Goal: Information Seeking & Learning: Learn about a topic

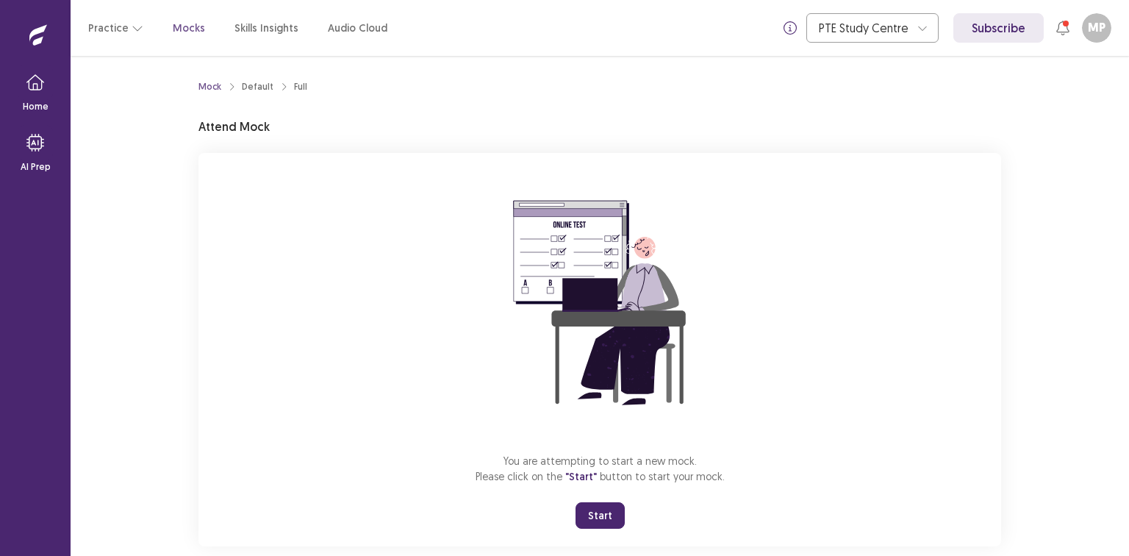
click at [592, 517] on button "Start" at bounding box center [600, 515] width 49 height 26
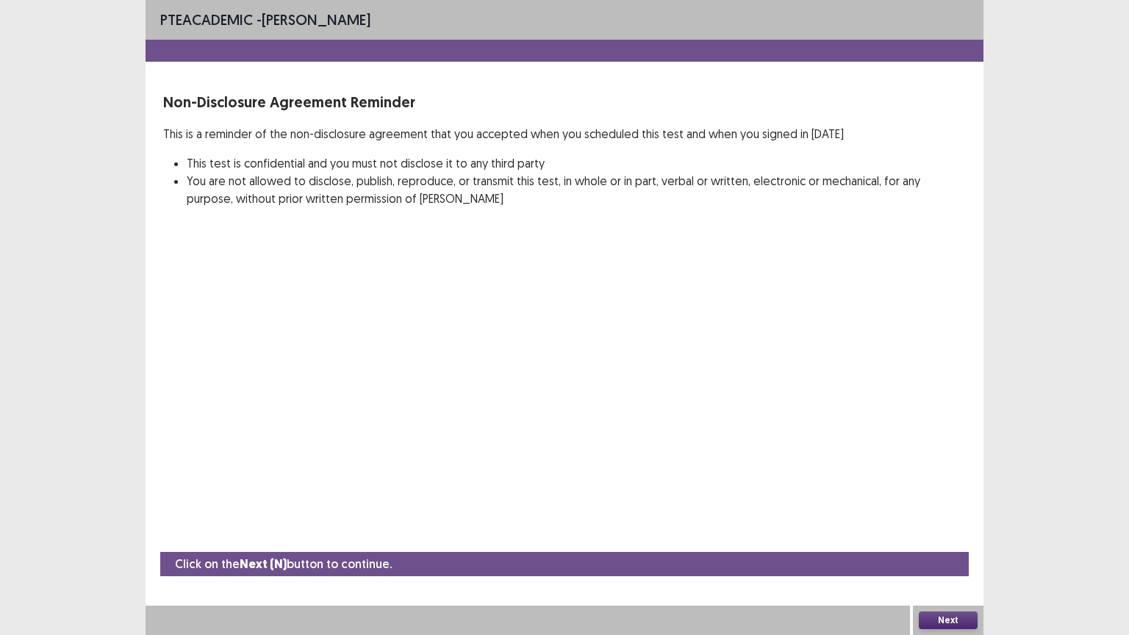
click at [945, 555] on button "Next" at bounding box center [948, 621] width 59 height 18
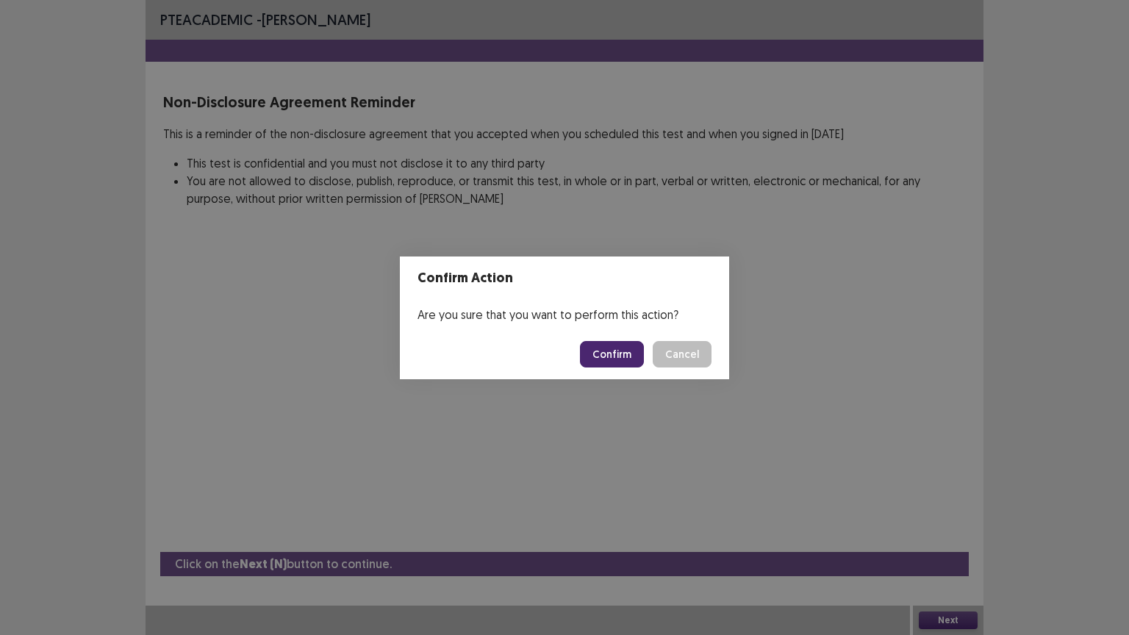
click at [630, 356] on button "Confirm" at bounding box center [612, 354] width 64 height 26
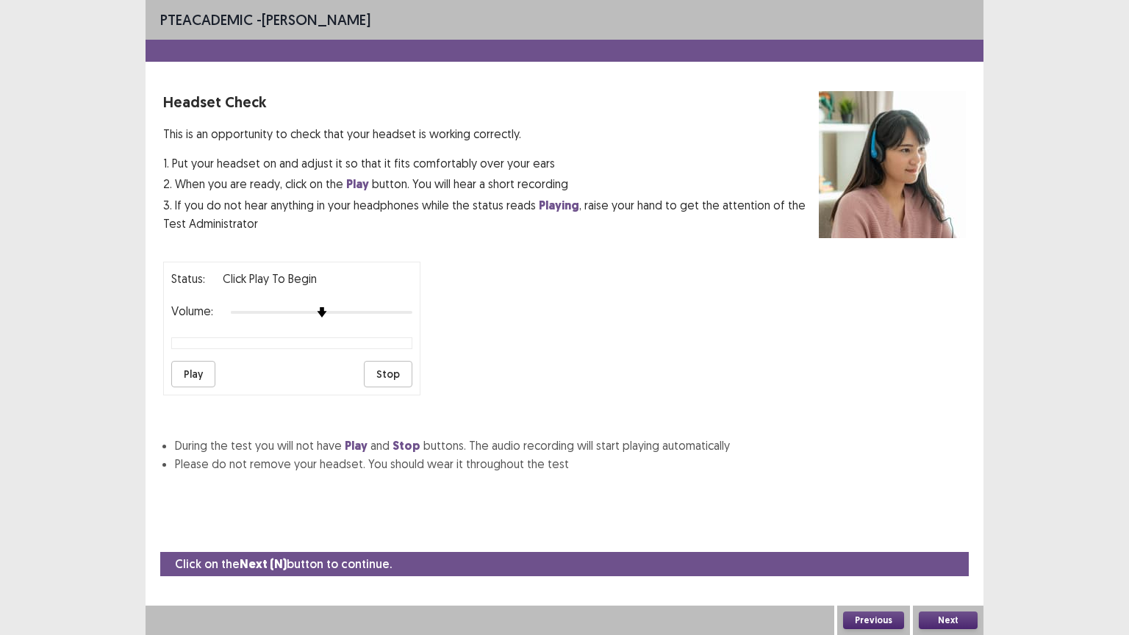
click at [357, 184] on strong "Play" at bounding box center [357, 183] width 23 height 15
click at [188, 362] on button "Play" at bounding box center [193, 374] width 44 height 26
click at [939, 555] on button "Next" at bounding box center [948, 621] width 59 height 18
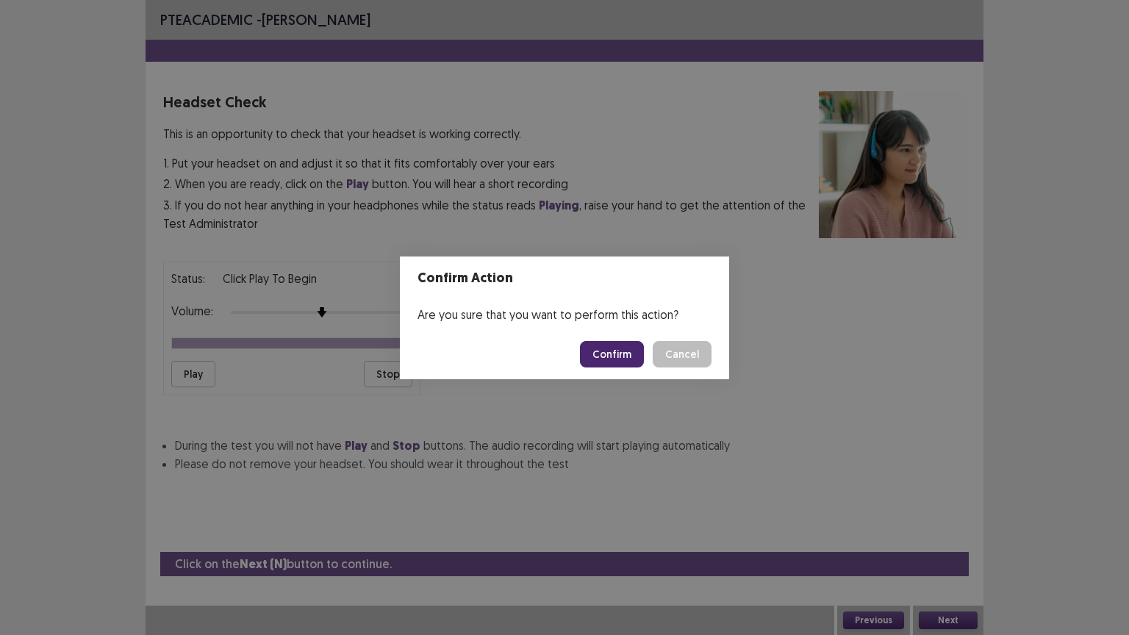
click at [628, 362] on button "Confirm" at bounding box center [612, 354] width 64 height 26
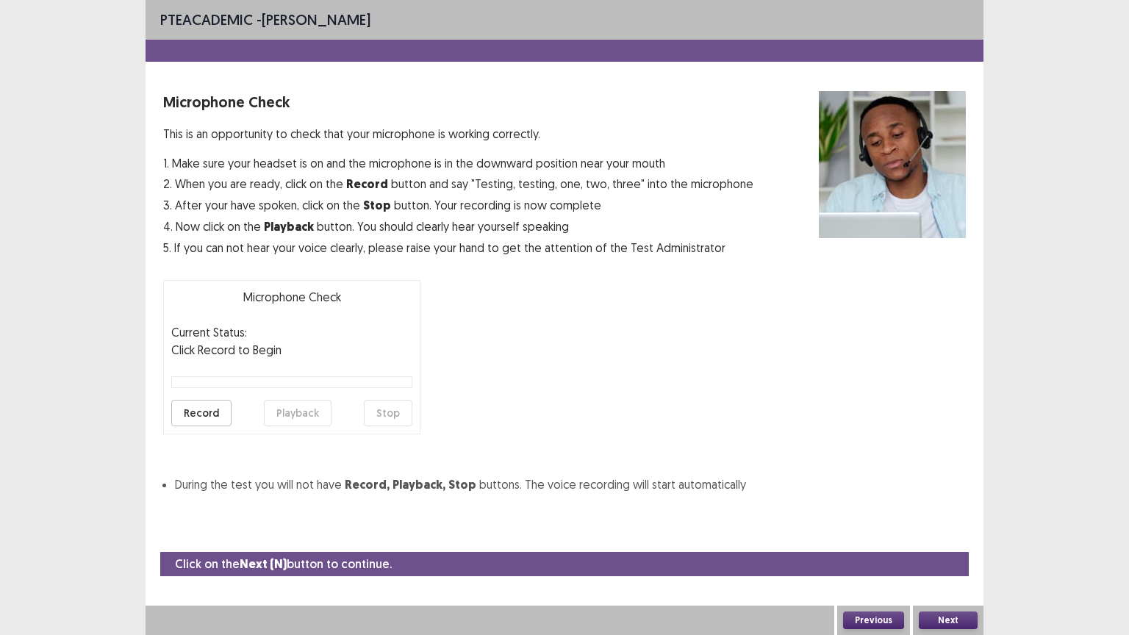
click at [938, 555] on button "Next" at bounding box center [948, 621] width 59 height 18
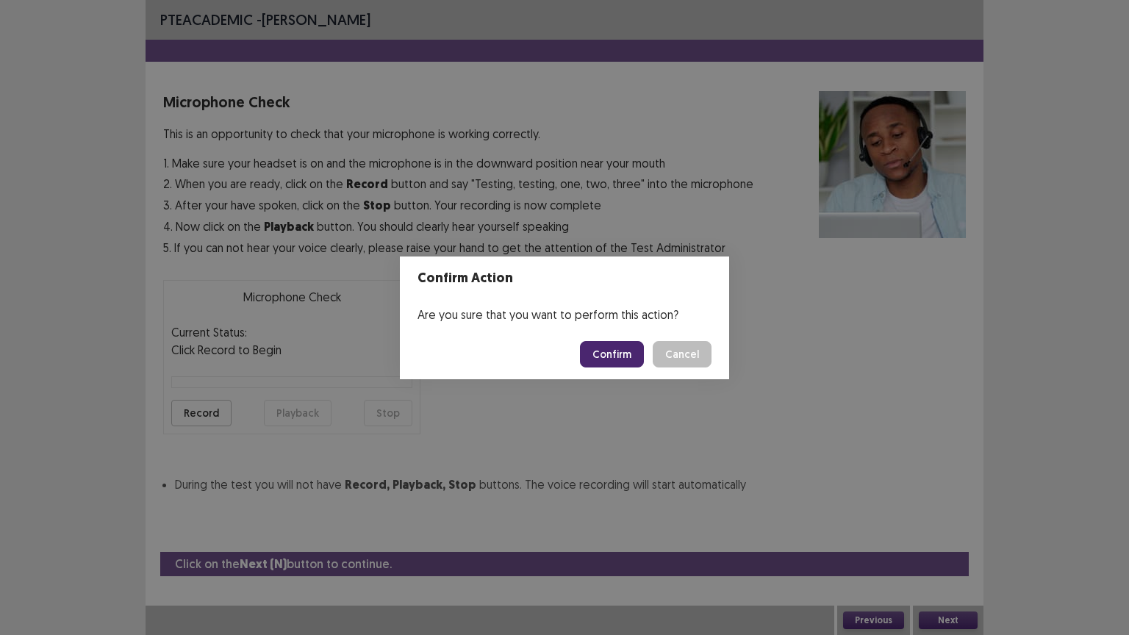
click at [615, 354] on button "Confirm" at bounding box center [612, 354] width 64 height 26
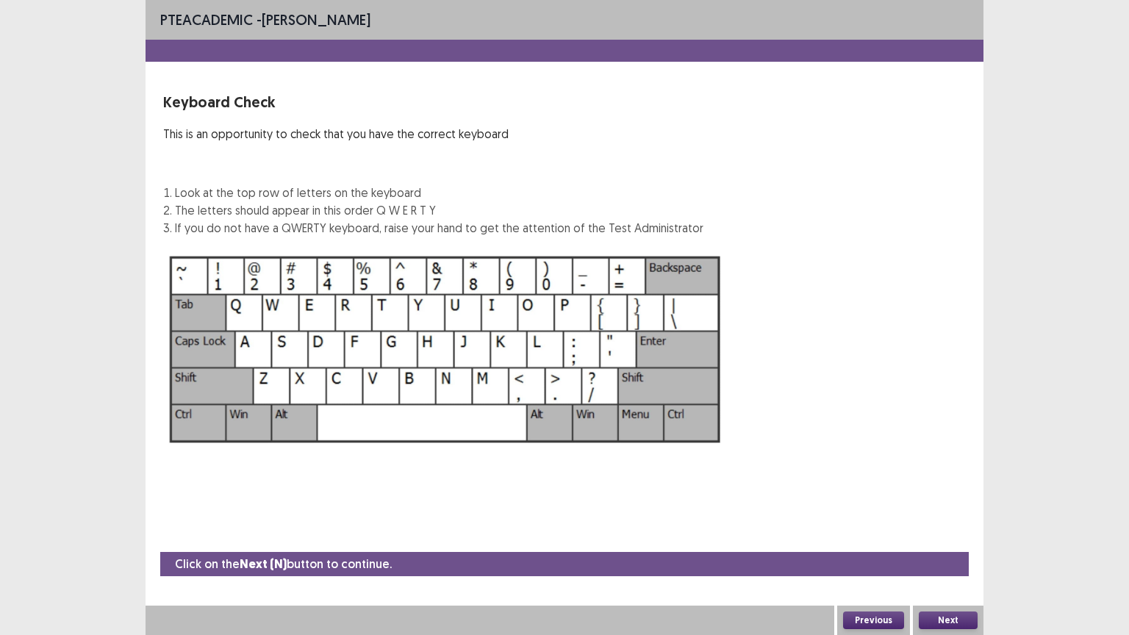
click at [944, 555] on button "Next" at bounding box center [948, 621] width 59 height 18
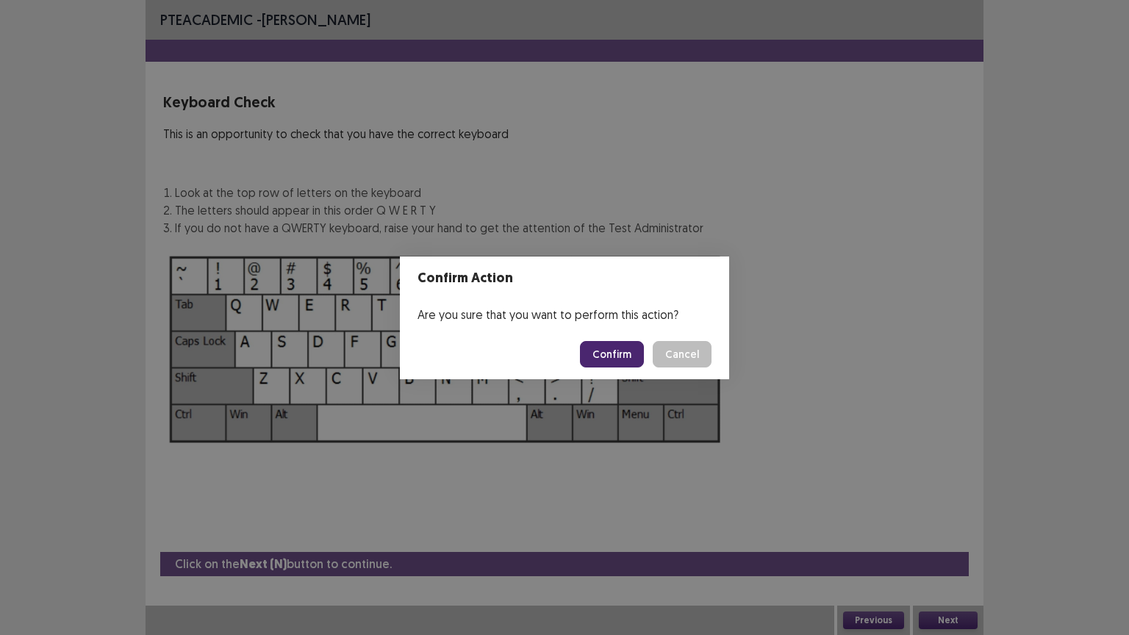
click at [608, 359] on button "Confirm" at bounding box center [612, 354] width 64 height 26
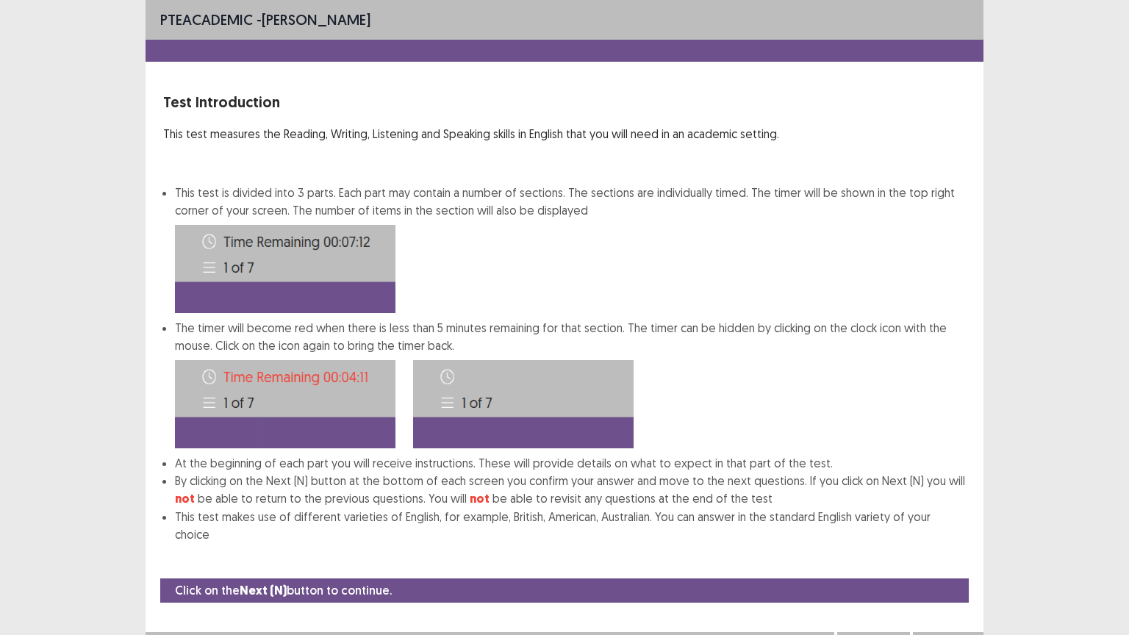
scroll to position [1, 0]
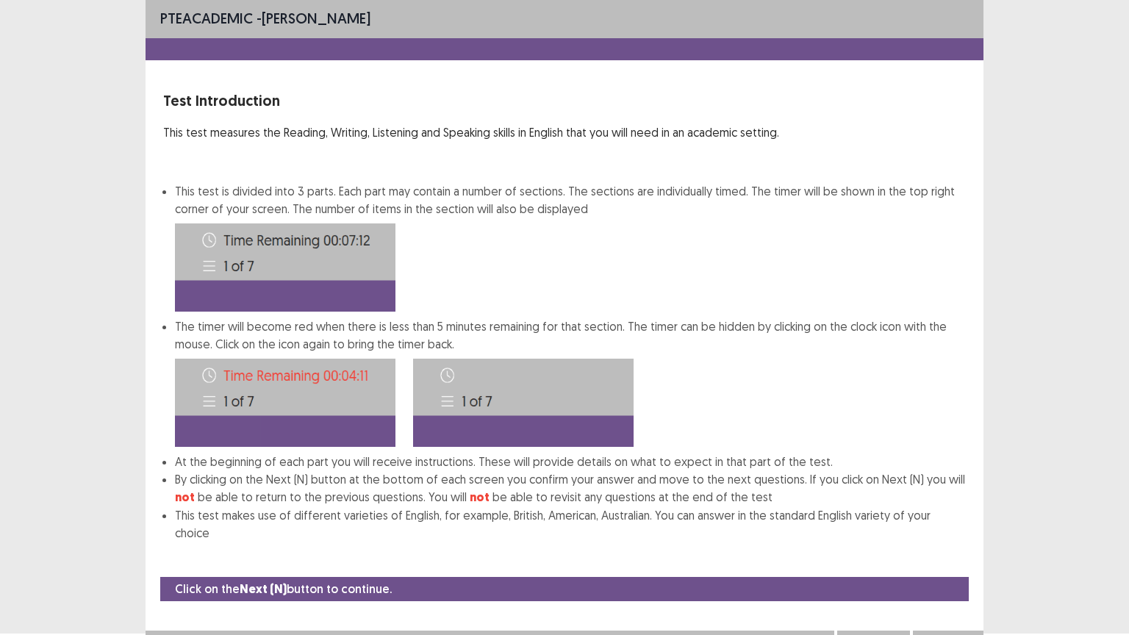
click at [937, 555] on button "Next" at bounding box center [948, 646] width 59 height 18
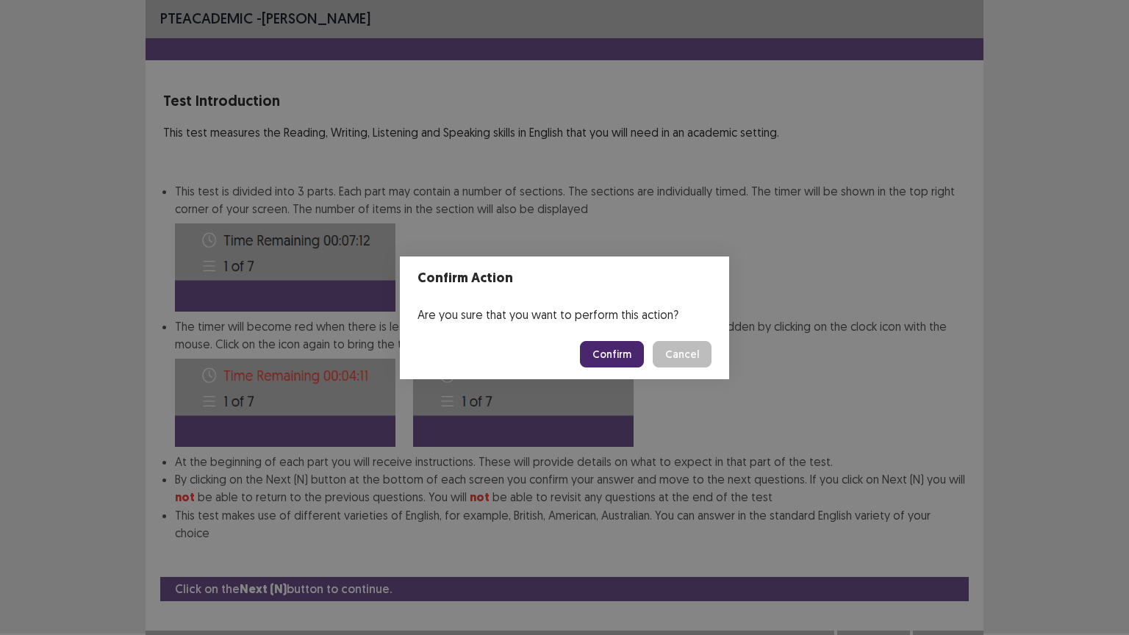
click at [759, 418] on div "Confirm Action Are you sure that you want to perform this action? Confirm Cancel" at bounding box center [564, 317] width 1129 height 635
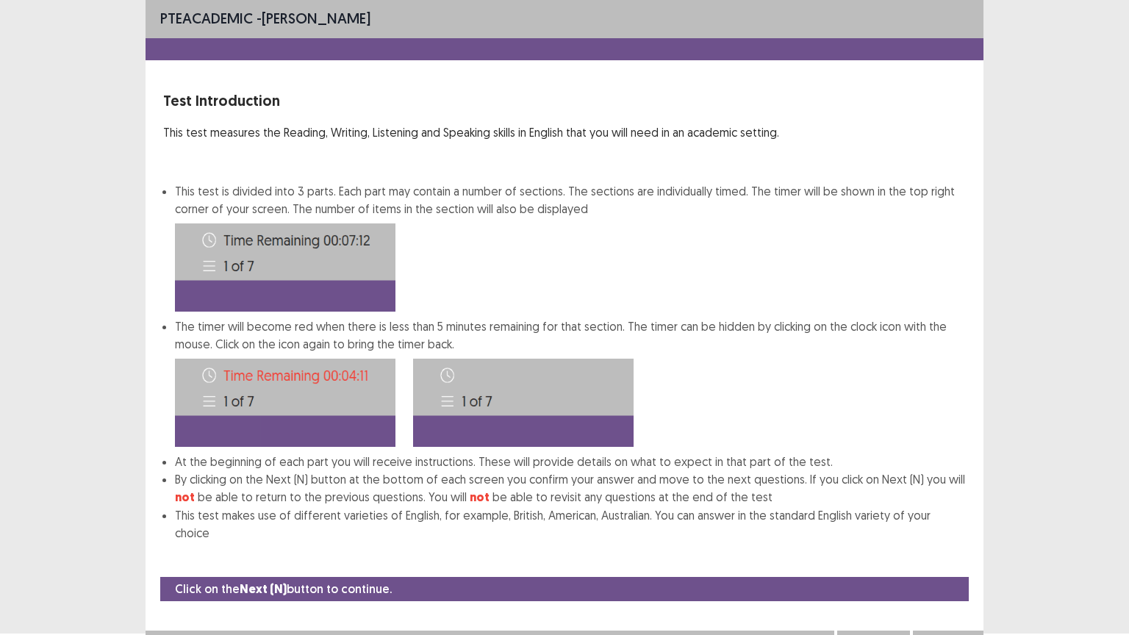
scroll to position [7, 0]
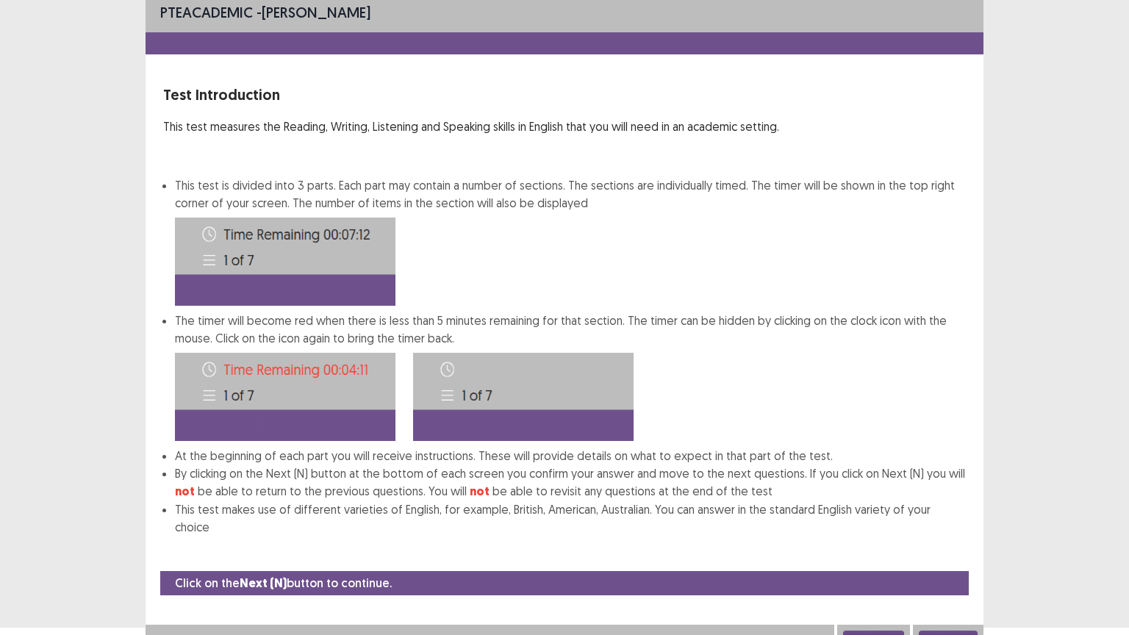
click at [936, 555] on button "Next" at bounding box center [948, 640] width 59 height 18
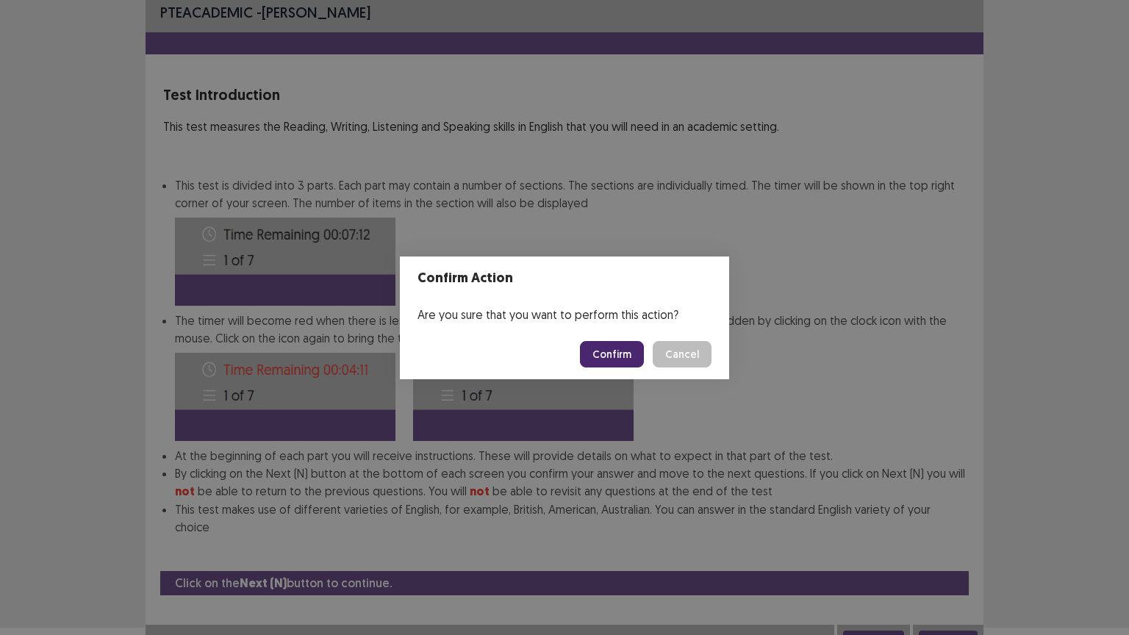
click at [611, 347] on button "Confirm" at bounding box center [612, 354] width 64 height 26
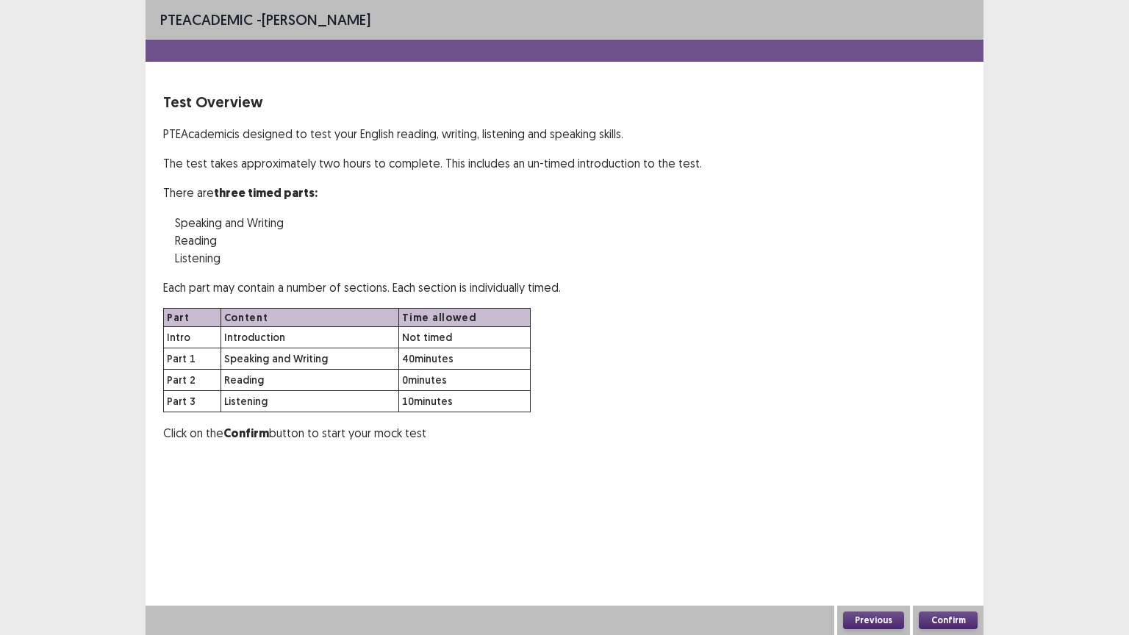
scroll to position [0, 0]
click at [938, 555] on button "Confirm" at bounding box center [948, 621] width 59 height 18
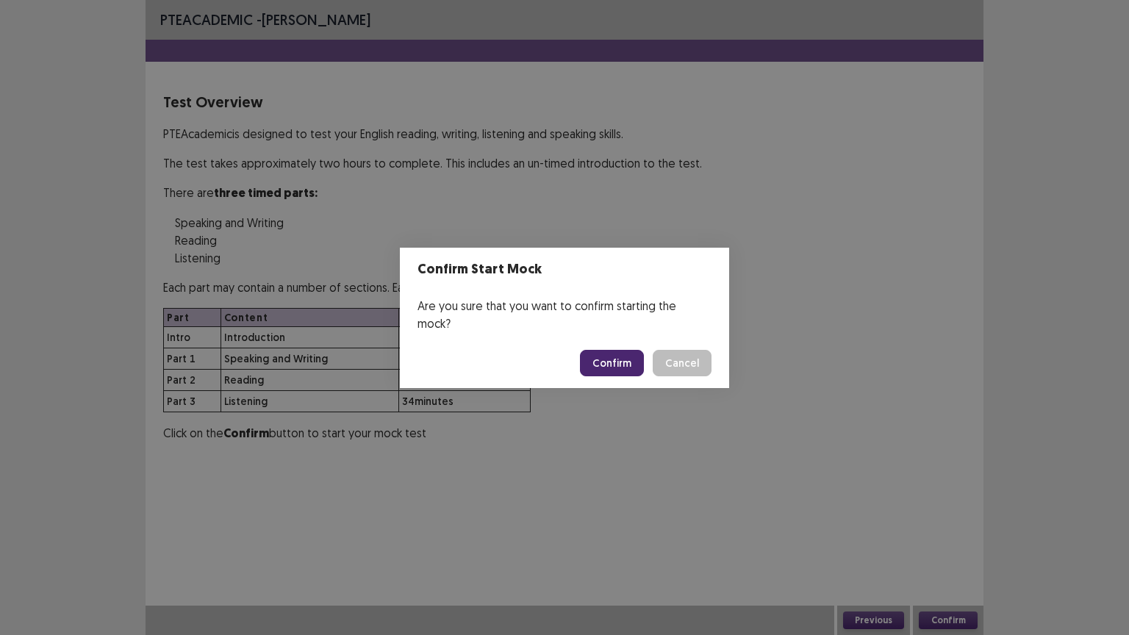
click at [618, 356] on button "Confirm" at bounding box center [612, 363] width 64 height 26
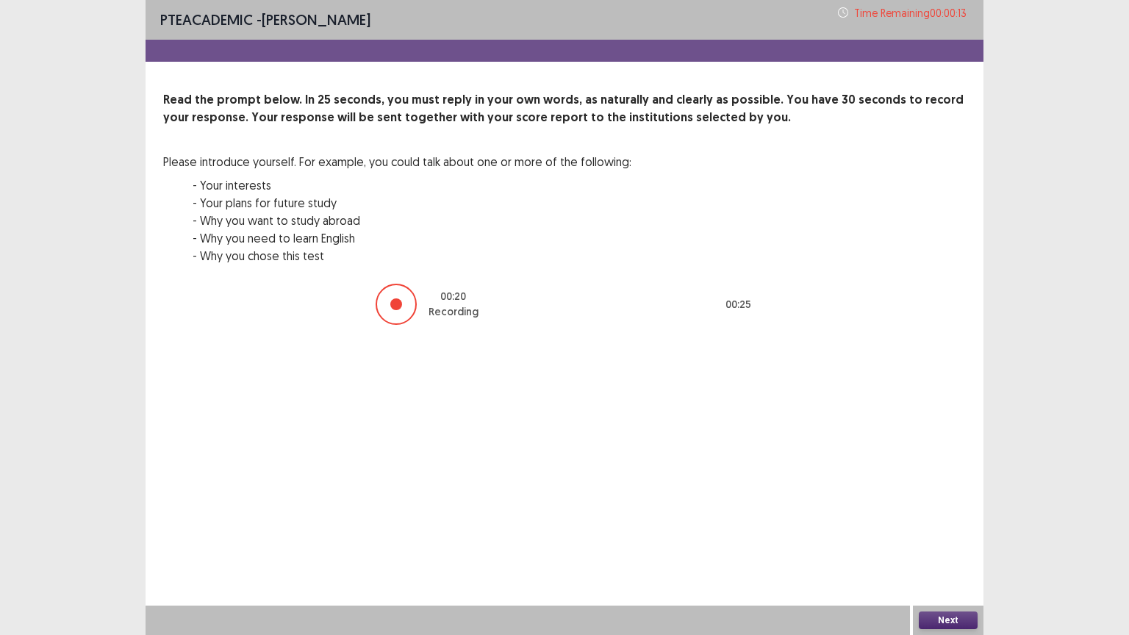
click at [967, 555] on button "Next" at bounding box center [948, 621] width 59 height 18
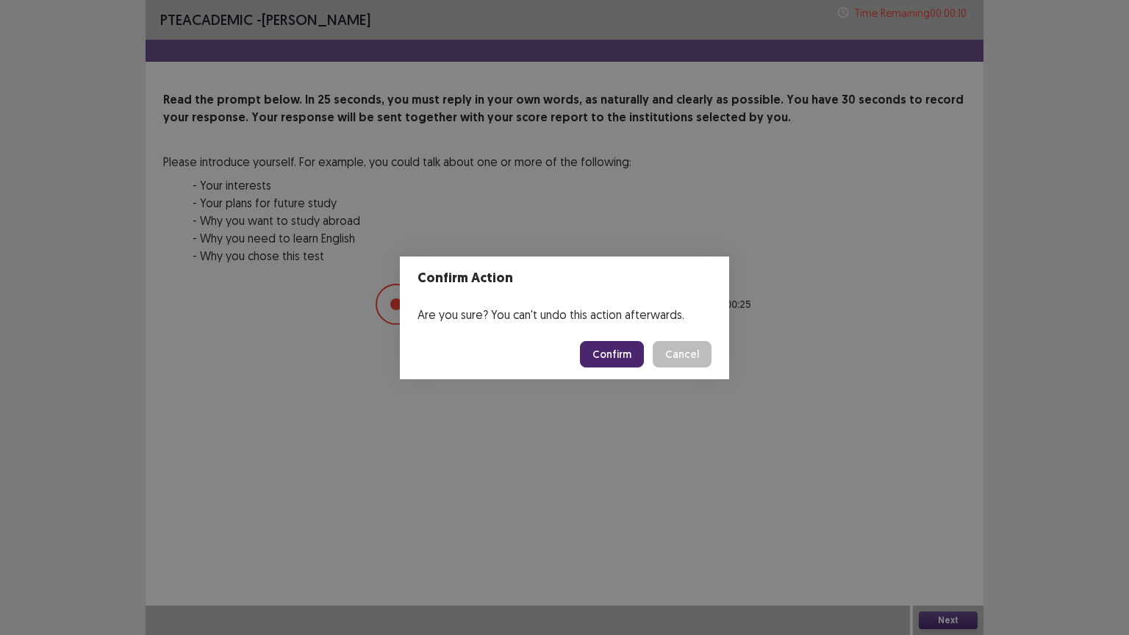
click at [606, 349] on button "Confirm" at bounding box center [612, 354] width 64 height 26
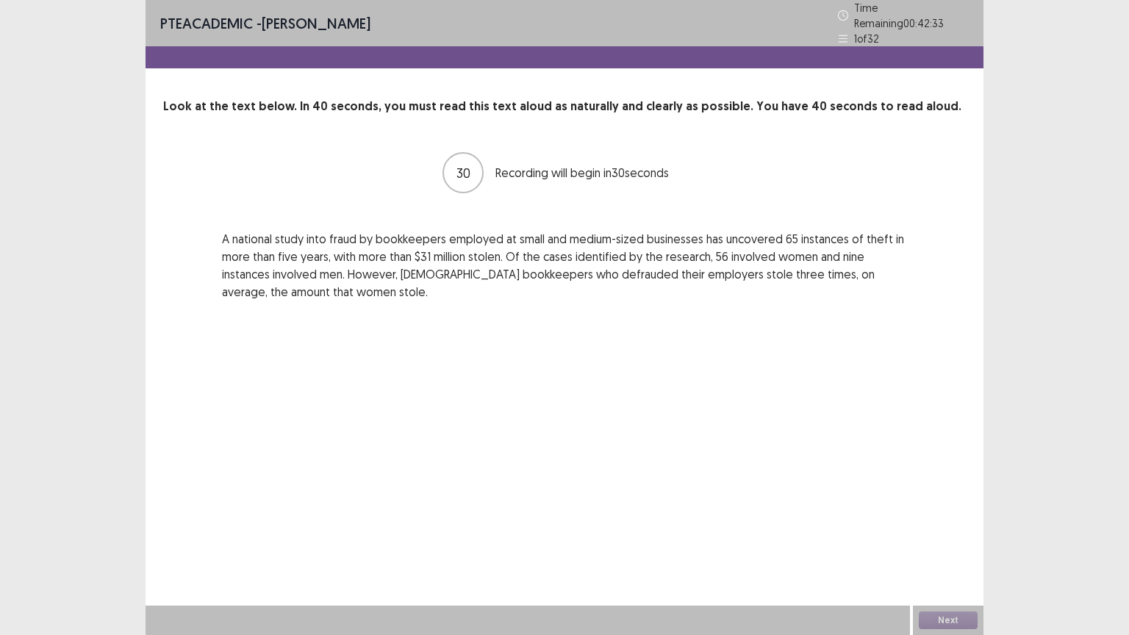
click at [679, 473] on div "PTE academic - Margarita Pina Mayorga Time Remaining 00 : 42 : 33 1 of 32 Look …" at bounding box center [565, 317] width 838 height 635
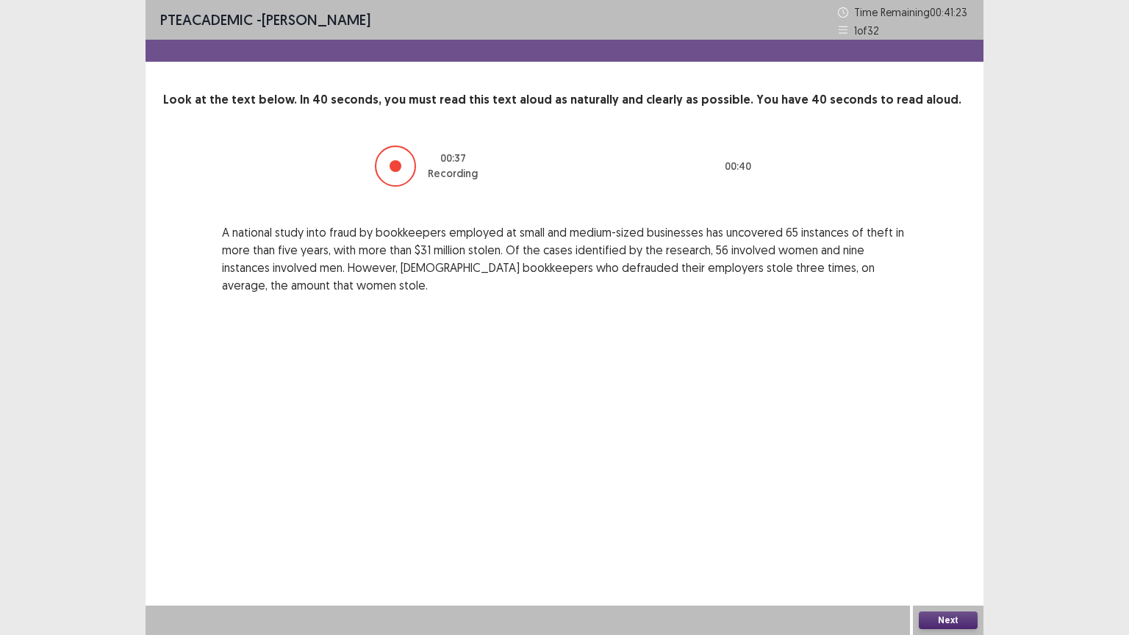
click at [940, 555] on button "Next" at bounding box center [948, 621] width 59 height 18
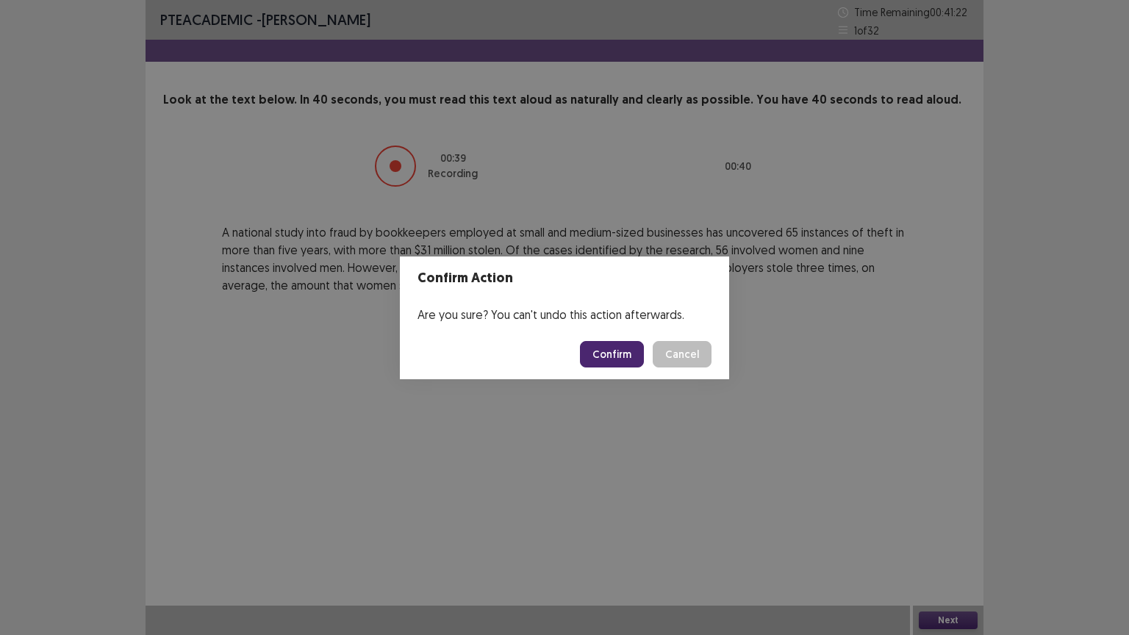
click at [625, 354] on button "Confirm" at bounding box center [612, 354] width 64 height 26
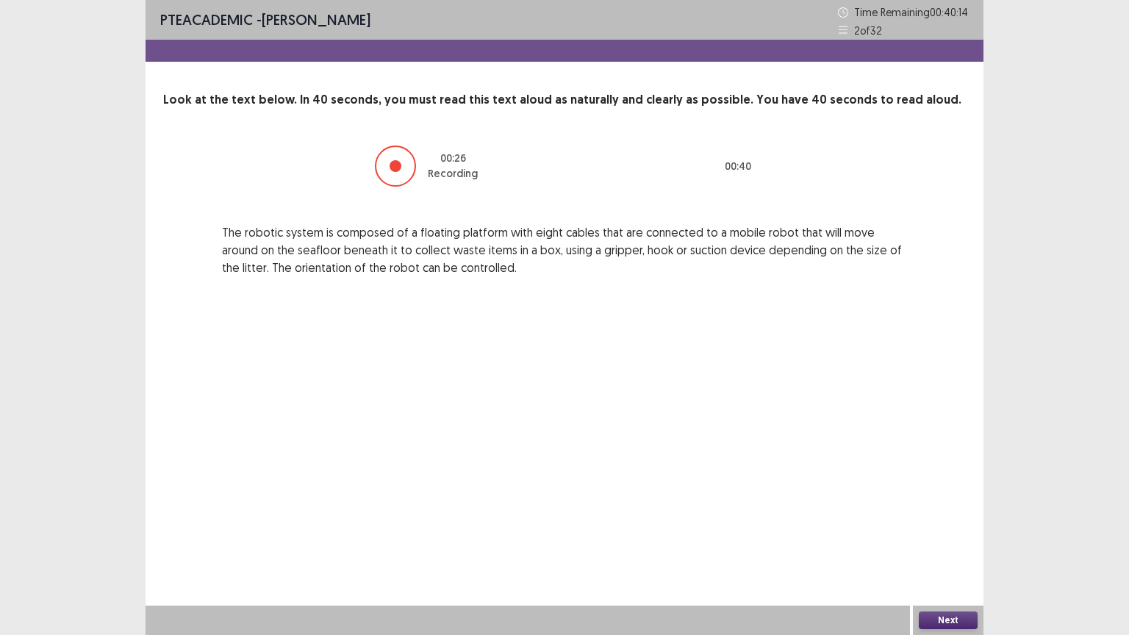
click at [939, 555] on button "Next" at bounding box center [948, 621] width 59 height 18
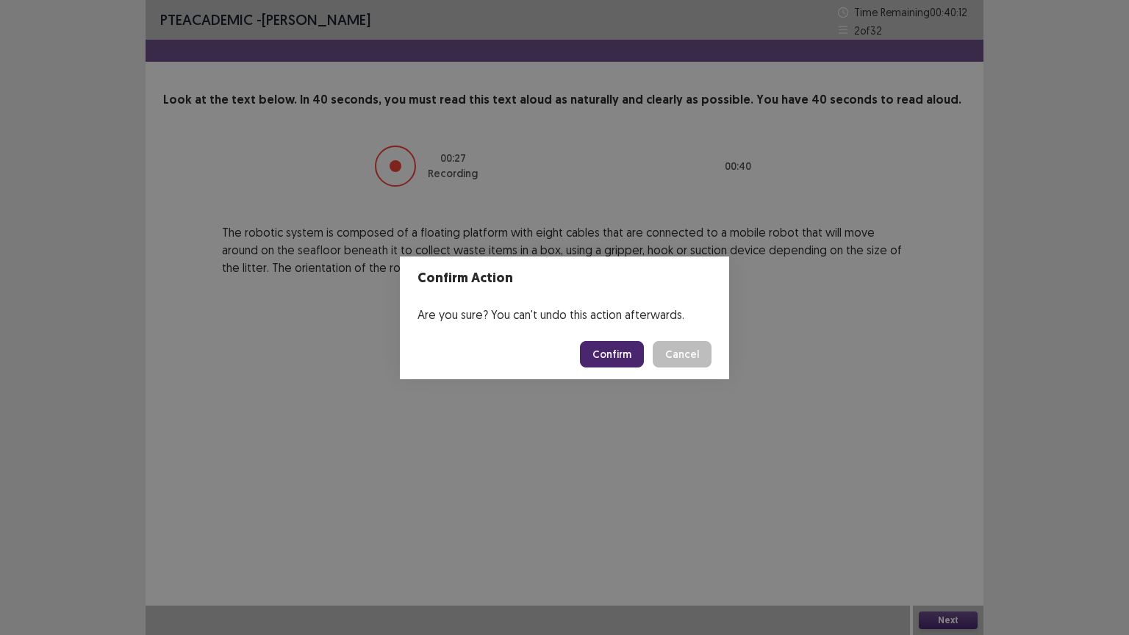
click at [609, 351] on button "Confirm" at bounding box center [612, 354] width 64 height 26
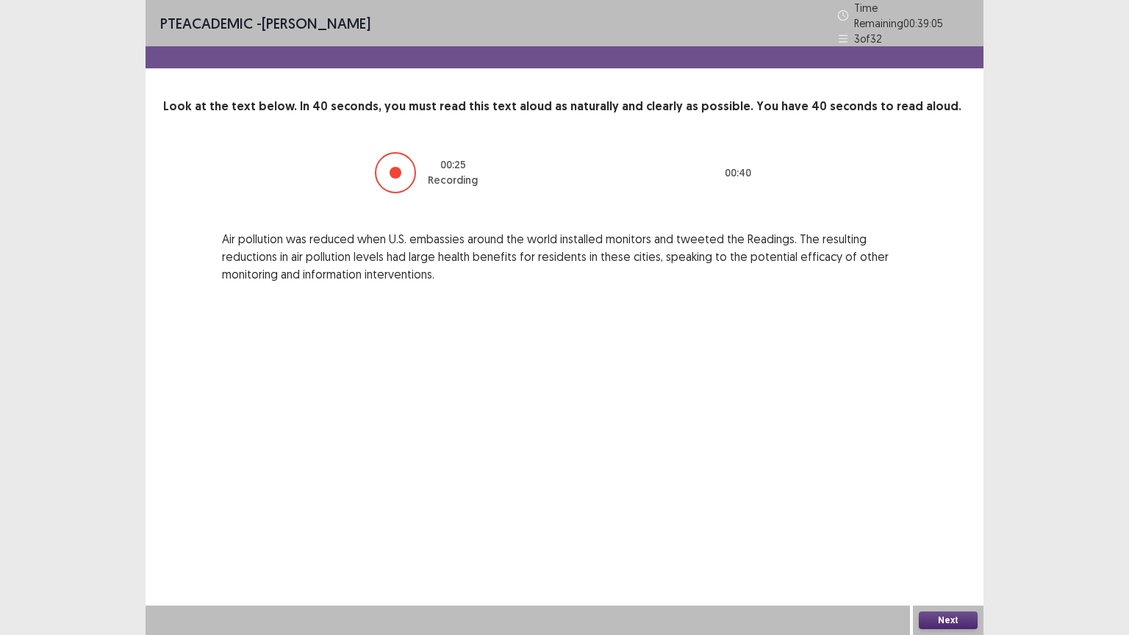
click at [936, 555] on button "Next" at bounding box center [948, 621] width 59 height 18
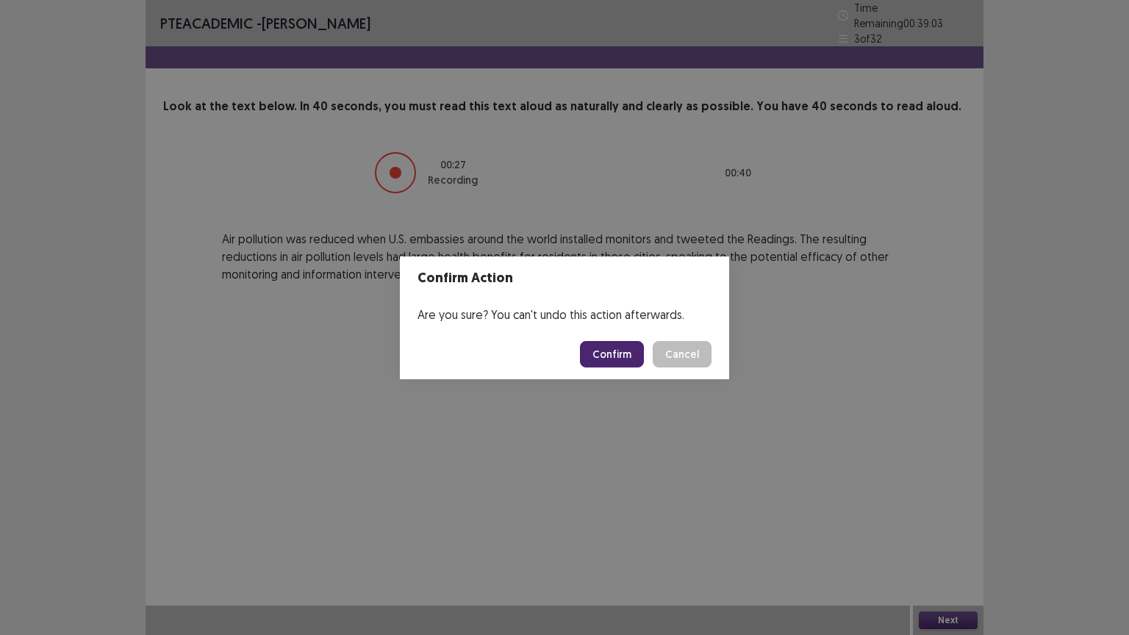
click at [627, 356] on button "Confirm" at bounding box center [612, 354] width 64 height 26
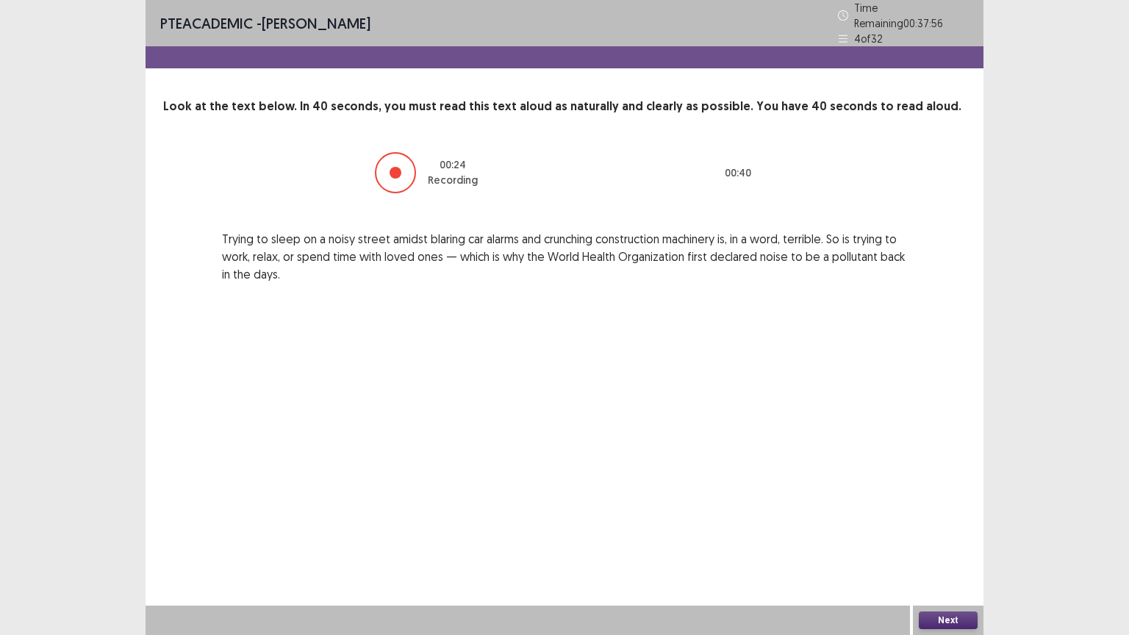
click at [947, 555] on button "Next" at bounding box center [948, 621] width 59 height 18
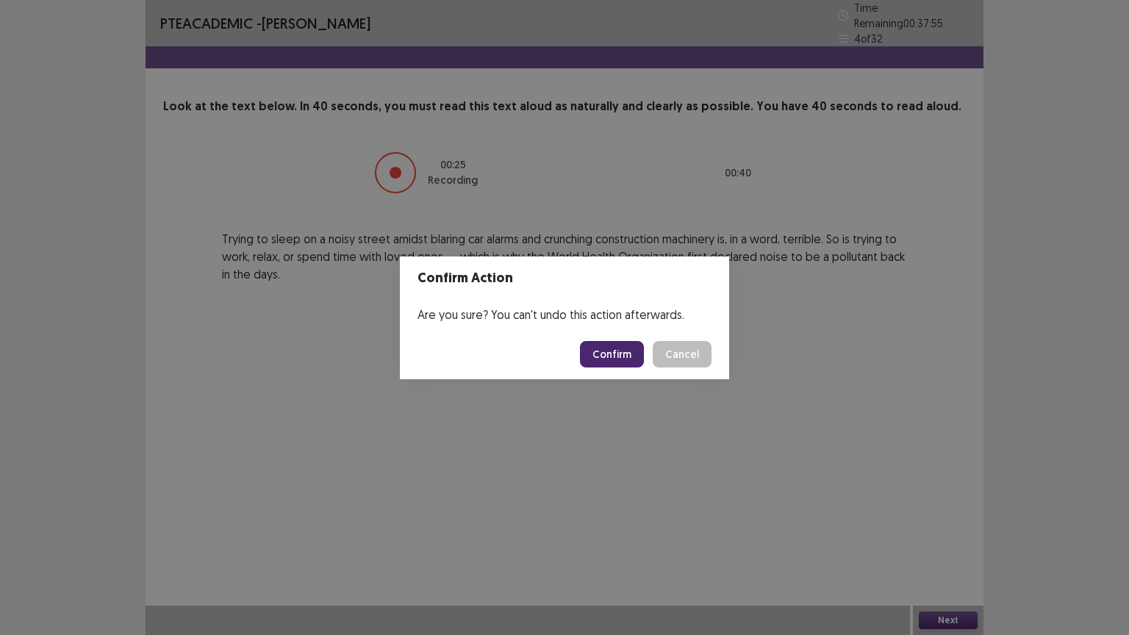
click at [628, 342] on button "Confirm" at bounding box center [612, 354] width 64 height 26
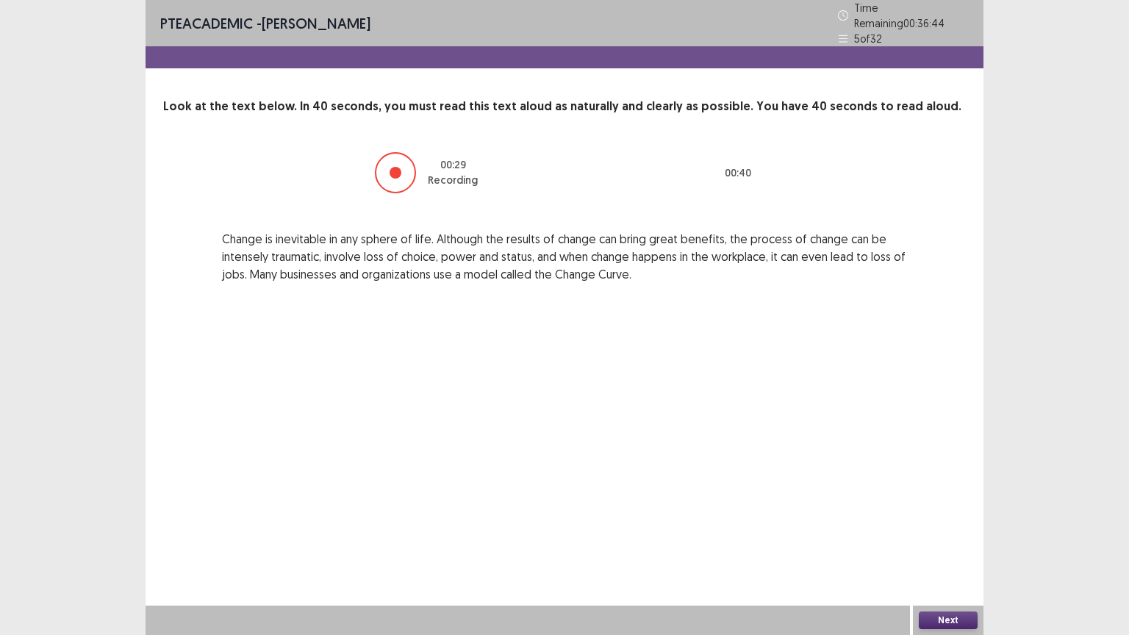
click at [936, 555] on button "Next" at bounding box center [948, 621] width 59 height 18
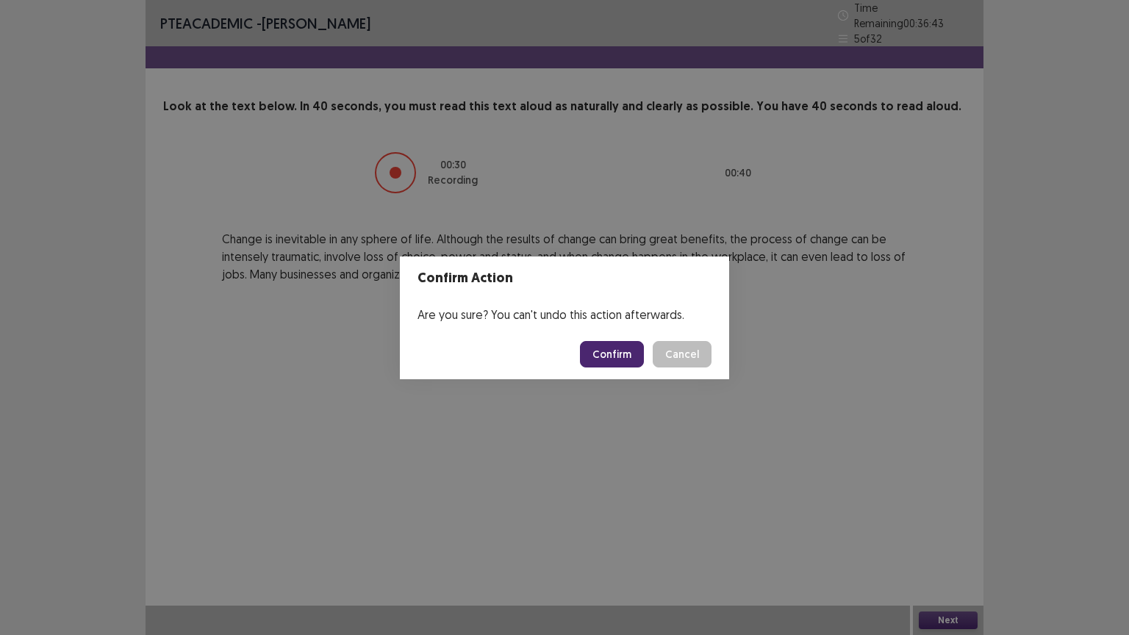
click at [626, 356] on button "Confirm" at bounding box center [612, 354] width 64 height 26
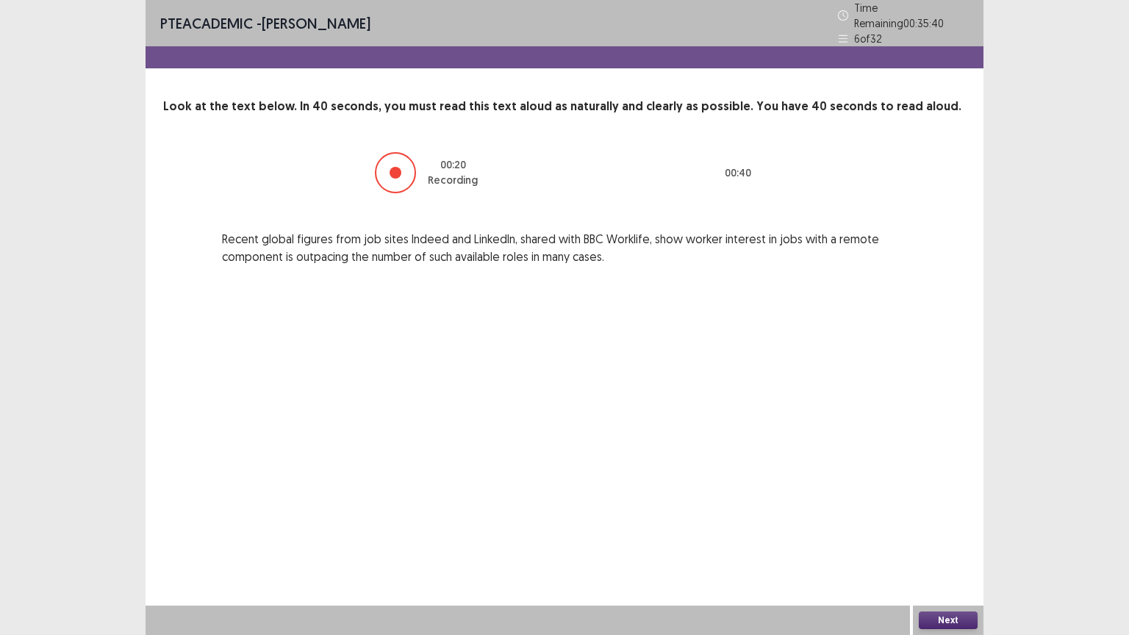
click at [947, 555] on button "Next" at bounding box center [948, 621] width 59 height 18
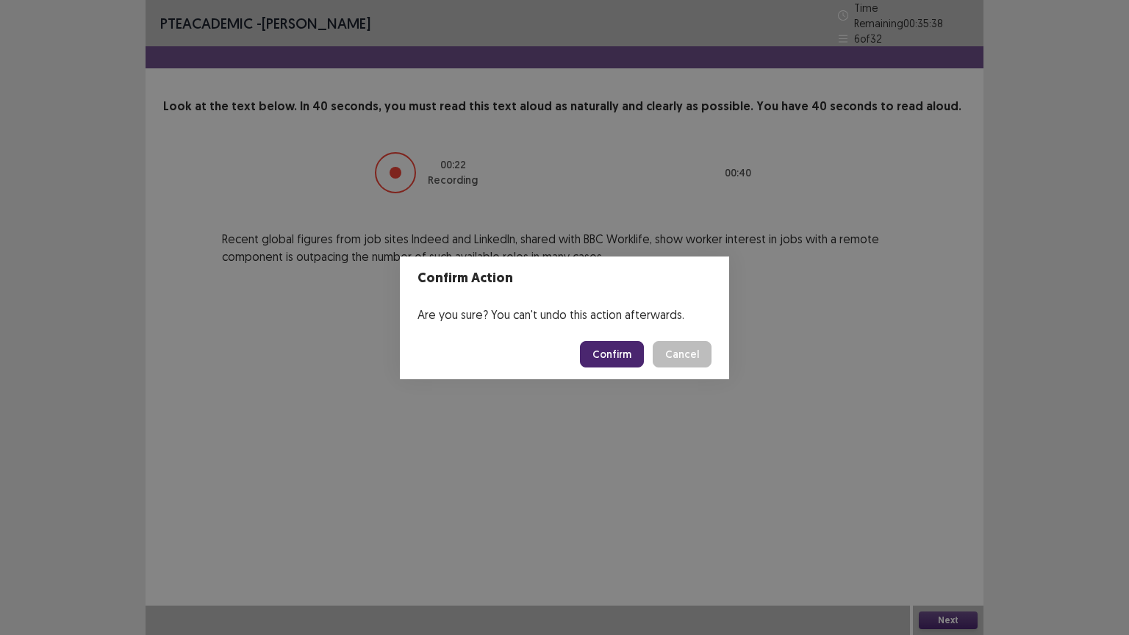
click at [621, 353] on button "Confirm" at bounding box center [612, 354] width 64 height 26
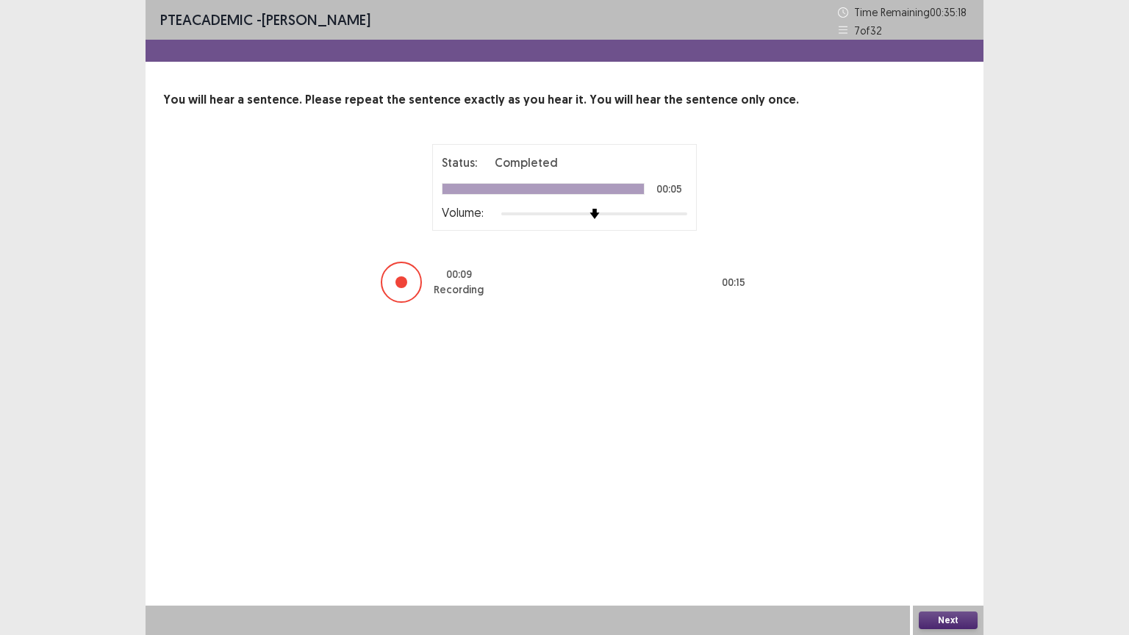
click at [939, 555] on button "Next" at bounding box center [948, 621] width 59 height 18
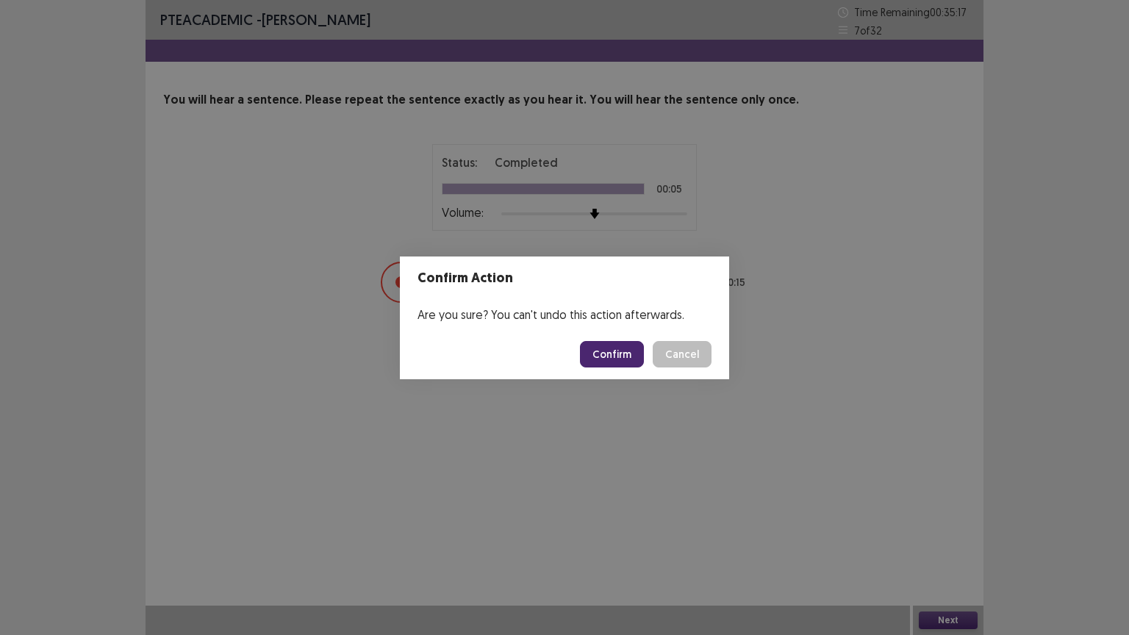
click at [617, 362] on button "Confirm" at bounding box center [612, 354] width 64 height 26
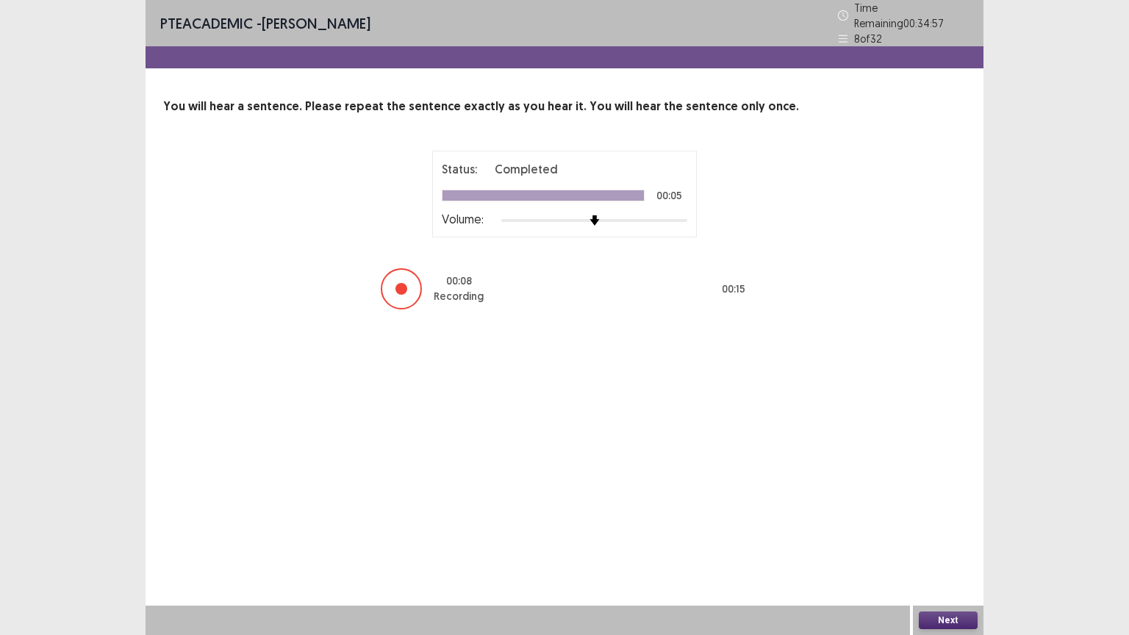
click at [933, 555] on button "Next" at bounding box center [948, 621] width 59 height 18
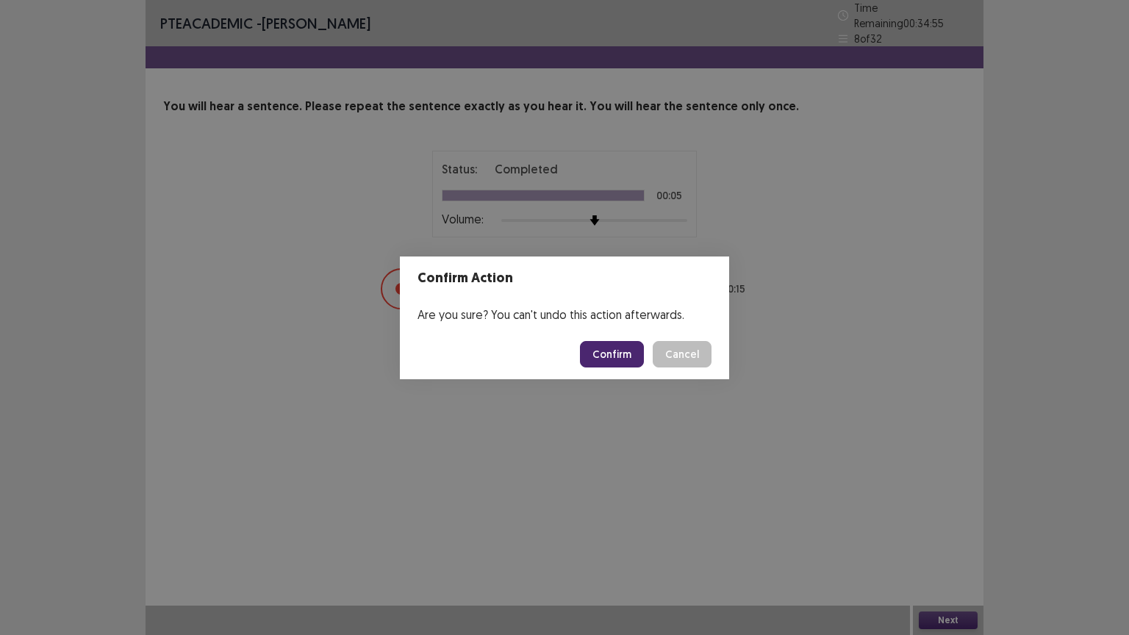
click at [598, 347] on button "Confirm" at bounding box center [612, 354] width 64 height 26
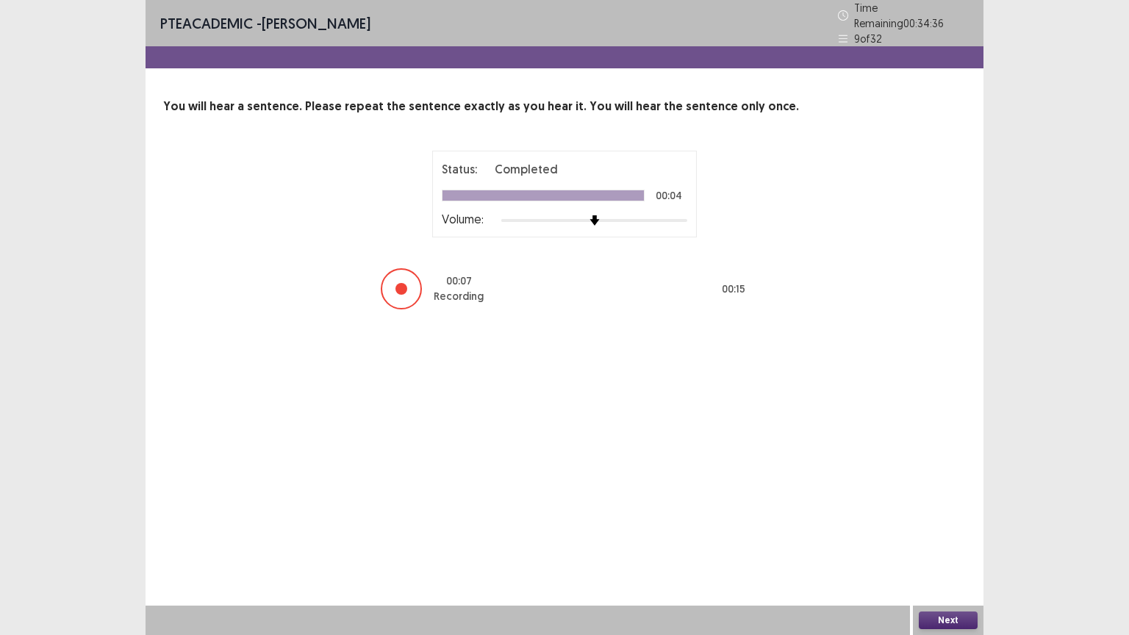
click at [940, 555] on button "Next" at bounding box center [948, 621] width 59 height 18
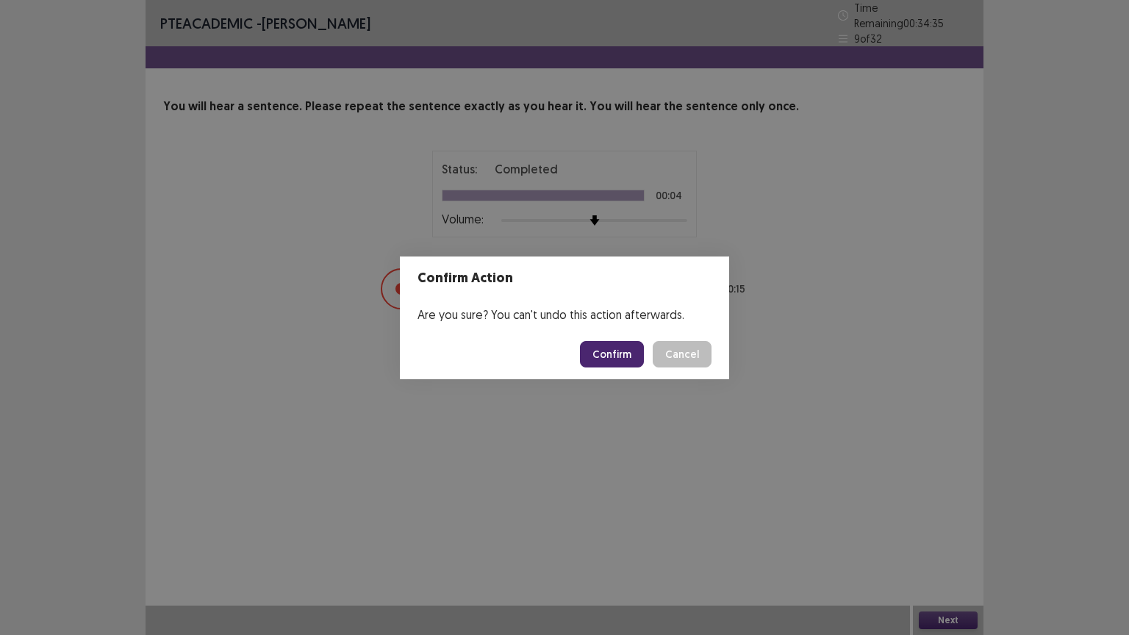
click at [639, 354] on button "Confirm" at bounding box center [612, 354] width 64 height 26
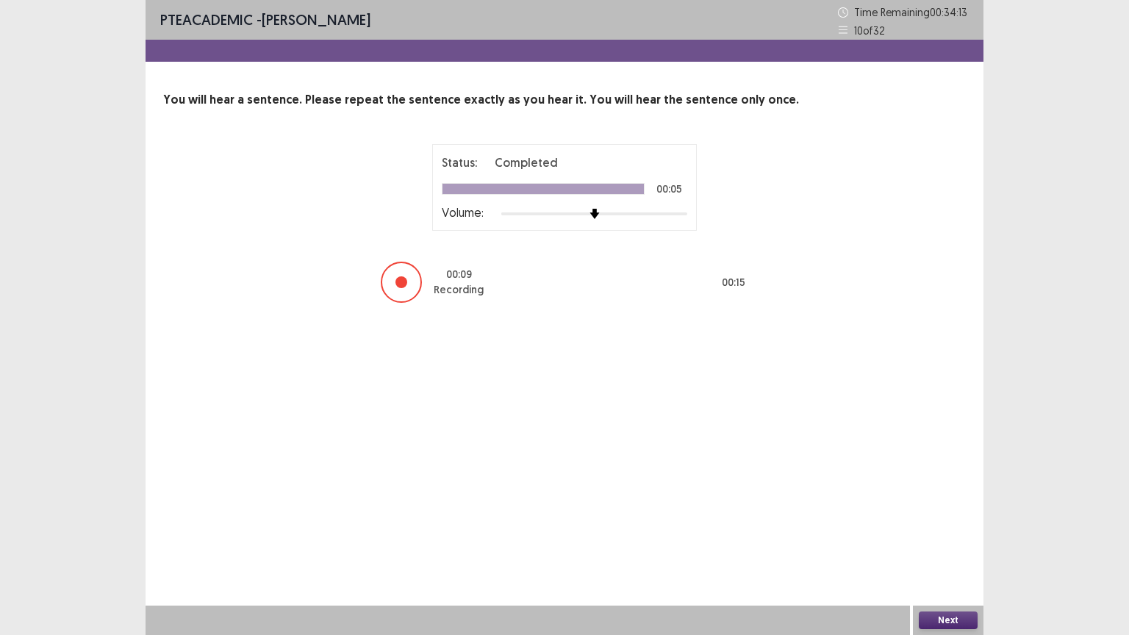
click at [939, 555] on button "Next" at bounding box center [948, 621] width 59 height 18
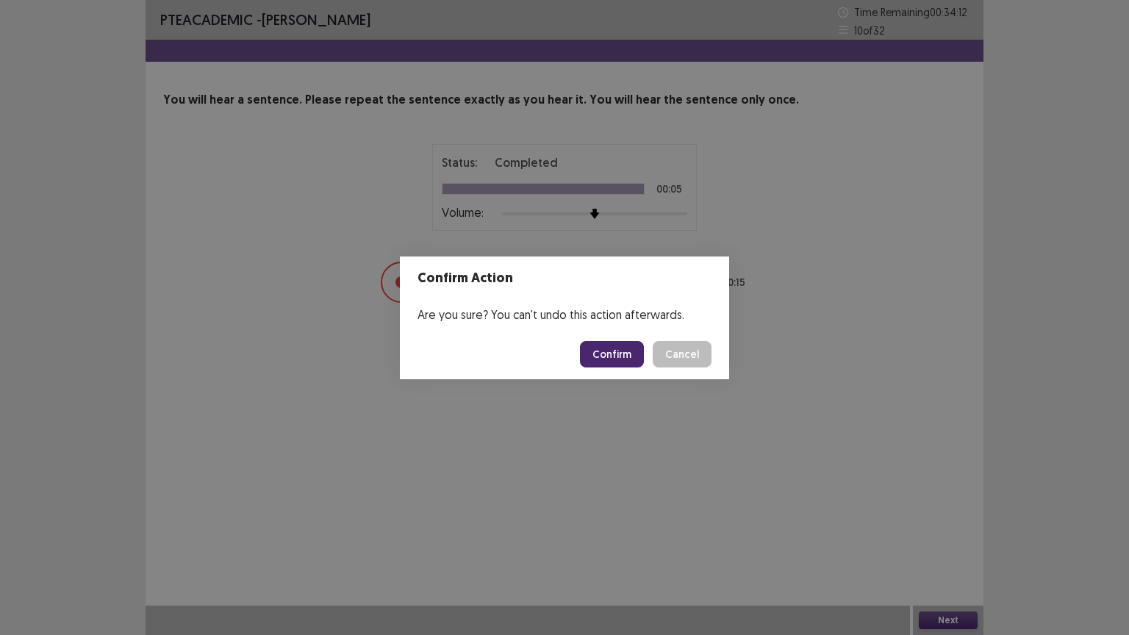
click at [624, 352] on button "Confirm" at bounding box center [612, 354] width 64 height 26
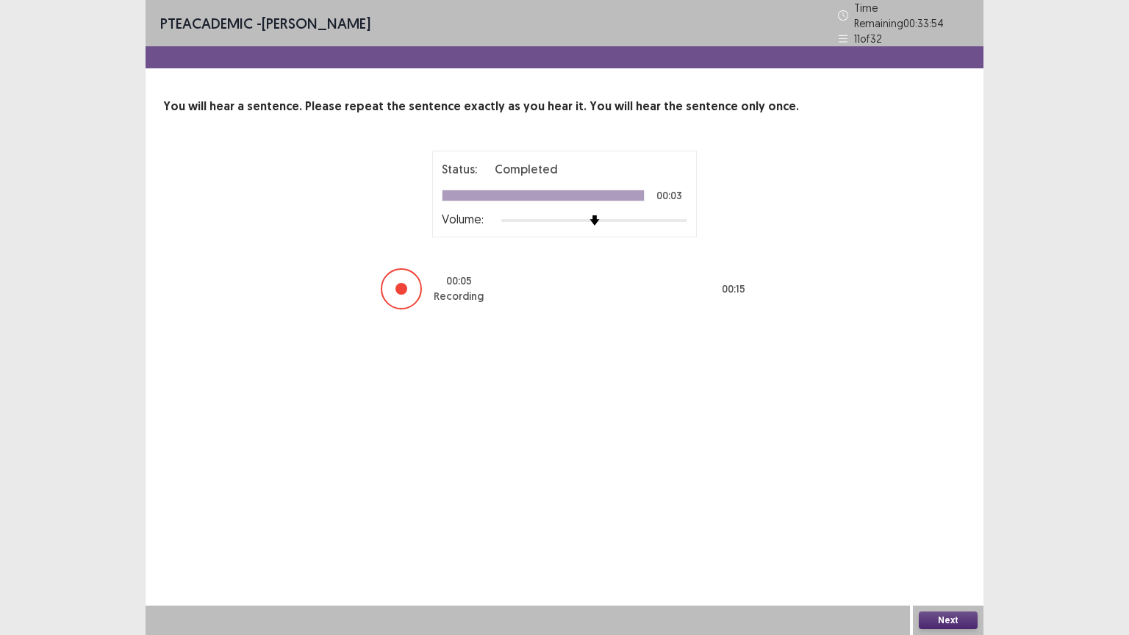
click at [947, 555] on button "Next" at bounding box center [948, 621] width 59 height 18
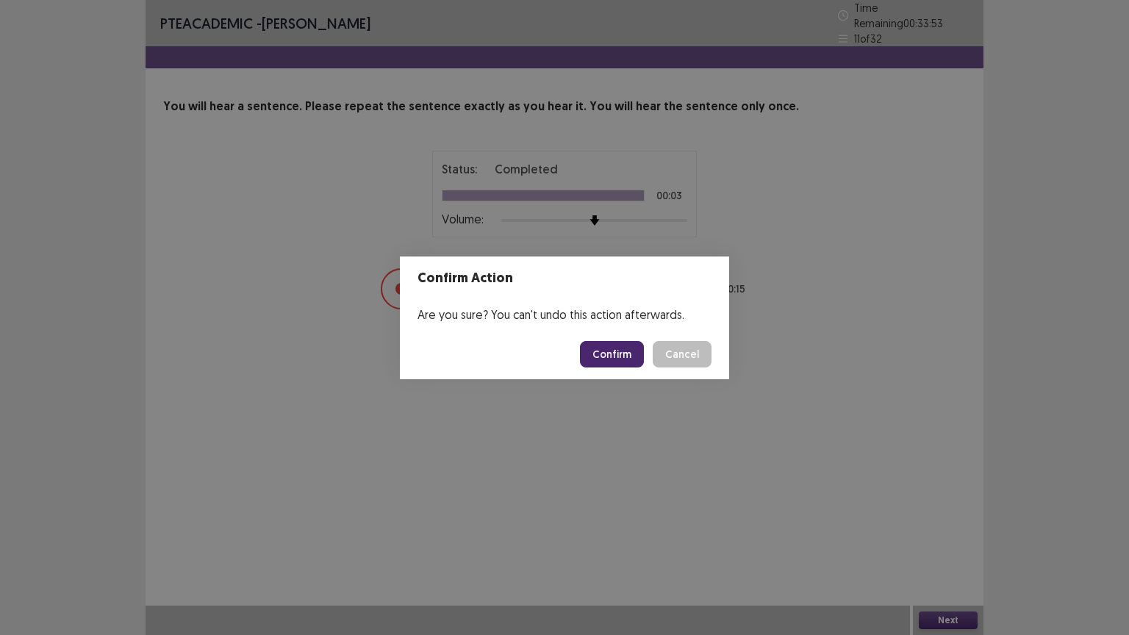
click at [614, 352] on button "Confirm" at bounding box center [612, 354] width 64 height 26
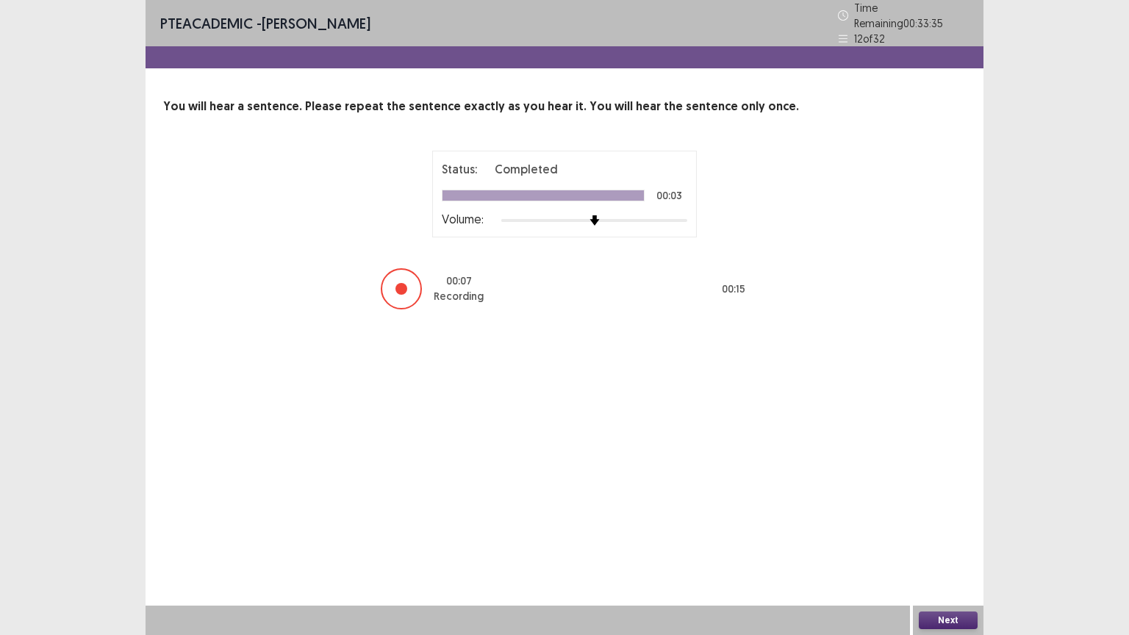
click at [950, 555] on button "Next" at bounding box center [948, 621] width 59 height 18
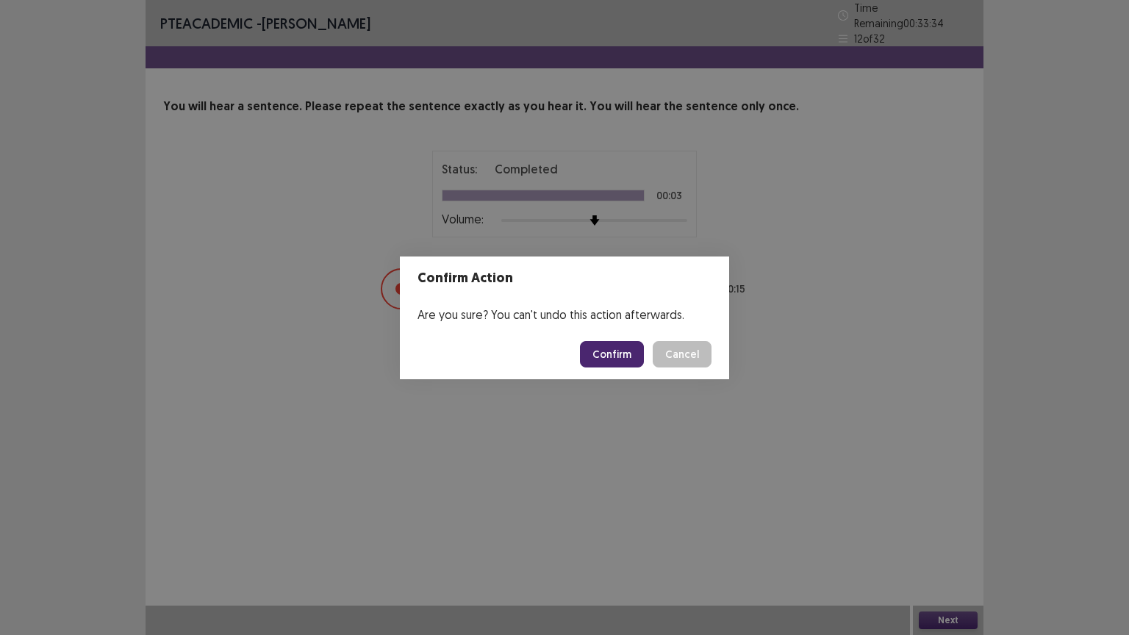
click at [609, 355] on button "Confirm" at bounding box center [612, 354] width 64 height 26
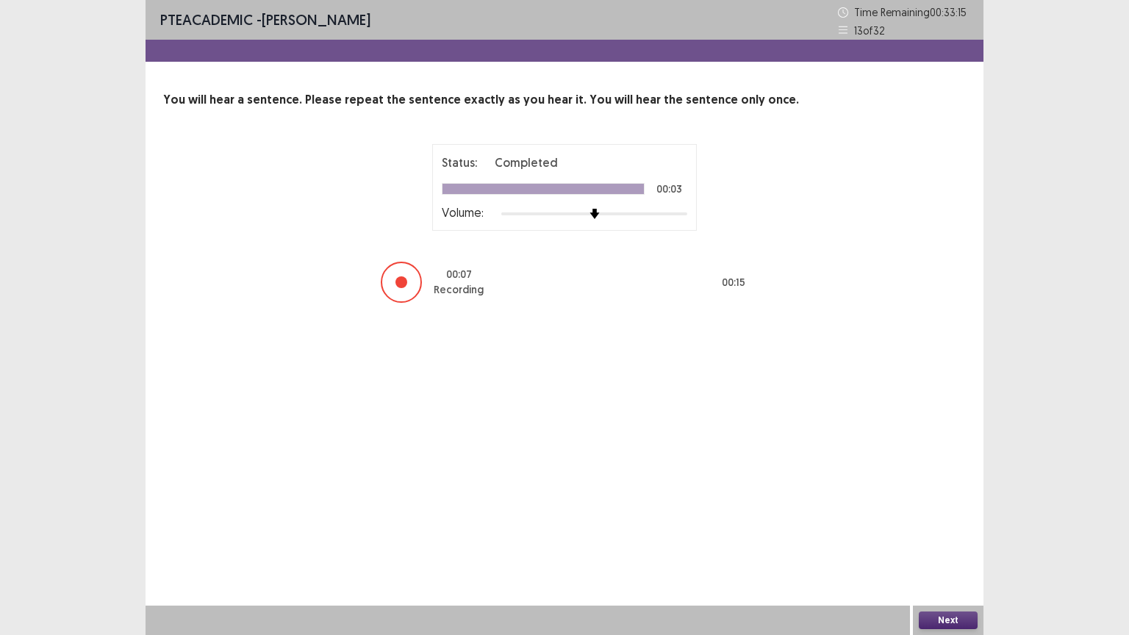
click at [950, 555] on button "Next" at bounding box center [948, 621] width 59 height 18
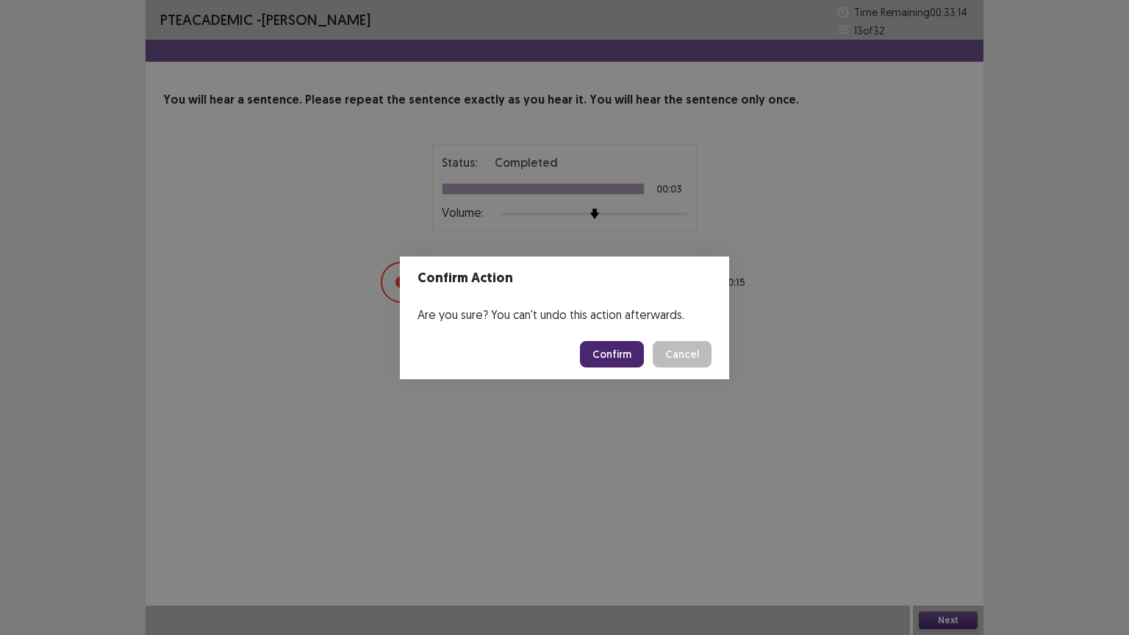
click at [623, 359] on button "Confirm" at bounding box center [612, 354] width 64 height 26
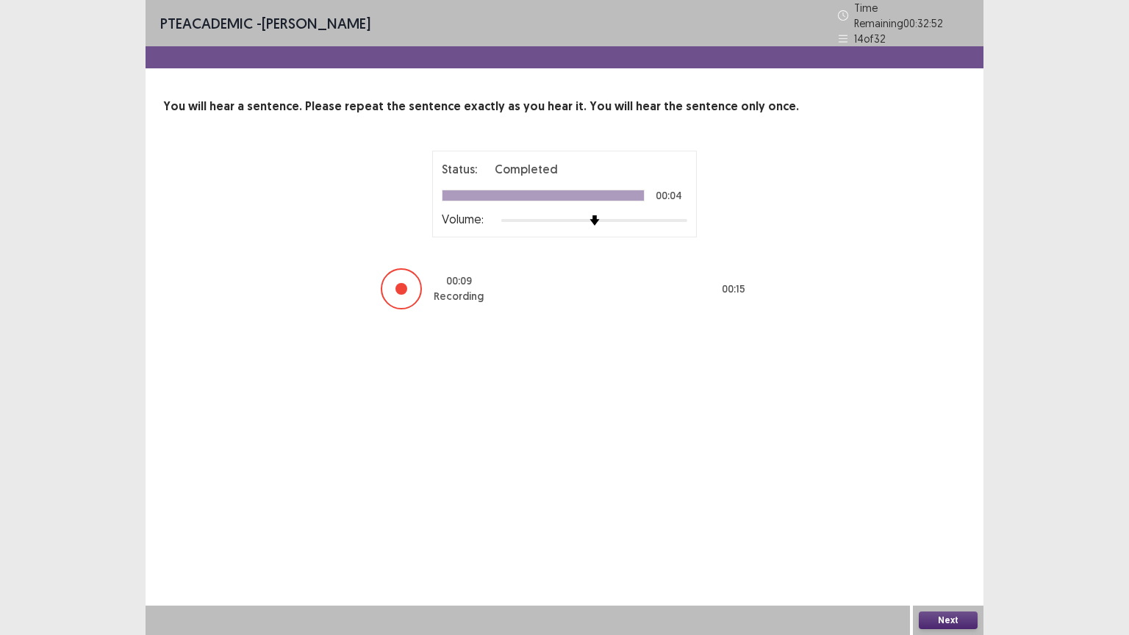
click at [943, 555] on button "Next" at bounding box center [948, 621] width 59 height 18
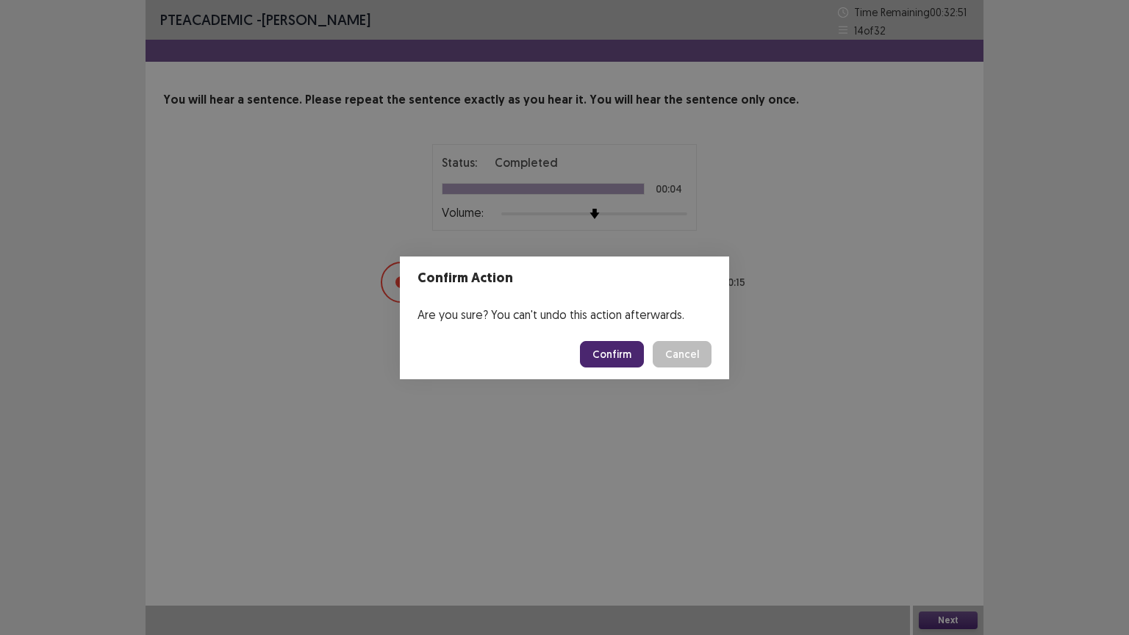
click at [588, 345] on button "Confirm" at bounding box center [612, 354] width 64 height 26
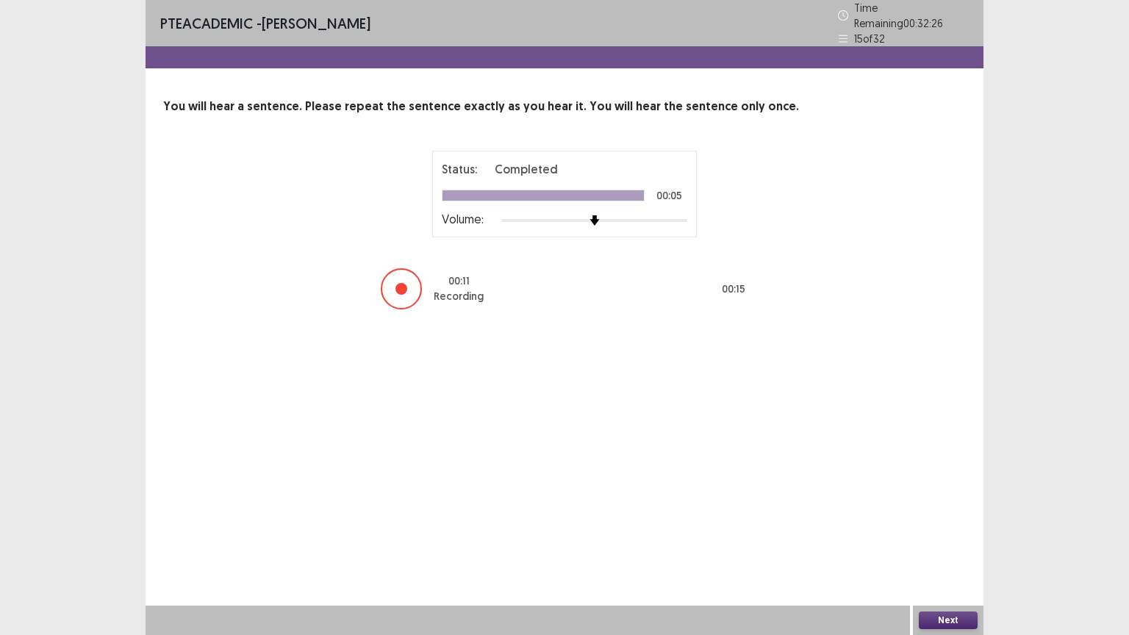
click at [964, 555] on button "Next" at bounding box center [948, 621] width 59 height 18
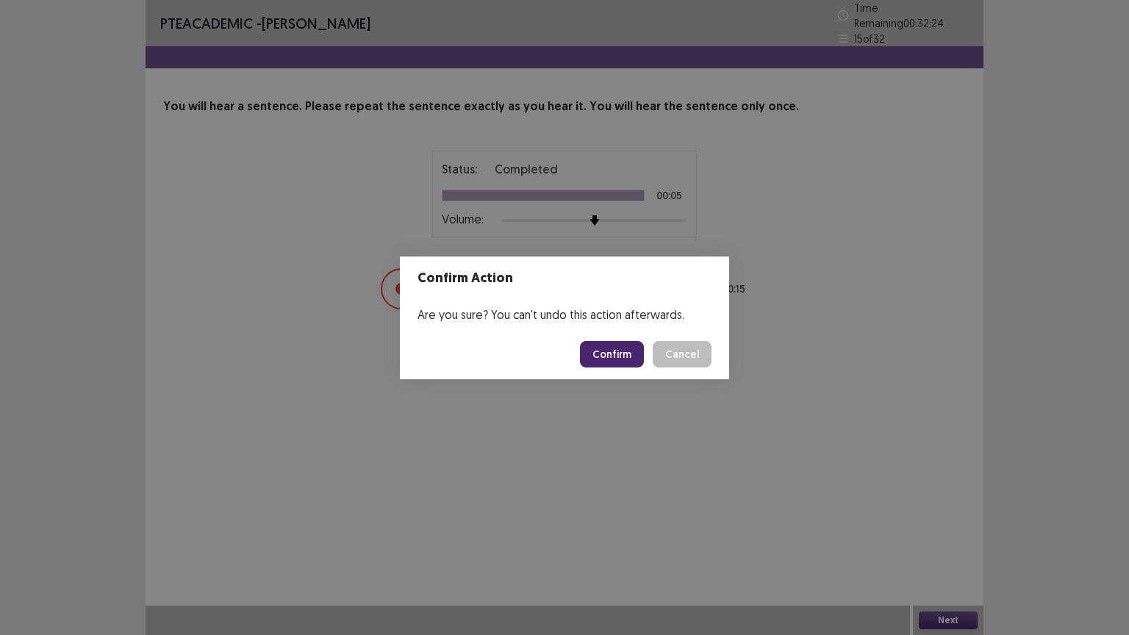
click at [608, 355] on button "Confirm" at bounding box center [612, 354] width 64 height 26
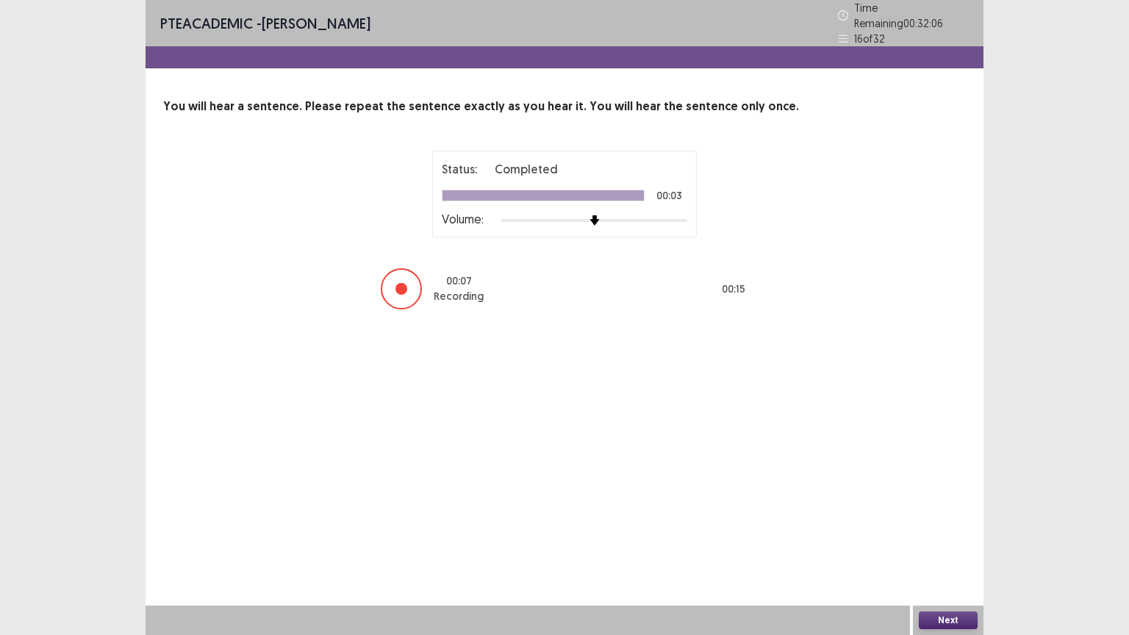
click at [925, 555] on button "Next" at bounding box center [948, 621] width 59 height 18
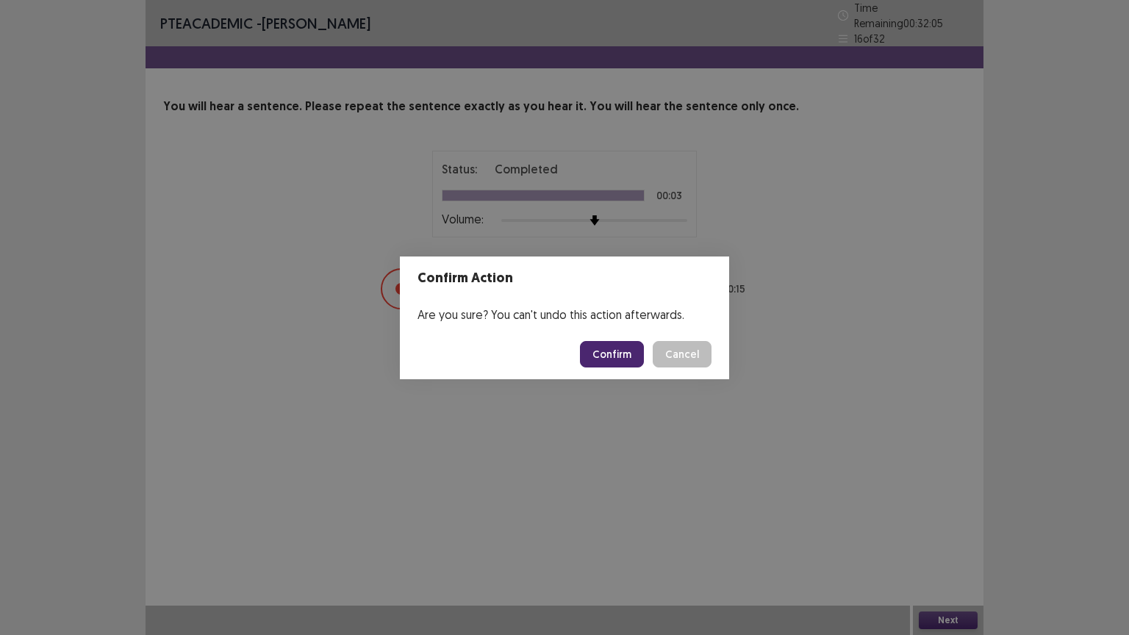
click at [622, 345] on button "Confirm" at bounding box center [612, 354] width 64 height 26
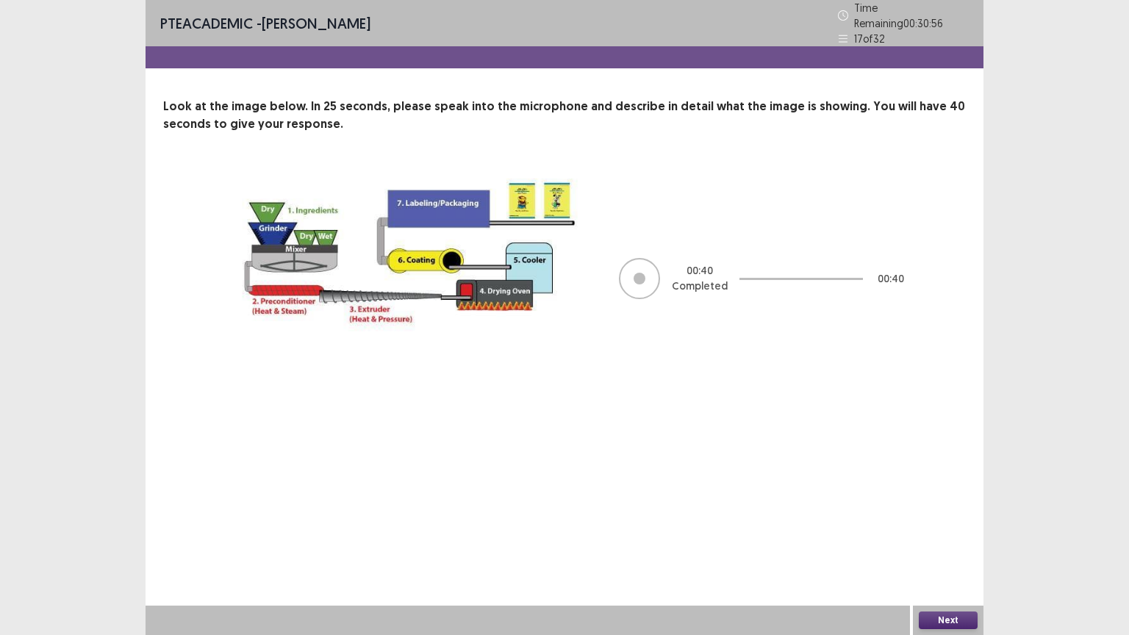
click at [939, 555] on button "Next" at bounding box center [948, 621] width 59 height 18
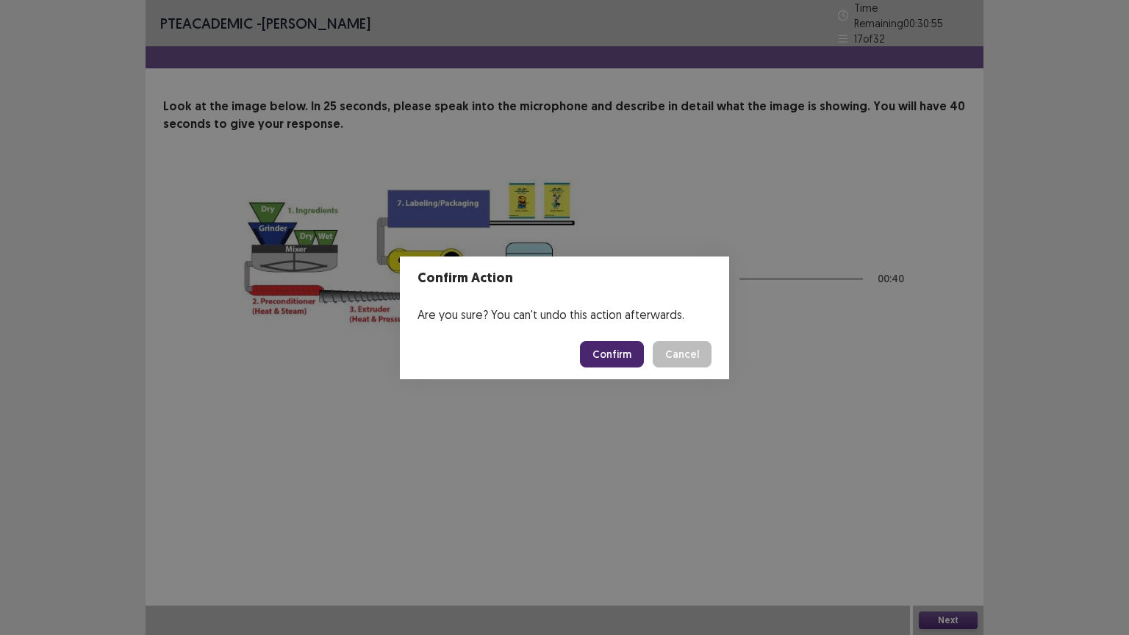
click at [633, 361] on button "Confirm" at bounding box center [612, 354] width 64 height 26
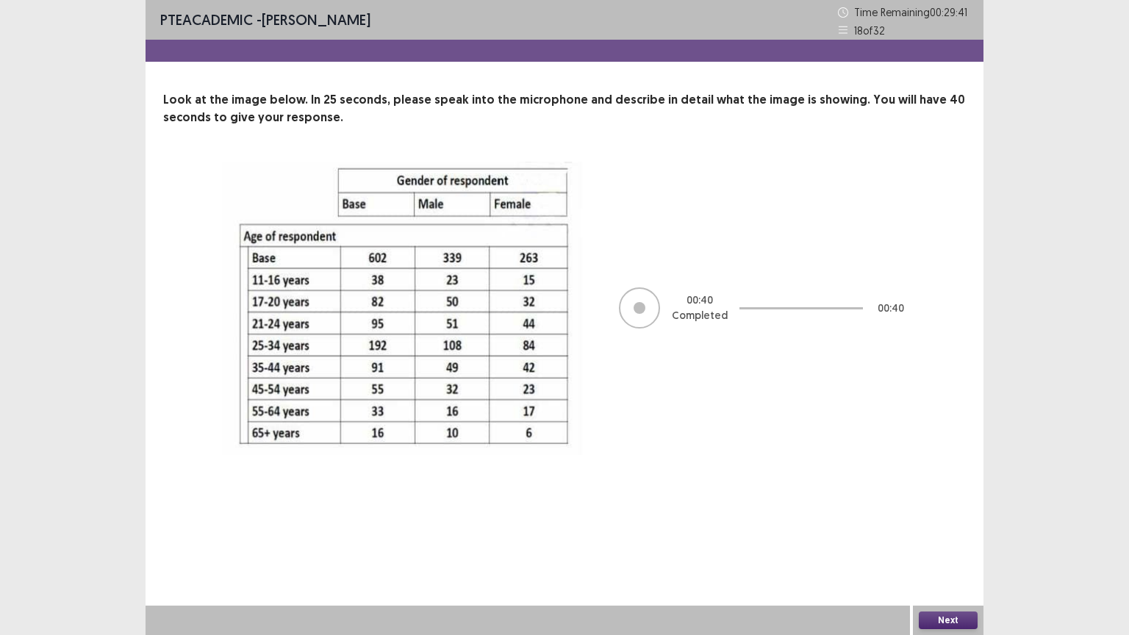
click at [945, 555] on button "Next" at bounding box center [948, 621] width 59 height 18
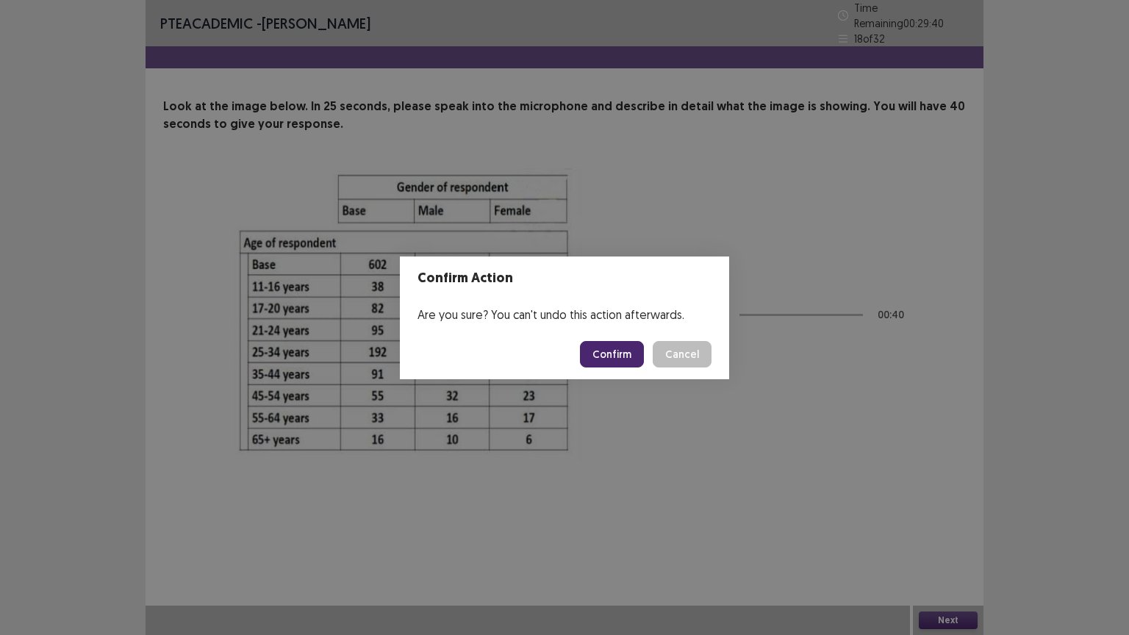
click at [623, 352] on button "Confirm" at bounding box center [612, 354] width 64 height 26
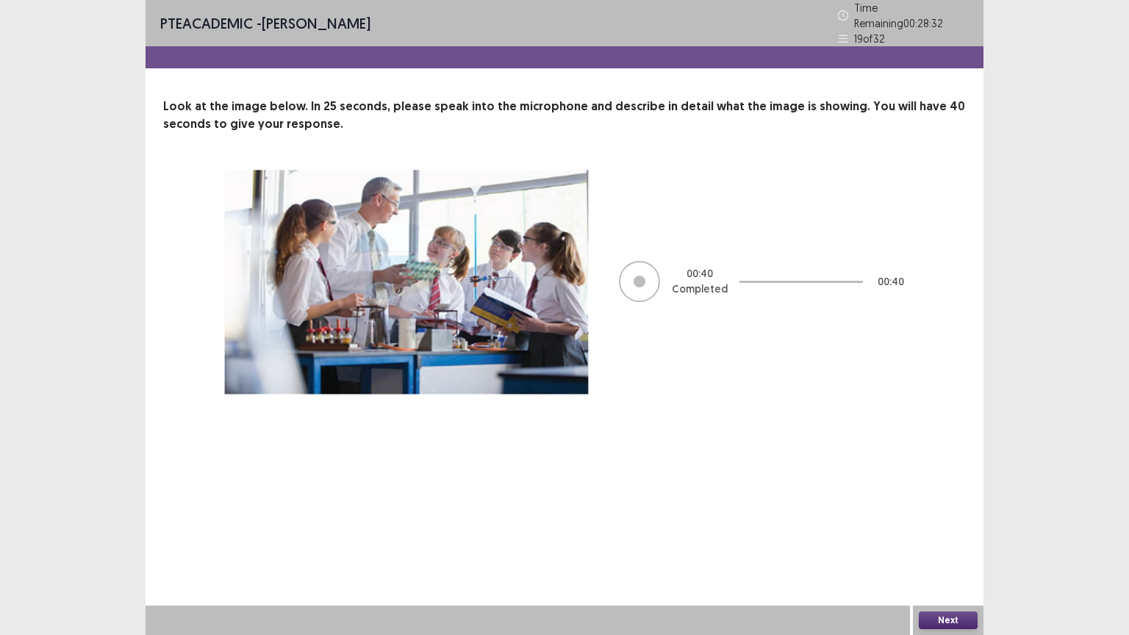
click at [934, 555] on button "Next" at bounding box center [948, 621] width 59 height 18
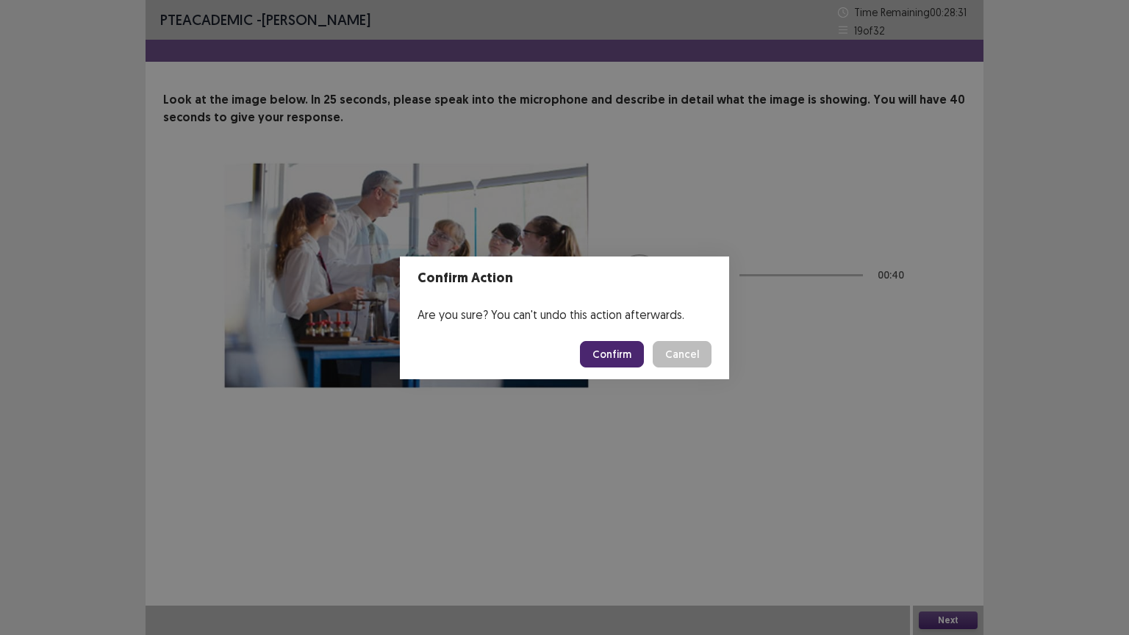
click at [618, 356] on button "Confirm" at bounding box center [612, 354] width 64 height 26
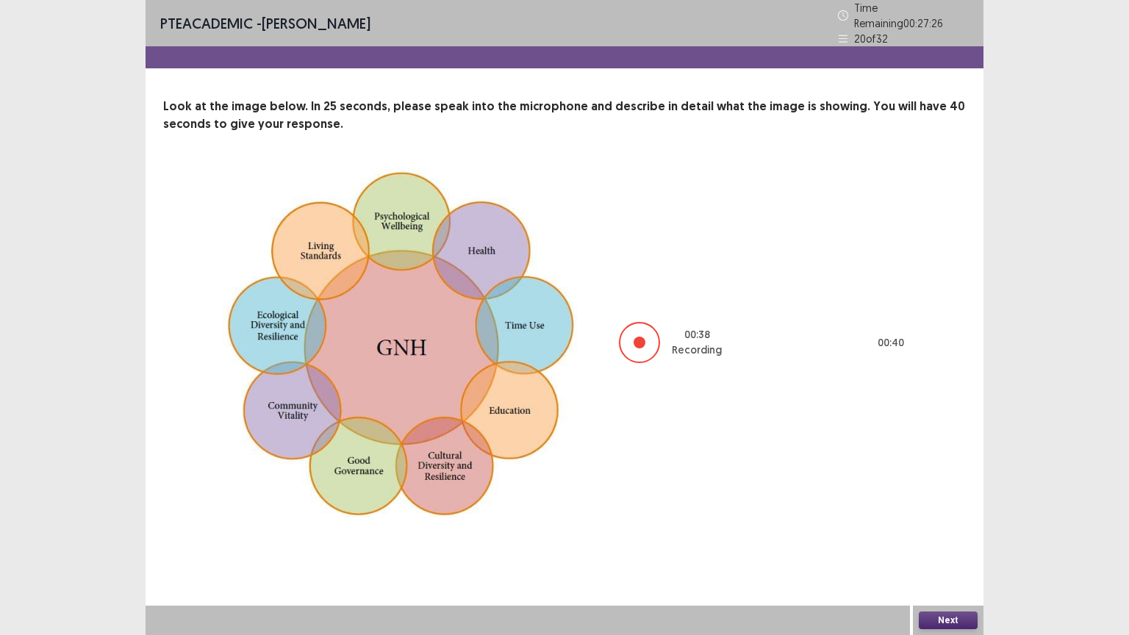
click at [944, 555] on button "Next" at bounding box center [948, 621] width 59 height 18
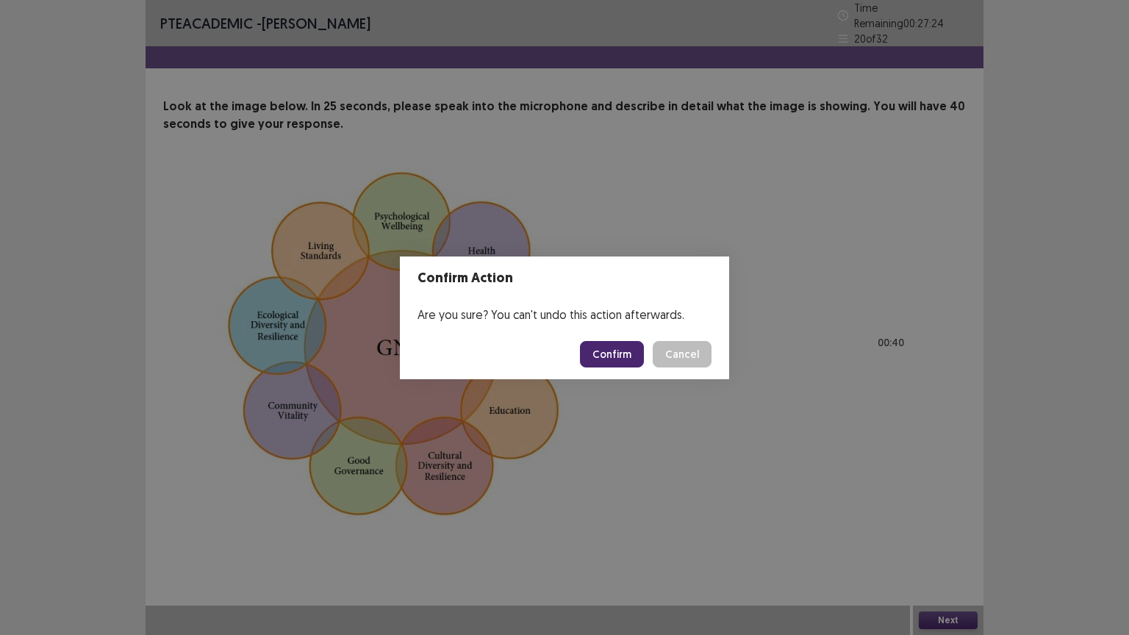
click at [612, 357] on button "Confirm" at bounding box center [612, 354] width 64 height 26
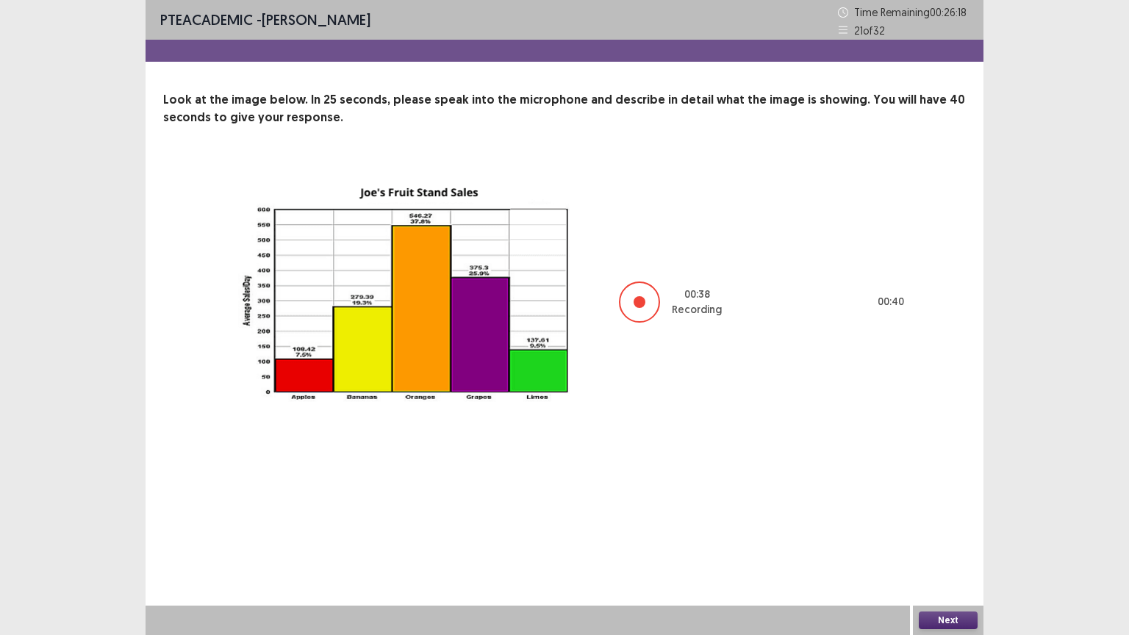
click at [926, 555] on button "Next" at bounding box center [948, 621] width 59 height 18
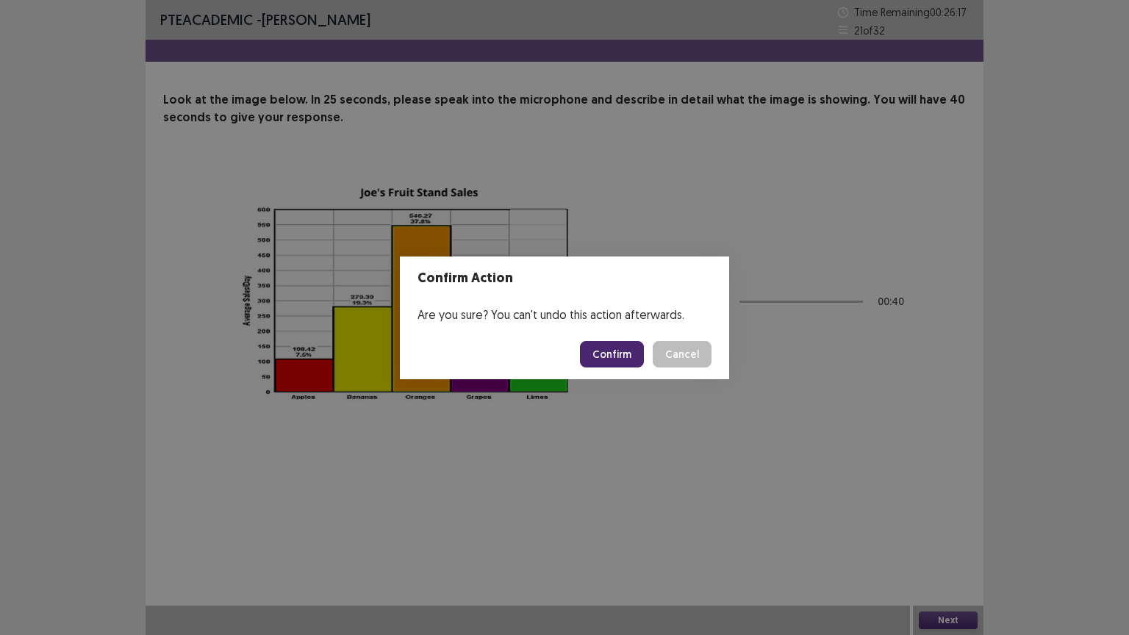
click at [617, 352] on button "Confirm" at bounding box center [612, 354] width 64 height 26
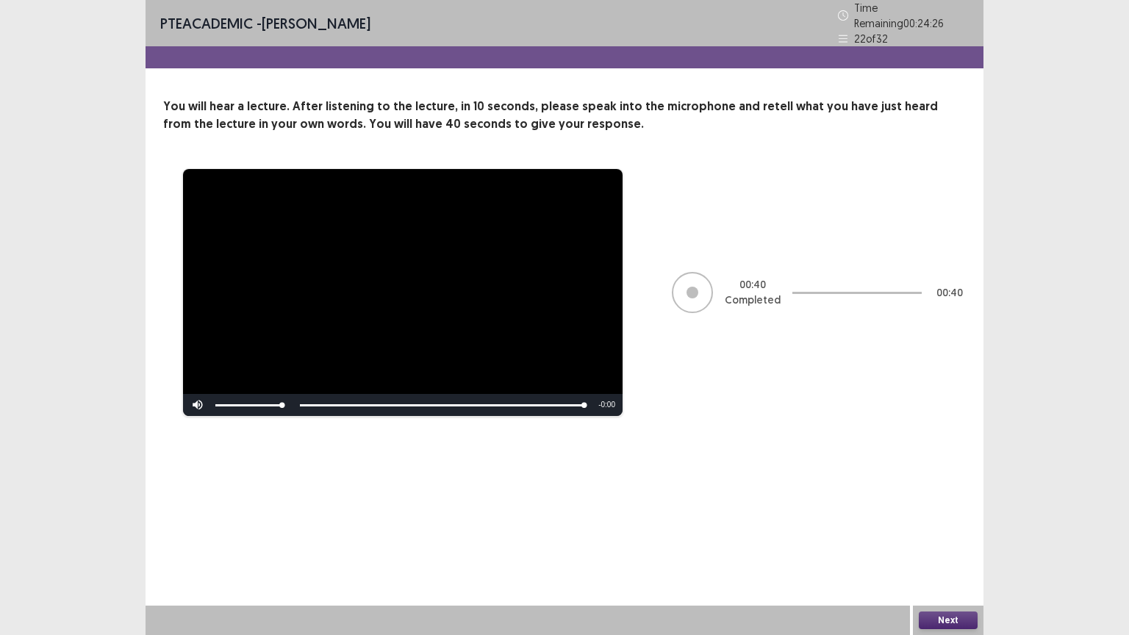
click at [956, 555] on button "Next" at bounding box center [948, 621] width 59 height 18
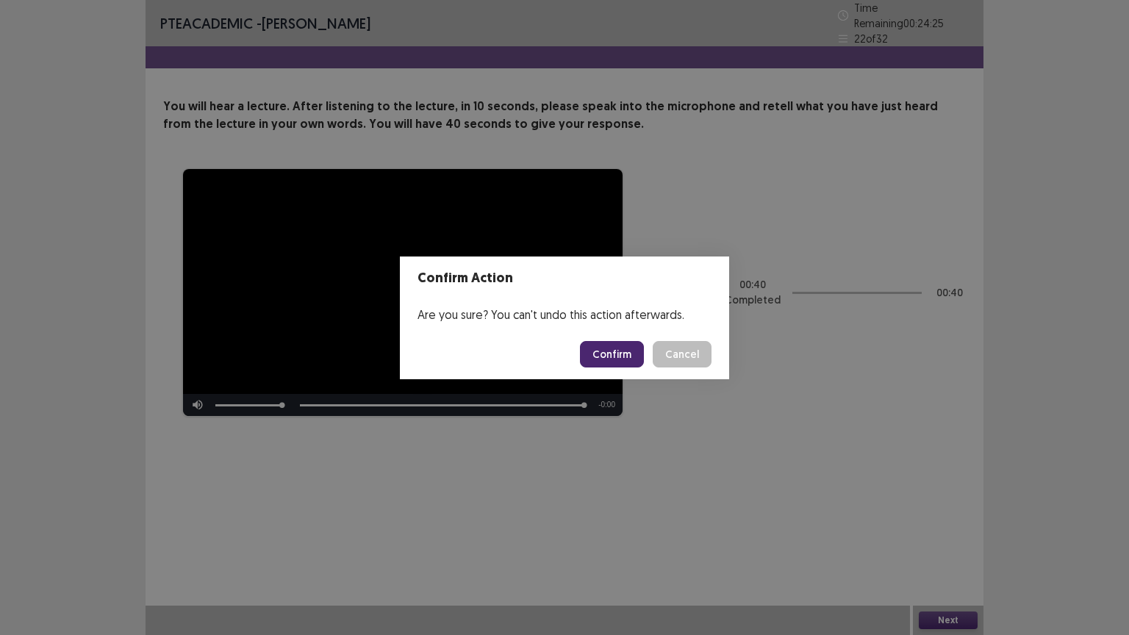
click at [614, 360] on button "Confirm" at bounding box center [612, 354] width 64 height 26
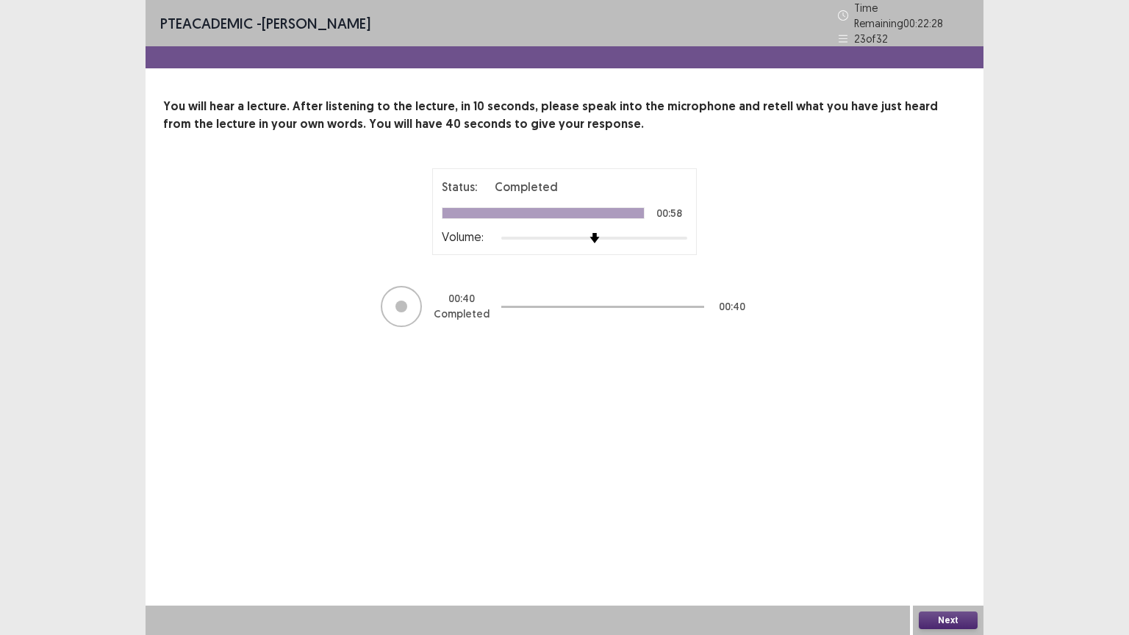
click at [964, 555] on button "Next" at bounding box center [948, 621] width 59 height 18
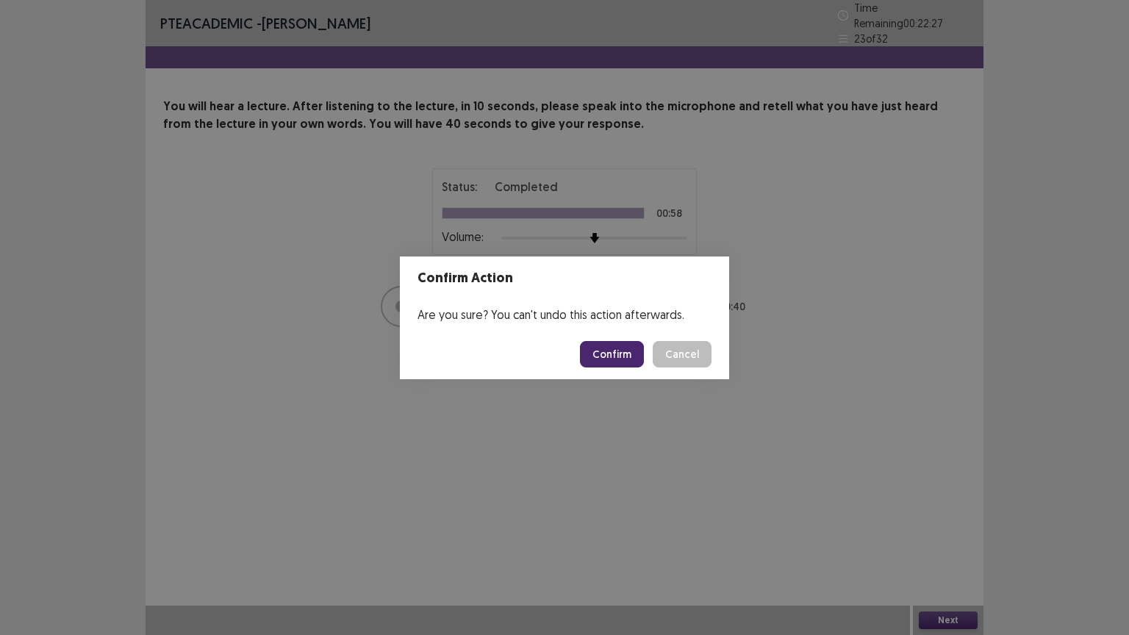
click at [621, 349] on button "Confirm" at bounding box center [612, 354] width 64 height 26
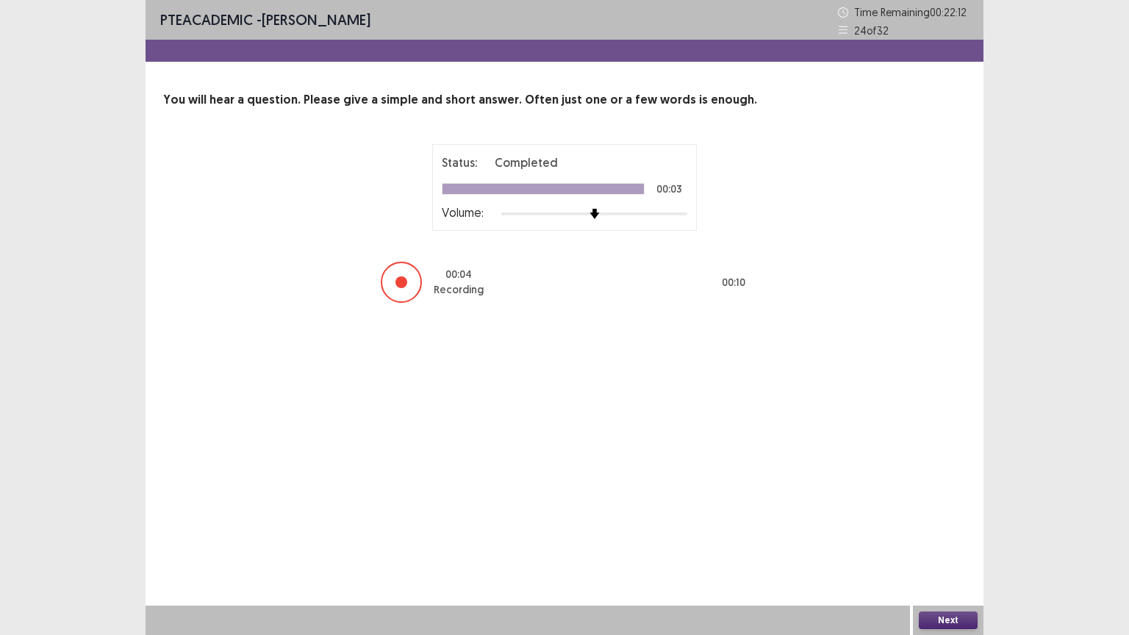
click at [931, 555] on button "Next" at bounding box center [948, 621] width 59 height 18
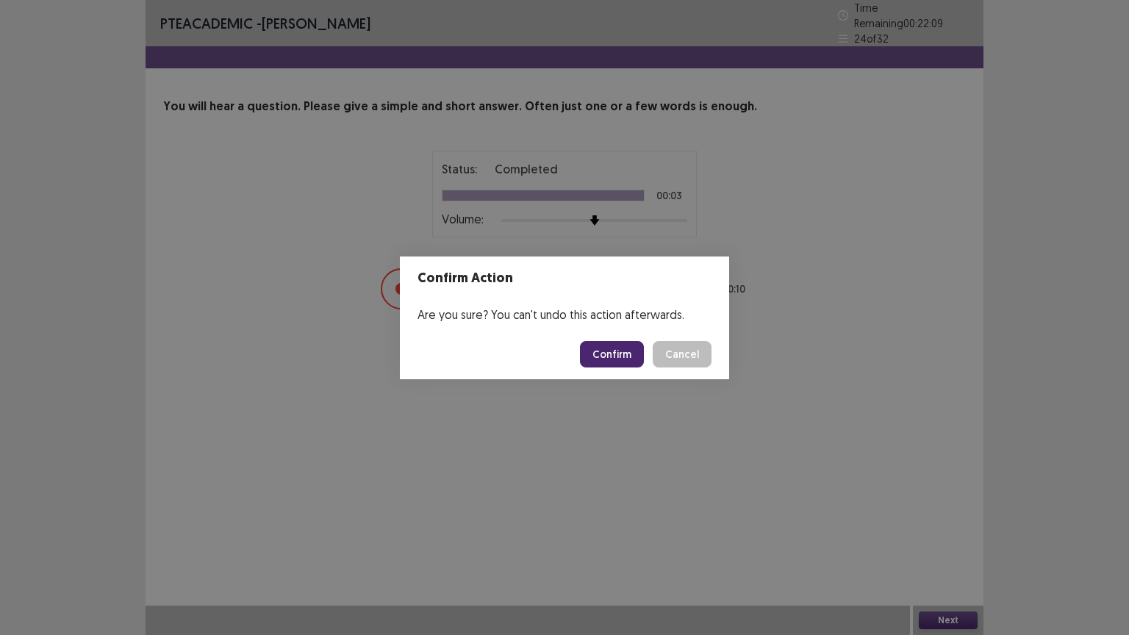
click at [622, 356] on button "Confirm" at bounding box center [612, 354] width 64 height 26
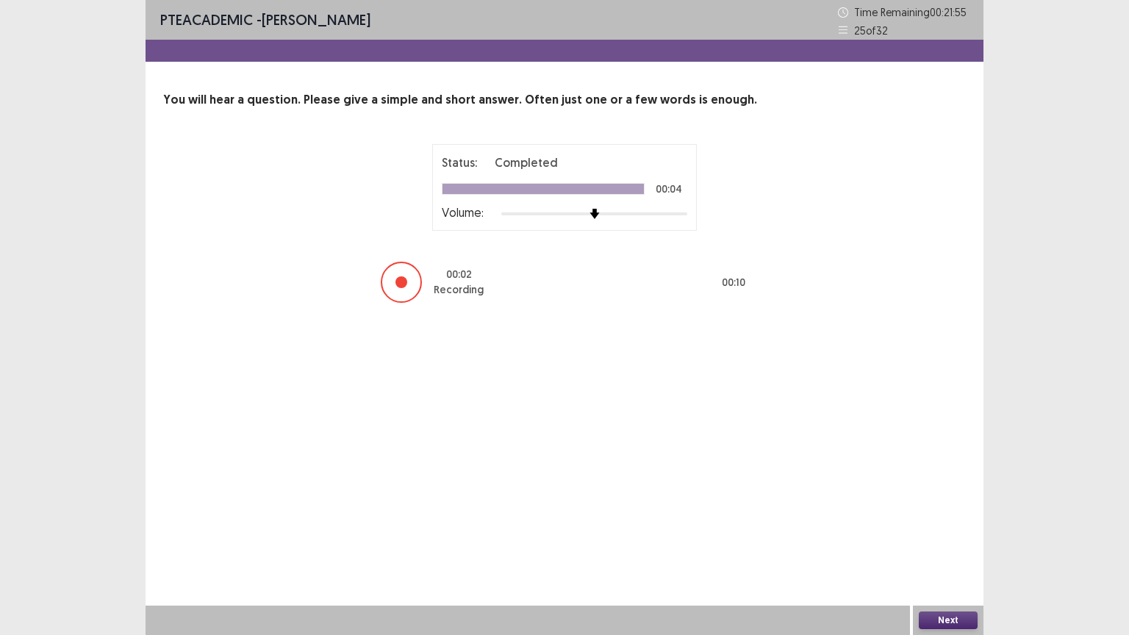
click at [956, 555] on button "Next" at bounding box center [948, 621] width 59 height 18
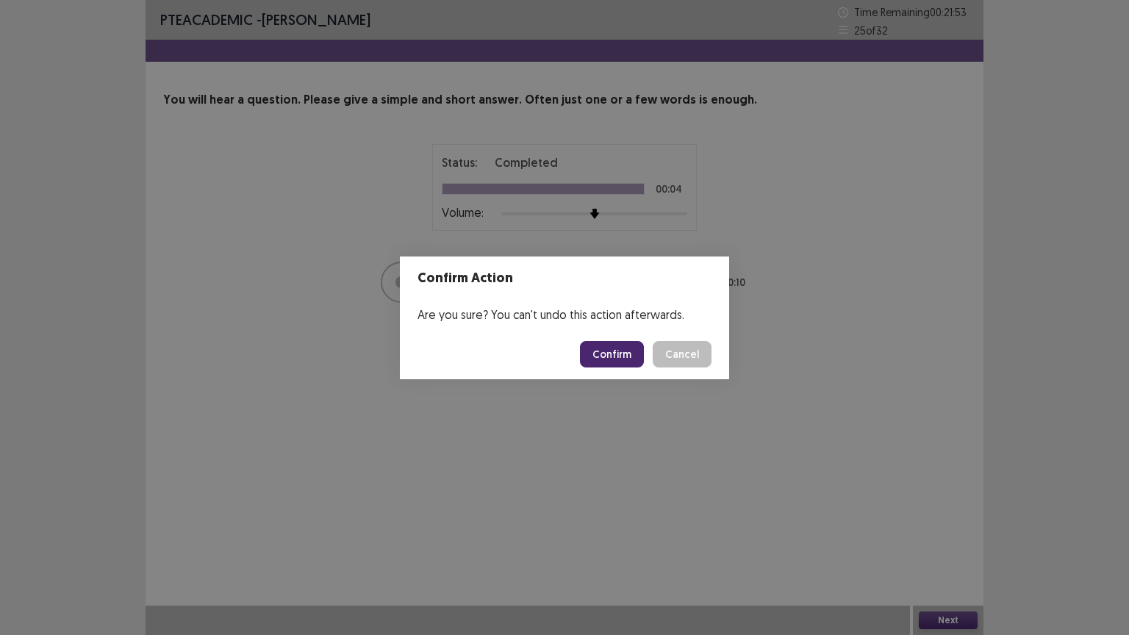
click at [620, 347] on button "Confirm" at bounding box center [612, 354] width 64 height 26
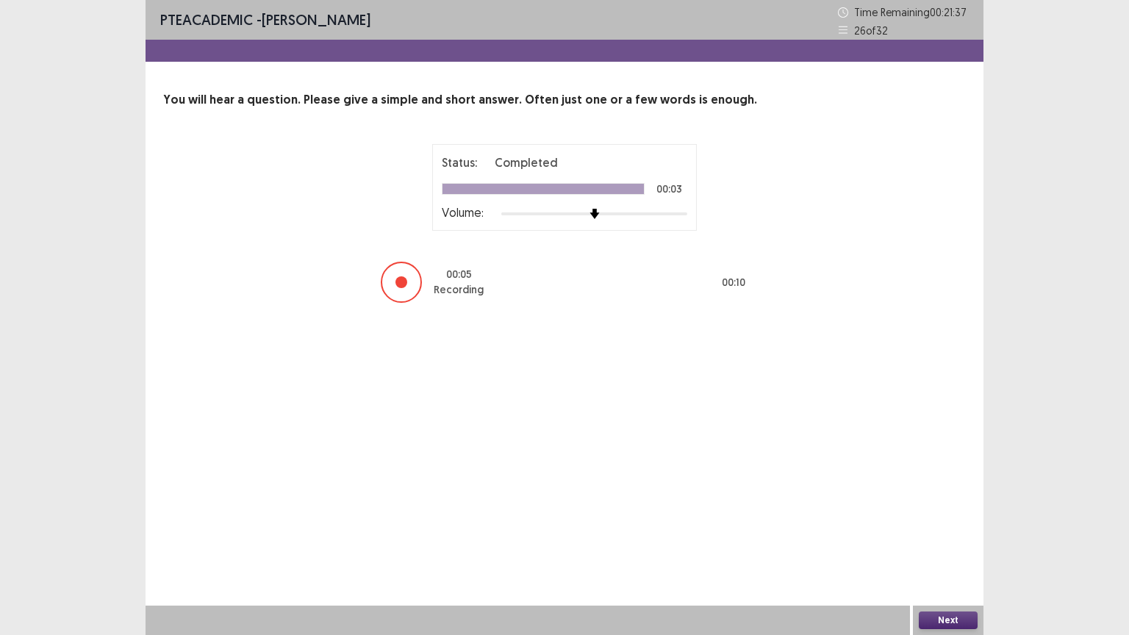
click at [947, 555] on button "Next" at bounding box center [948, 621] width 59 height 18
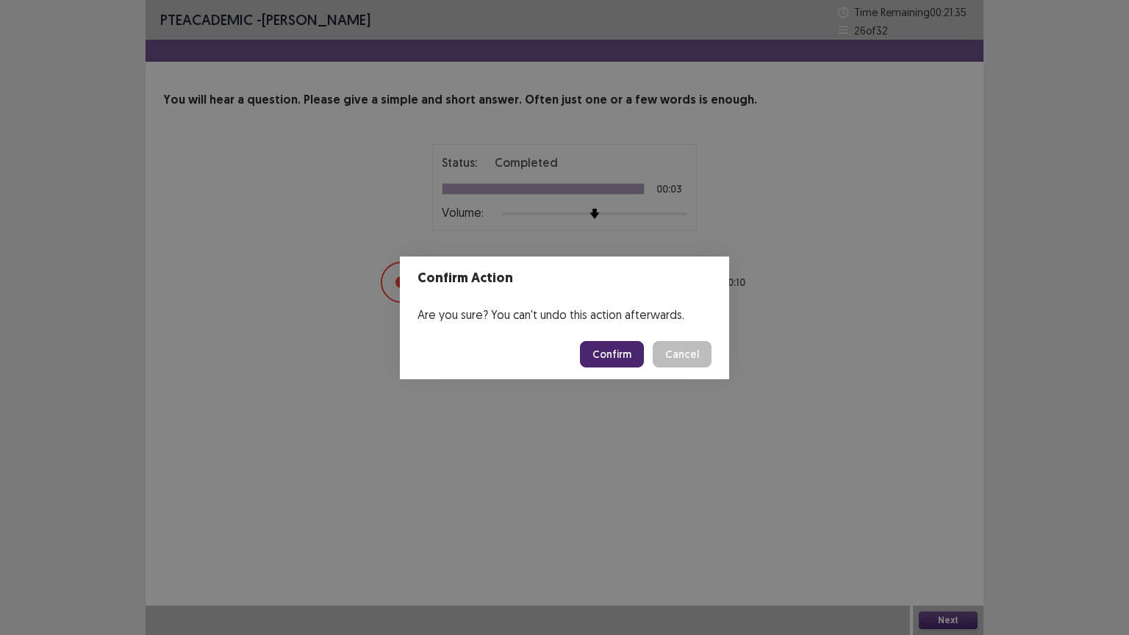
click at [613, 348] on button "Confirm" at bounding box center [612, 354] width 64 height 26
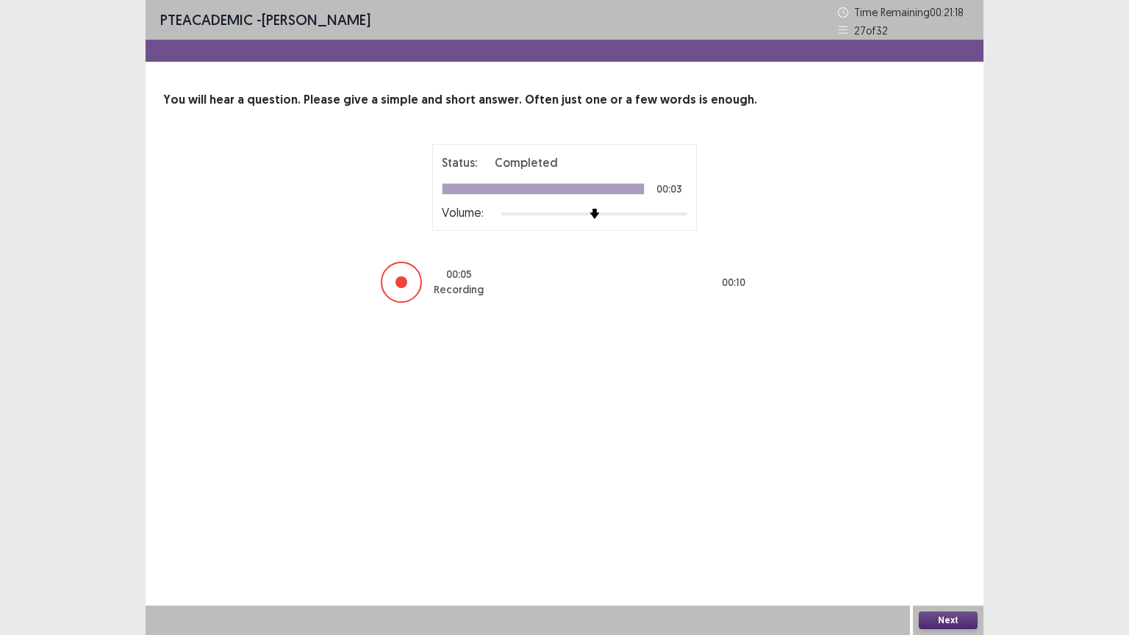
click at [951, 555] on button "Next" at bounding box center [948, 621] width 59 height 18
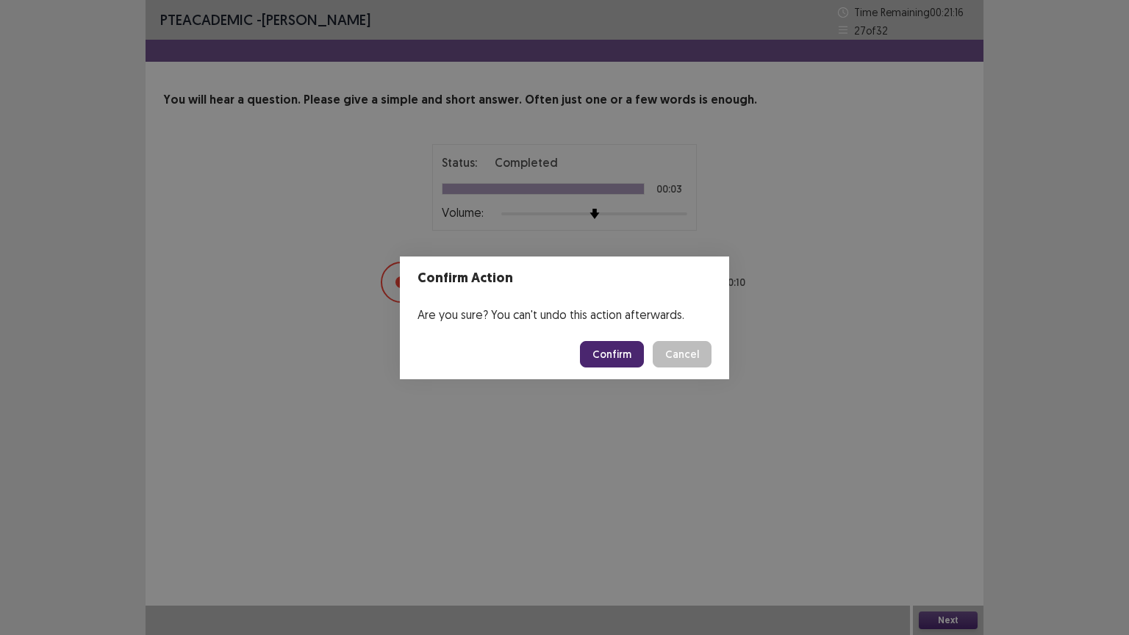
click at [626, 354] on button "Confirm" at bounding box center [612, 354] width 64 height 26
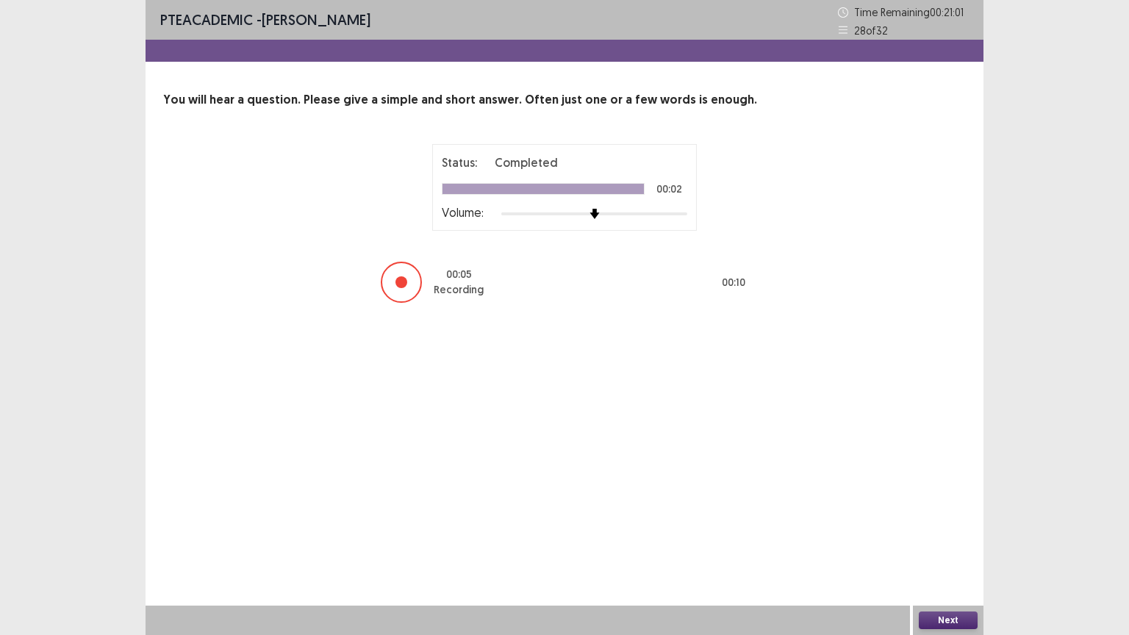
click at [953, 555] on button "Next" at bounding box center [948, 621] width 59 height 18
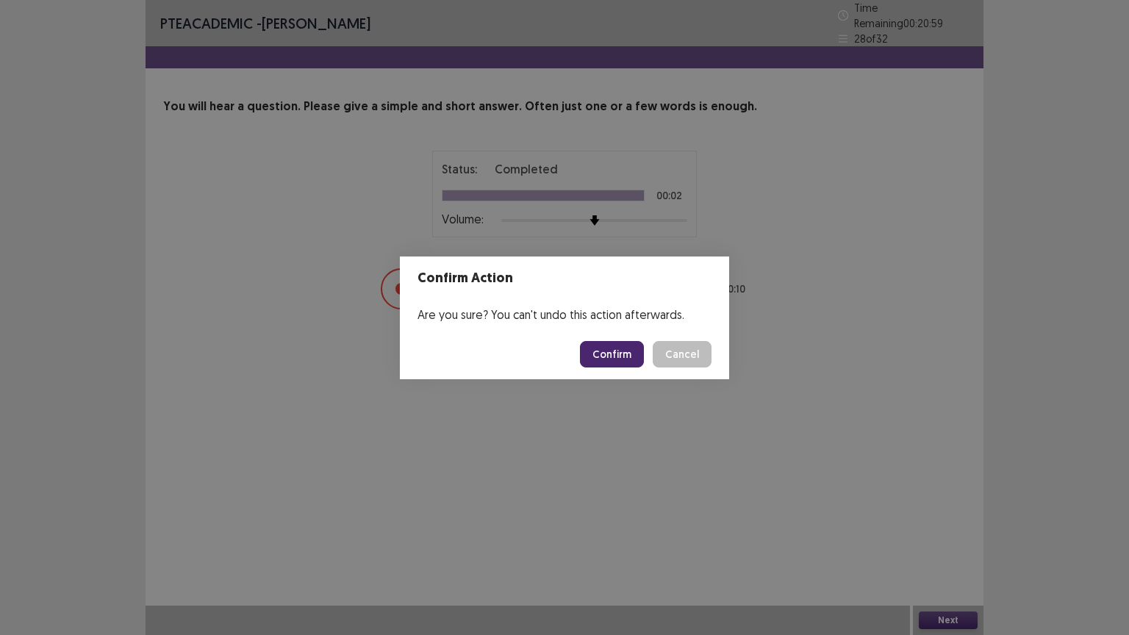
click at [612, 351] on button "Confirm" at bounding box center [612, 354] width 64 height 26
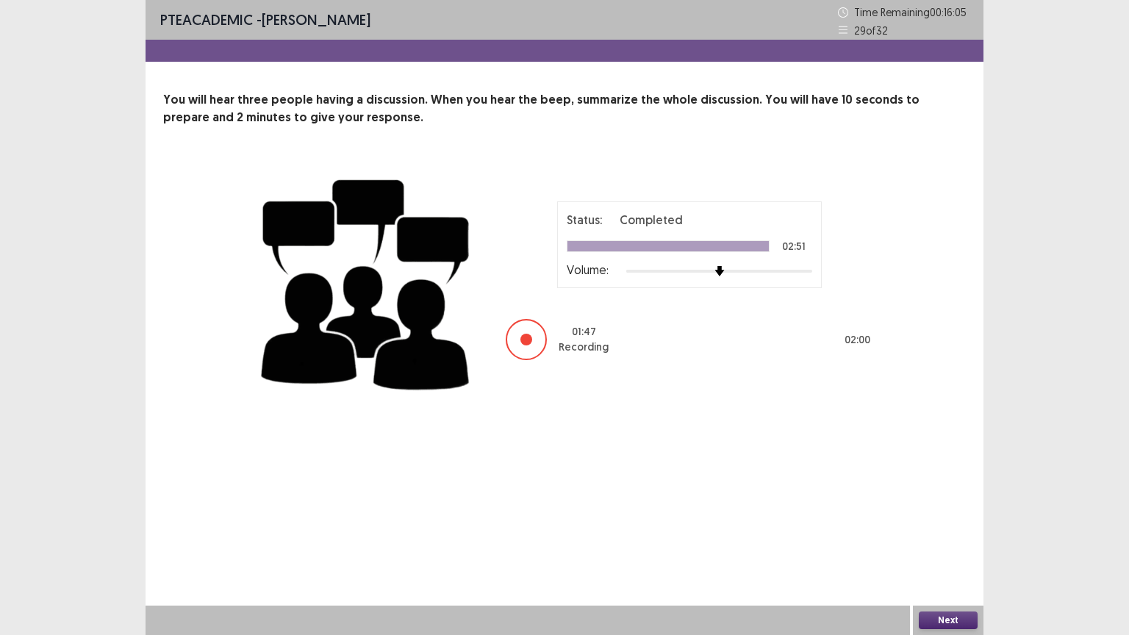
click at [947, 555] on button "Next" at bounding box center [948, 621] width 59 height 18
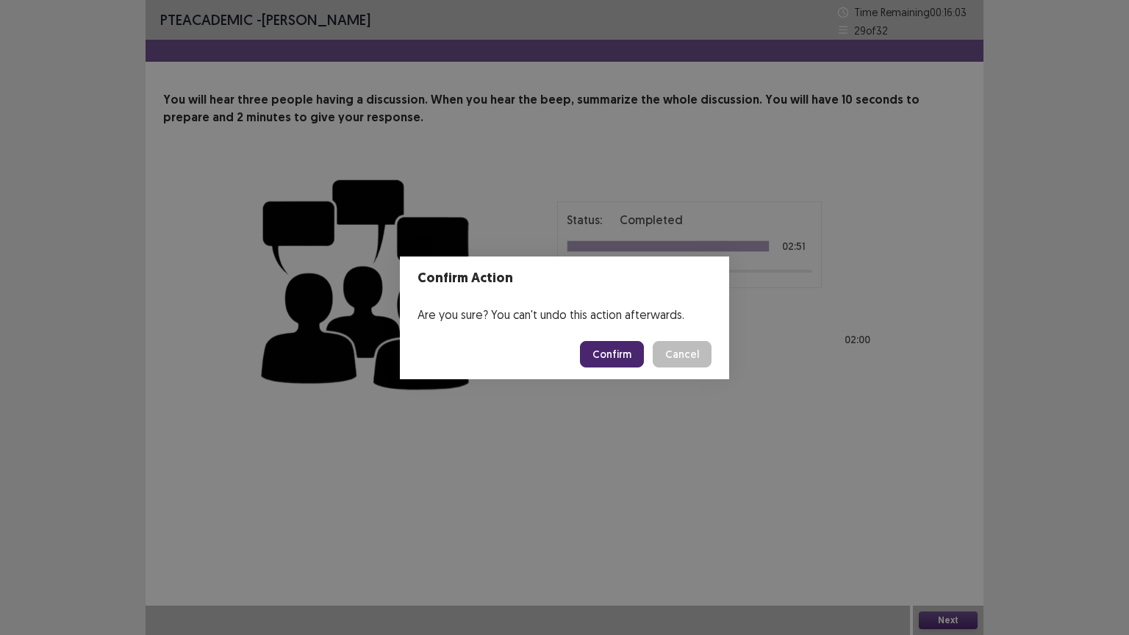
click at [614, 350] on button "Confirm" at bounding box center [612, 354] width 64 height 26
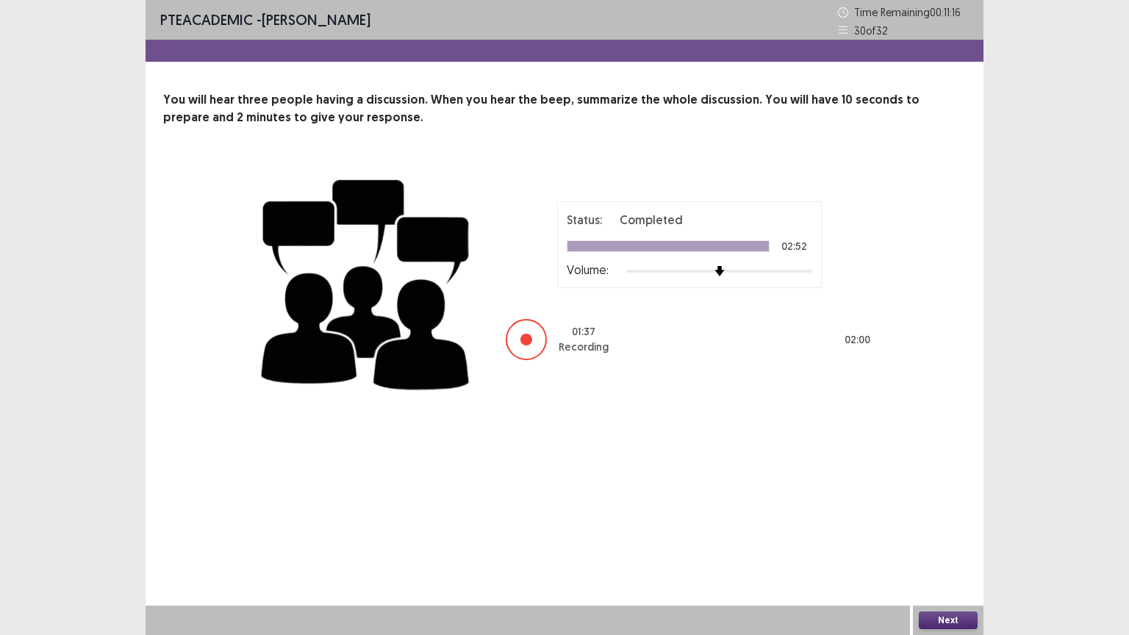
click at [955, 555] on button "Next" at bounding box center [948, 621] width 59 height 18
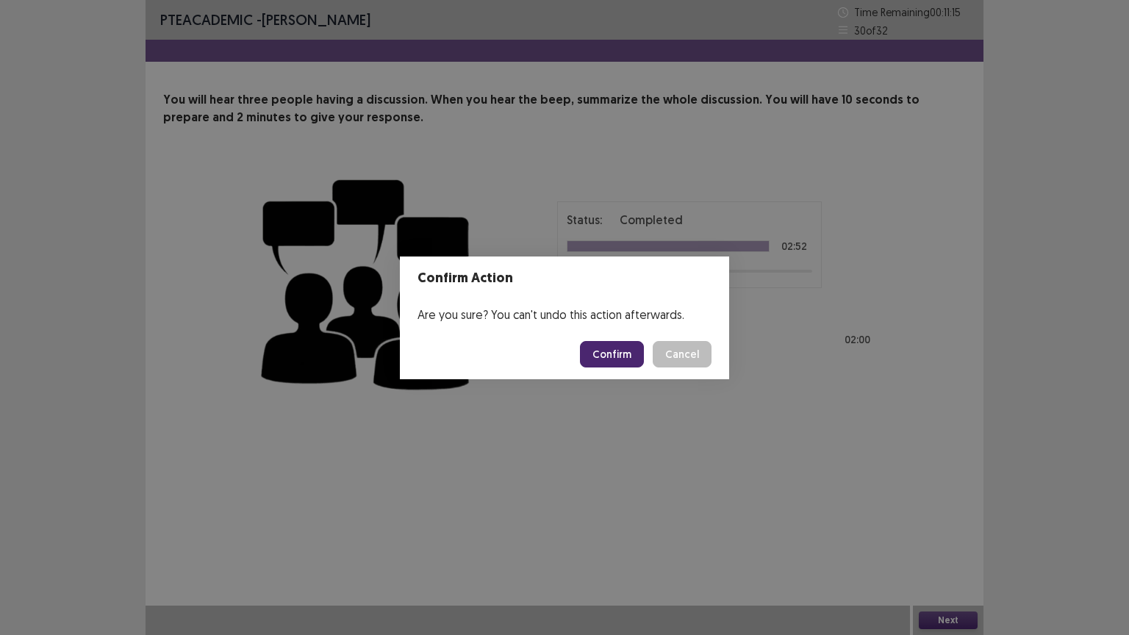
click at [601, 351] on button "Confirm" at bounding box center [612, 354] width 64 height 26
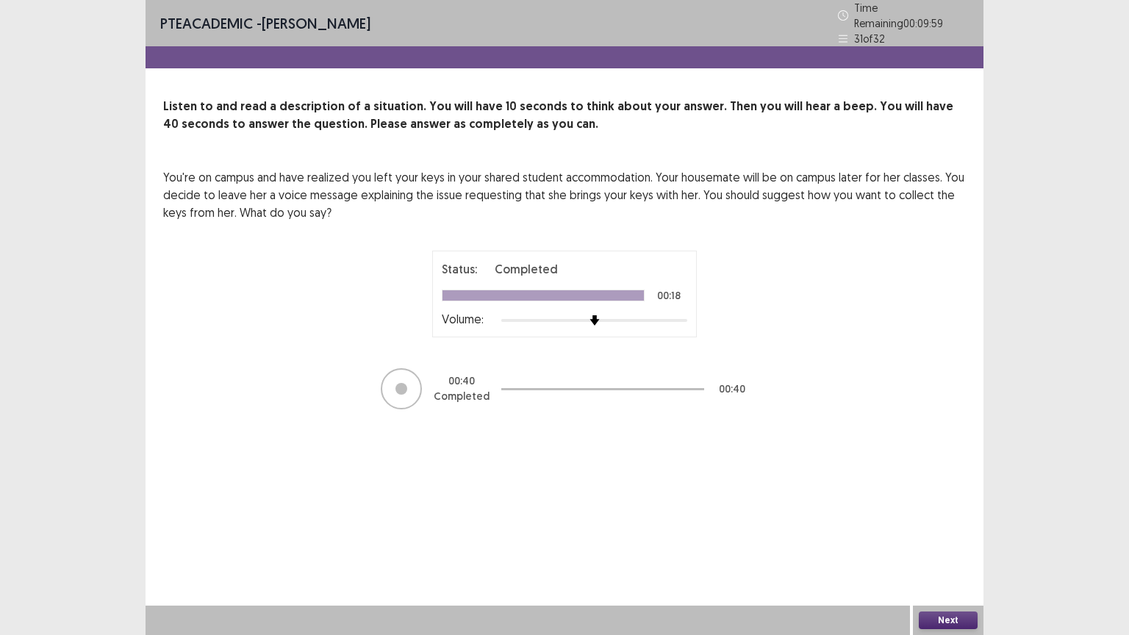
click at [946, 555] on button "Next" at bounding box center [948, 621] width 59 height 18
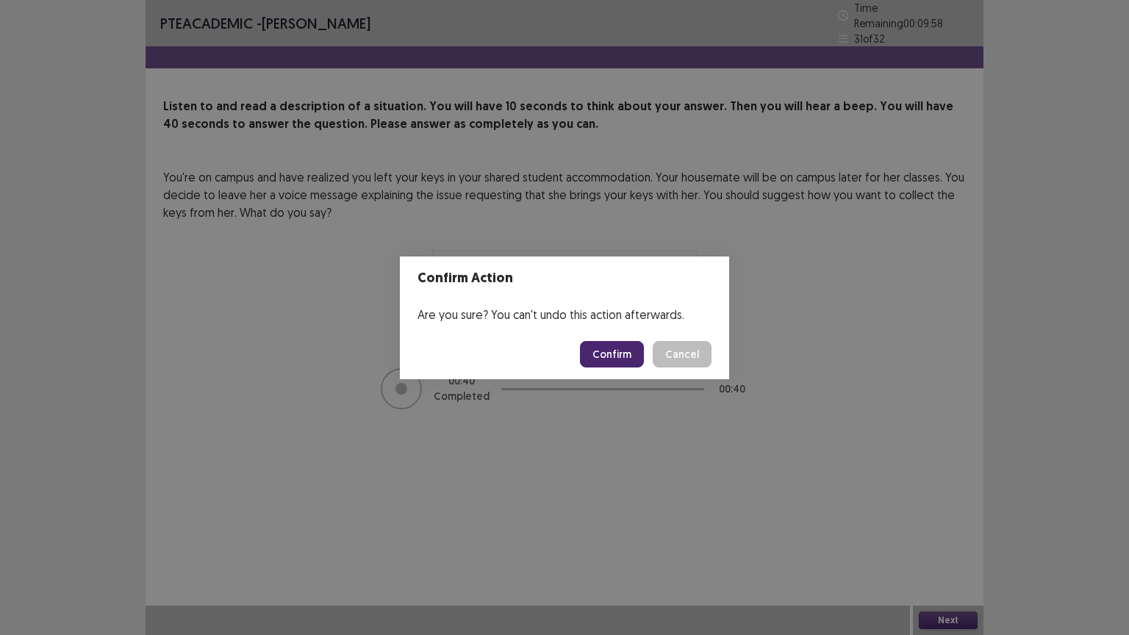
click at [626, 359] on button "Confirm" at bounding box center [612, 354] width 64 height 26
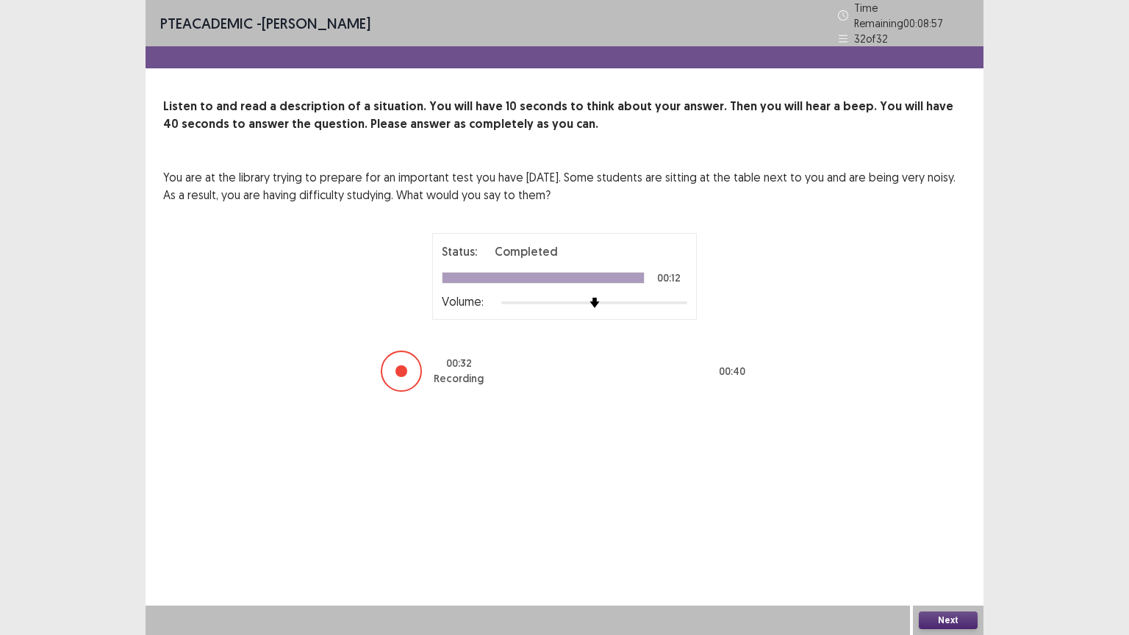
click at [938, 555] on button "Next" at bounding box center [948, 621] width 59 height 18
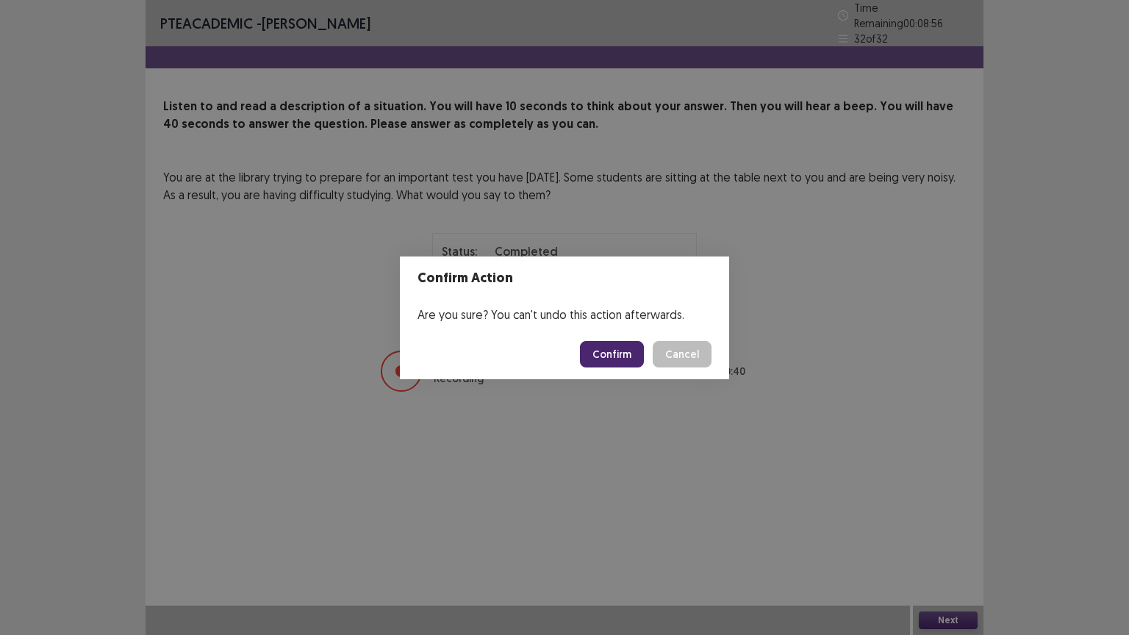
click at [612, 352] on button "Confirm" at bounding box center [612, 354] width 64 height 26
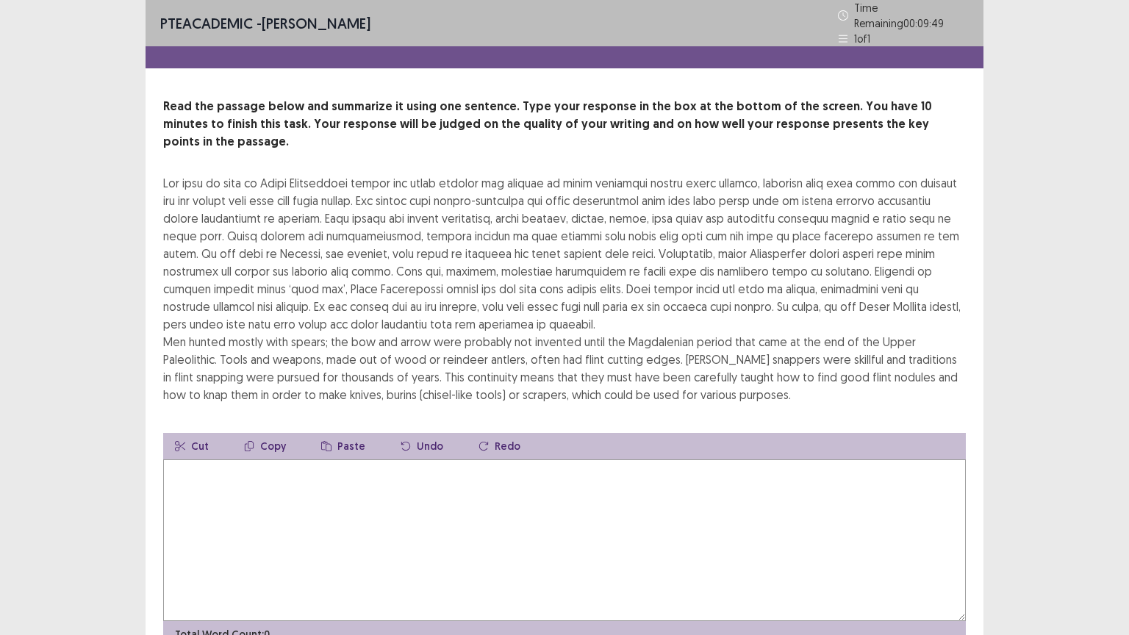
click at [425, 469] on textarea at bounding box center [564, 540] width 803 height 162
type textarea "*"
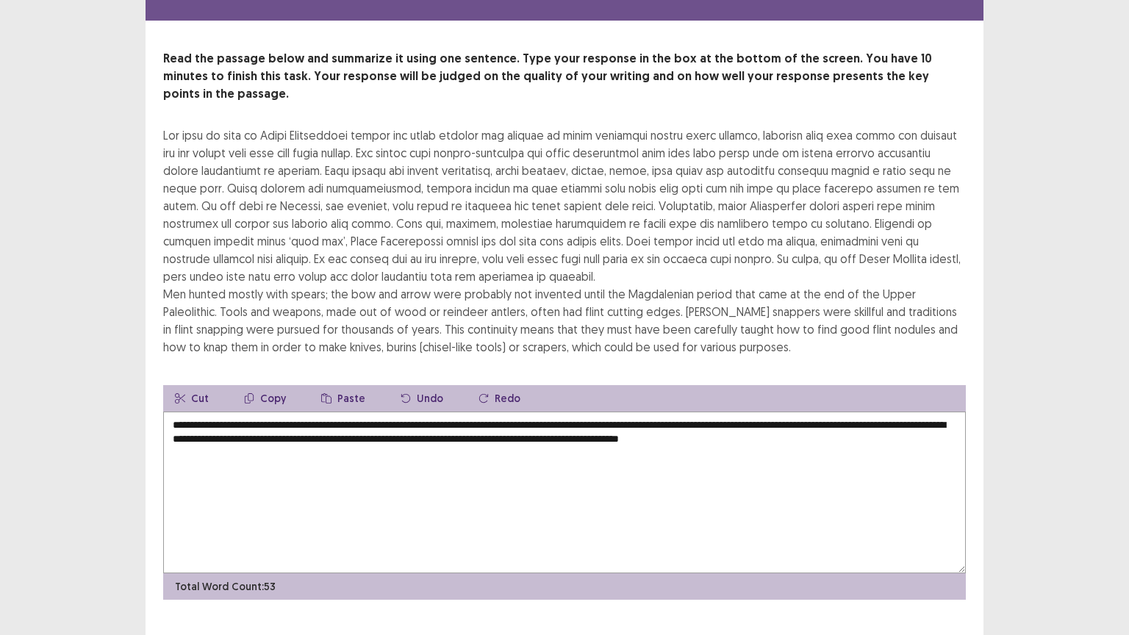
scroll to position [53, 0]
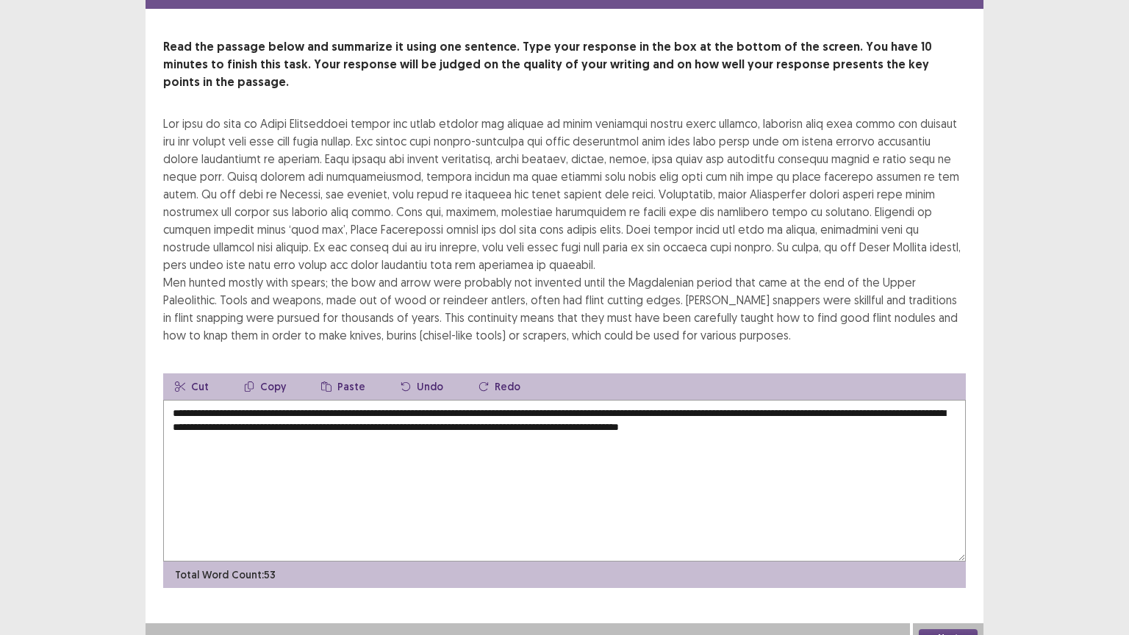
type textarea "**********"
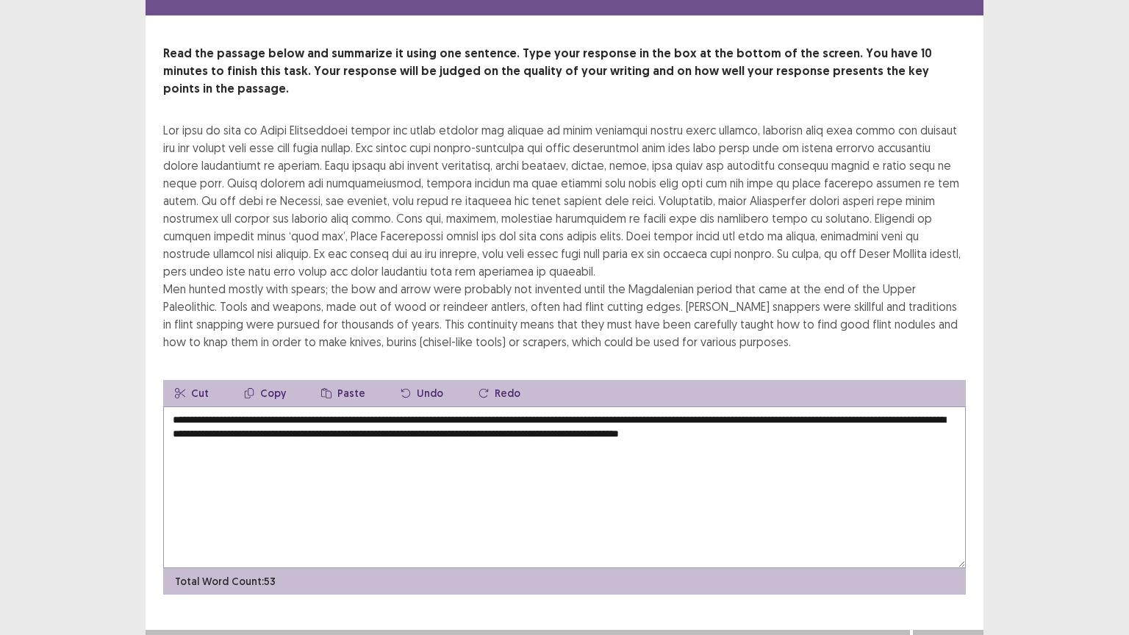
click at [955, 555] on button "Next" at bounding box center [948, 645] width 59 height 18
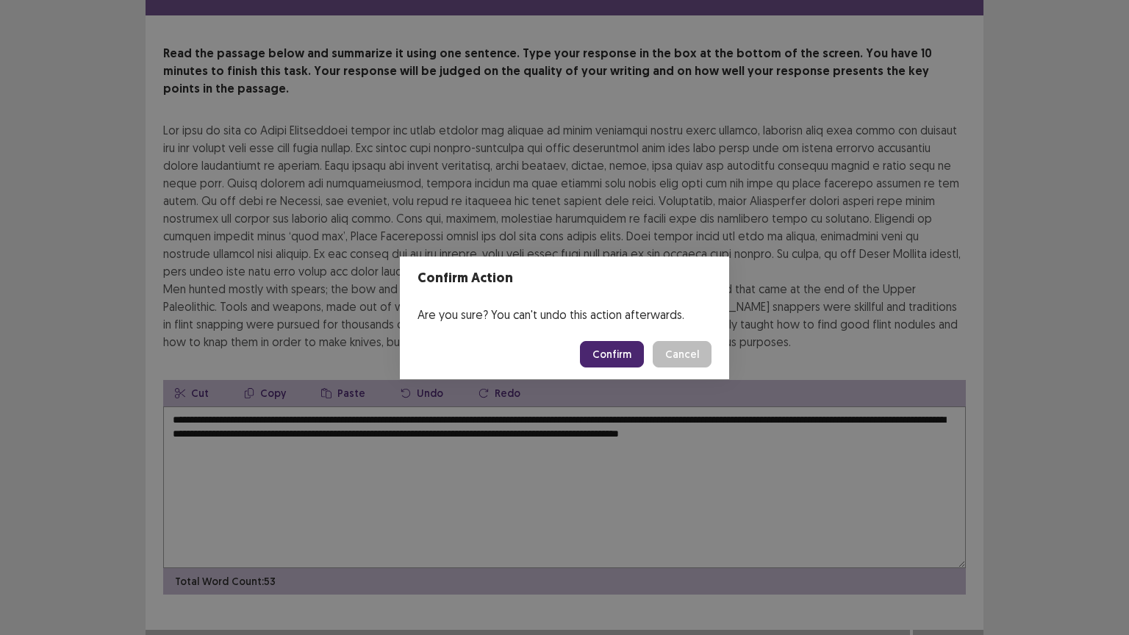
click at [614, 350] on button "Confirm" at bounding box center [612, 354] width 64 height 26
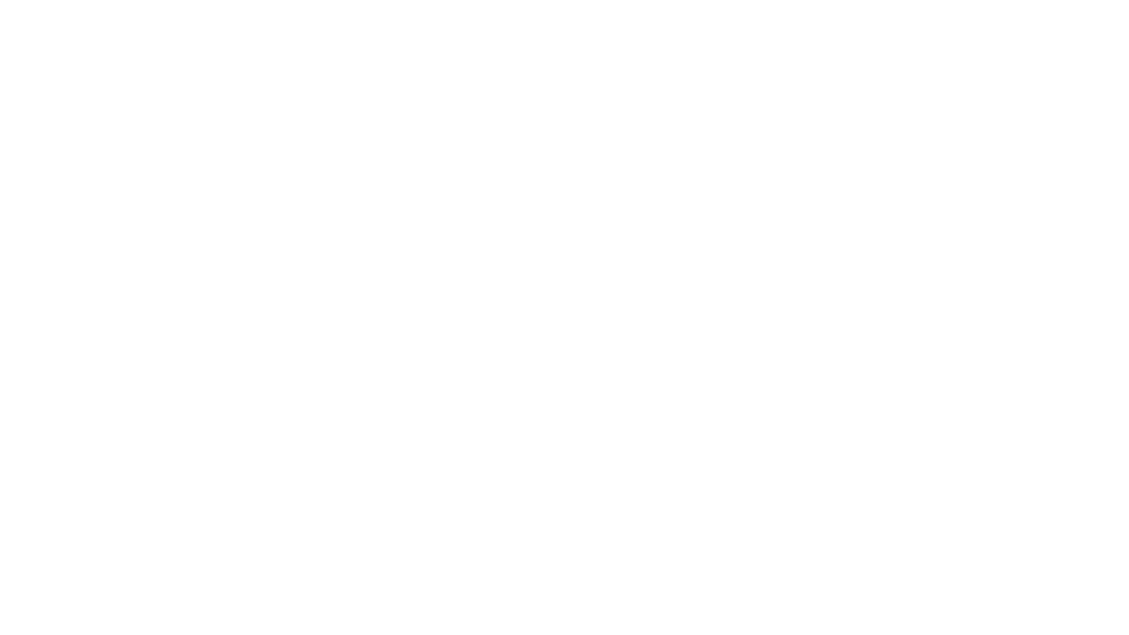
scroll to position [0, 0]
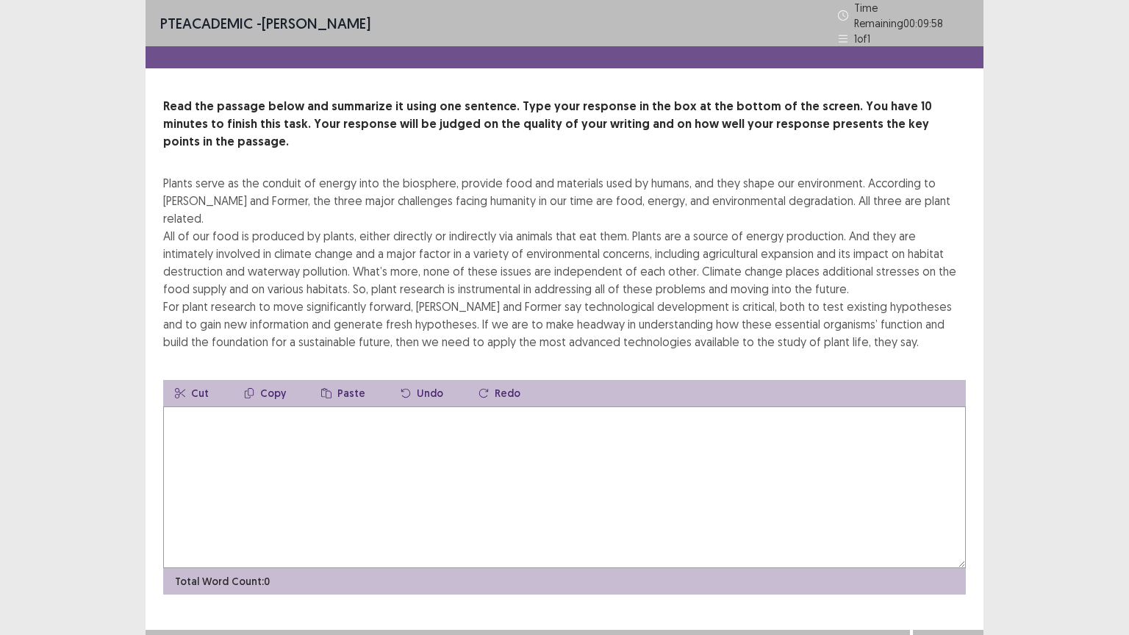
click at [427, 409] on textarea at bounding box center [564, 487] width 803 height 162
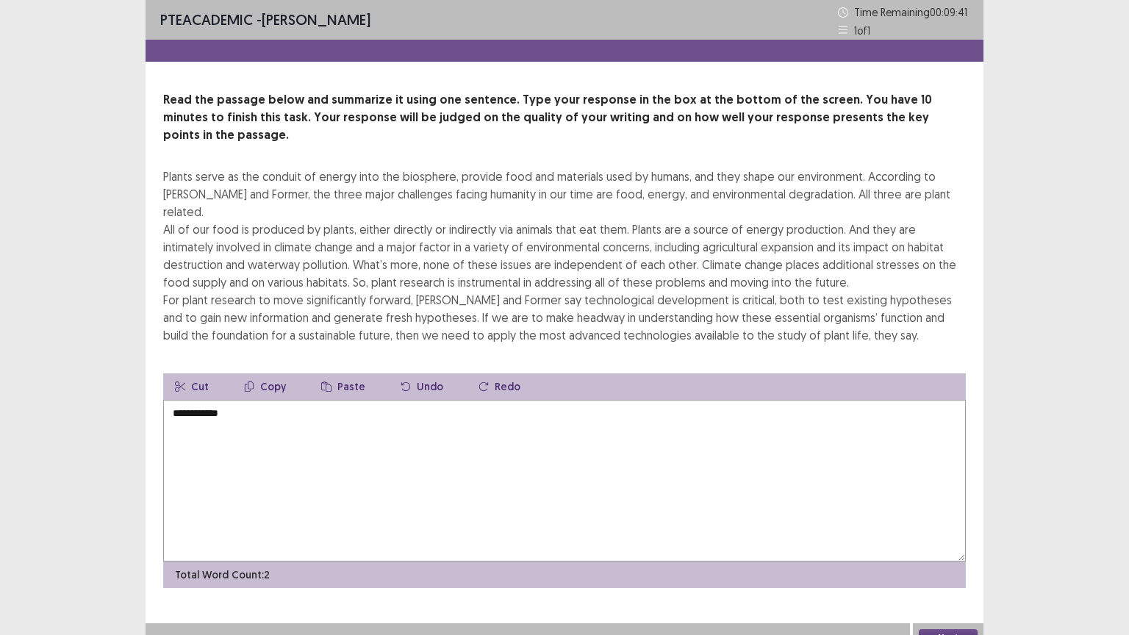
click at [178, 400] on textarea "**********" at bounding box center [564, 481] width 803 height 162
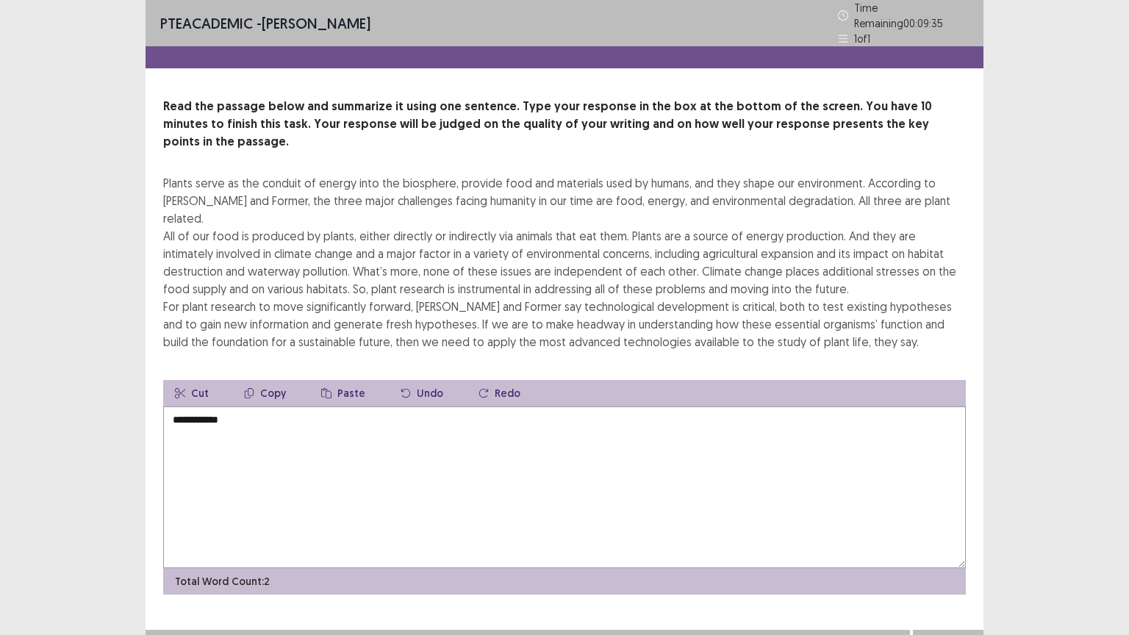
click at [223, 406] on textarea "**********" at bounding box center [564, 487] width 803 height 162
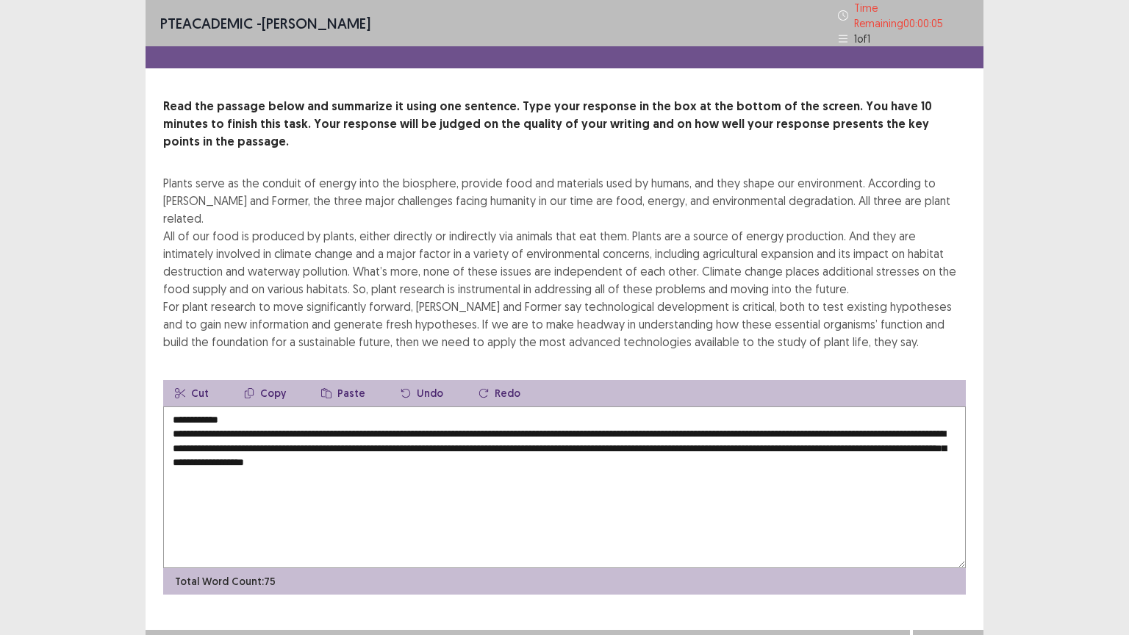
type textarea "**********"
click at [944, 555] on button "Next" at bounding box center [948, 645] width 59 height 18
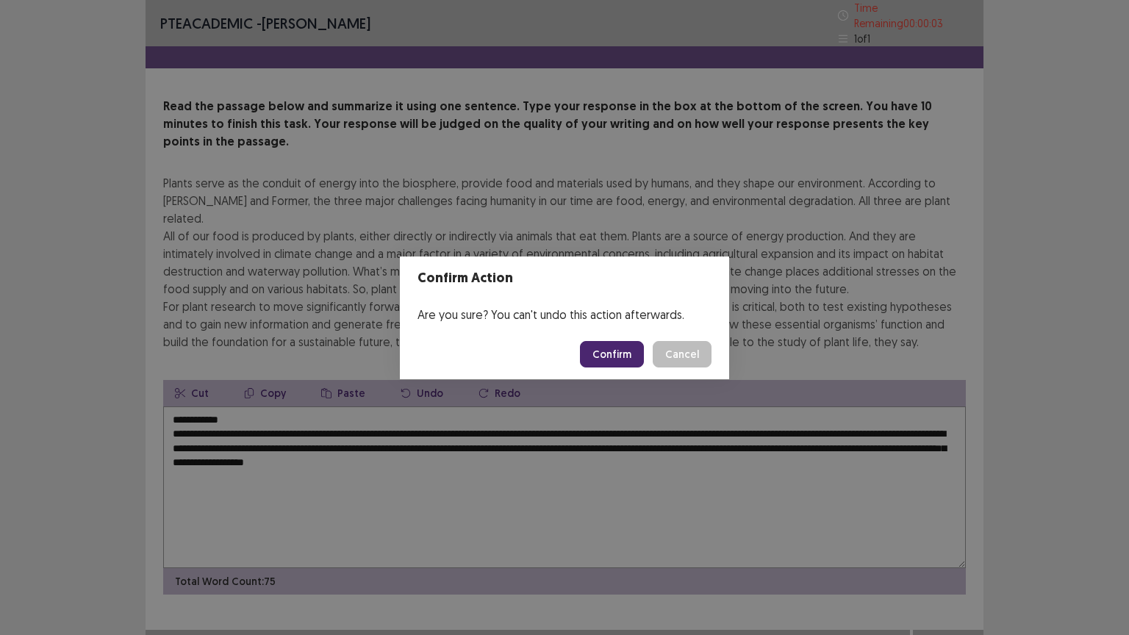
click at [610, 354] on button "Confirm" at bounding box center [612, 354] width 64 height 26
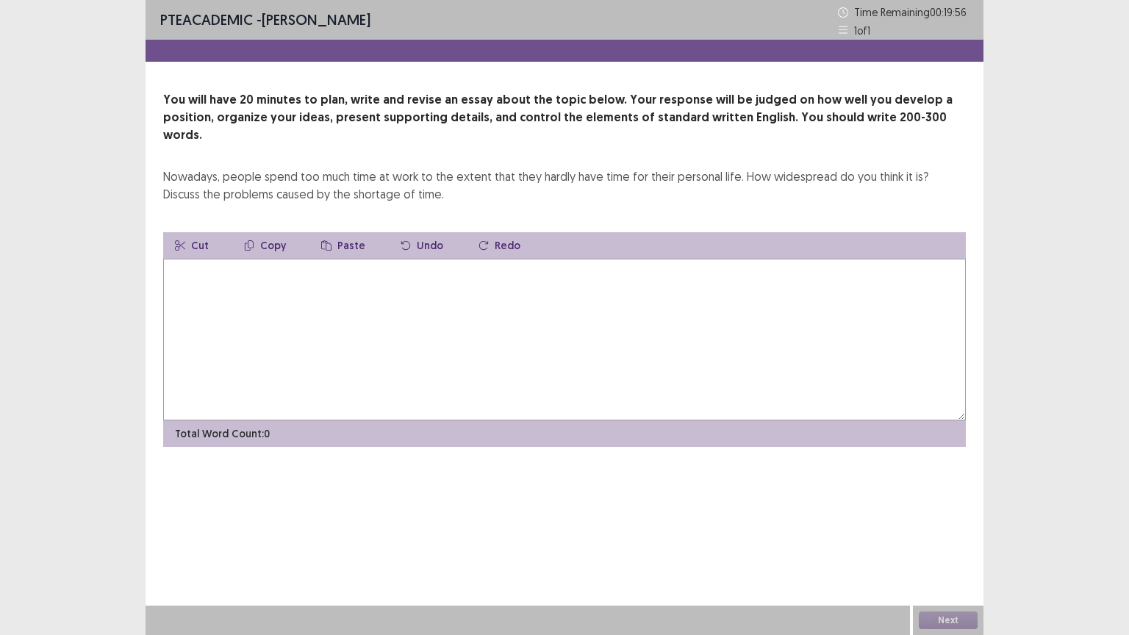
click at [294, 278] on textarea at bounding box center [564, 340] width 803 height 162
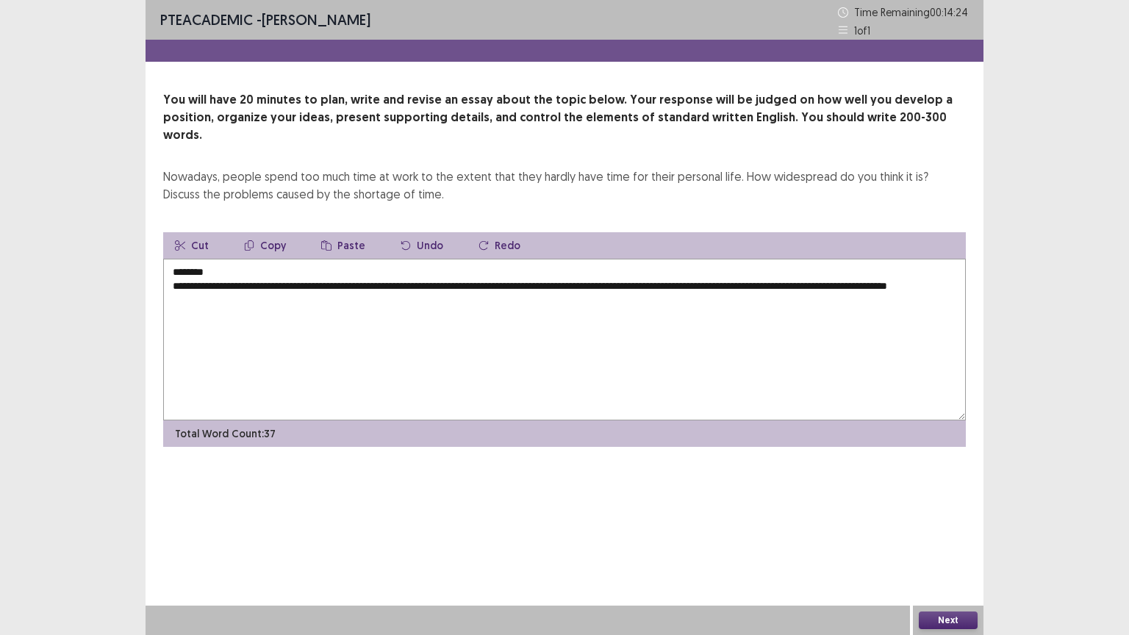
click at [218, 279] on textarea "**********" at bounding box center [564, 340] width 803 height 162
click at [289, 283] on textarea "**********" at bounding box center [564, 340] width 803 height 162
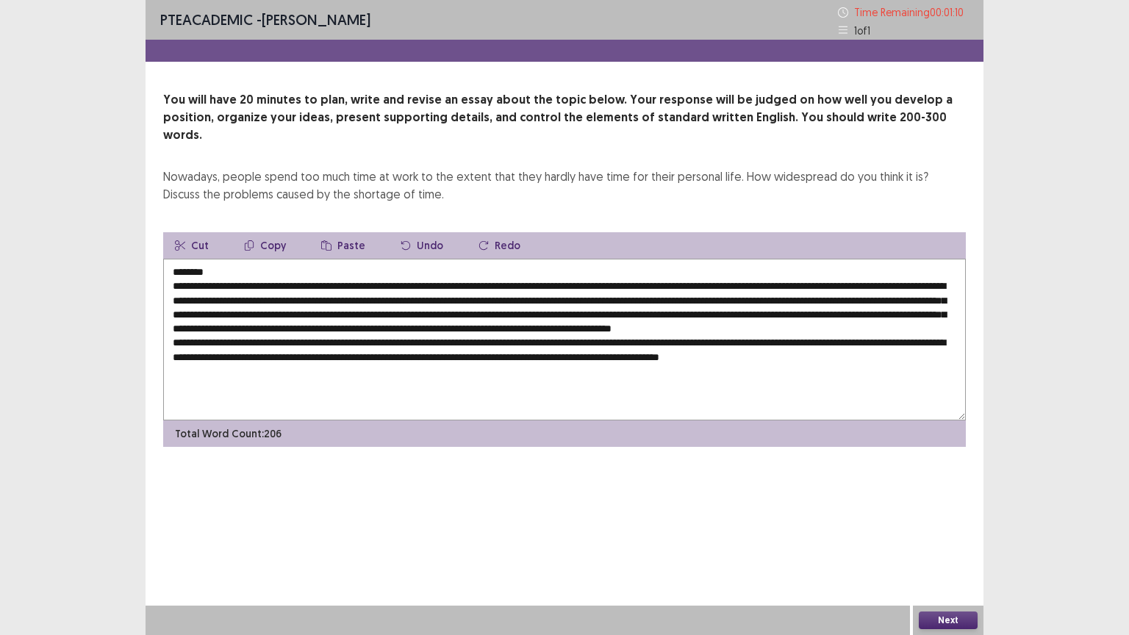
click at [176, 340] on textarea at bounding box center [564, 340] width 803 height 162
type textarea "**********"
drag, startPoint x: 961, startPoint y: 617, endPoint x: 959, endPoint y: 610, distance: 7.7
click at [959, 555] on div "Next" at bounding box center [948, 620] width 71 height 29
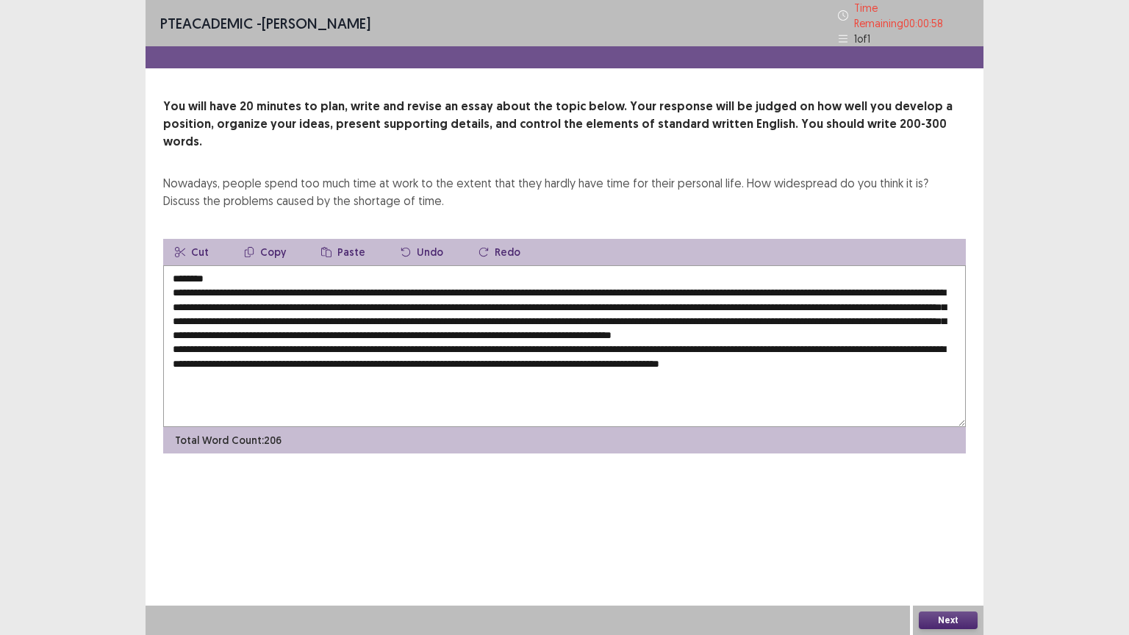
click at [947, 555] on button "Next" at bounding box center [948, 621] width 59 height 18
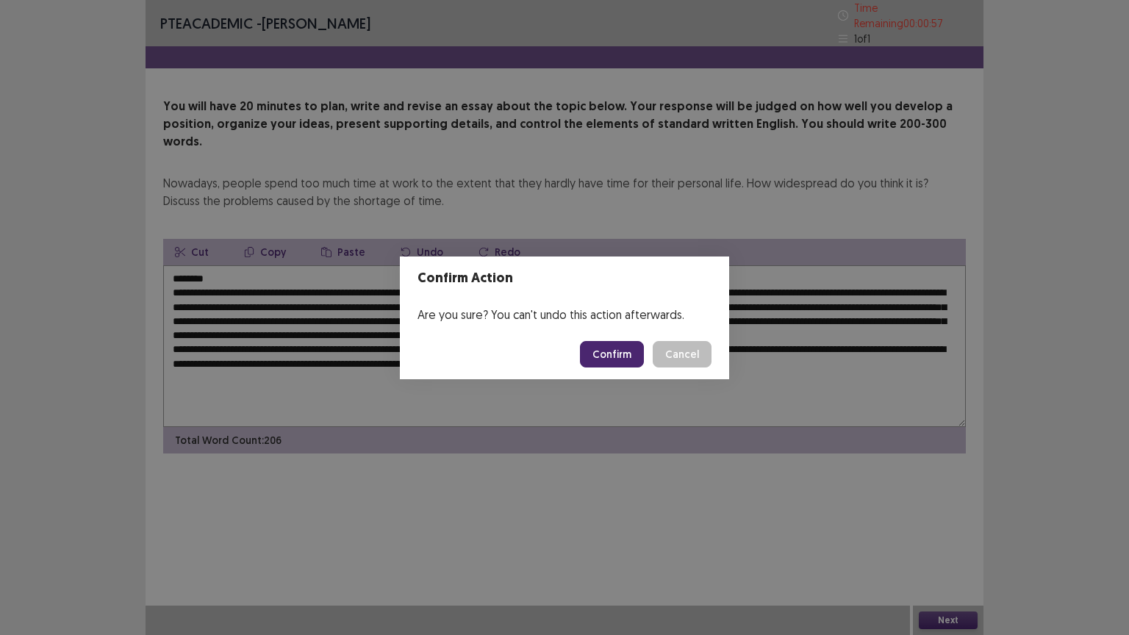
click at [614, 356] on button "Confirm" at bounding box center [612, 354] width 64 height 26
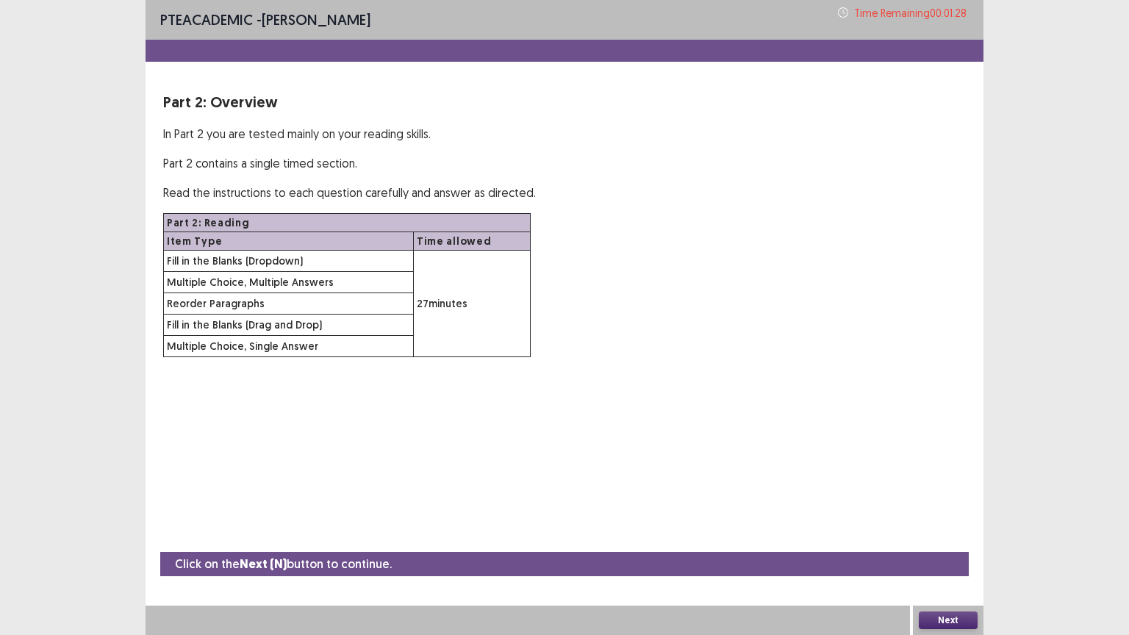
click at [942, 555] on button "Next" at bounding box center [948, 621] width 59 height 18
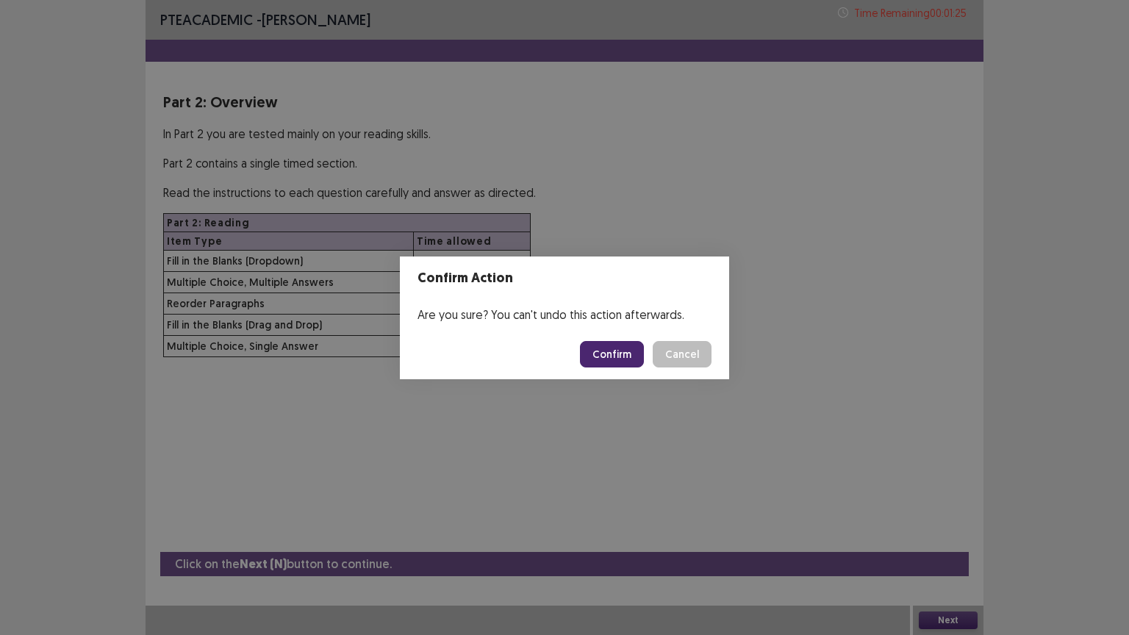
click at [623, 356] on button "Confirm" at bounding box center [612, 354] width 64 height 26
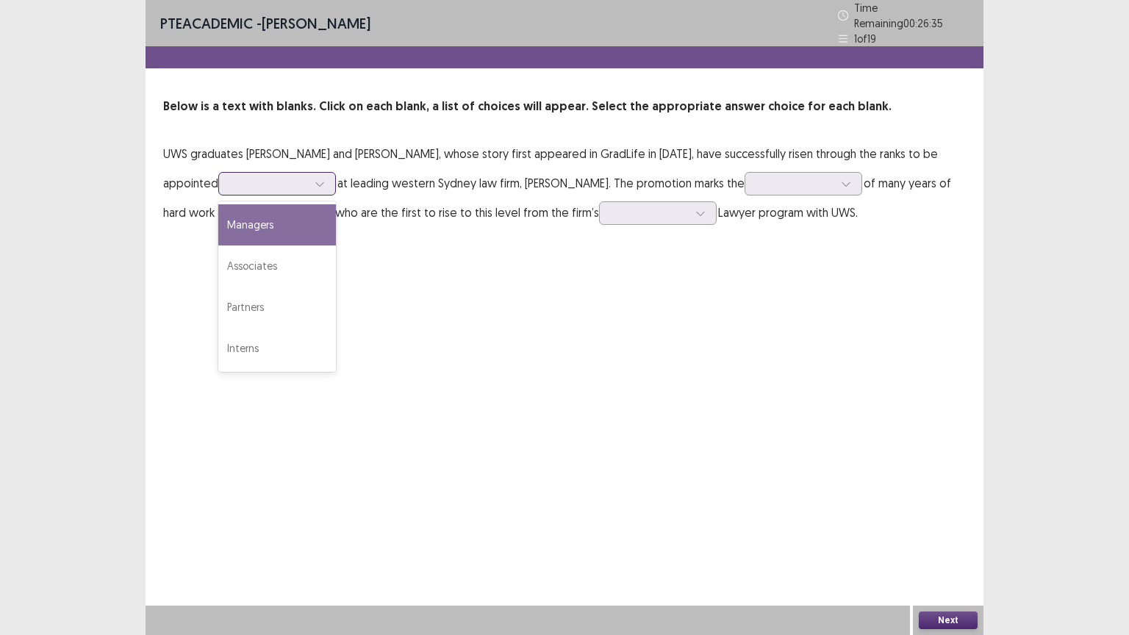
click at [323, 184] on div at bounding box center [320, 184] width 22 height 22
click at [293, 226] on div "Managers" at bounding box center [277, 224] width 118 height 41
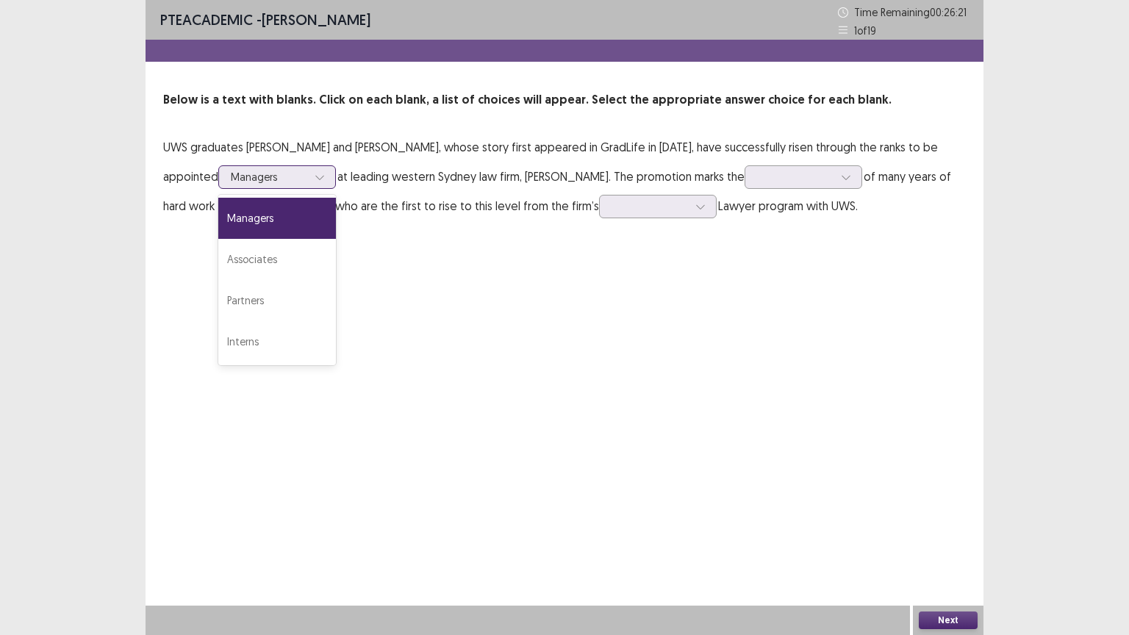
click at [309, 178] on div "Managers" at bounding box center [268, 177] width 79 height 22
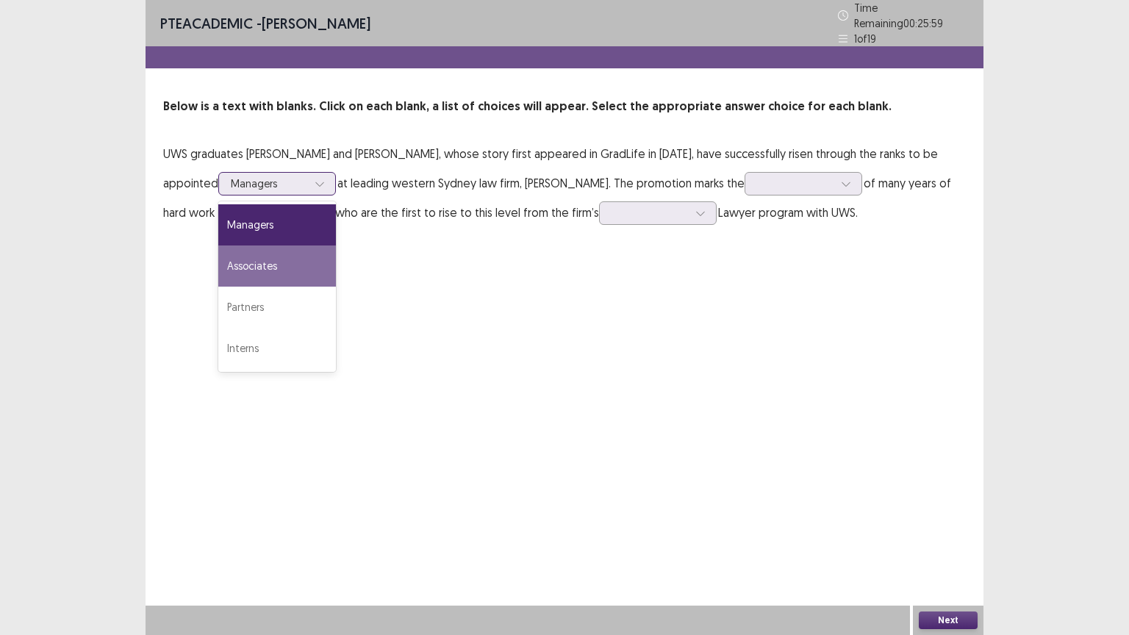
click at [273, 268] on div "Associates" at bounding box center [277, 265] width 118 height 41
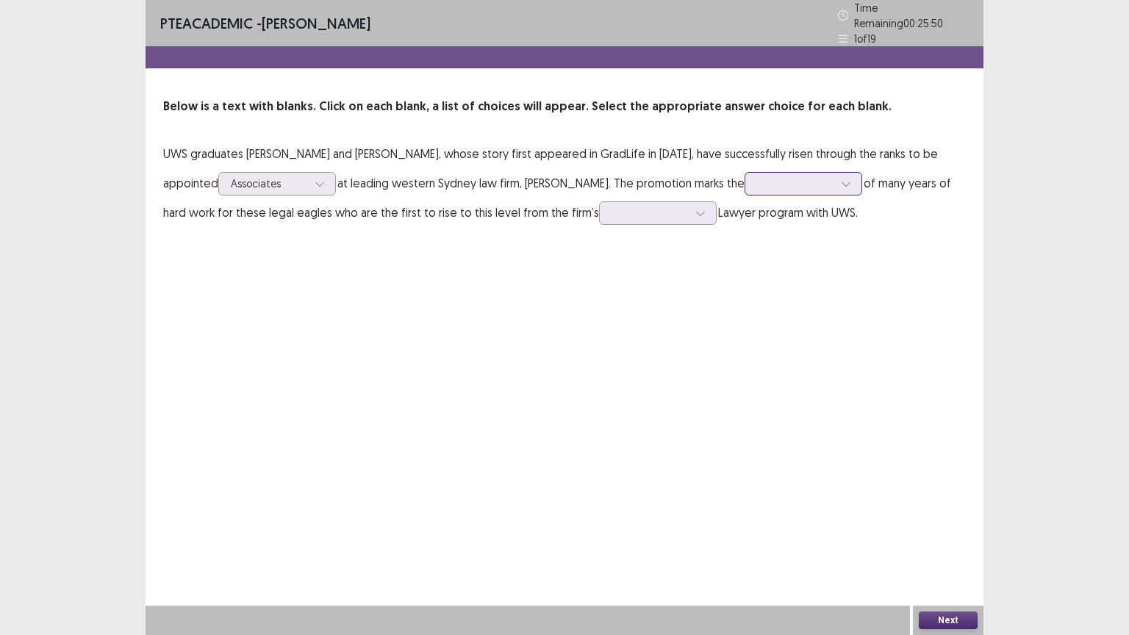
click at [857, 179] on div at bounding box center [846, 184] width 22 height 22
click at [855, 218] on div "recognition" at bounding box center [804, 224] width 118 height 41
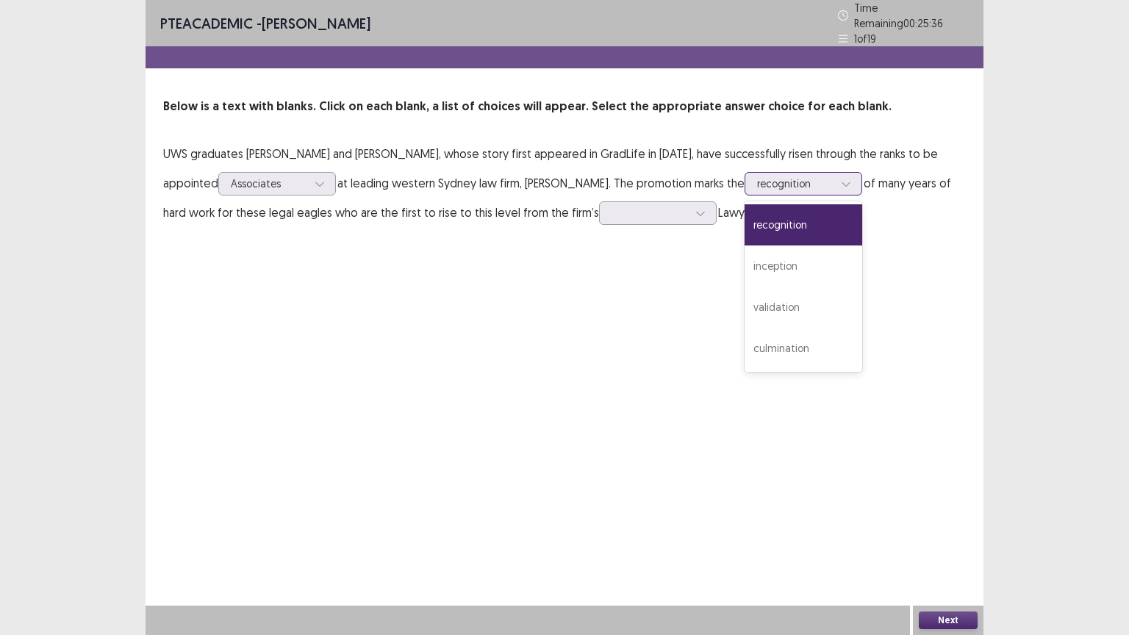
click at [851, 179] on icon at bounding box center [846, 184] width 10 height 10
click at [813, 334] on div "culmination" at bounding box center [804, 348] width 118 height 41
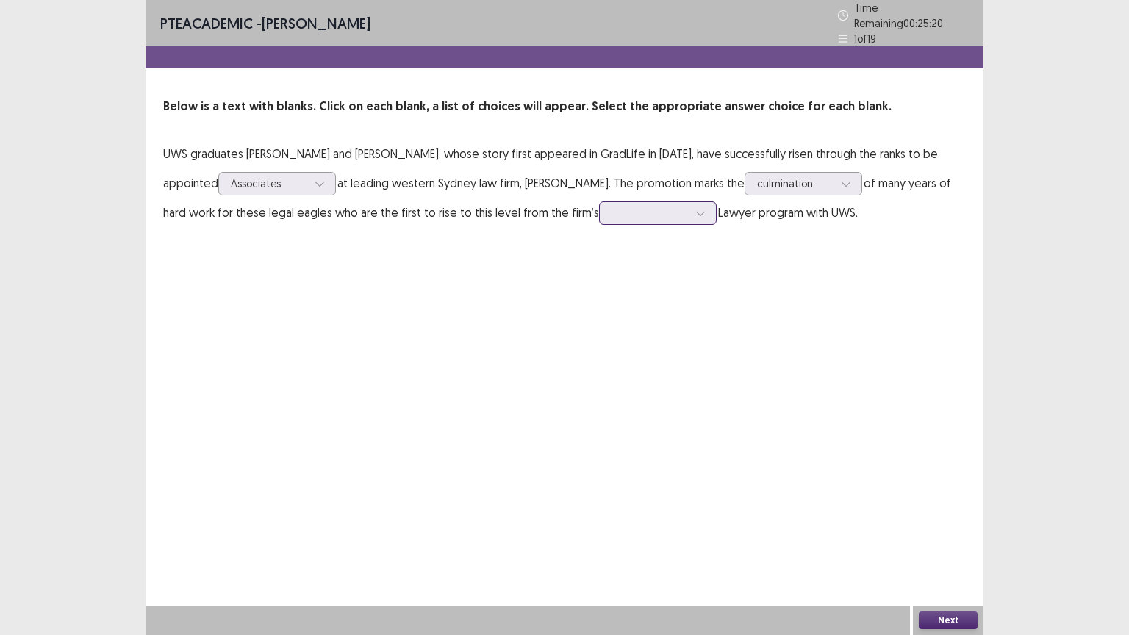
click at [706, 209] on icon at bounding box center [700, 213] width 10 height 10
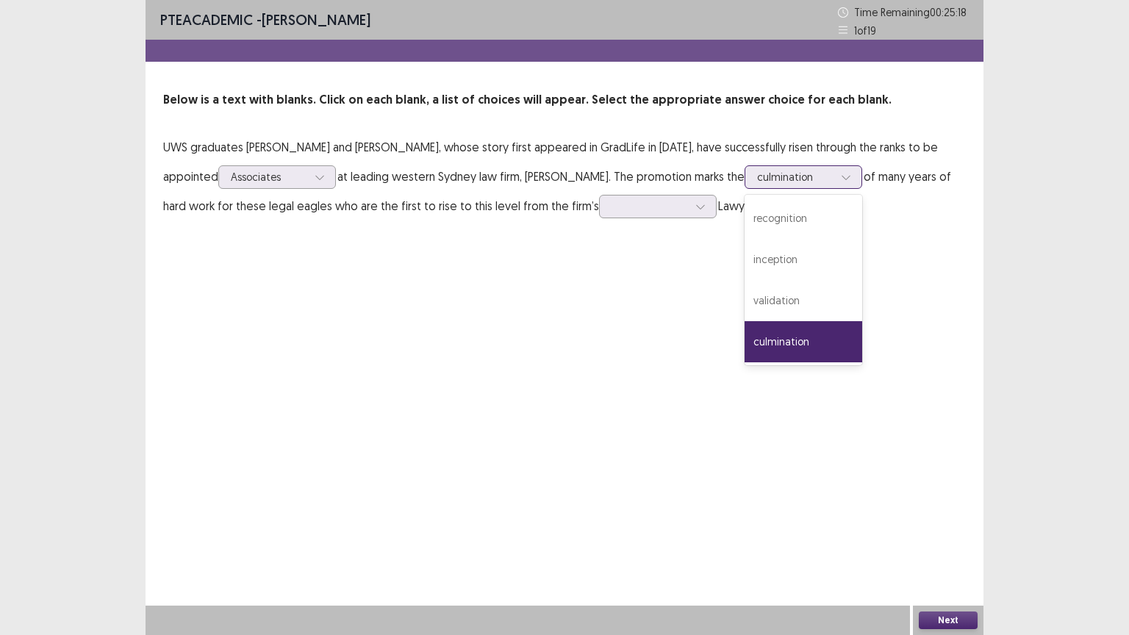
click at [851, 182] on icon at bounding box center [846, 177] width 10 height 10
click at [861, 216] on div "recognition" at bounding box center [804, 218] width 118 height 41
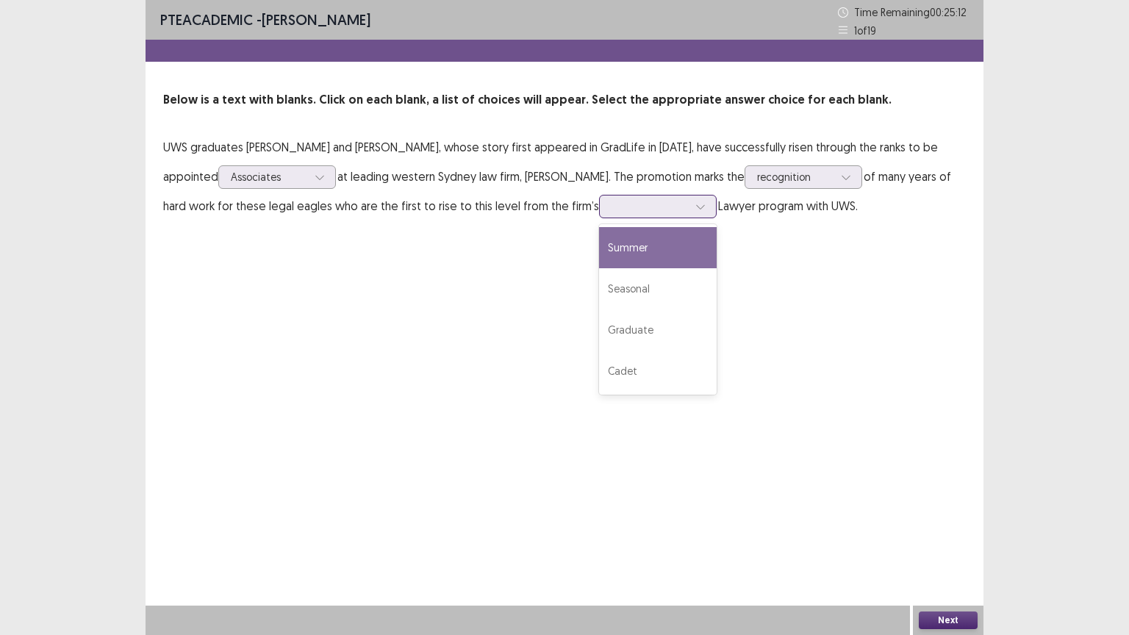
click at [688, 207] on div at bounding box center [650, 206] width 76 height 14
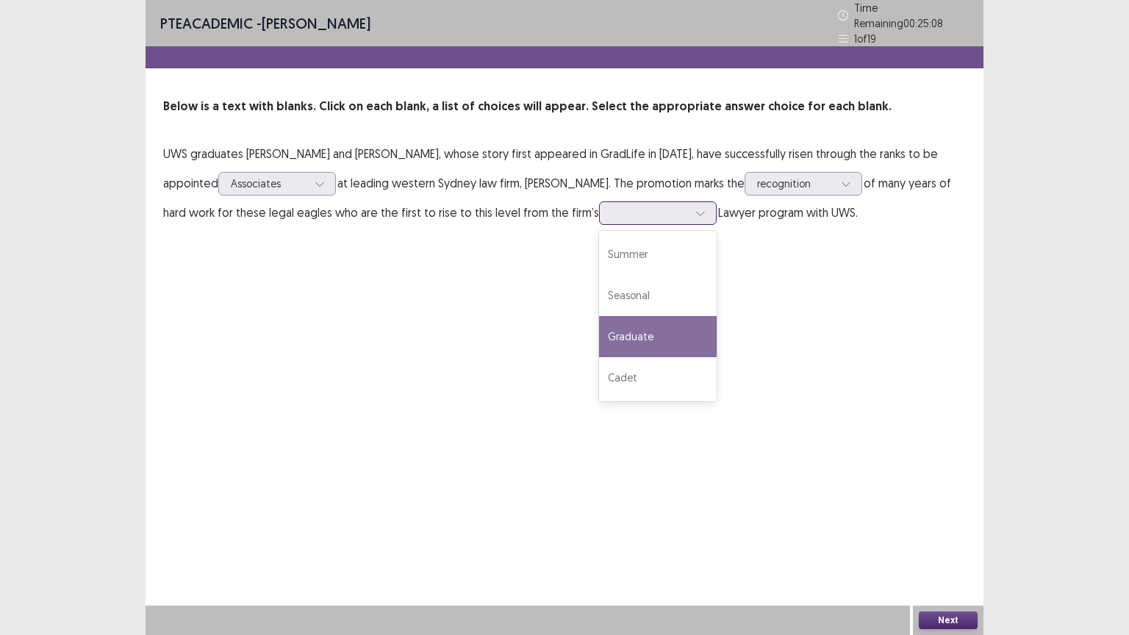
click at [704, 323] on div "Graduate" at bounding box center [658, 336] width 118 height 41
click at [939, 555] on button "Next" at bounding box center [948, 621] width 59 height 18
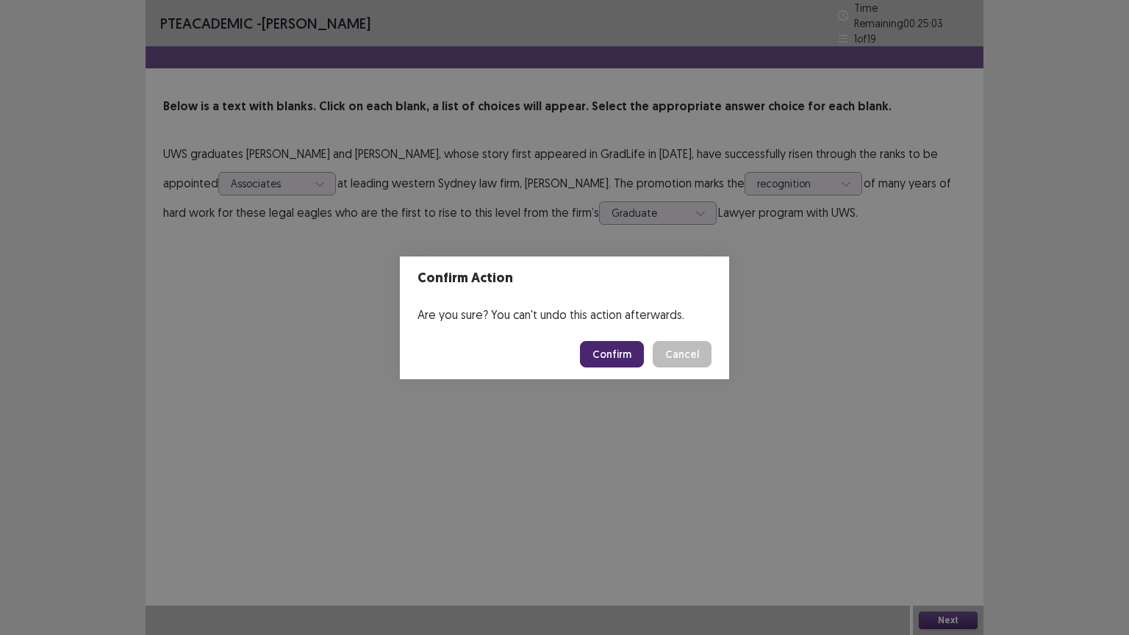
click at [623, 353] on button "Confirm" at bounding box center [612, 354] width 64 height 26
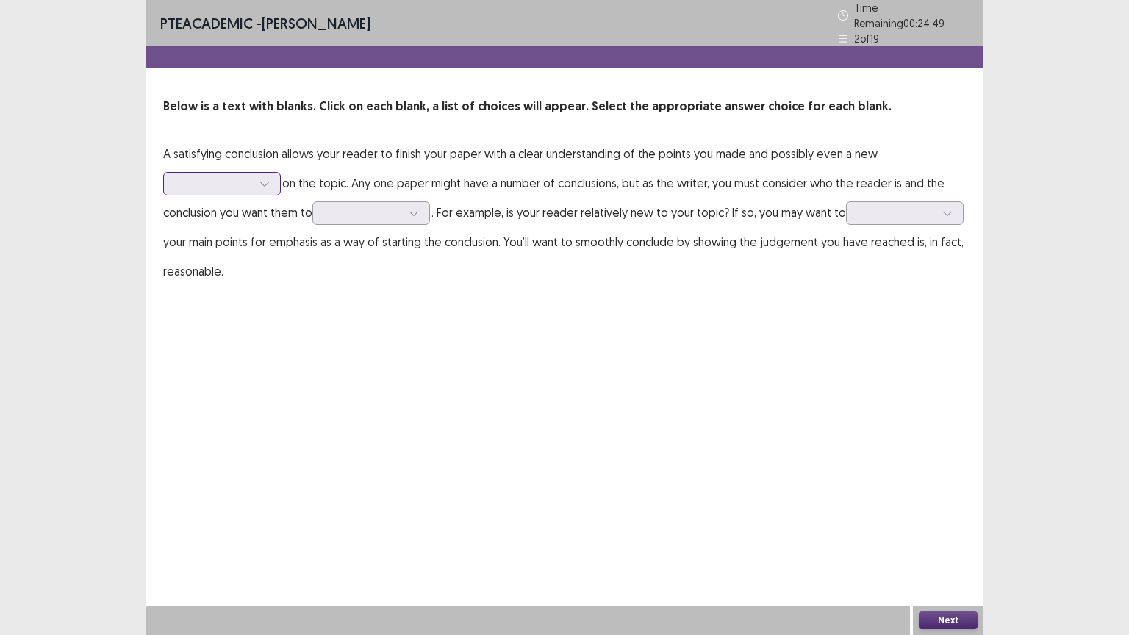
click at [273, 175] on div at bounding box center [265, 184] width 22 height 22
click at [243, 219] on div "argument" at bounding box center [222, 224] width 118 height 41
click at [430, 206] on div at bounding box center [371, 213] width 118 height 24
click at [415, 208] on icon at bounding box center [414, 213] width 10 height 10
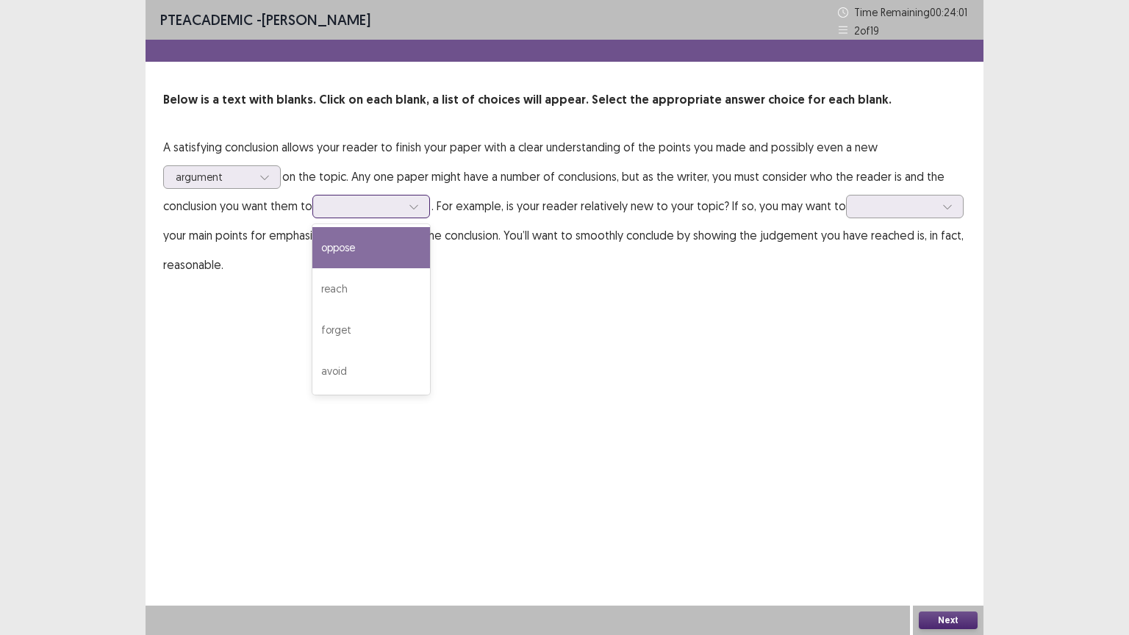
click at [415, 204] on icon at bounding box center [414, 206] width 10 height 10
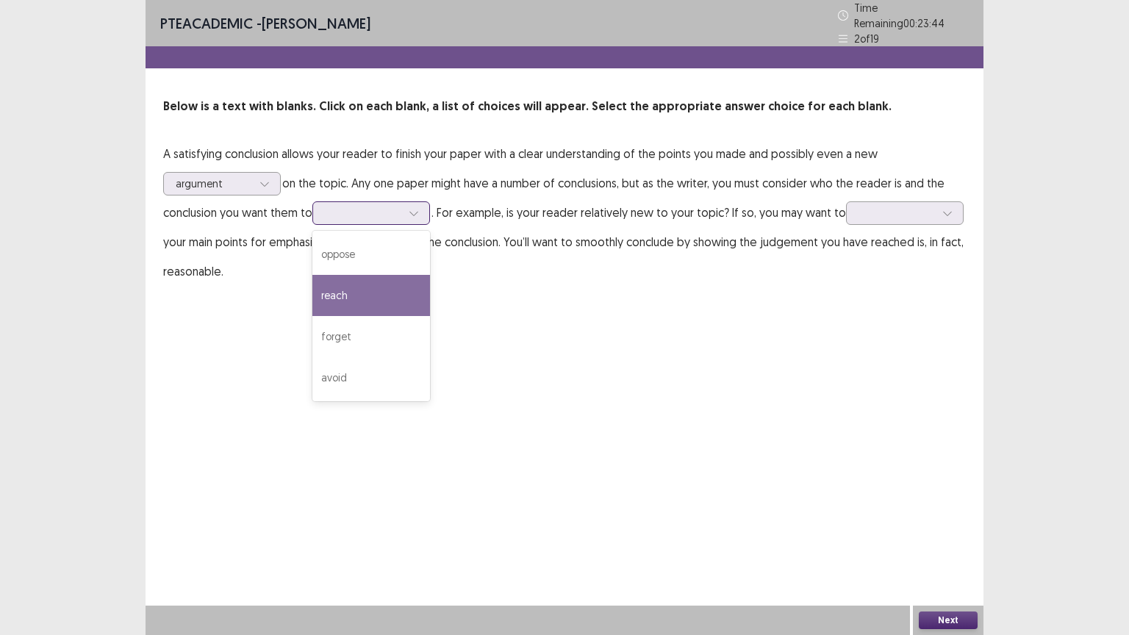
click at [359, 282] on div "reach" at bounding box center [371, 295] width 118 height 41
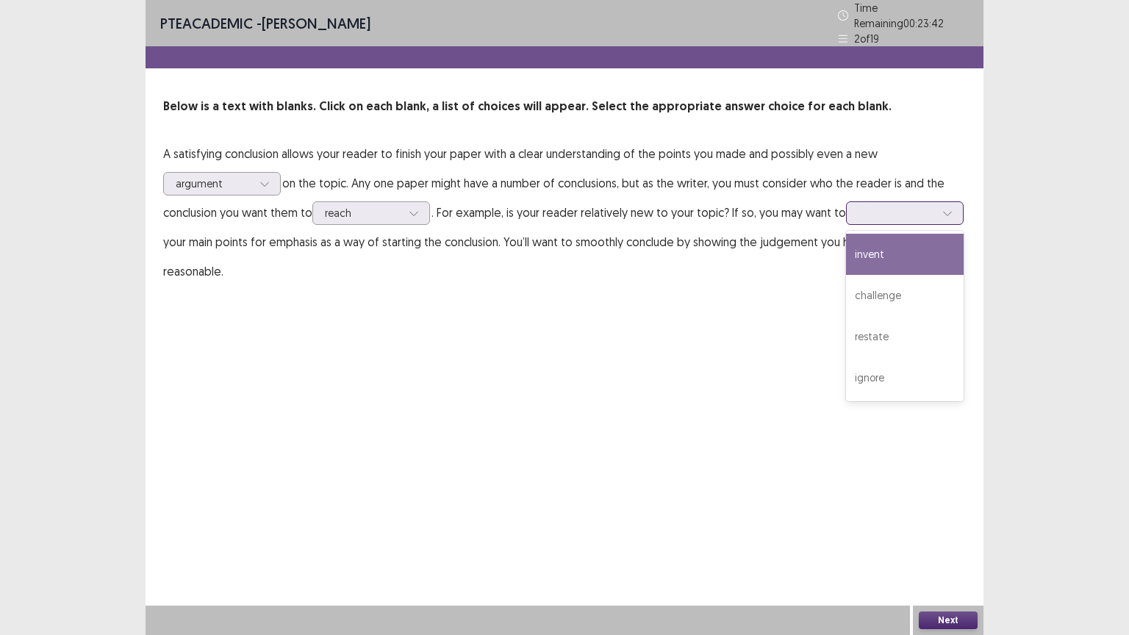
click at [936, 224] on div at bounding box center [947, 213] width 22 height 22
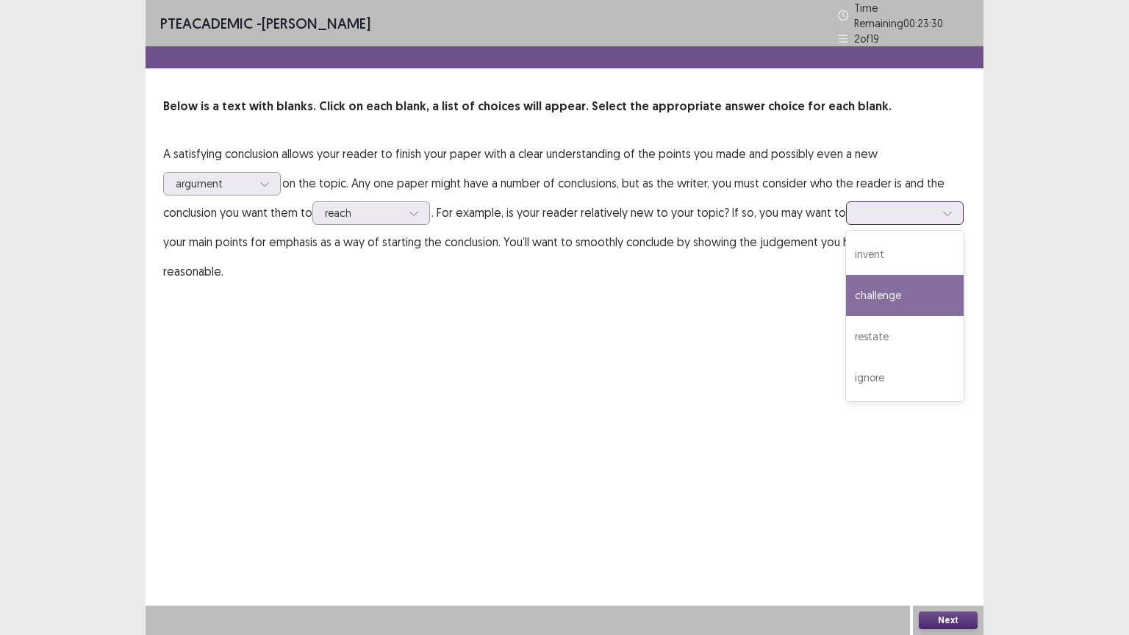
click at [846, 315] on div "challenge" at bounding box center [905, 295] width 118 height 41
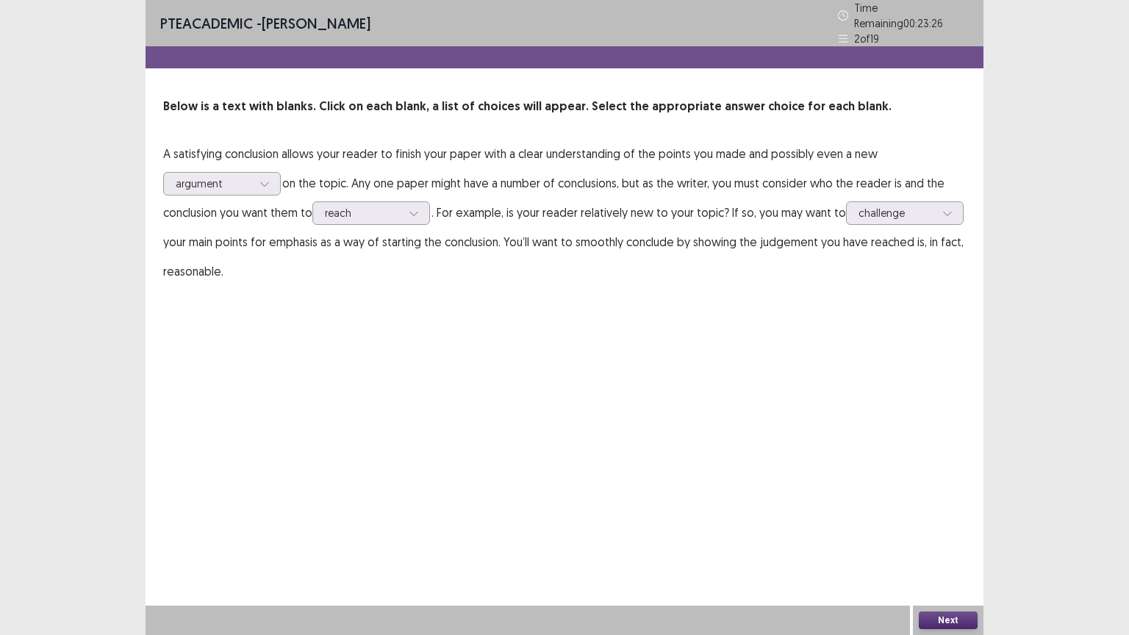
click at [941, 555] on button "Next" at bounding box center [948, 621] width 59 height 18
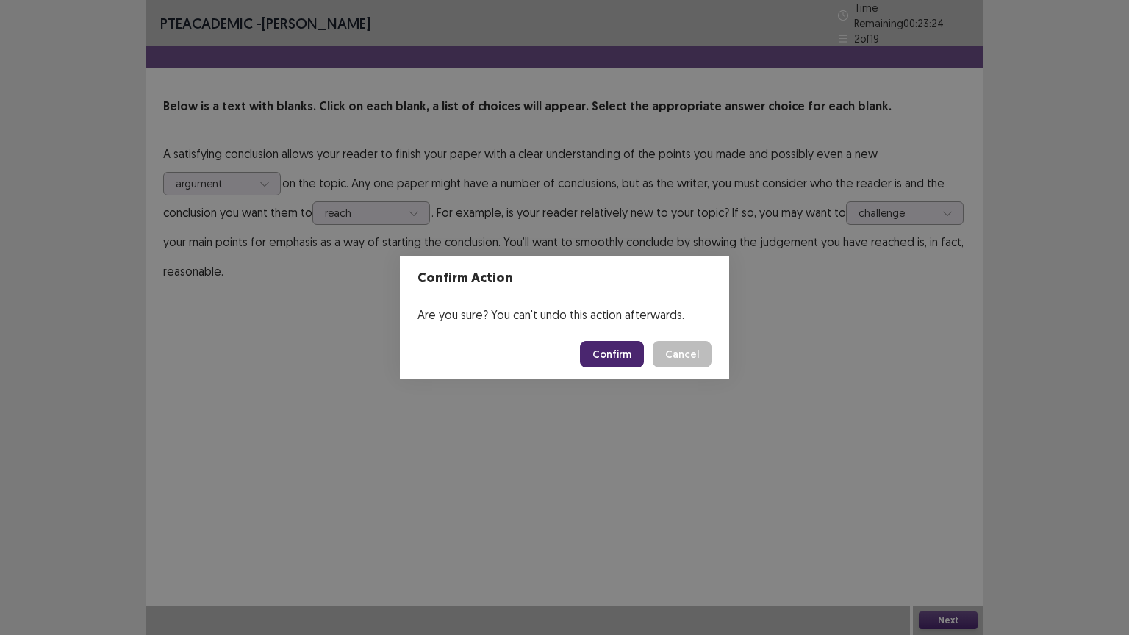
click at [628, 355] on button "Confirm" at bounding box center [612, 354] width 64 height 26
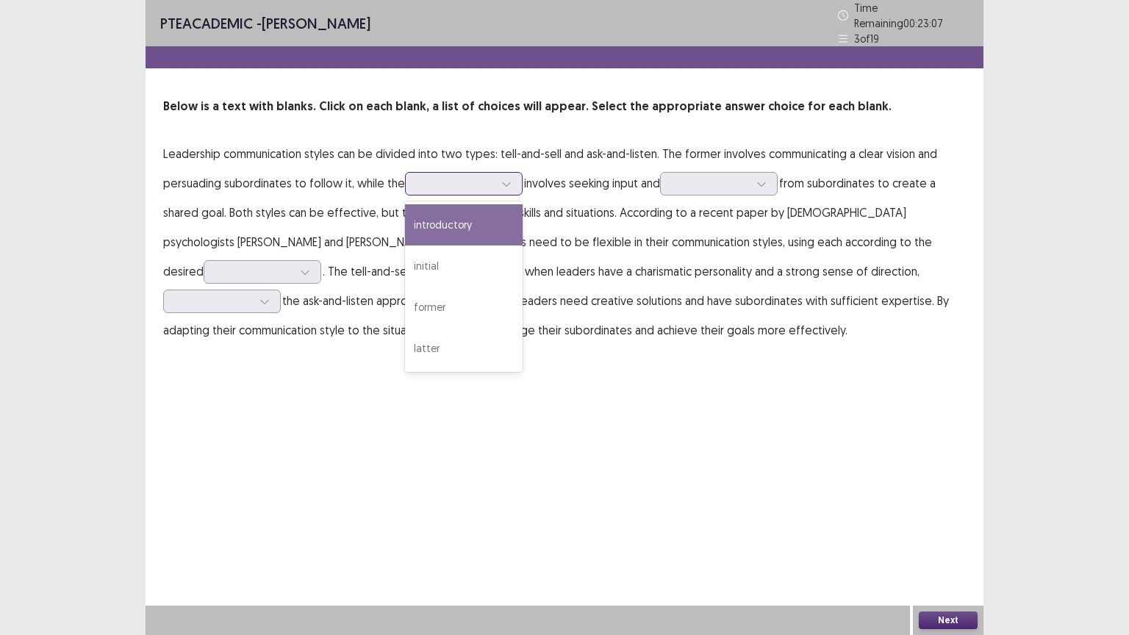
click at [511, 179] on icon at bounding box center [506, 184] width 10 height 10
click at [473, 224] on div "introductory" at bounding box center [464, 224] width 118 height 41
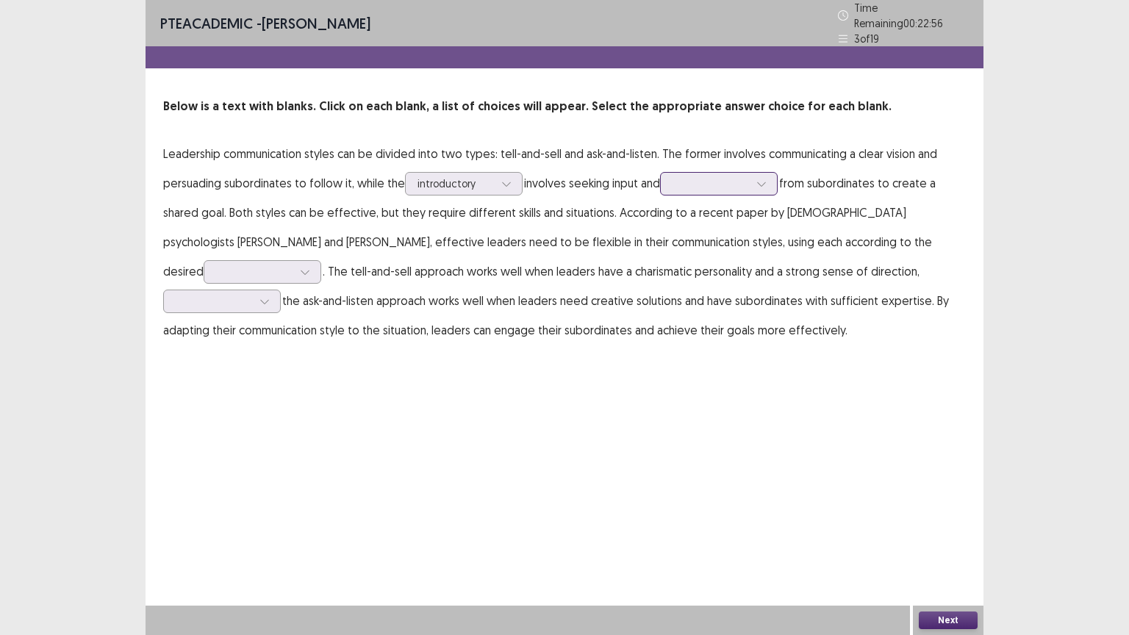
click at [767, 179] on icon at bounding box center [761, 184] width 10 height 10
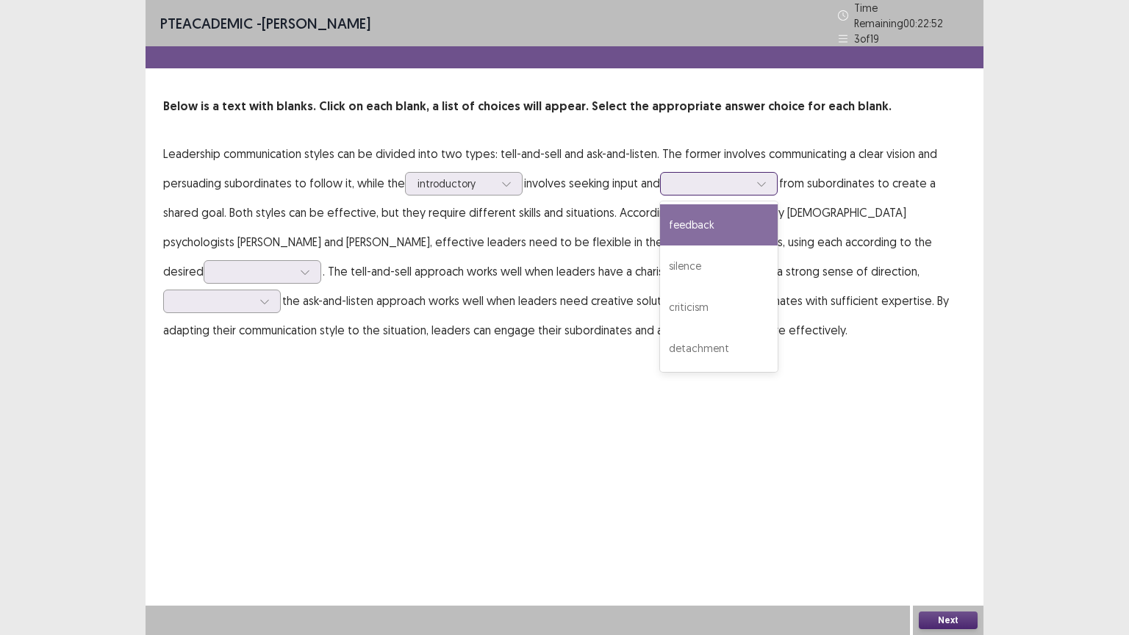
click at [743, 221] on div "feedback" at bounding box center [719, 224] width 118 height 41
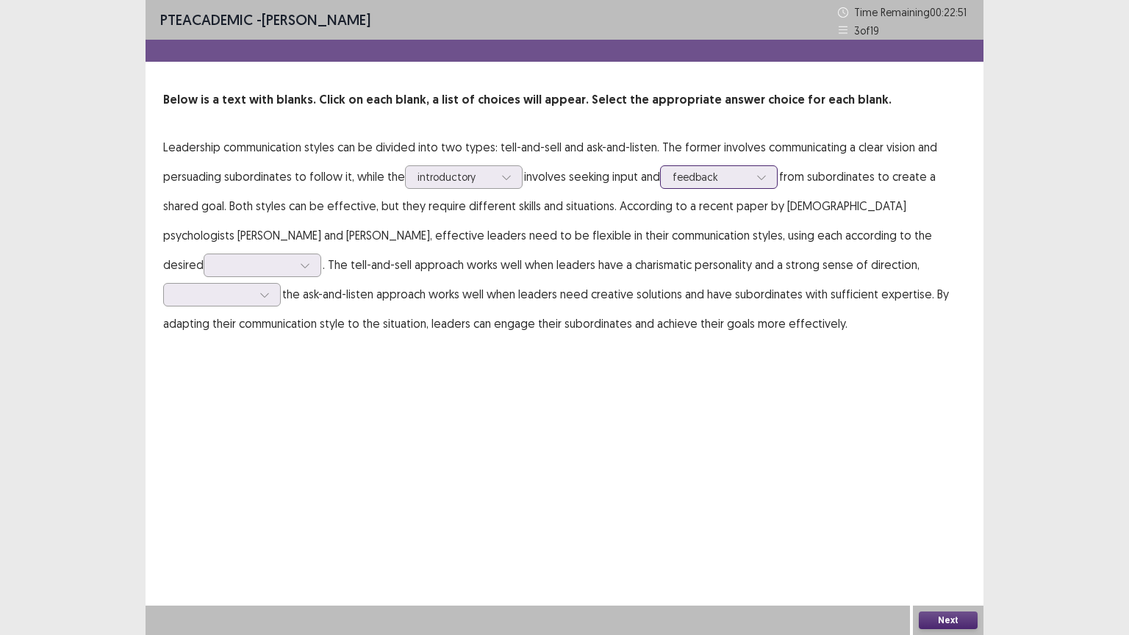
click at [767, 176] on icon at bounding box center [761, 177] width 10 height 10
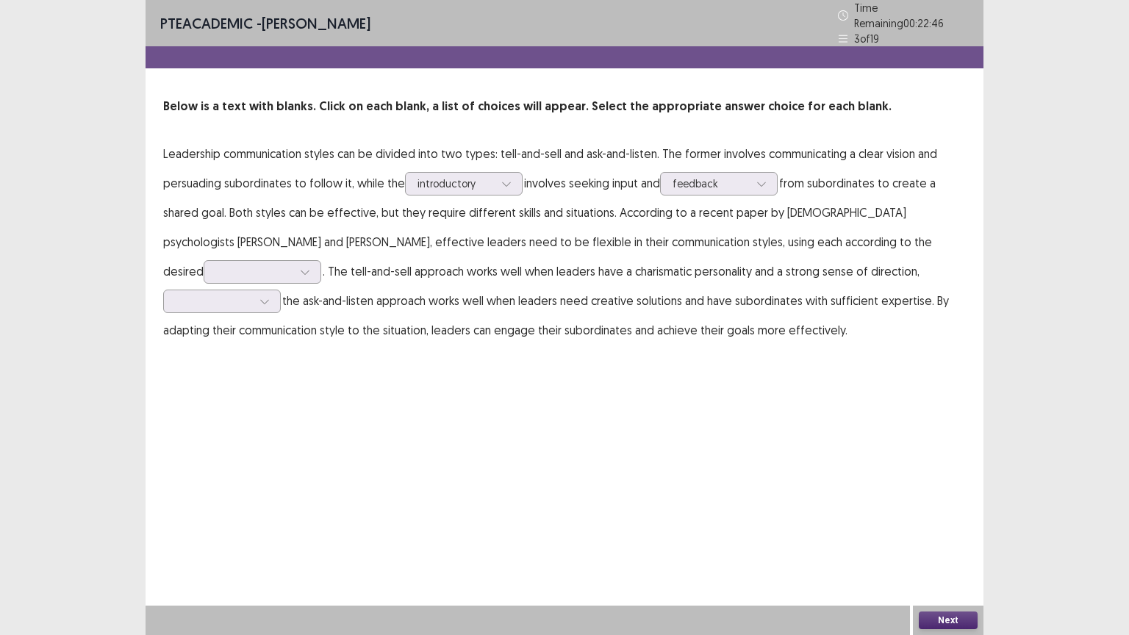
click at [214, 225] on p "Leadership communication styles can be divided into two types: tell-and-sell an…" at bounding box center [564, 242] width 803 height 206
click at [300, 268] on icon at bounding box center [305, 272] width 10 height 10
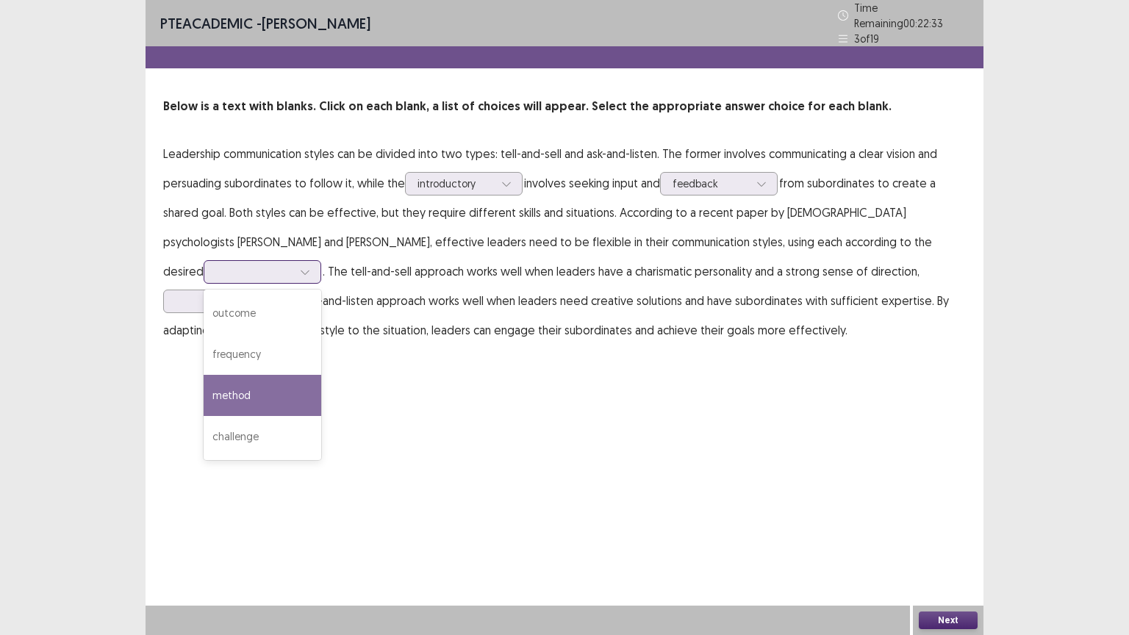
click at [230, 379] on div "method" at bounding box center [263, 395] width 118 height 41
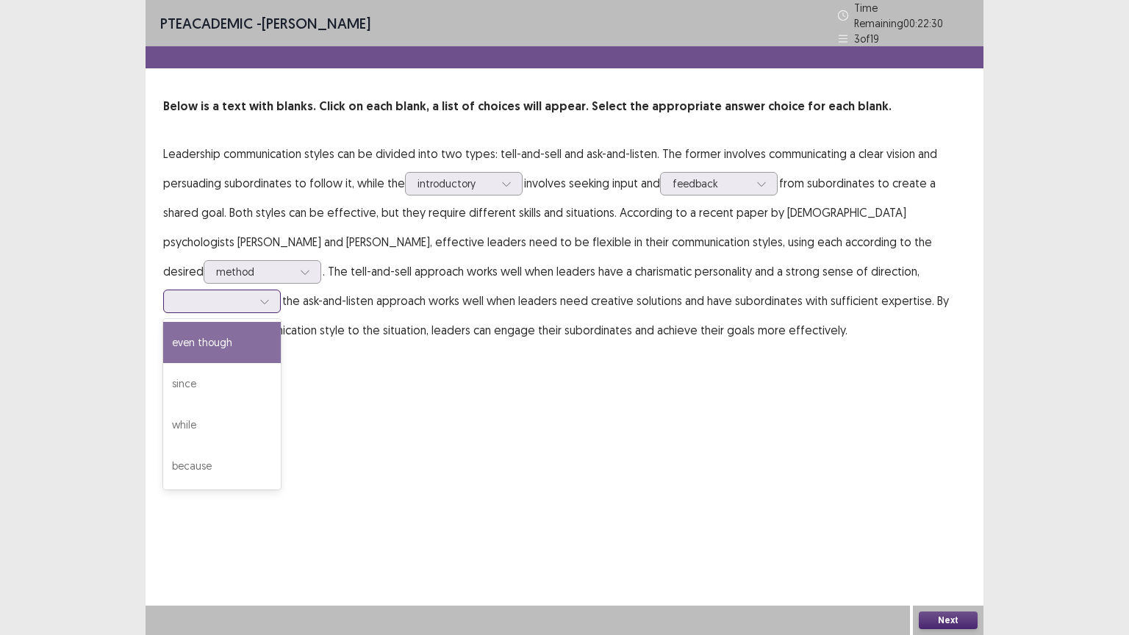
click at [260, 296] on icon at bounding box center [264, 301] width 10 height 10
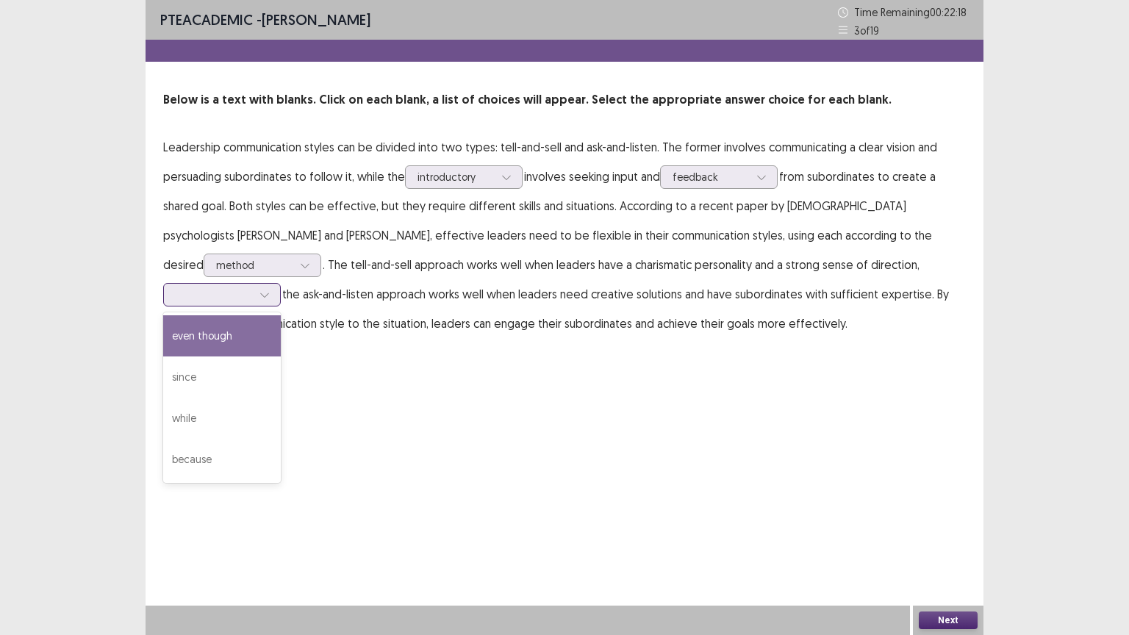
click at [253, 339] on div "even though" at bounding box center [222, 335] width 118 height 41
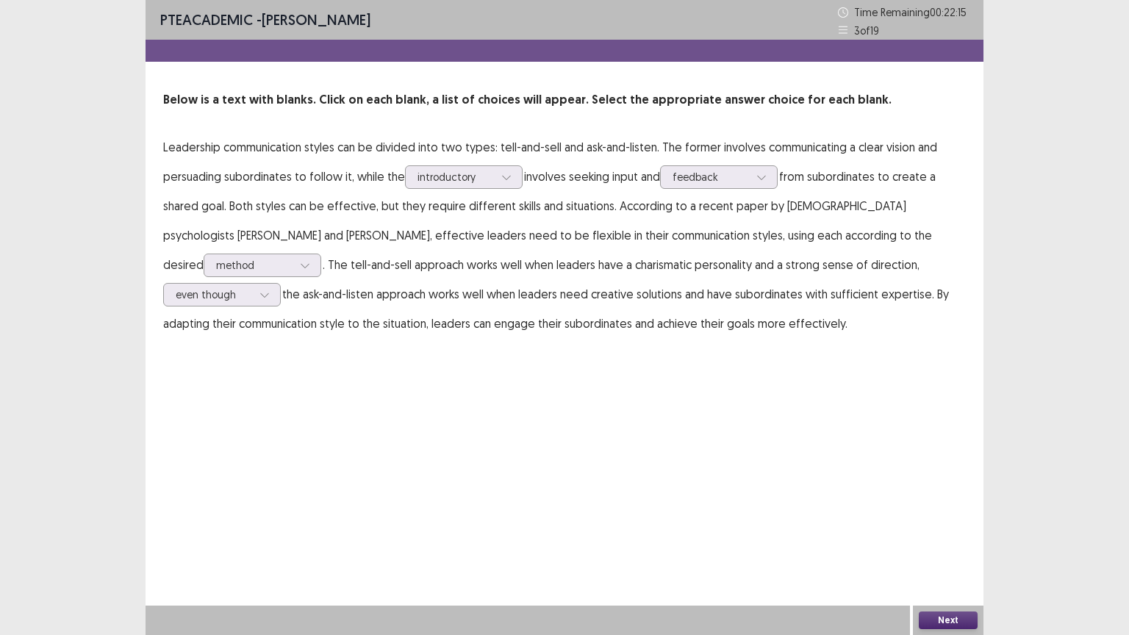
click at [938, 555] on button "Next" at bounding box center [948, 621] width 59 height 18
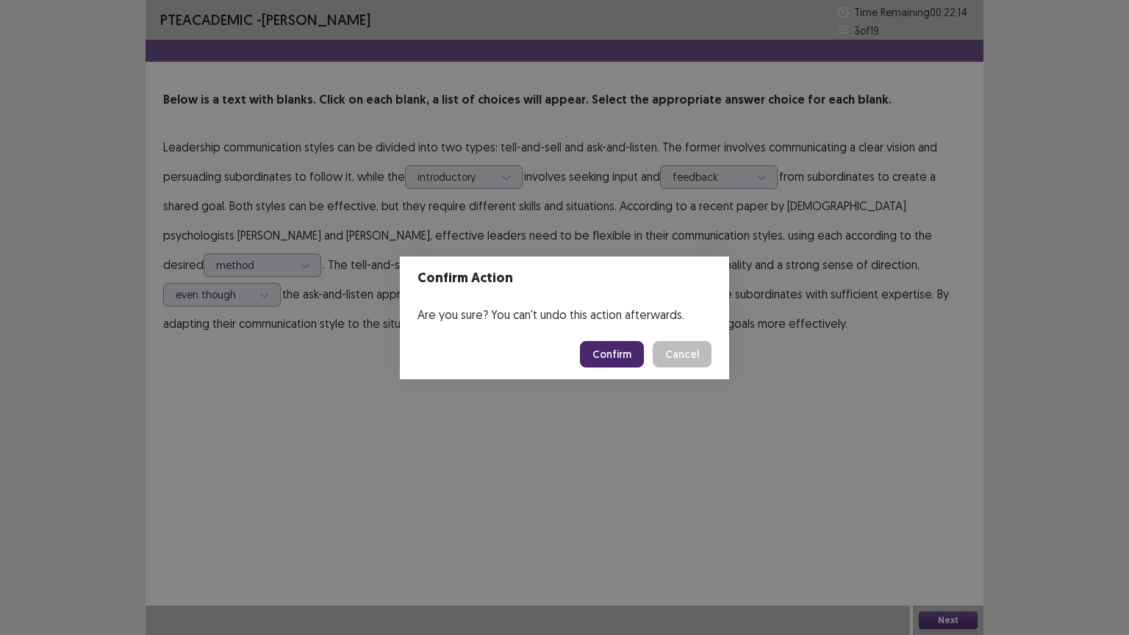
click at [614, 352] on button "Confirm" at bounding box center [612, 354] width 64 height 26
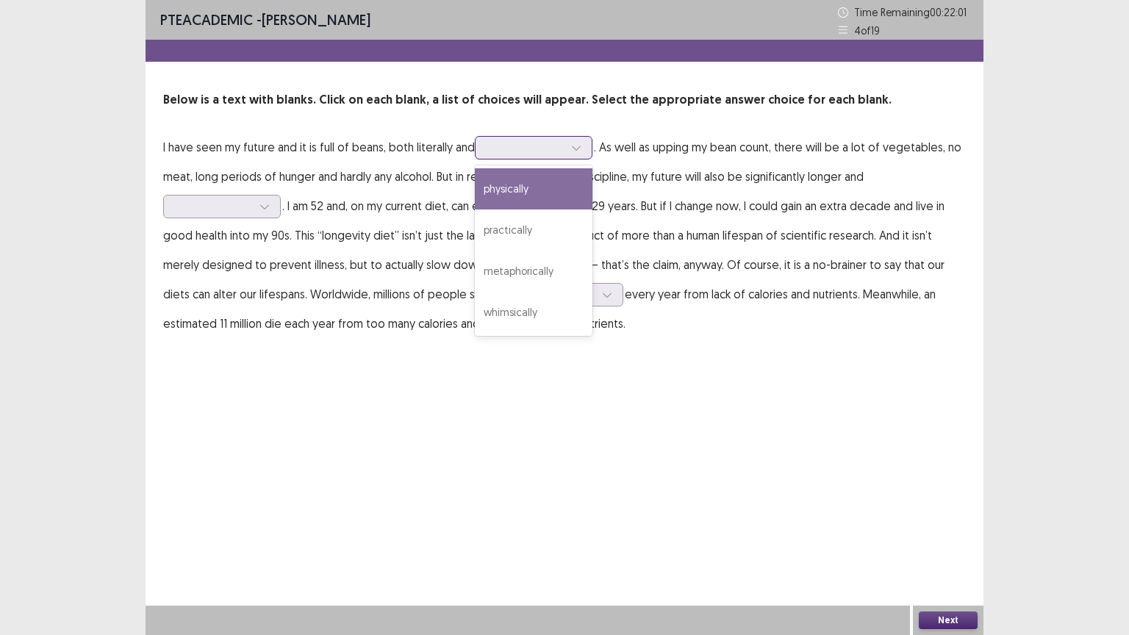
click at [578, 150] on icon at bounding box center [576, 148] width 10 height 10
click at [547, 188] on div "physically" at bounding box center [534, 188] width 118 height 41
click at [577, 150] on icon at bounding box center [576, 148] width 10 height 10
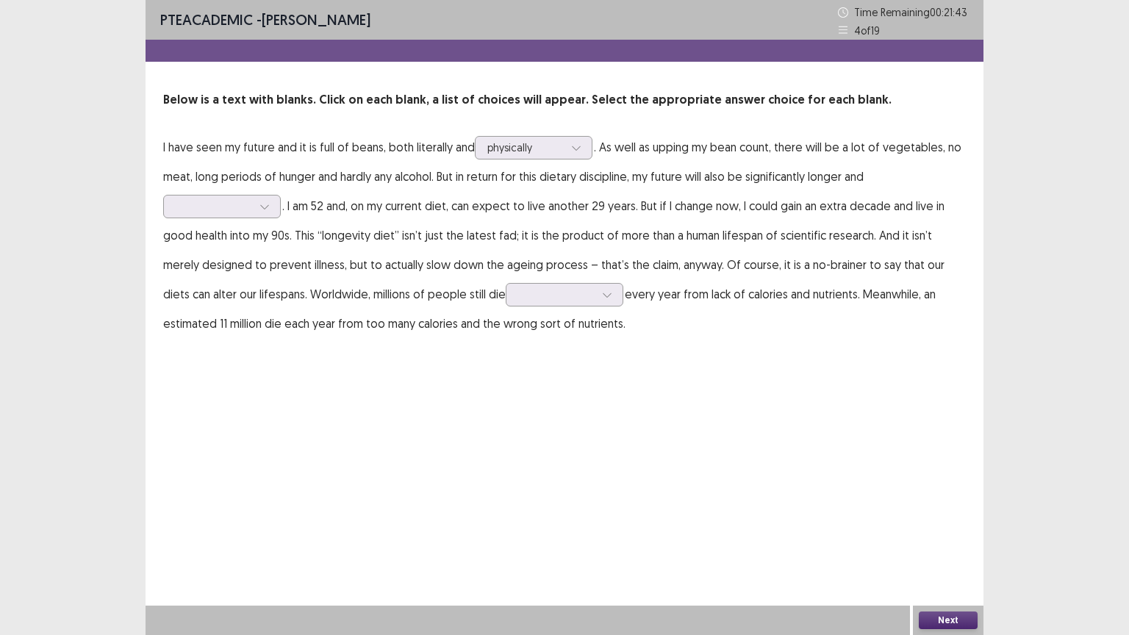
click at [273, 429] on div "PTE academic - Margarita Pina Mayorga Time Remaining 00 : 21 : 43 4 of 19 Below…" at bounding box center [565, 317] width 838 height 635
click at [266, 200] on div at bounding box center [265, 207] width 22 height 22
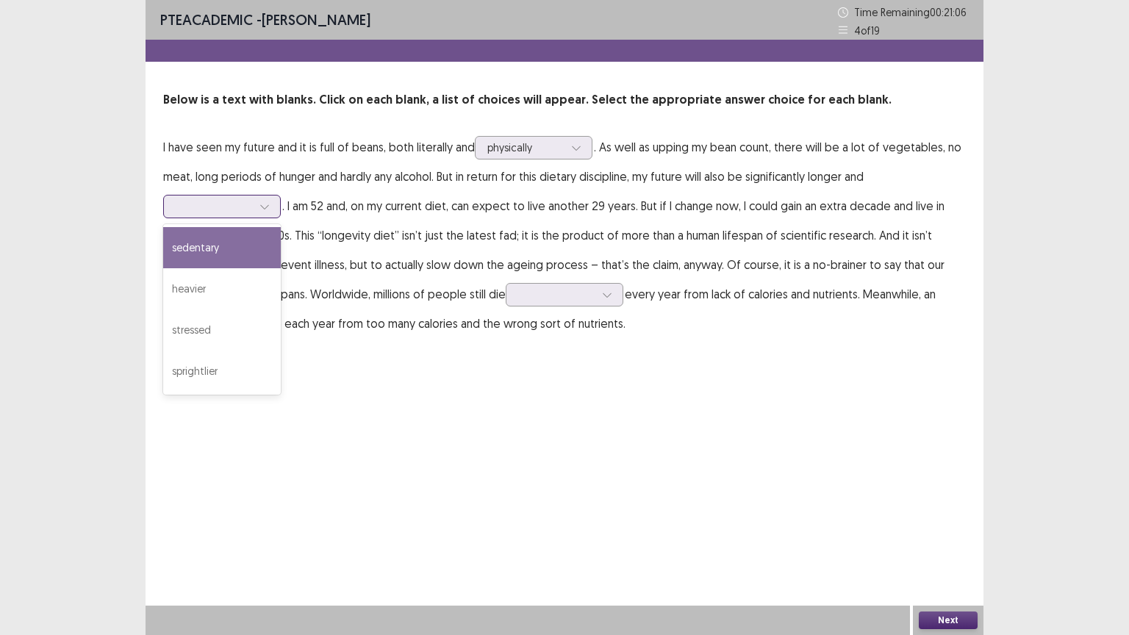
click at [229, 254] on div "sedentary" at bounding box center [222, 247] width 118 height 41
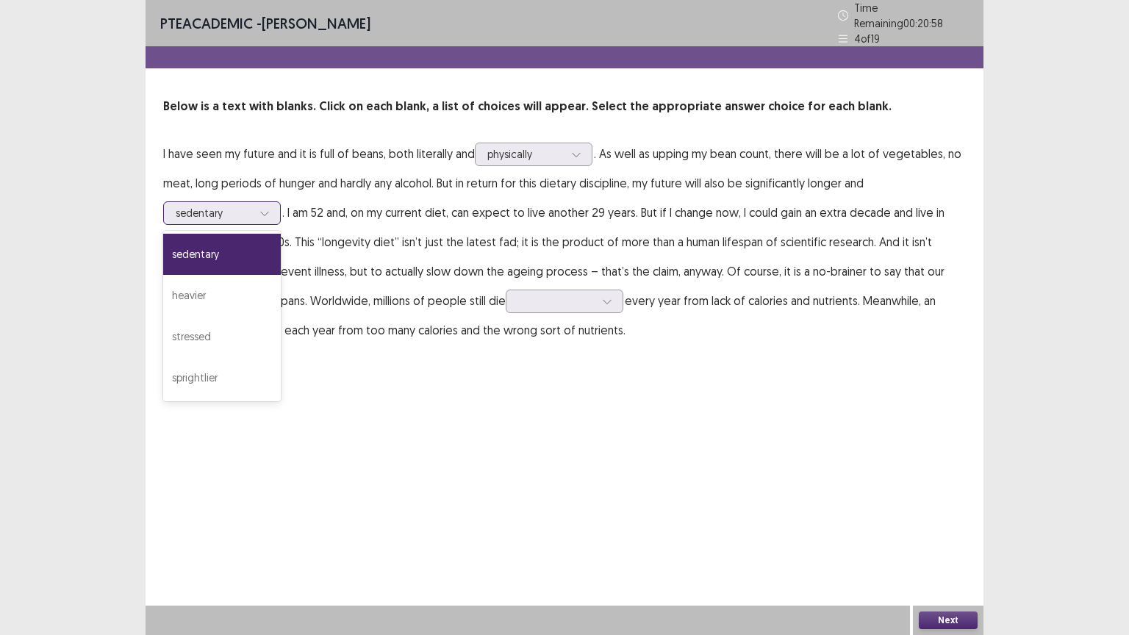
click at [265, 208] on icon at bounding box center [264, 213] width 10 height 10
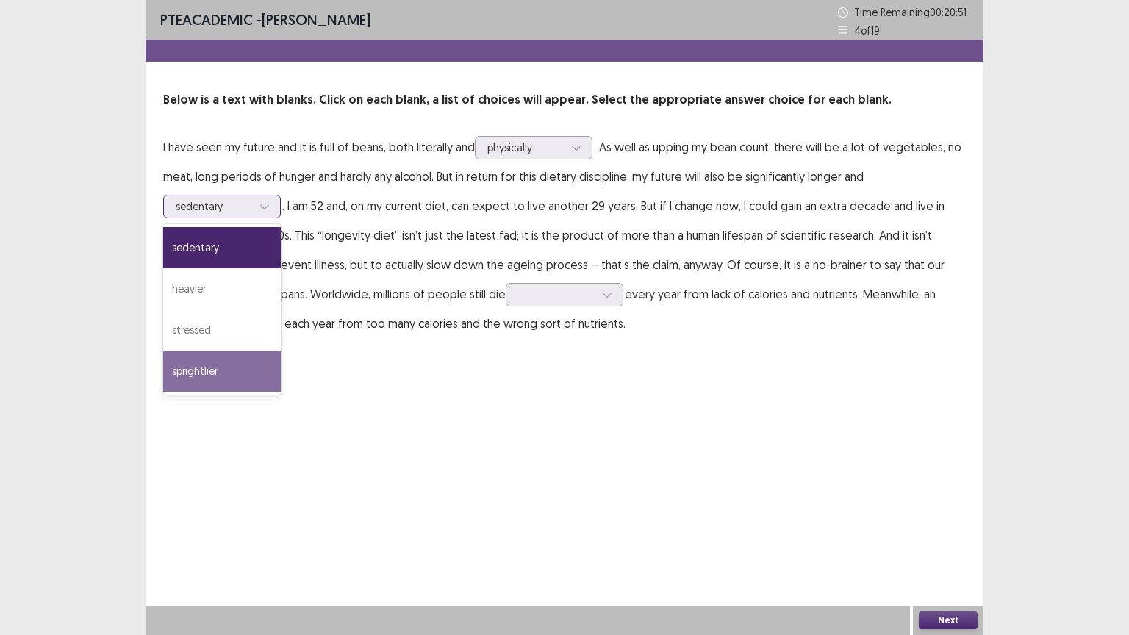
click at [218, 370] on div "sprightlier" at bounding box center [222, 371] width 118 height 41
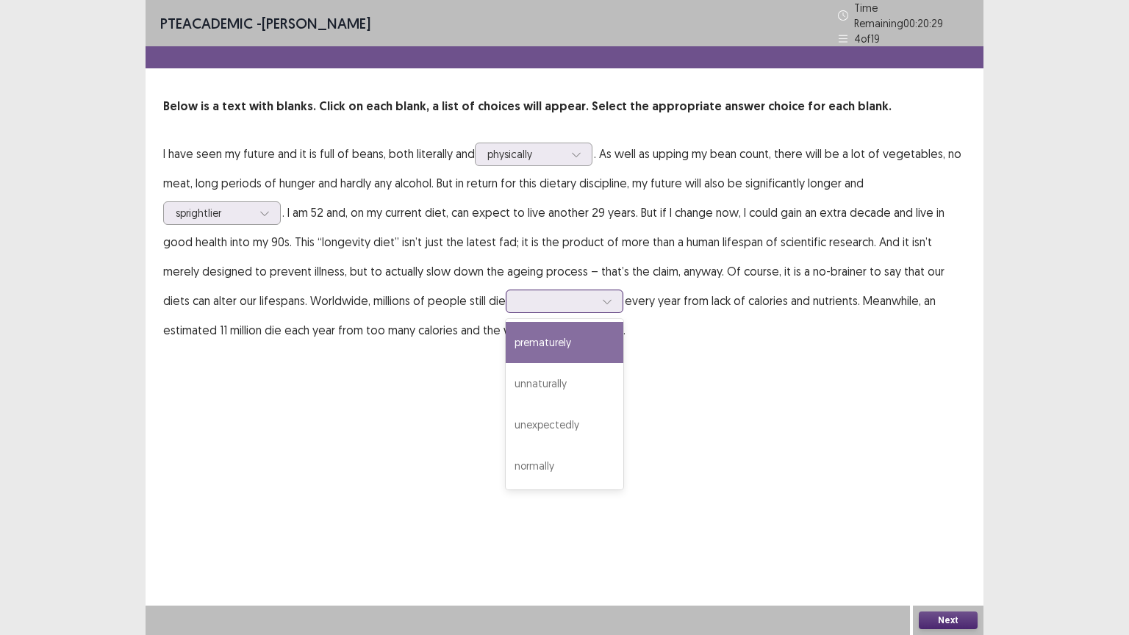
click at [602, 297] on icon at bounding box center [607, 301] width 10 height 10
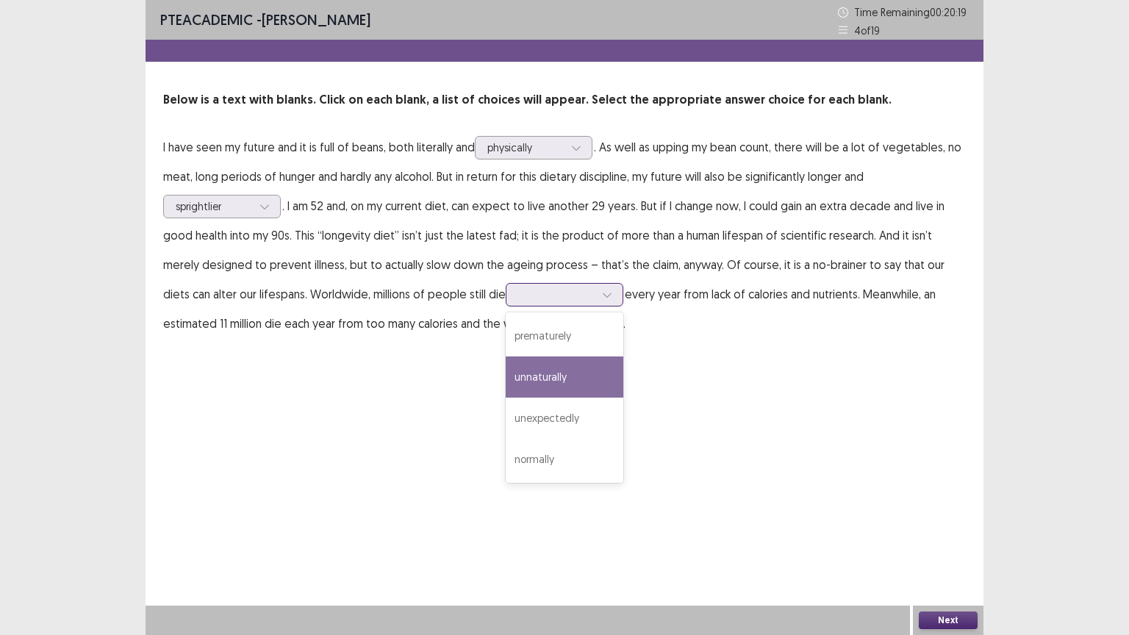
click at [530, 376] on div "unnaturally" at bounding box center [565, 376] width 118 height 41
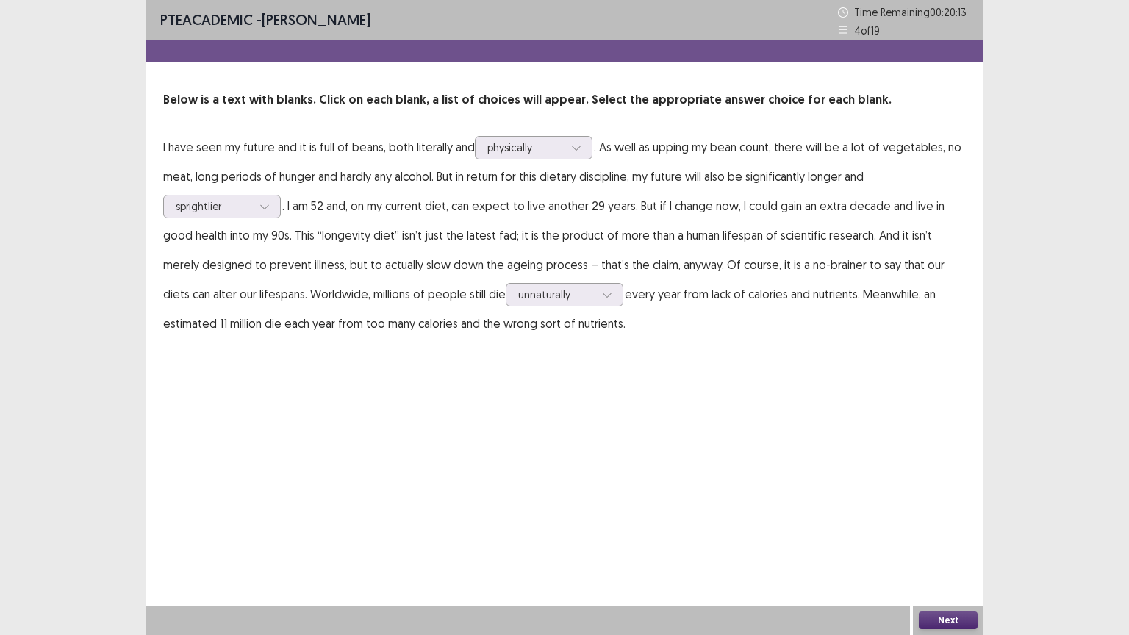
click at [937, 555] on button "Next" at bounding box center [948, 621] width 59 height 18
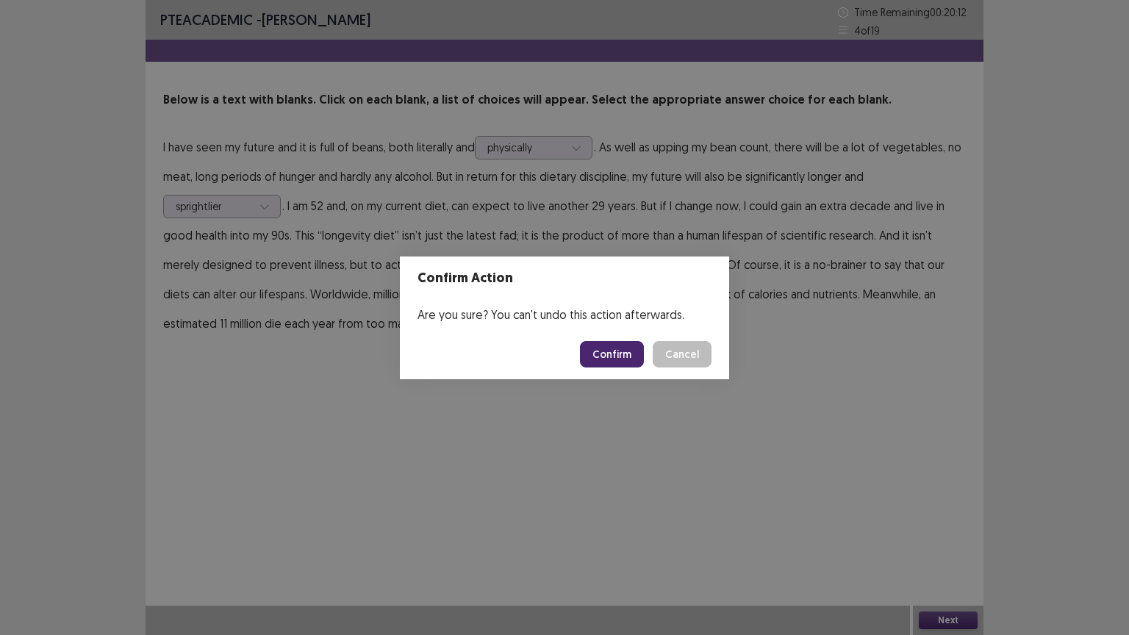
click at [605, 349] on button "Confirm" at bounding box center [612, 354] width 64 height 26
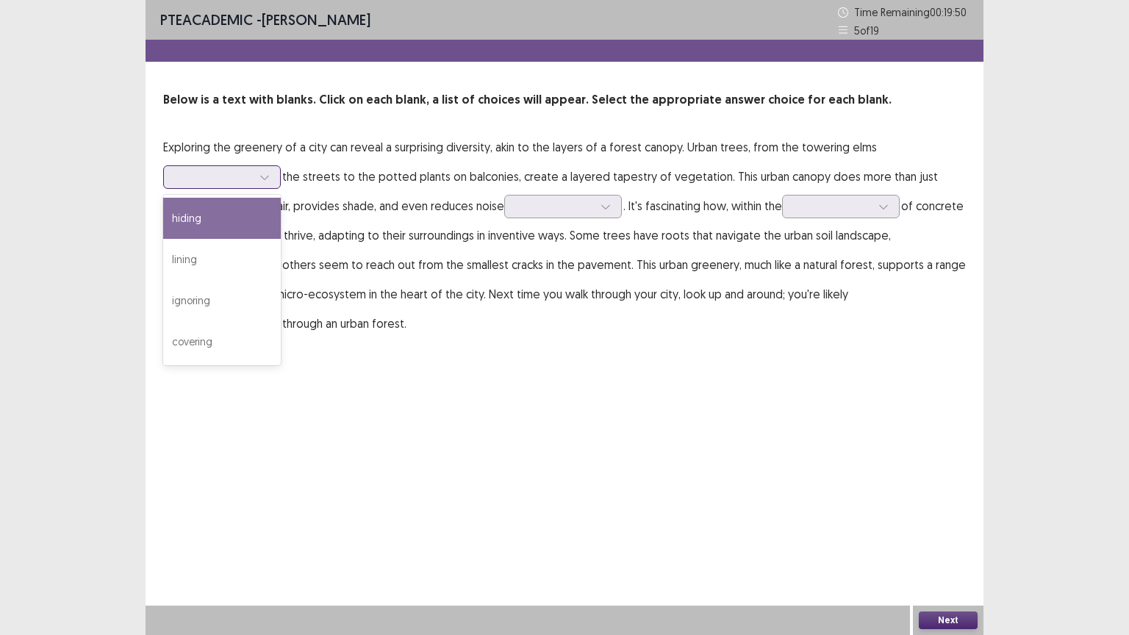
click at [265, 182] on icon at bounding box center [264, 177] width 10 height 10
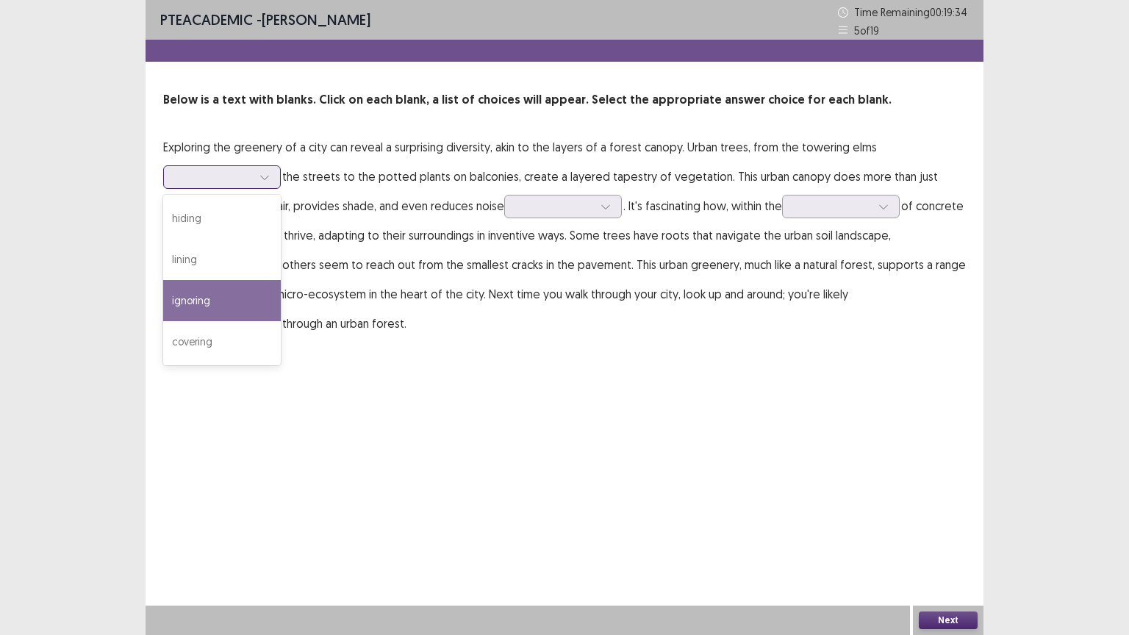
click at [213, 307] on div "ignoring" at bounding box center [222, 300] width 118 height 41
click at [245, 177] on div at bounding box center [214, 177] width 76 height 14
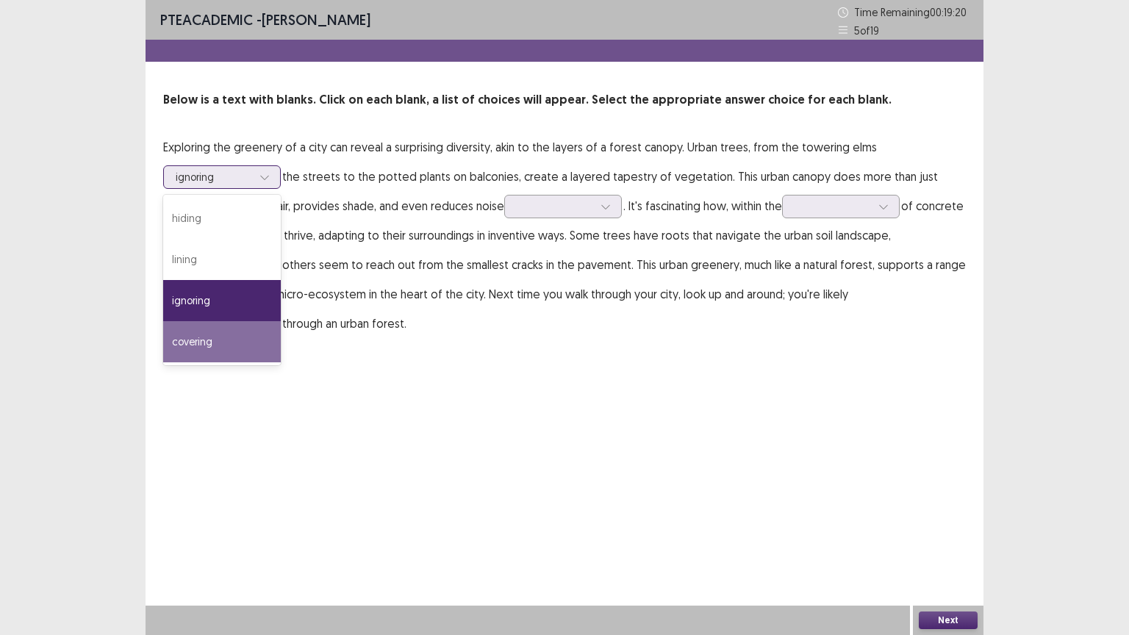
click at [215, 340] on div "covering" at bounding box center [222, 341] width 118 height 41
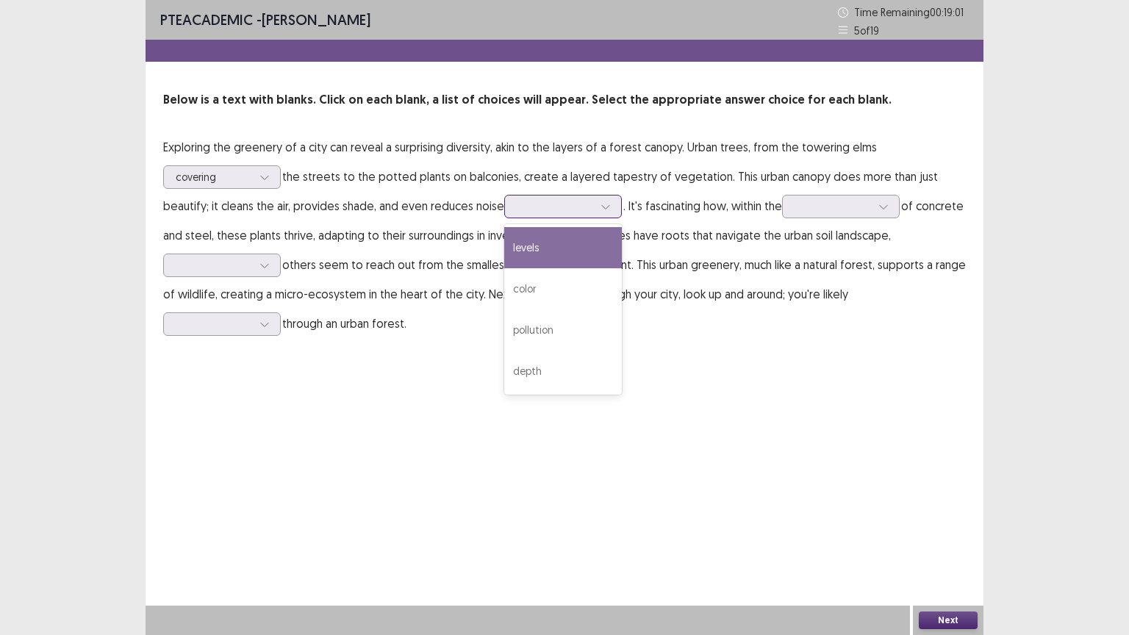
click at [605, 206] on icon at bounding box center [606, 206] width 10 height 10
click at [582, 248] on div "levels" at bounding box center [563, 247] width 118 height 41
click at [605, 199] on div at bounding box center [606, 207] width 22 height 22
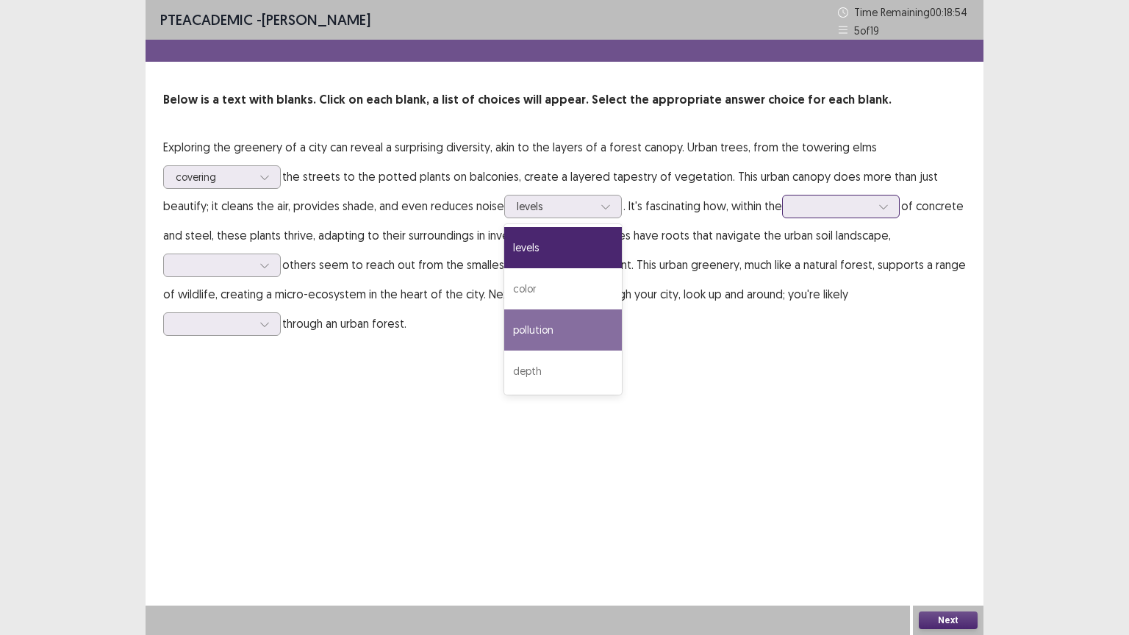
click at [804, 200] on div at bounding box center [833, 206] width 76 height 14
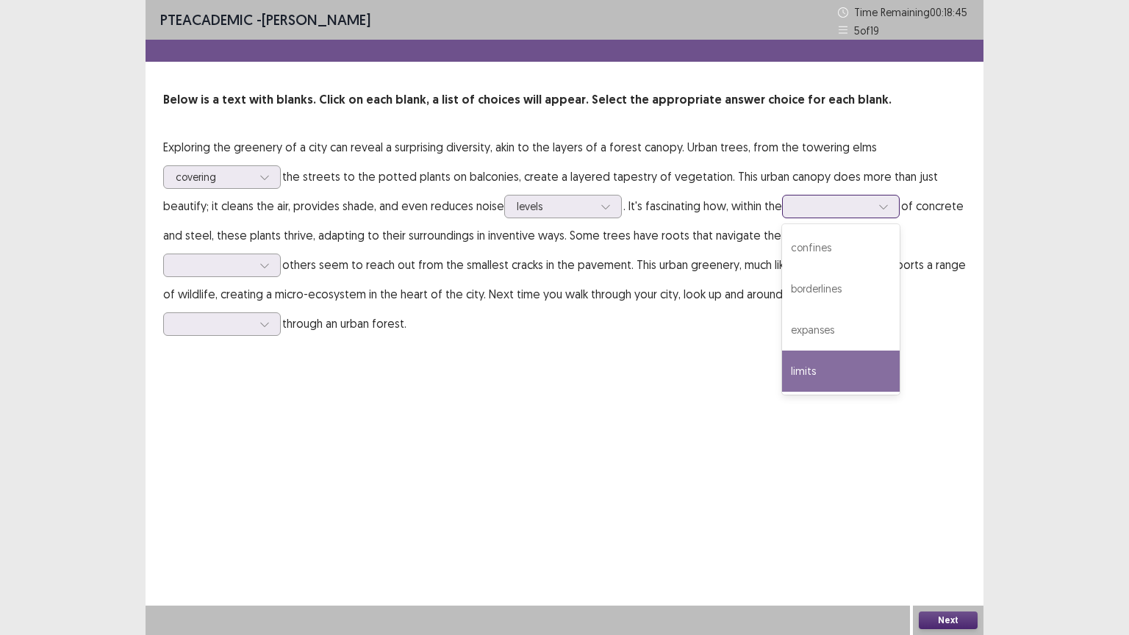
click at [828, 375] on div "limits" at bounding box center [841, 371] width 118 height 41
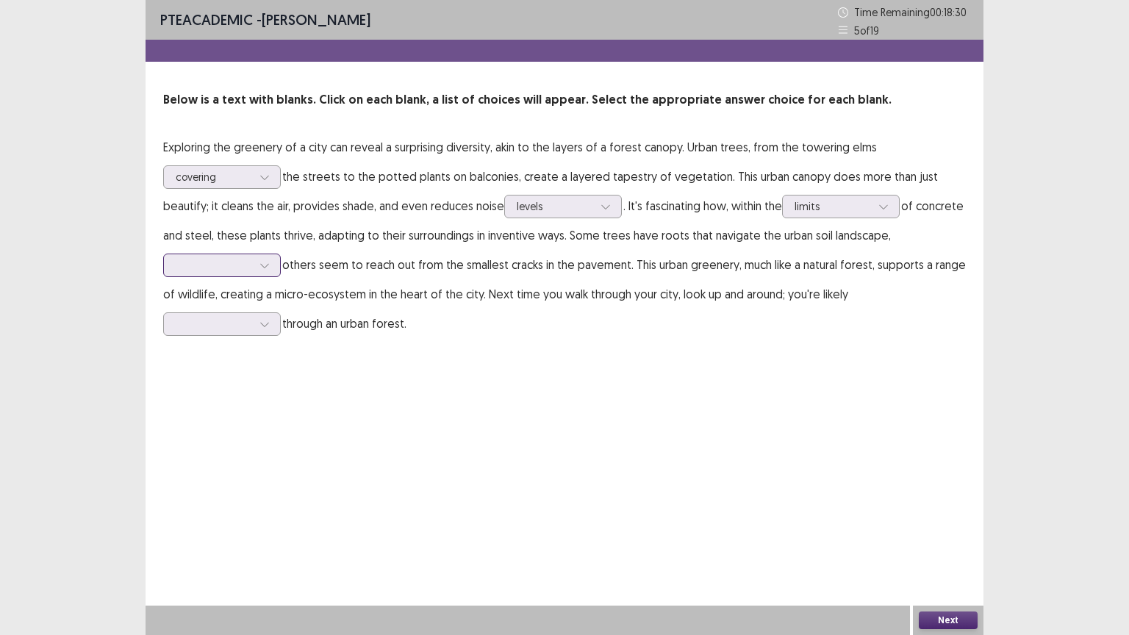
click at [265, 265] on icon at bounding box center [264, 265] width 10 height 10
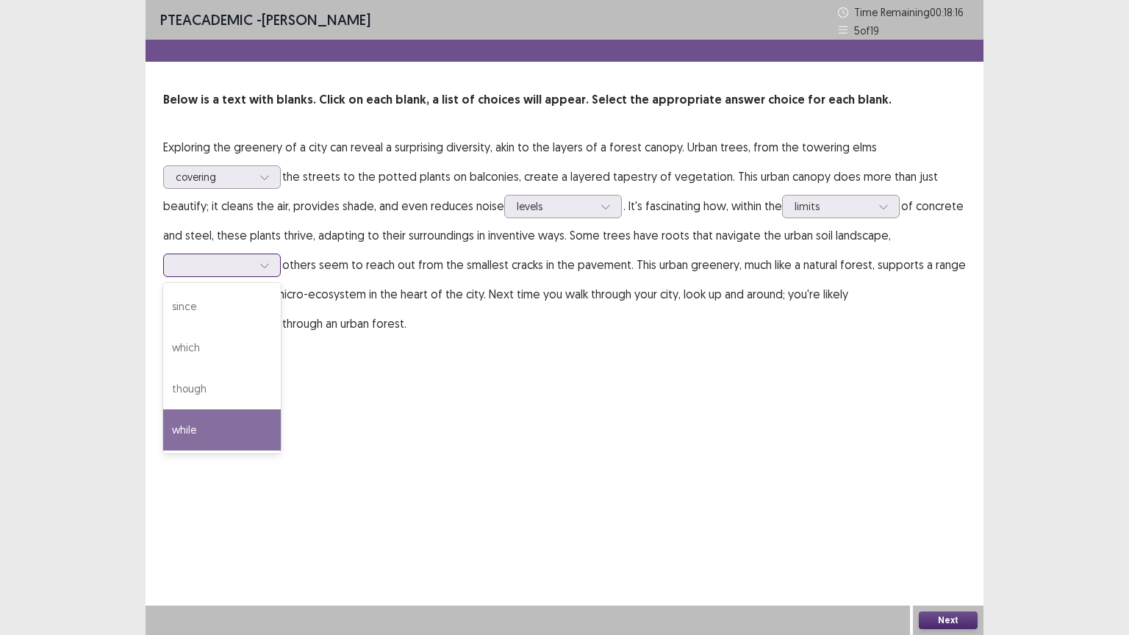
click at [214, 418] on div "while" at bounding box center [222, 429] width 118 height 41
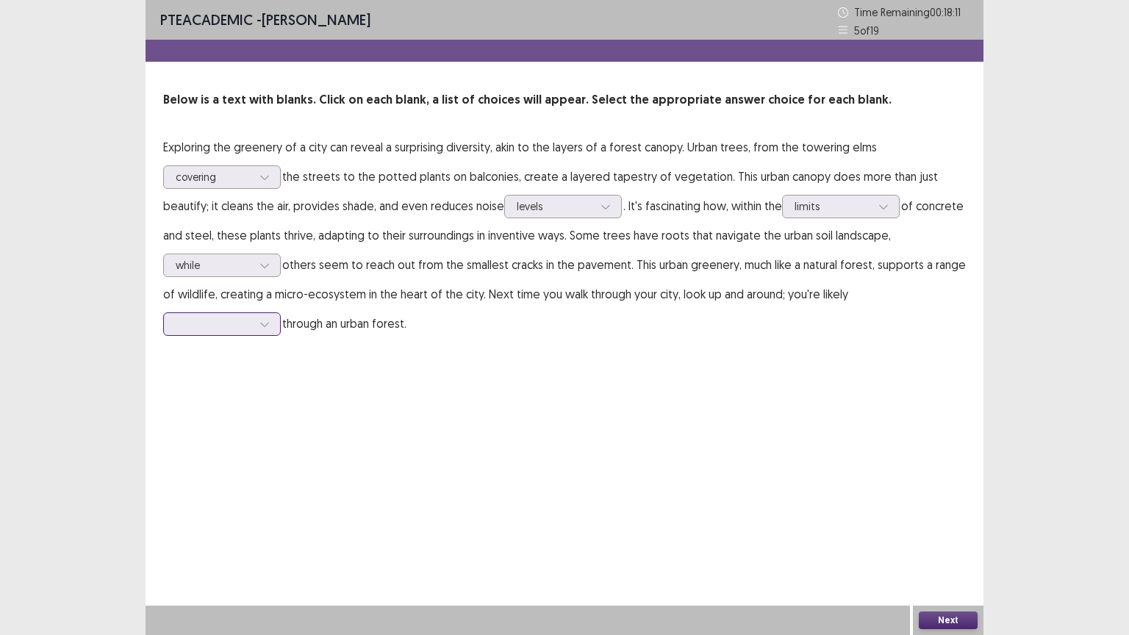
click at [258, 323] on div at bounding box center [265, 324] width 22 height 22
click at [234, 359] on div "escaping" at bounding box center [222, 365] width 118 height 41
click at [932, 616] on button "Next" at bounding box center [948, 621] width 59 height 18
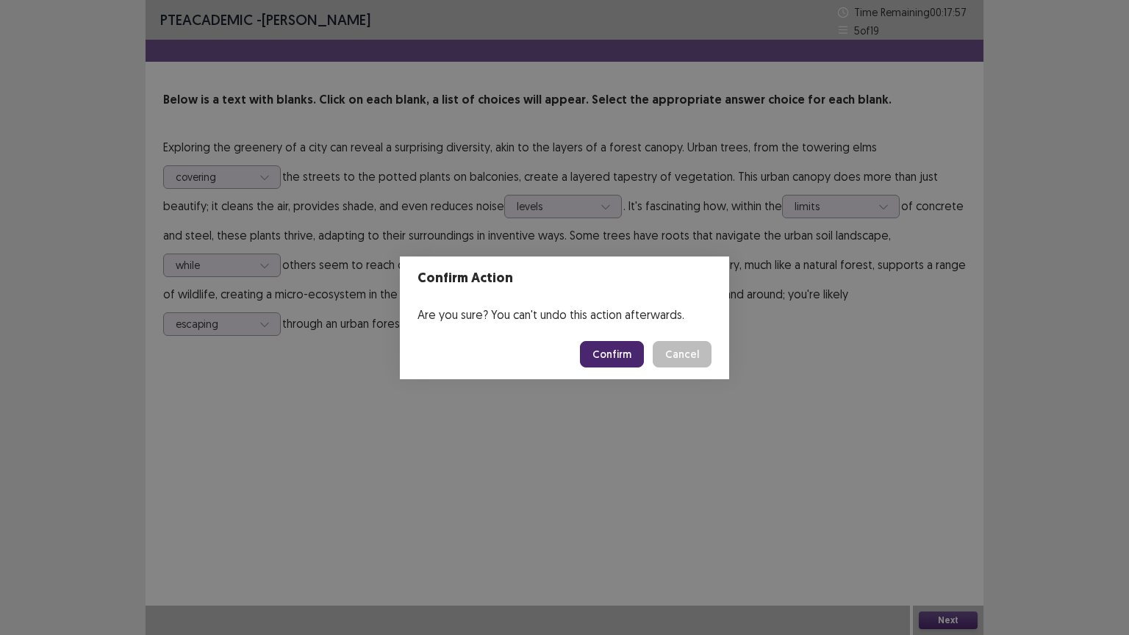
click at [614, 352] on button "Confirm" at bounding box center [612, 354] width 64 height 26
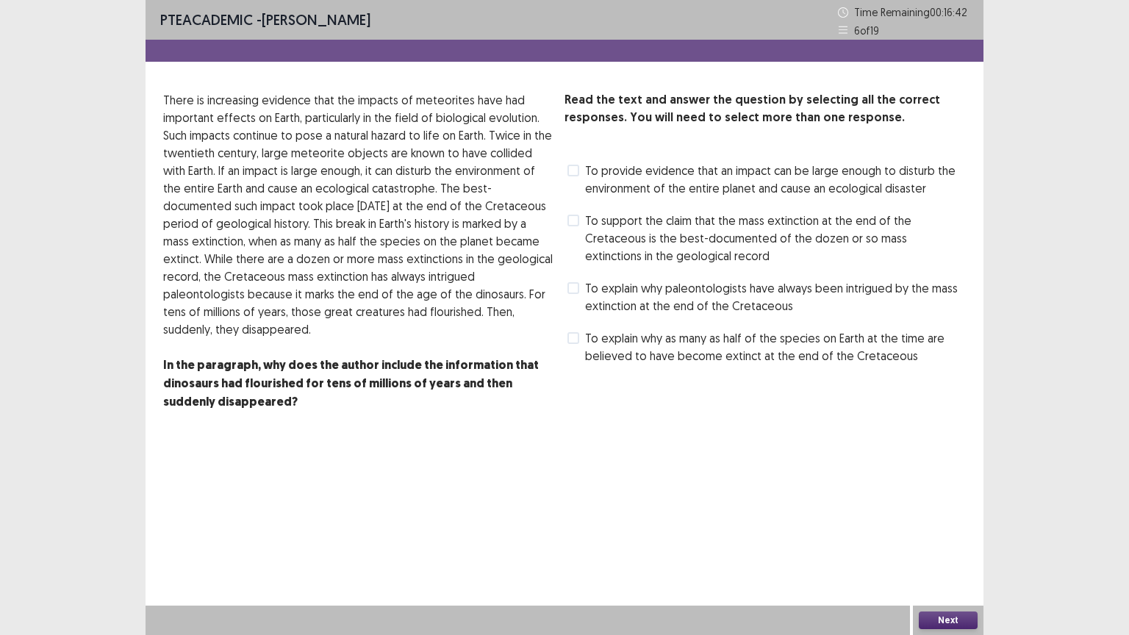
click at [579, 169] on label "To provide evidence that an impact can be large enough to disturb the environme…" at bounding box center [766, 179] width 398 height 35
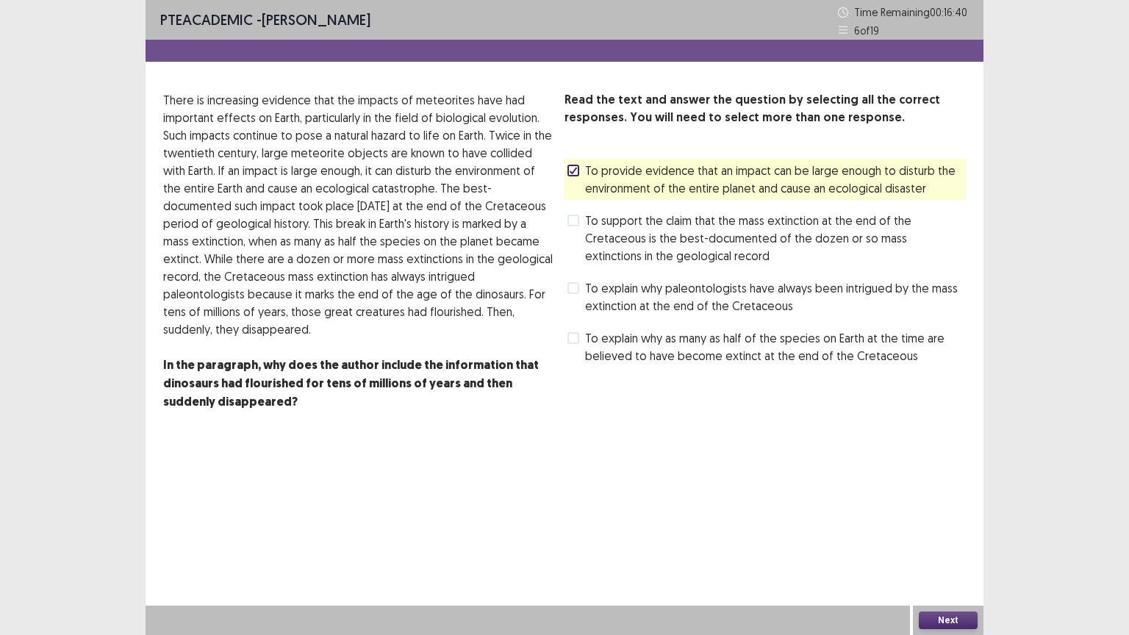
click at [960, 617] on button "Next" at bounding box center [948, 621] width 59 height 18
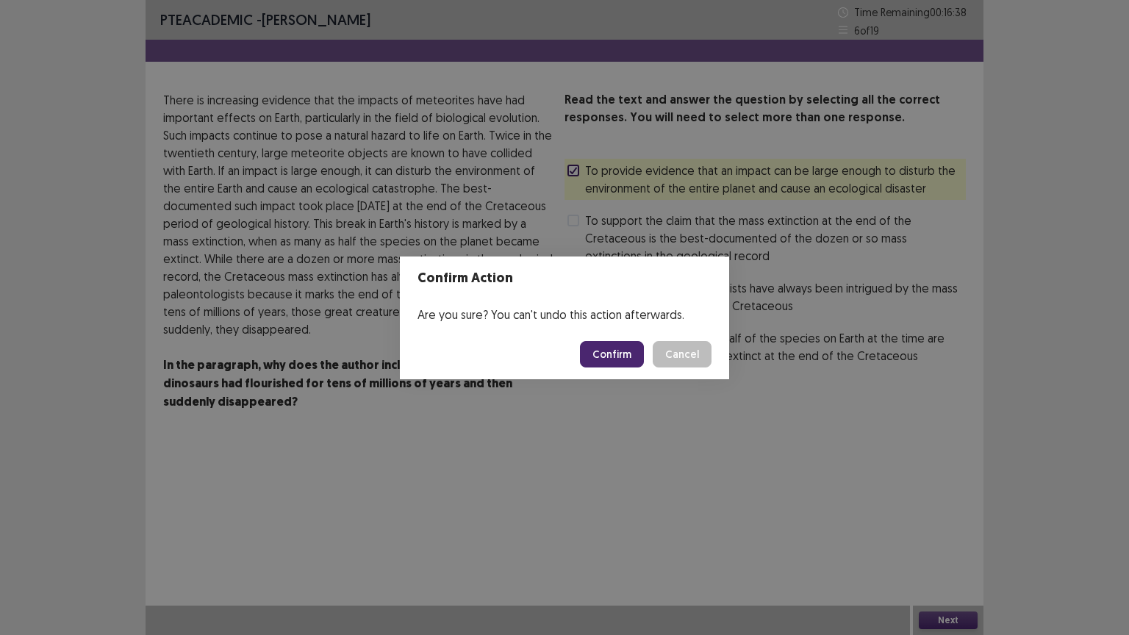
click at [615, 351] on button "Confirm" at bounding box center [612, 354] width 64 height 26
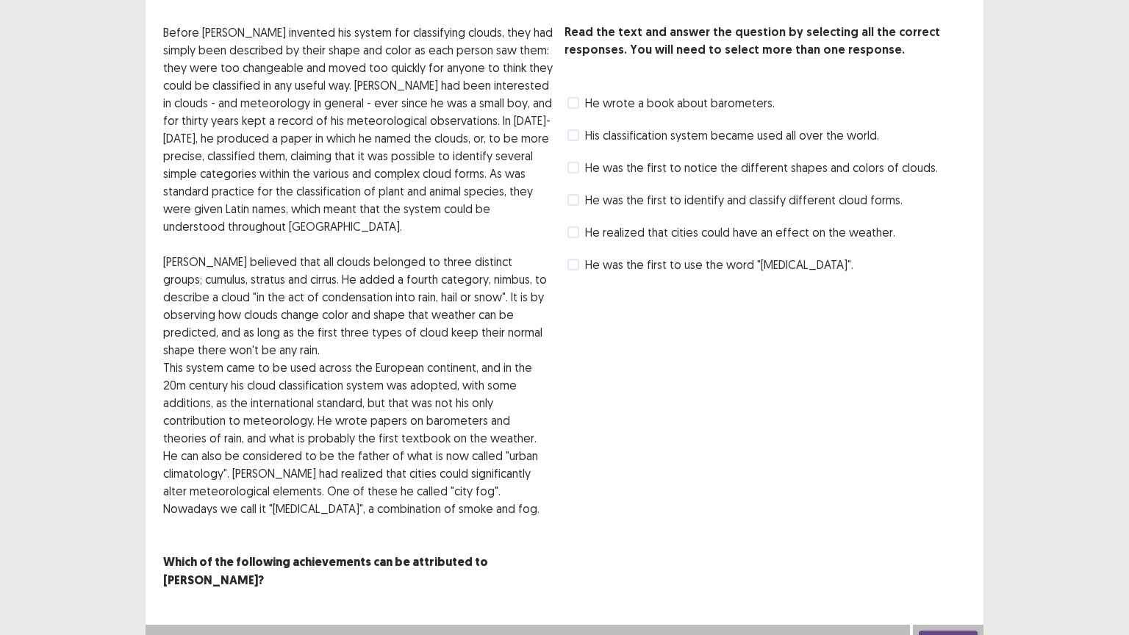
scroll to position [9, 0]
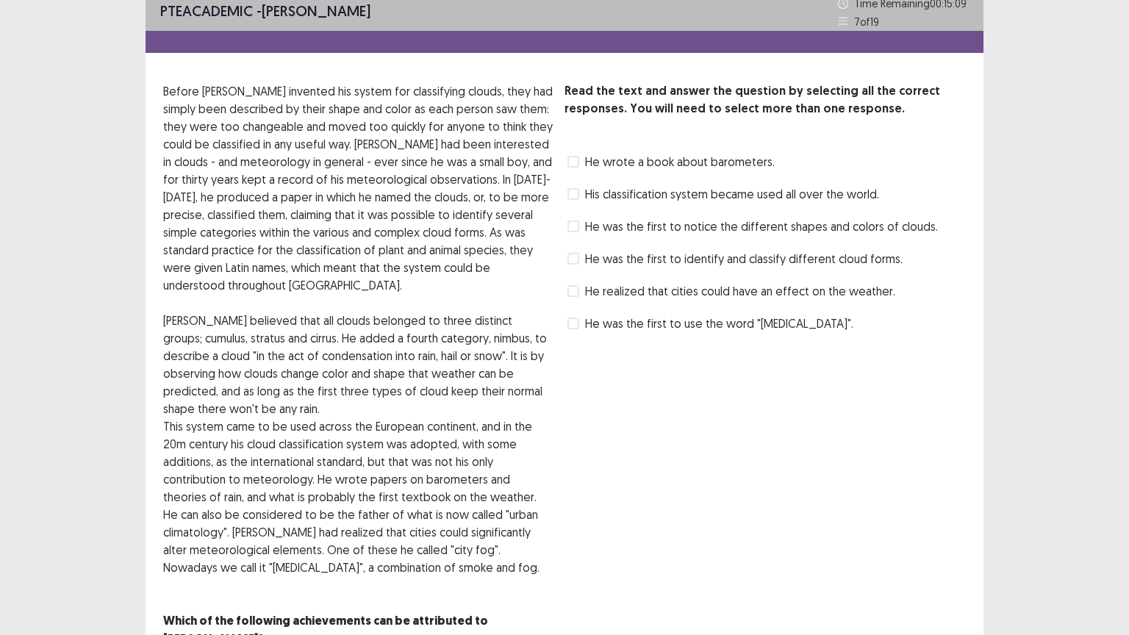
click at [576, 228] on span at bounding box center [573, 227] width 12 height 12
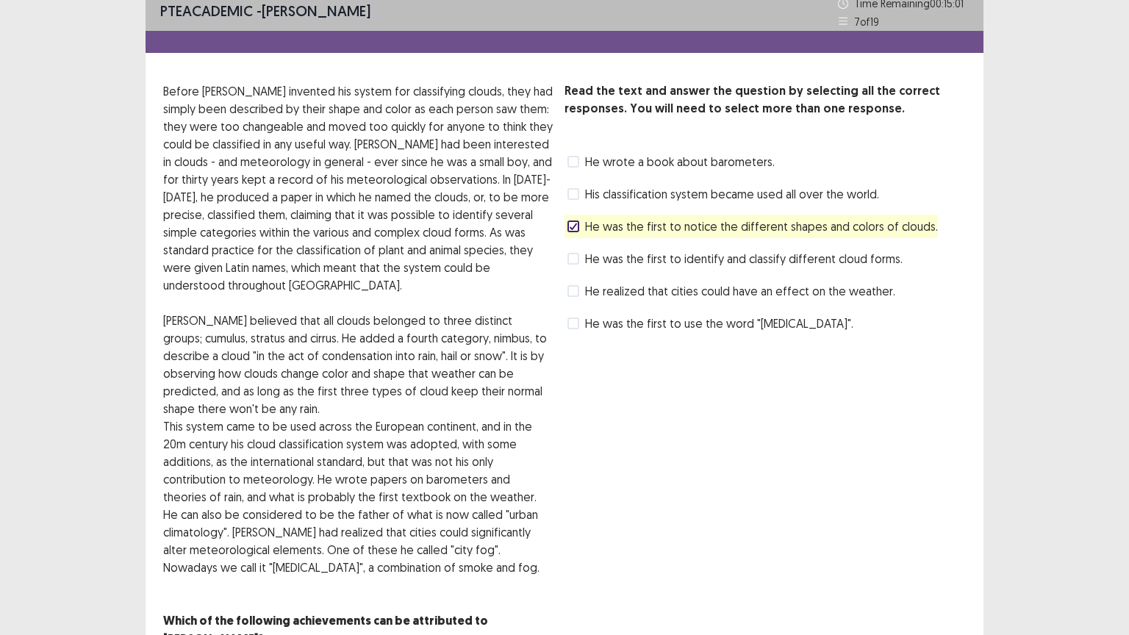
click at [573, 257] on span at bounding box center [573, 259] width 12 height 12
click at [573, 288] on span at bounding box center [573, 291] width 12 height 12
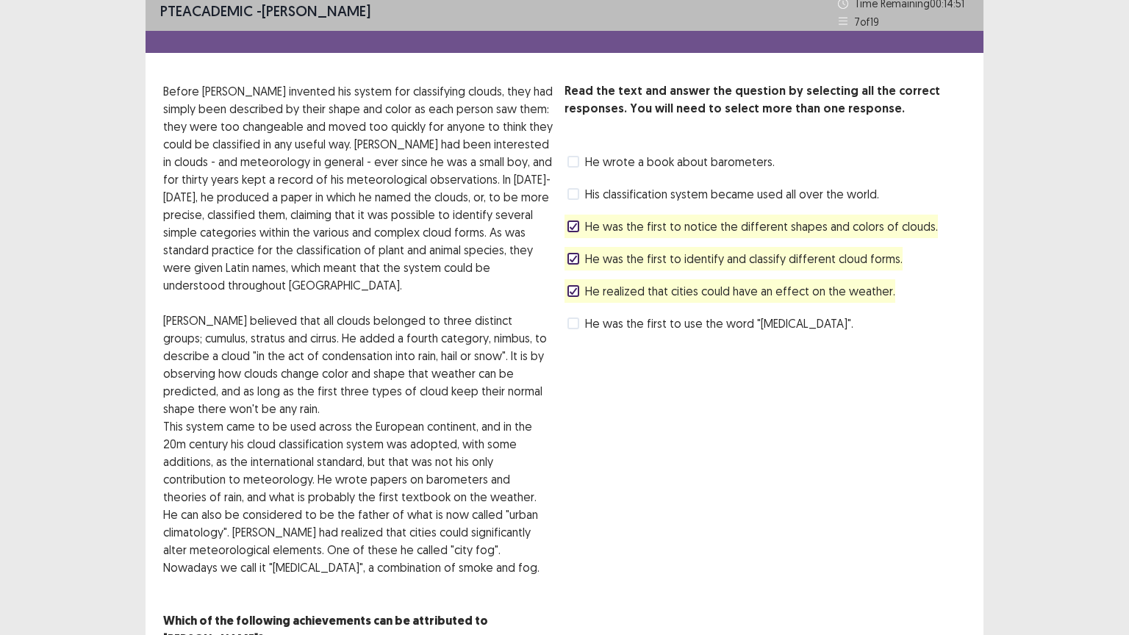
scroll to position [68, 0]
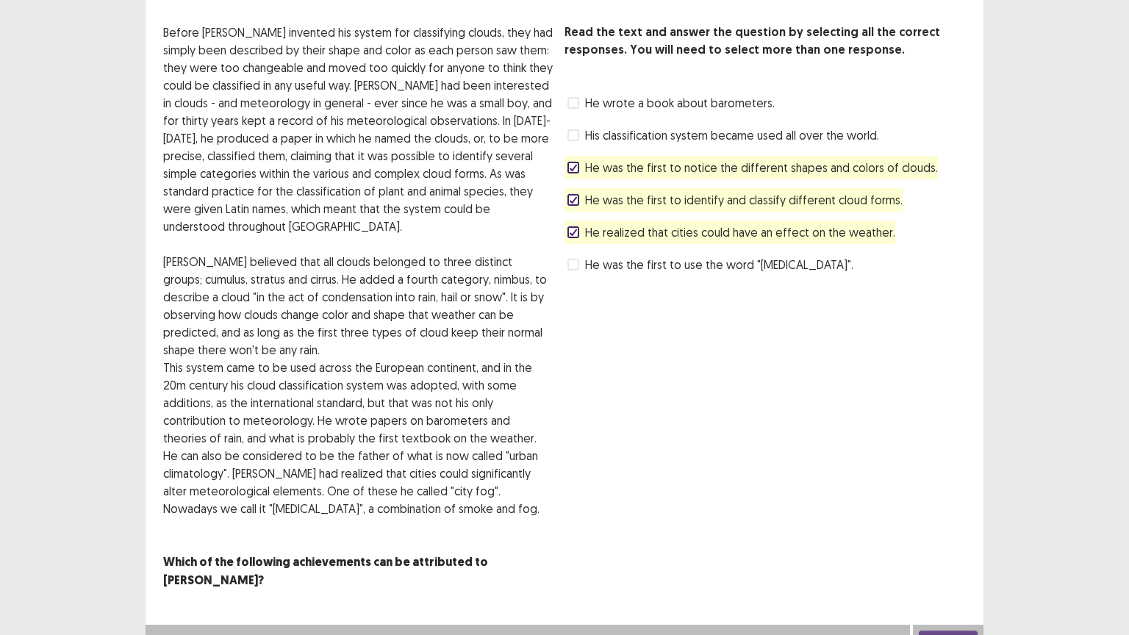
click at [954, 631] on button "Next" at bounding box center [948, 640] width 59 height 18
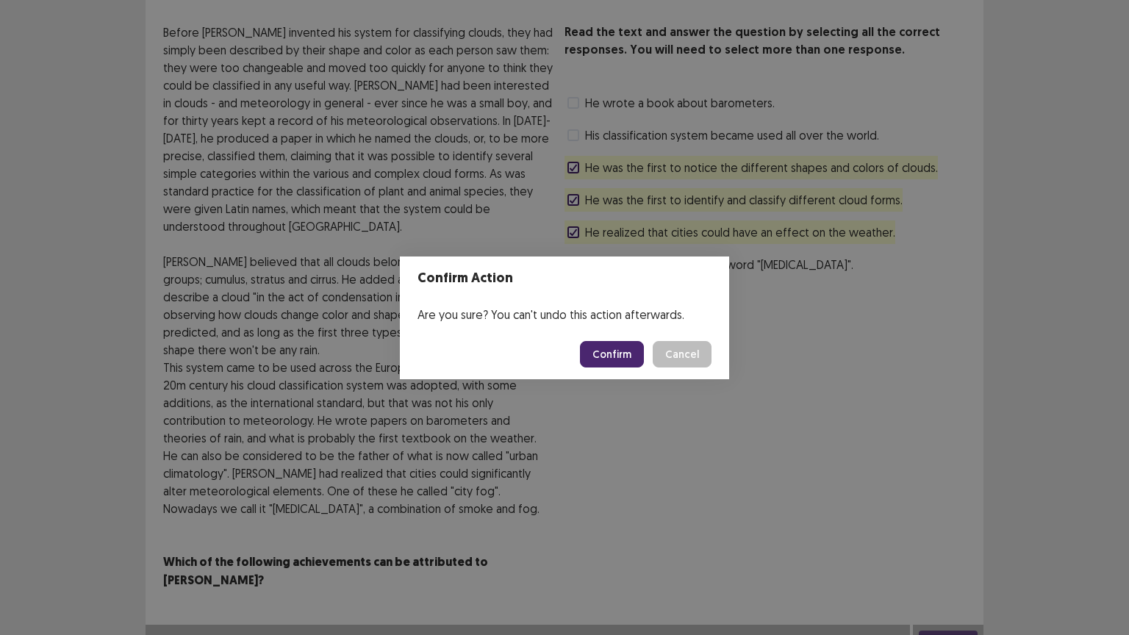
click at [620, 354] on button "Confirm" at bounding box center [612, 354] width 64 height 26
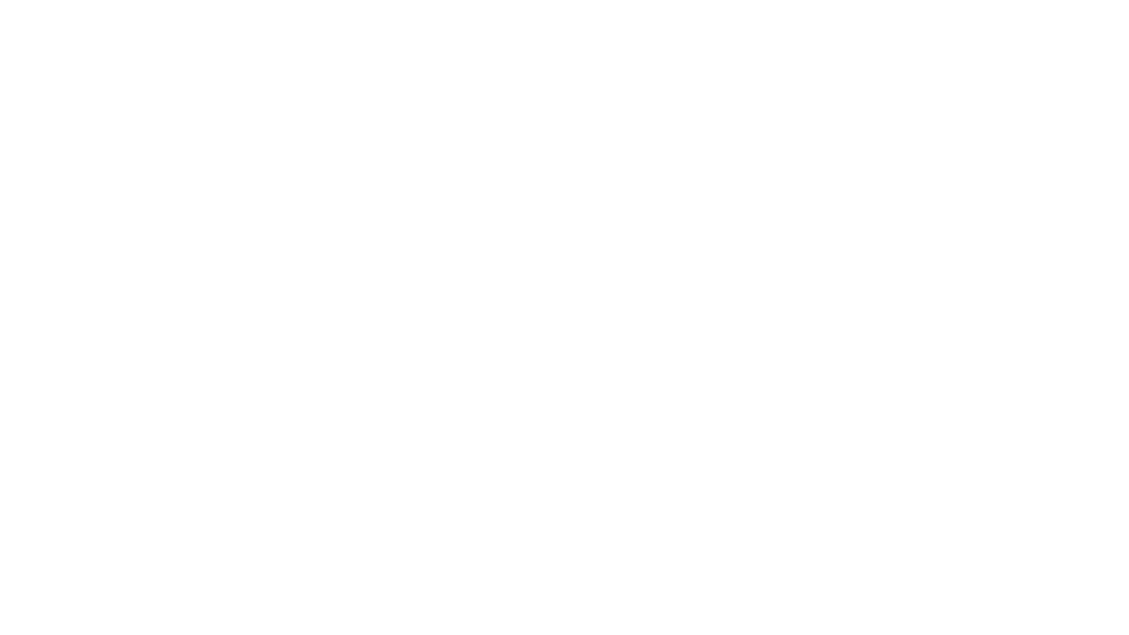
scroll to position [0, 0]
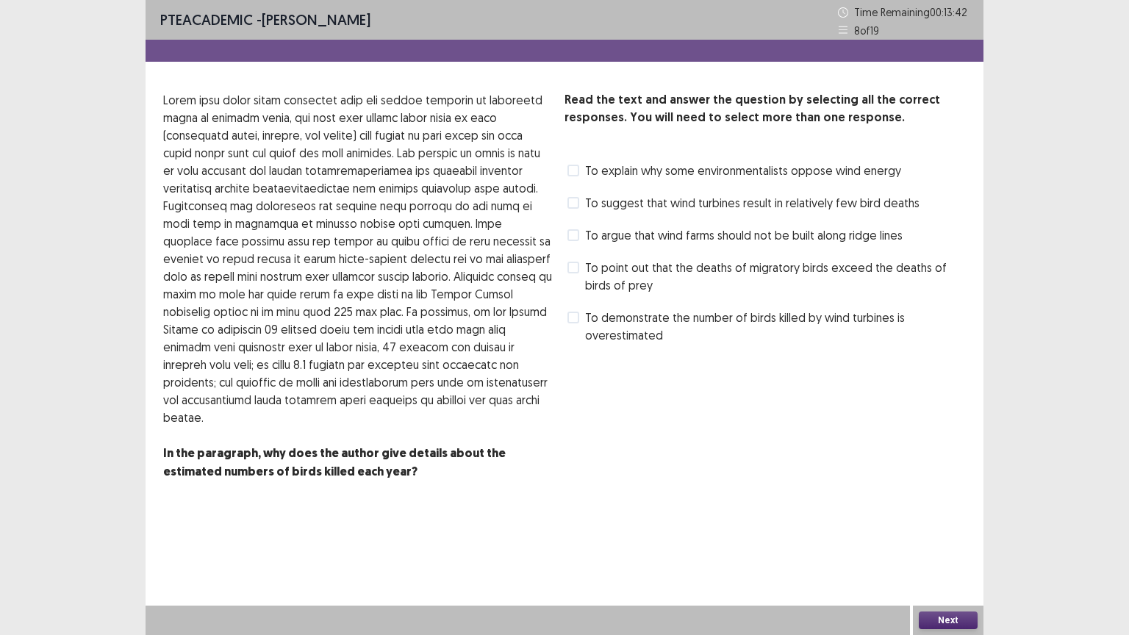
click at [571, 265] on span at bounding box center [573, 268] width 12 height 12
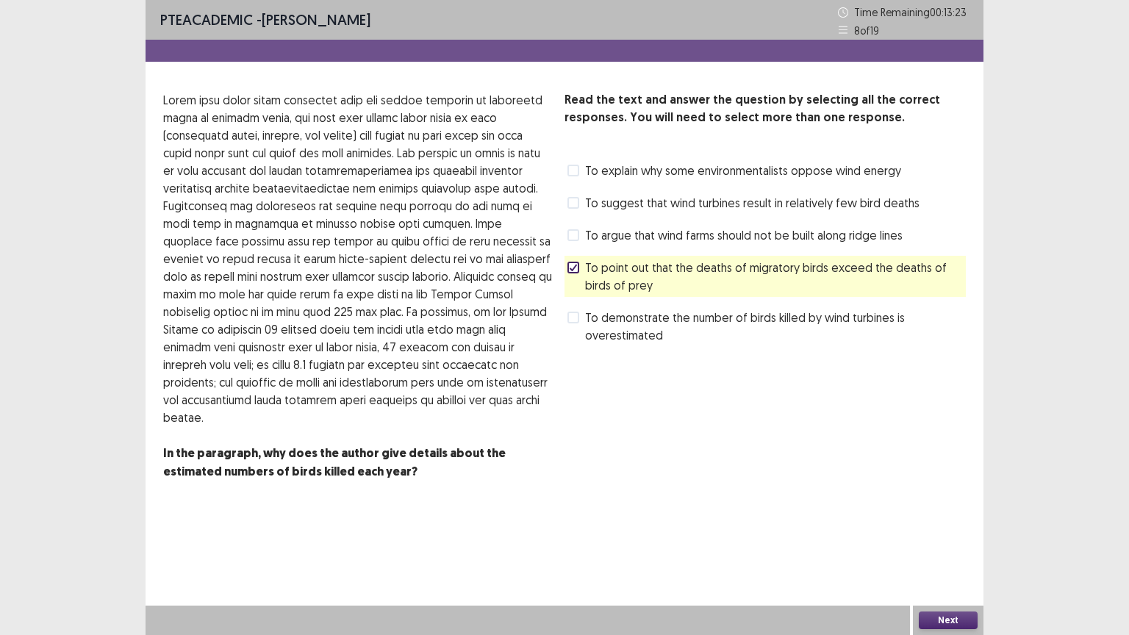
click at [938, 634] on div "Next" at bounding box center [948, 620] width 71 height 29
click at [944, 618] on button "Next" at bounding box center [948, 621] width 59 height 18
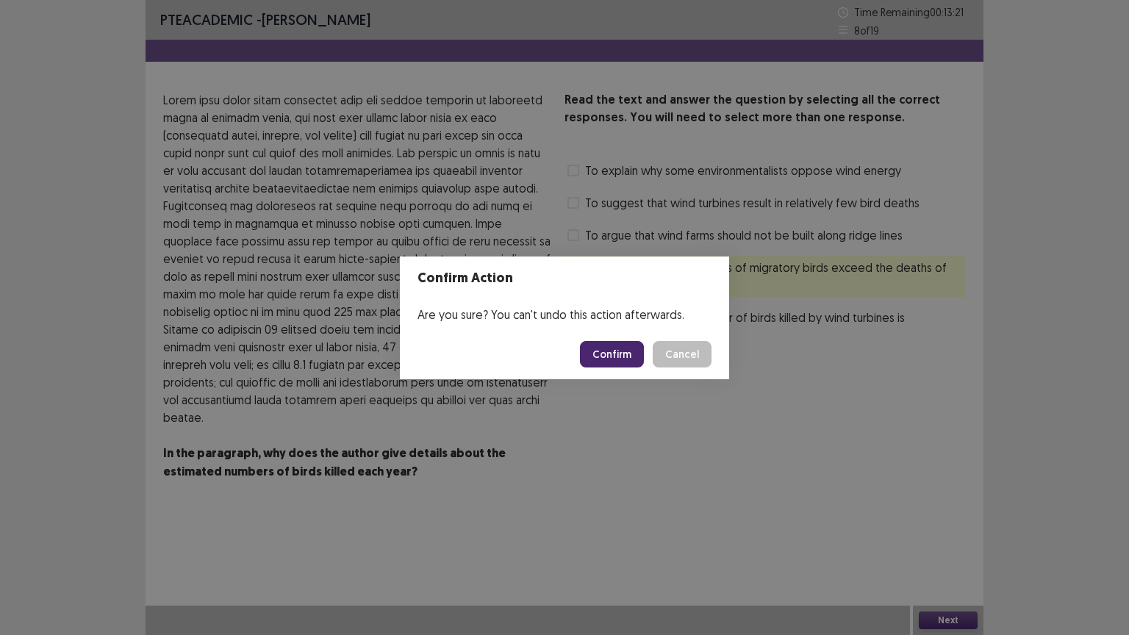
click at [631, 353] on button "Confirm" at bounding box center [612, 354] width 64 height 26
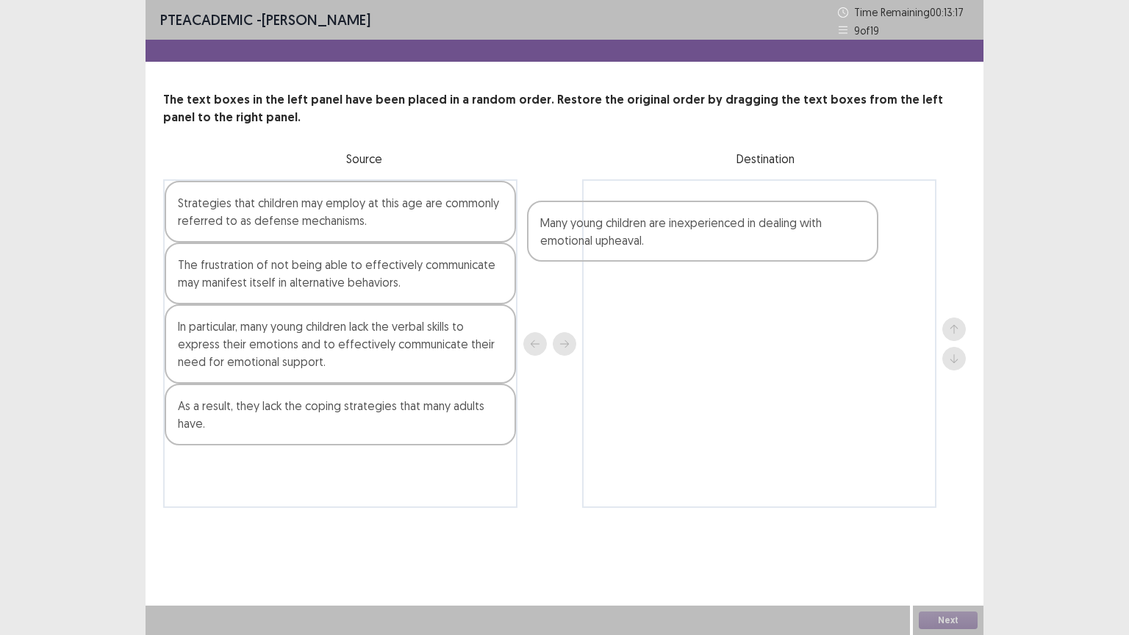
drag, startPoint x: 216, startPoint y: 209, endPoint x: 579, endPoint y: 226, distance: 363.5
click at [606, 221] on div "Many young children are inexperienced in dealing with emotional upheaval. Strat…" at bounding box center [564, 343] width 803 height 329
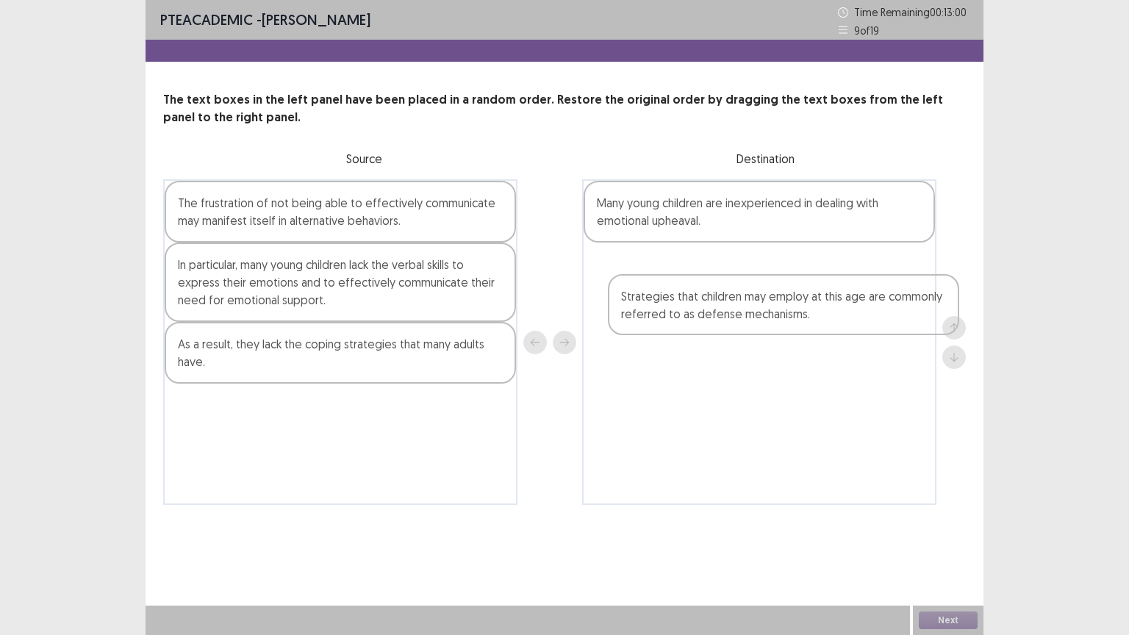
drag, startPoint x: 228, startPoint y: 214, endPoint x: 662, endPoint y: 293, distance: 440.7
click at [671, 296] on div "Strategies that children may employ at this age are commonly referred to as def…" at bounding box center [564, 342] width 803 height 326
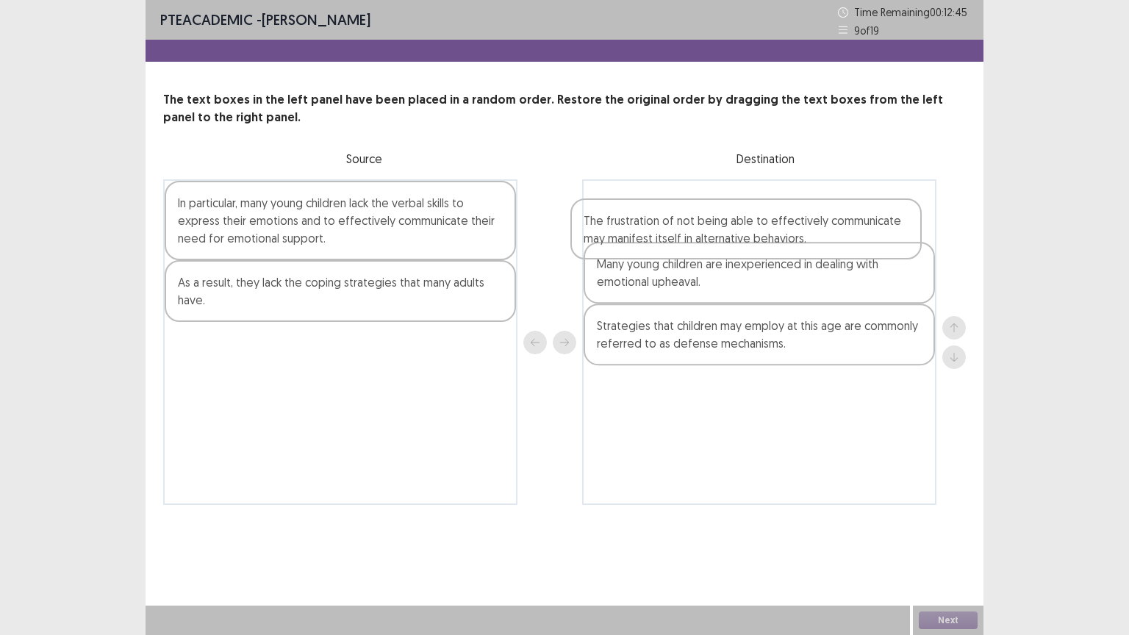
drag, startPoint x: 232, startPoint y: 205, endPoint x: 642, endPoint y: 215, distance: 410.3
click at [642, 215] on div "The frustration of not being able to effectively communicate may manifest itsel…" at bounding box center [564, 342] width 803 height 326
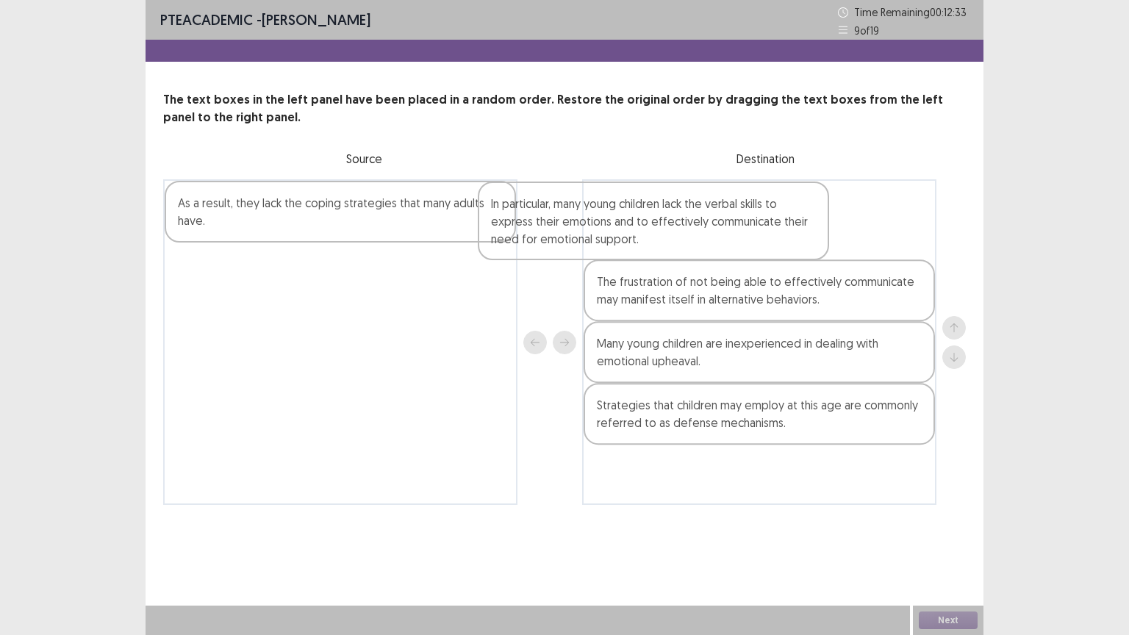
drag, startPoint x: 428, startPoint y: 227, endPoint x: 660, endPoint y: 257, distance: 234.1
click at [660, 257] on div "In particular, many young children lack the verbal skills to express their emot…" at bounding box center [564, 342] width 803 height 326
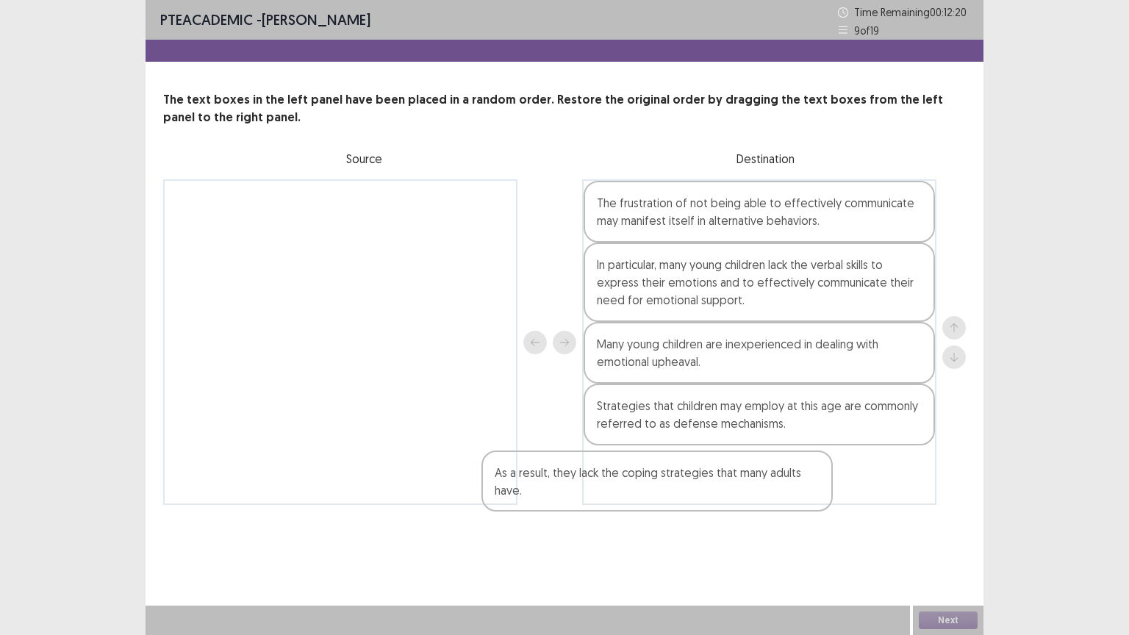
drag, startPoint x: 240, startPoint y: 206, endPoint x: 625, endPoint y: 473, distance: 468.4
click at [625, 476] on div "As a result, they lack the coping strategies that many adults have. The frustra…" at bounding box center [564, 342] width 803 height 326
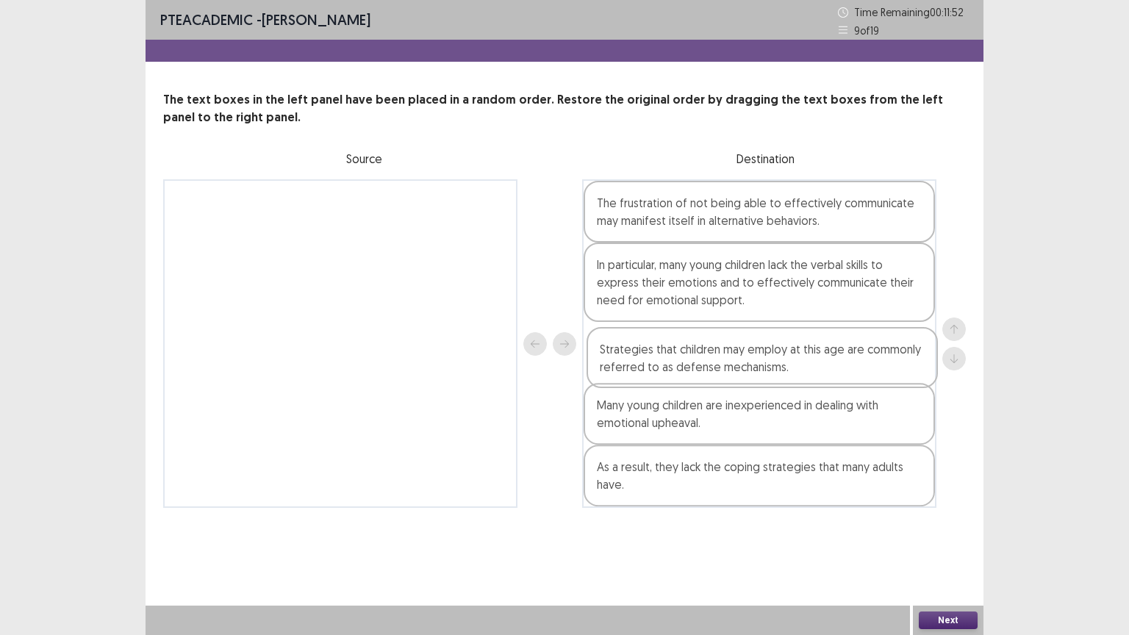
drag, startPoint x: 675, startPoint y: 432, endPoint x: 679, endPoint y: 373, distance: 59.7
click at [679, 373] on div "The frustration of not being able to effectively communicate may manifest itsel…" at bounding box center [759, 343] width 354 height 329
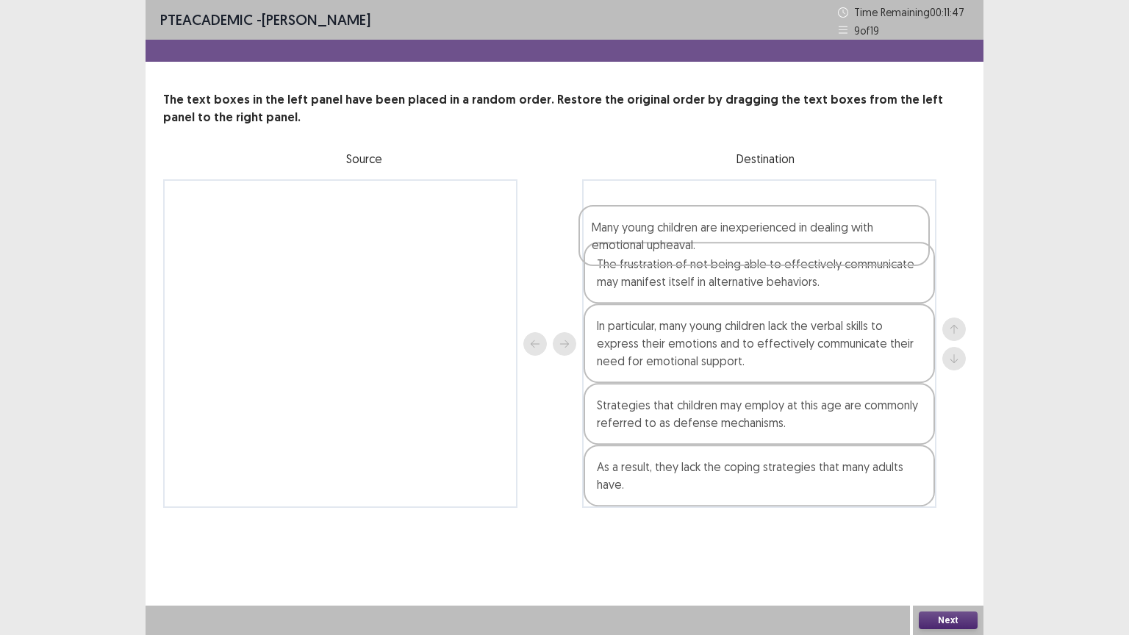
drag, startPoint x: 682, startPoint y: 422, endPoint x: 676, endPoint y: 249, distance: 172.8
click at [677, 241] on div "The frustration of not being able to effectively communicate may manifest itsel…" at bounding box center [759, 343] width 354 height 329
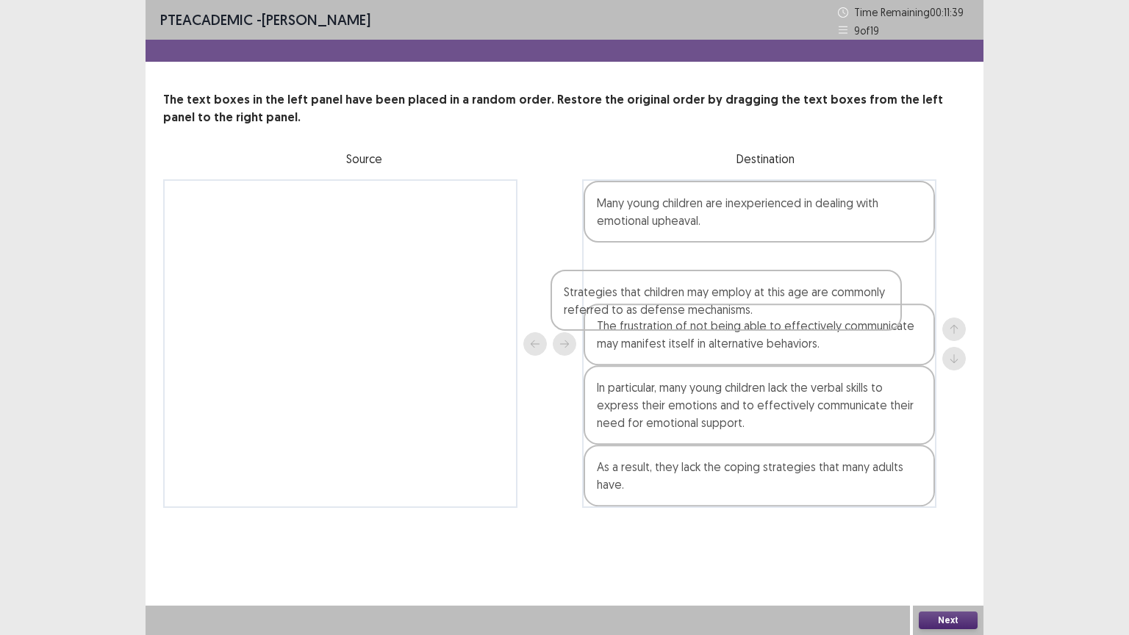
drag, startPoint x: 718, startPoint y: 412, endPoint x: 687, endPoint y: 281, distance: 134.6
click at [687, 281] on div "Many young children are inexperienced in dealing with emotional upheaval. The f…" at bounding box center [759, 343] width 354 height 329
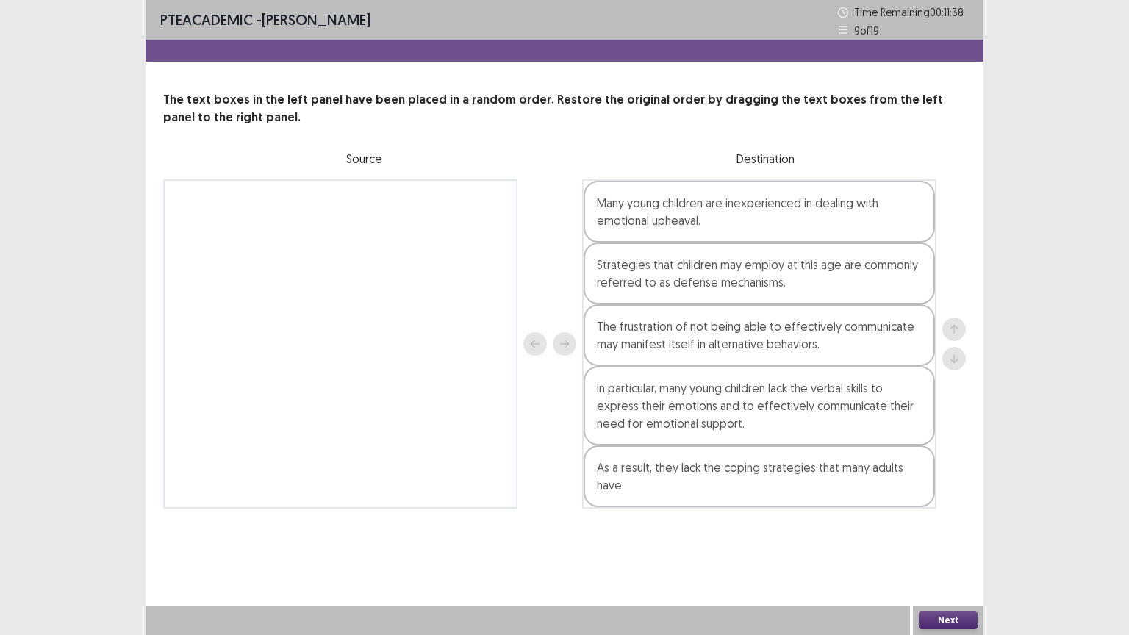
click at [953, 615] on button "Next" at bounding box center [948, 621] width 59 height 18
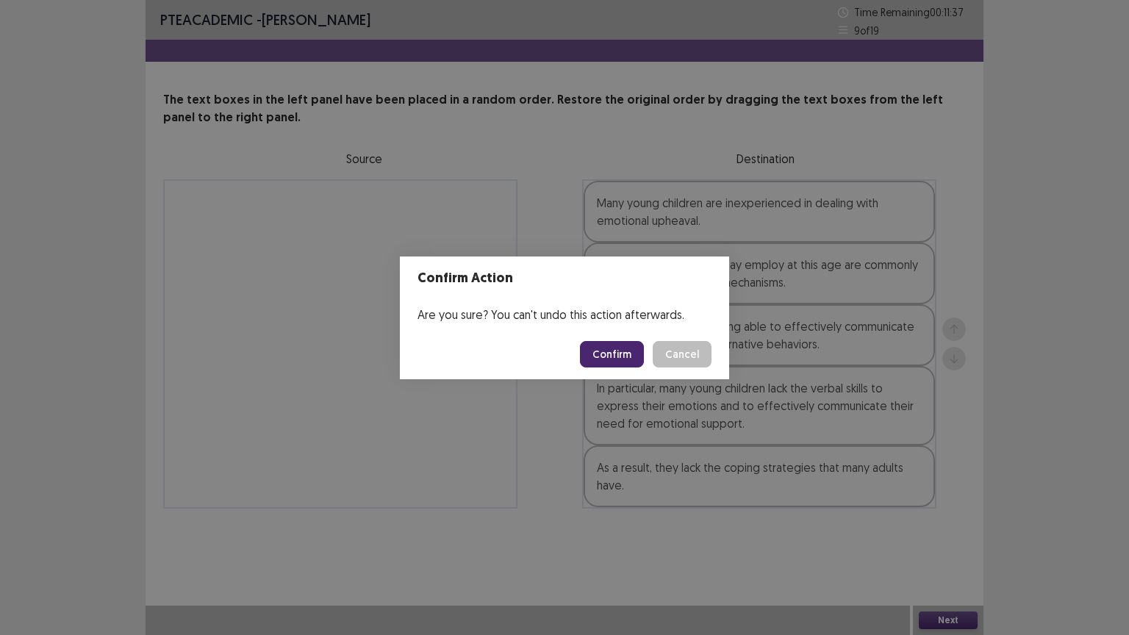
click at [610, 348] on button "Confirm" at bounding box center [612, 354] width 64 height 26
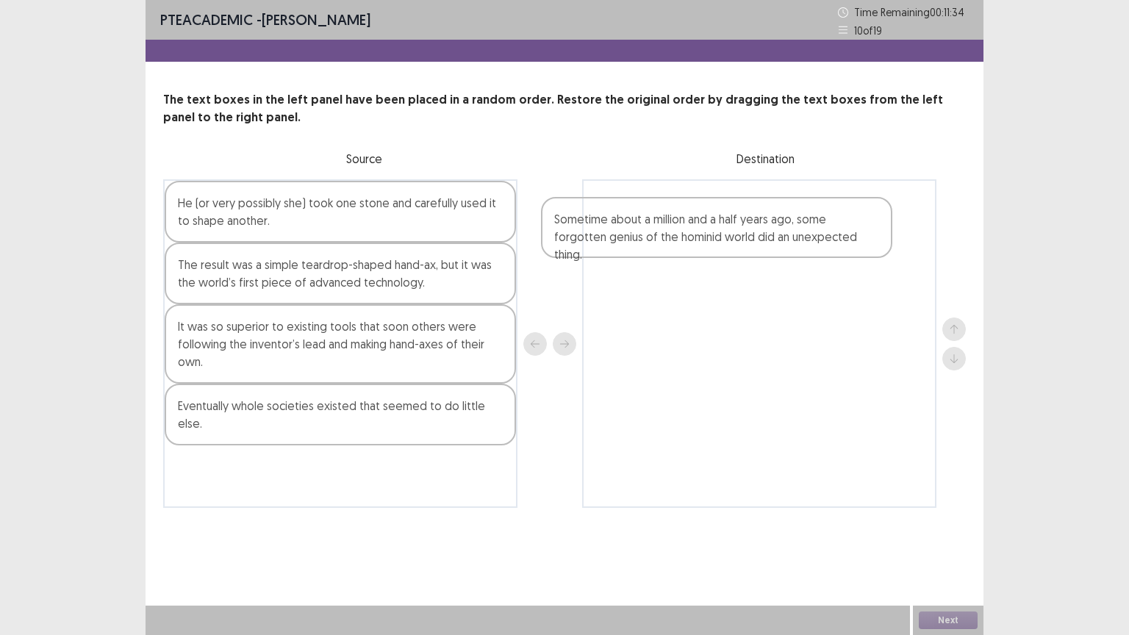
drag, startPoint x: 212, startPoint y: 206, endPoint x: 567, endPoint y: 224, distance: 355.5
click at [604, 217] on div "Sometime about a million and a half years ago, some forgotten genius of the hom…" at bounding box center [564, 343] width 803 height 329
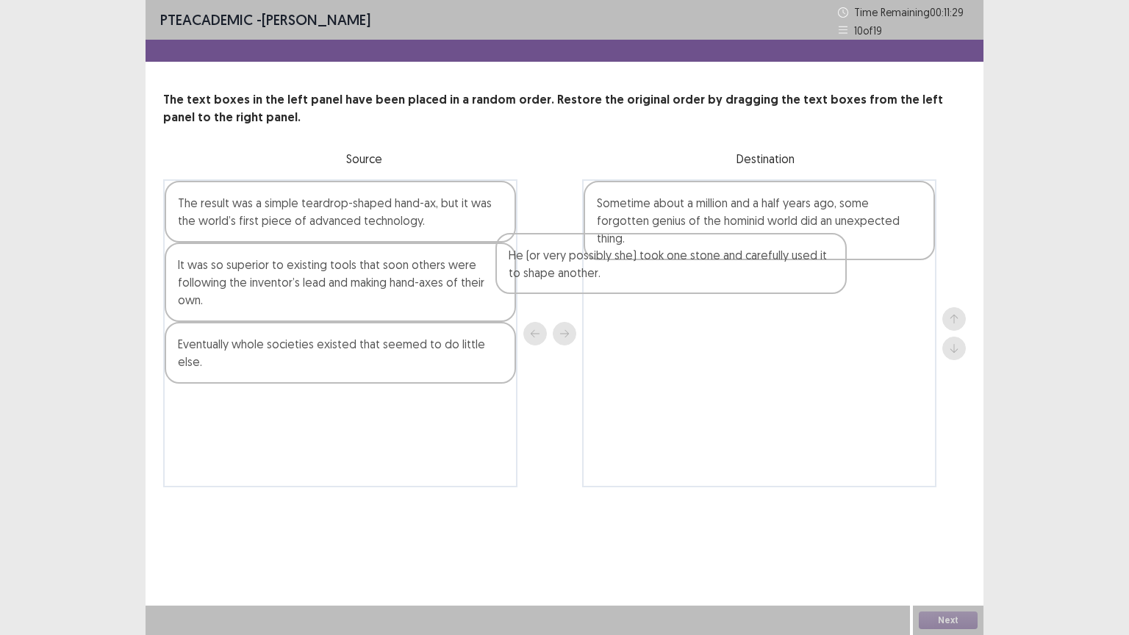
drag, startPoint x: 221, startPoint y: 210, endPoint x: 650, endPoint y: 259, distance: 432.0
click at [650, 259] on div "He (or very possibly she) took one stone and carefully used it to shape another…" at bounding box center [564, 333] width 803 height 308
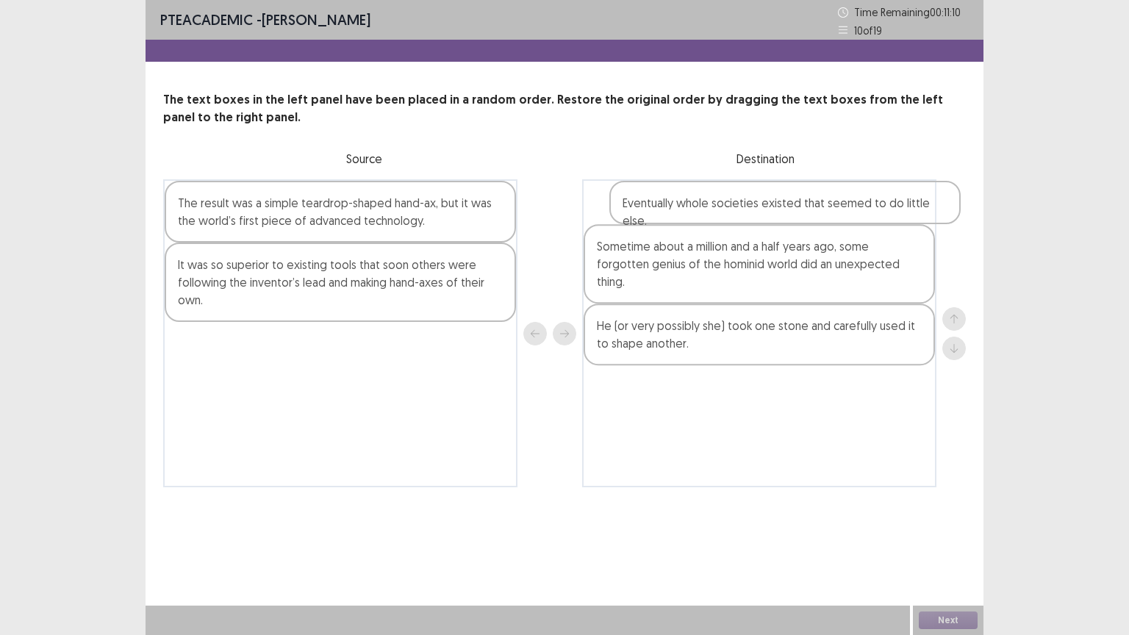
drag, startPoint x: 261, startPoint y: 350, endPoint x: 683, endPoint y: 212, distance: 443.7
click at [702, 206] on div "The result was a simple teardrop-shaped hand-ax, but it was the world’s first p…" at bounding box center [564, 333] width 803 height 308
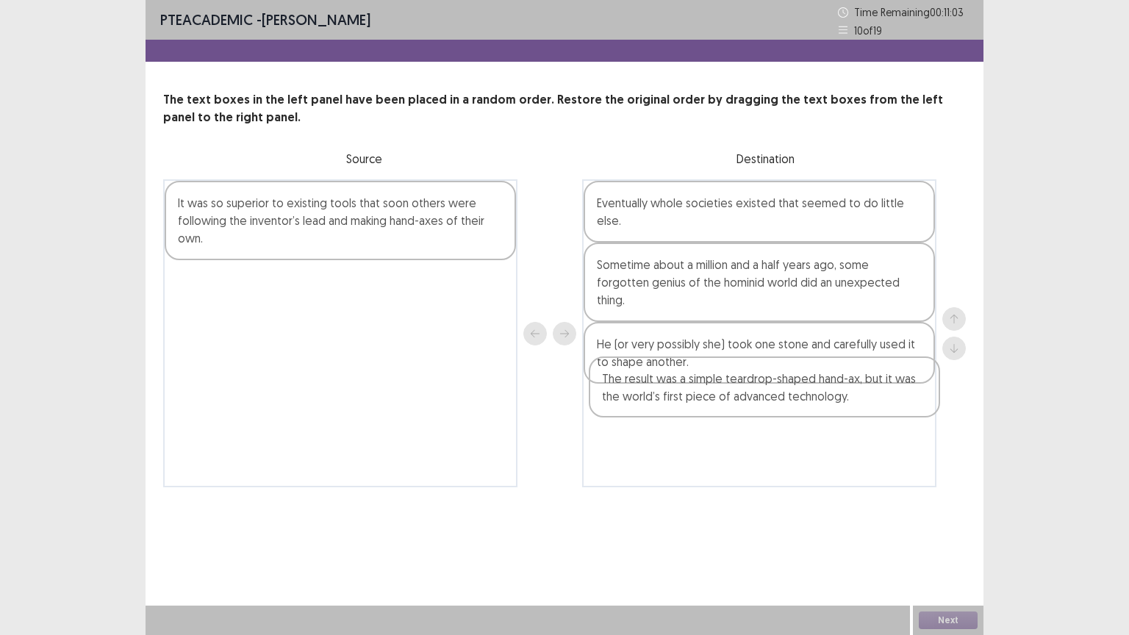
drag, startPoint x: 238, startPoint y: 212, endPoint x: 675, endPoint y: 394, distance: 473.5
click at [675, 394] on div "The result was a simple teardrop-shaped hand-ax, but it was the world’s first p…" at bounding box center [564, 333] width 803 height 308
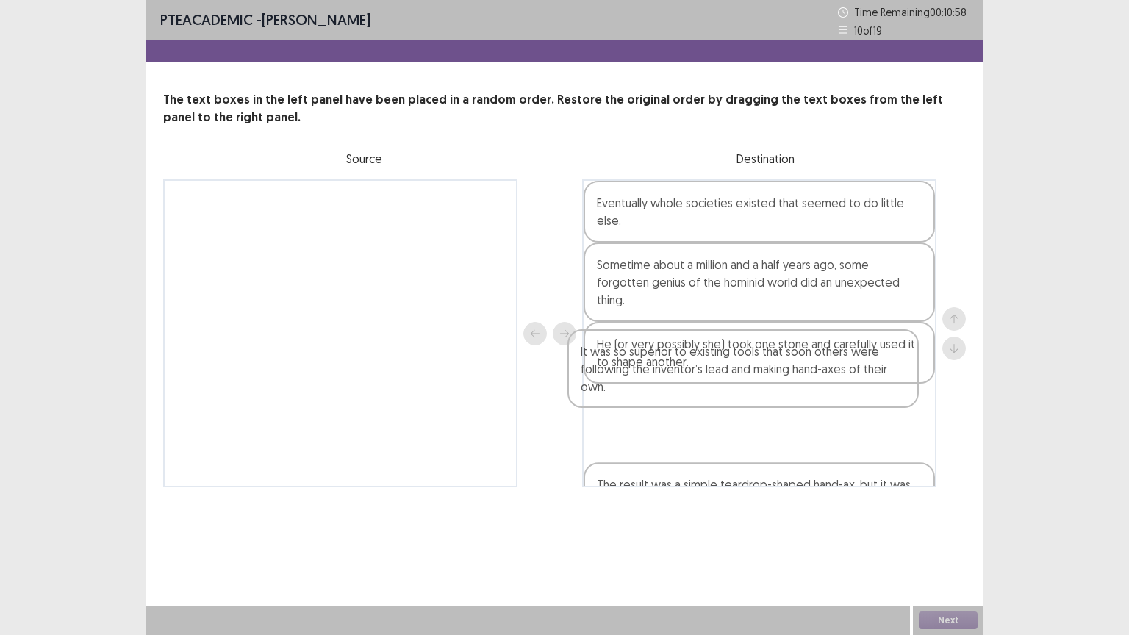
drag, startPoint x: 199, startPoint y: 214, endPoint x: 613, endPoint y: 362, distance: 439.6
click at [613, 362] on div "It was so superior to existing tools that soon others were following the invent…" at bounding box center [564, 333] width 803 height 308
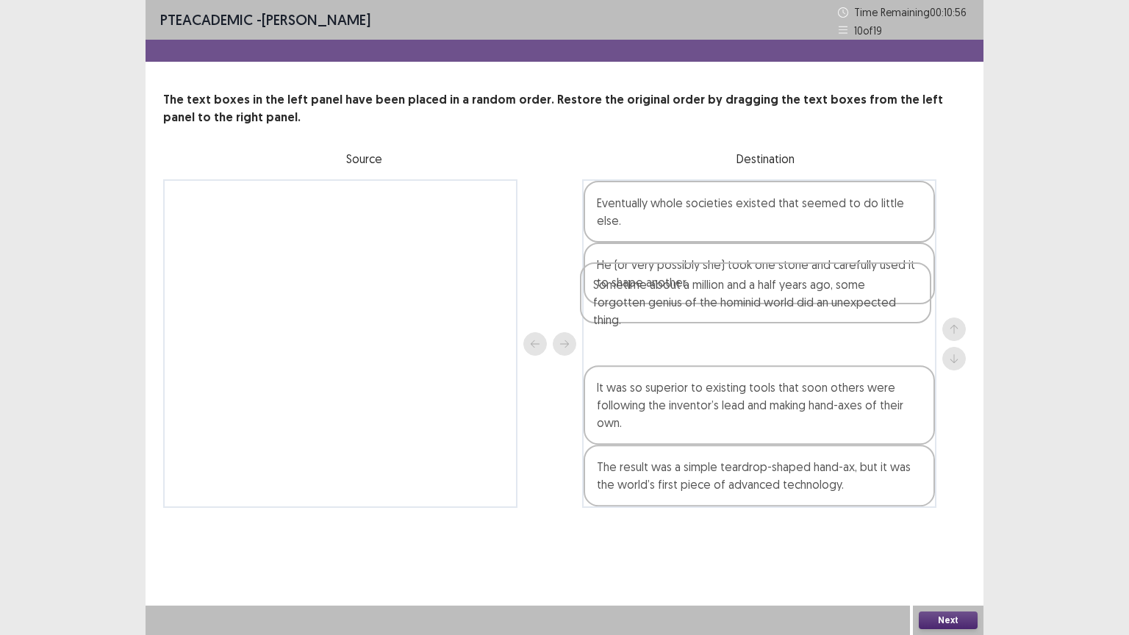
drag, startPoint x: 650, startPoint y: 268, endPoint x: 623, endPoint y: 315, distance: 54.3
click at [647, 315] on div "Eventually whole societies existed that seemed to do little else. Sometime abou…" at bounding box center [759, 343] width 354 height 329
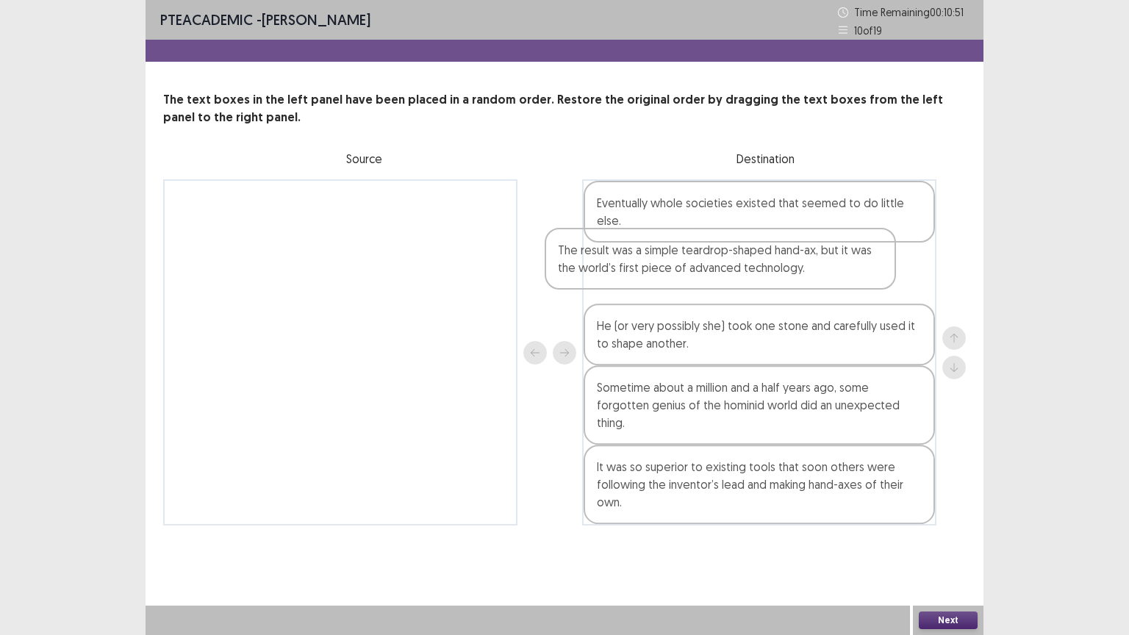
drag, startPoint x: 782, startPoint y: 451, endPoint x: 747, endPoint y: 273, distance: 182.1
click at [750, 259] on div "Eventually whole societies existed that seemed to do little else. He (or very p…" at bounding box center [759, 352] width 354 height 346
drag, startPoint x: 700, startPoint y: 386, endPoint x: 681, endPoint y: 215, distance: 172.3
click at [681, 215] on div "Eventually whole societies existed that seemed to do little else. The result wa…" at bounding box center [759, 352] width 354 height 347
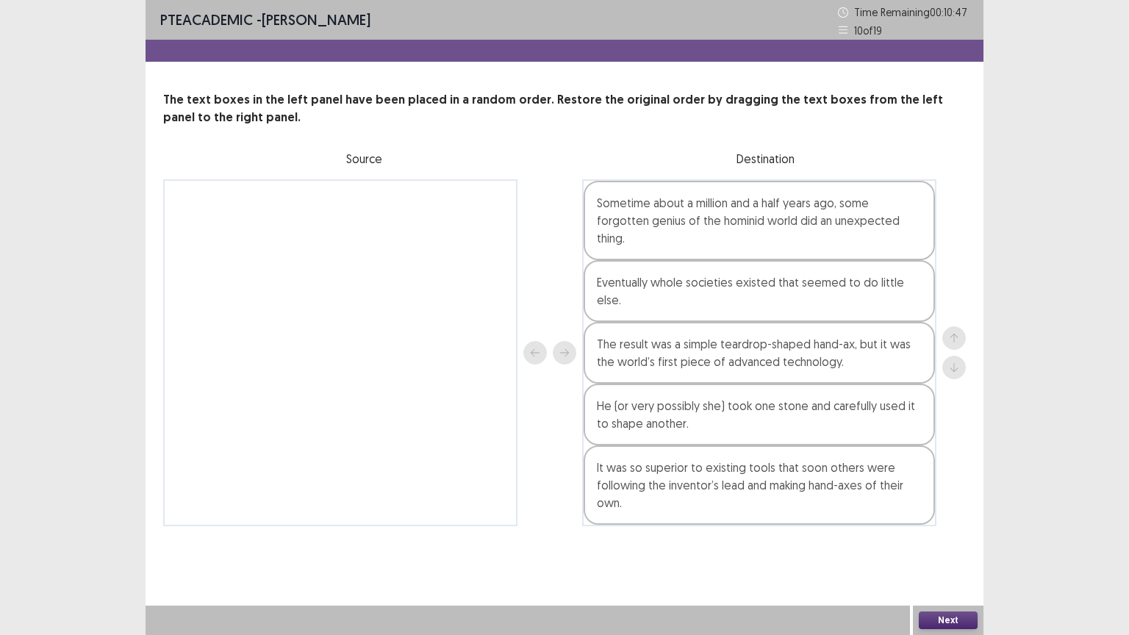
click at [956, 614] on button "Next" at bounding box center [948, 621] width 59 height 18
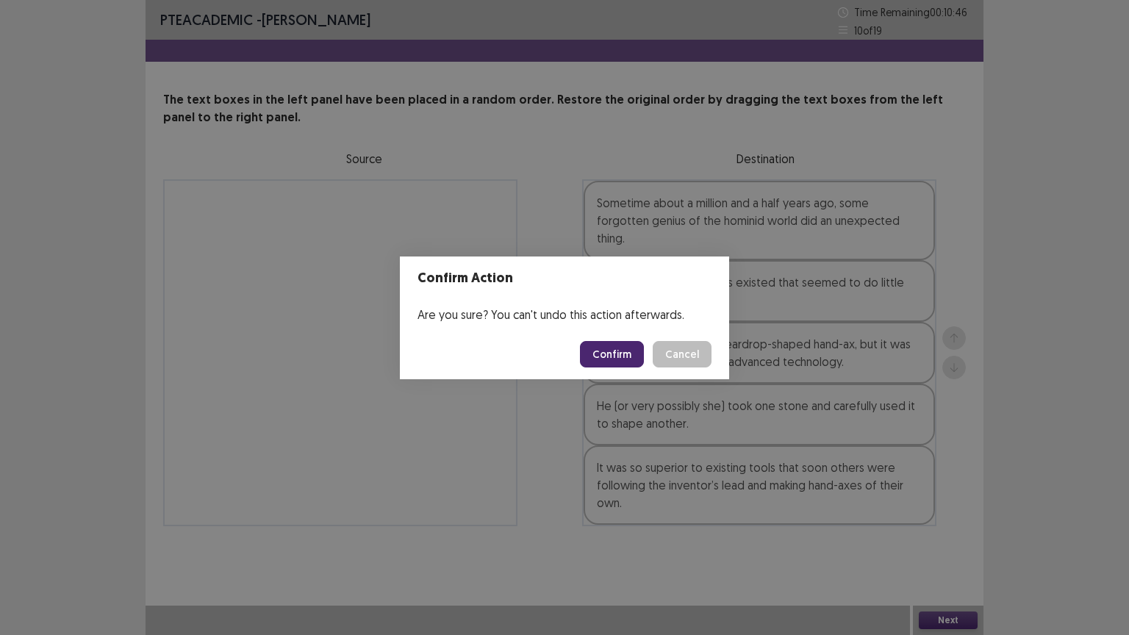
click at [618, 356] on button "Confirm" at bounding box center [612, 354] width 64 height 26
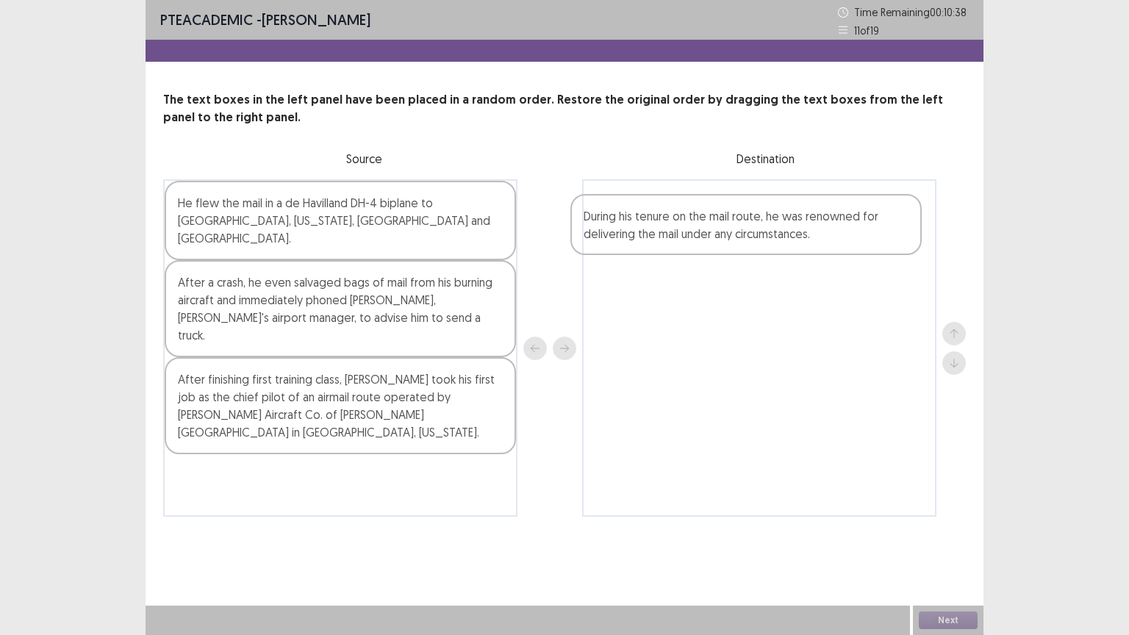
drag, startPoint x: 249, startPoint y: 434, endPoint x: 603, endPoint y: 234, distance: 406.8
click at [658, 221] on div "He flew the mail in a de Havilland DH-4 biplane to Springfield, Illinois, Peori…" at bounding box center [564, 347] width 803 height 337
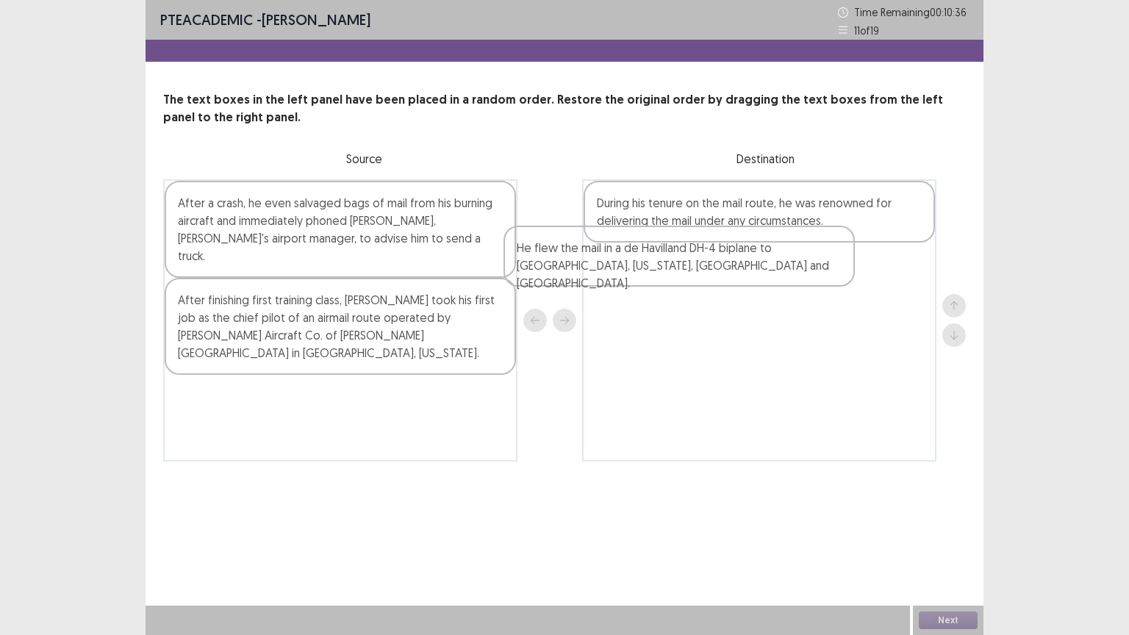
drag, startPoint x: 256, startPoint y: 218, endPoint x: 620, endPoint y: 276, distance: 368.4
click at [648, 276] on div "He flew the mail in a de Havilland DH-4 biplane to Springfield, Illinois, Peori…" at bounding box center [564, 320] width 803 height 282
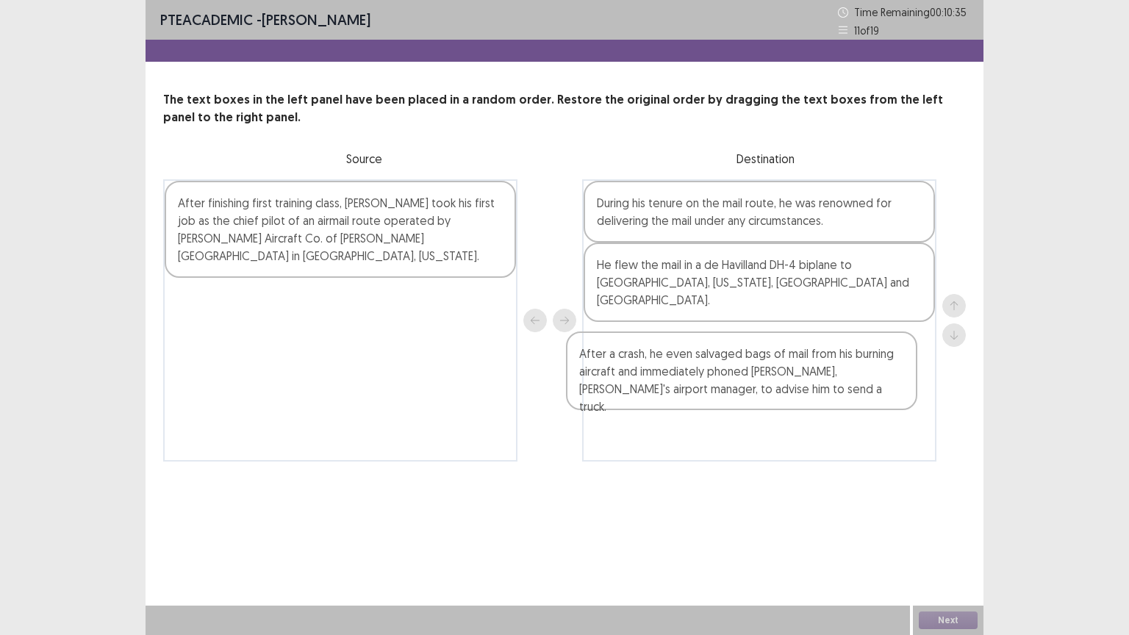
drag, startPoint x: 236, startPoint y: 215, endPoint x: 687, endPoint y: 334, distance: 466.2
click at [703, 338] on div "After a crash, he even salvaged bags of mail from his burning aircraft and imme…" at bounding box center [564, 320] width 803 height 282
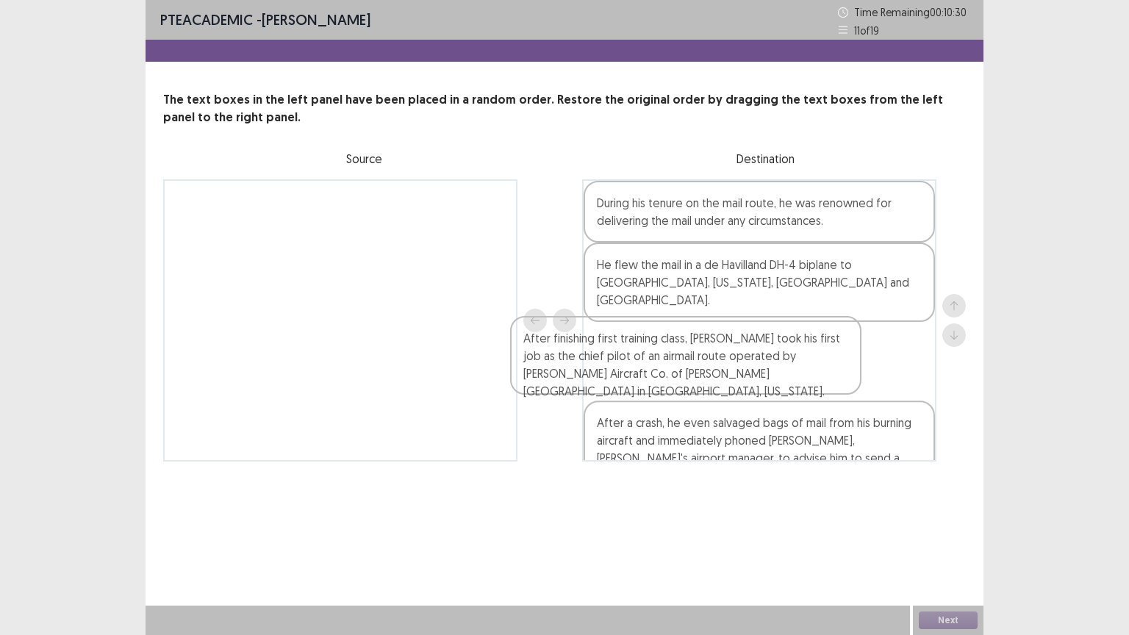
drag, startPoint x: 255, startPoint y: 206, endPoint x: 670, endPoint y: 342, distance: 436.3
click at [665, 354] on div "After finishing first training class, Lindbergh took his first job as the chief…" at bounding box center [564, 320] width 803 height 282
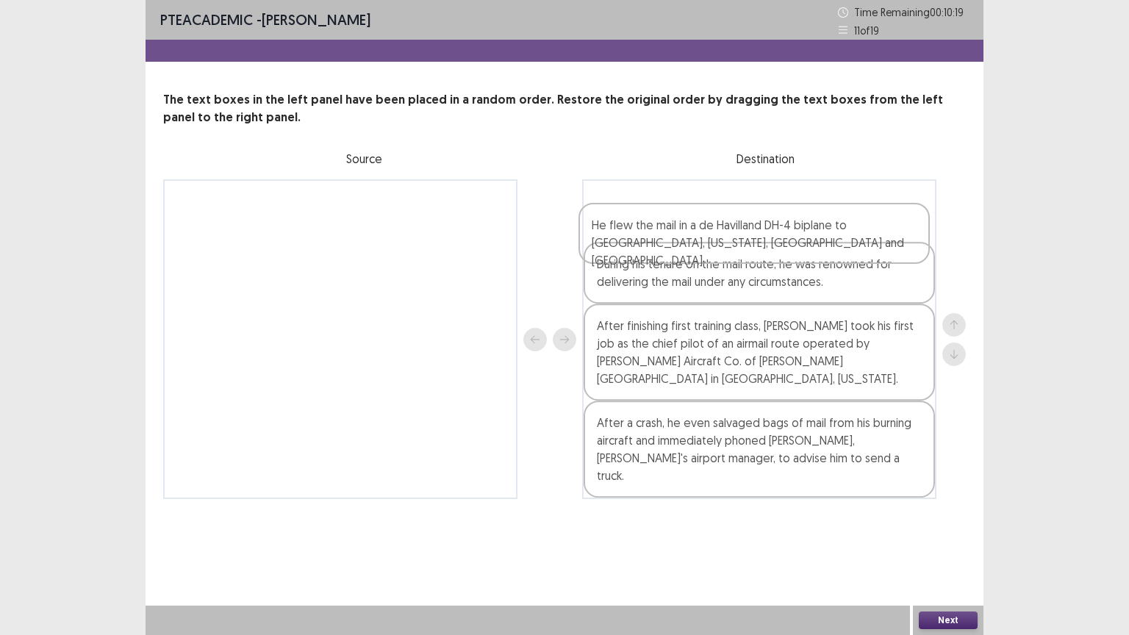
drag, startPoint x: 688, startPoint y: 275, endPoint x: 682, endPoint y: 223, distance: 51.8
click at [682, 223] on div "During his tenure on the mail route, he was renowned for delivering the mail un…" at bounding box center [759, 339] width 354 height 320
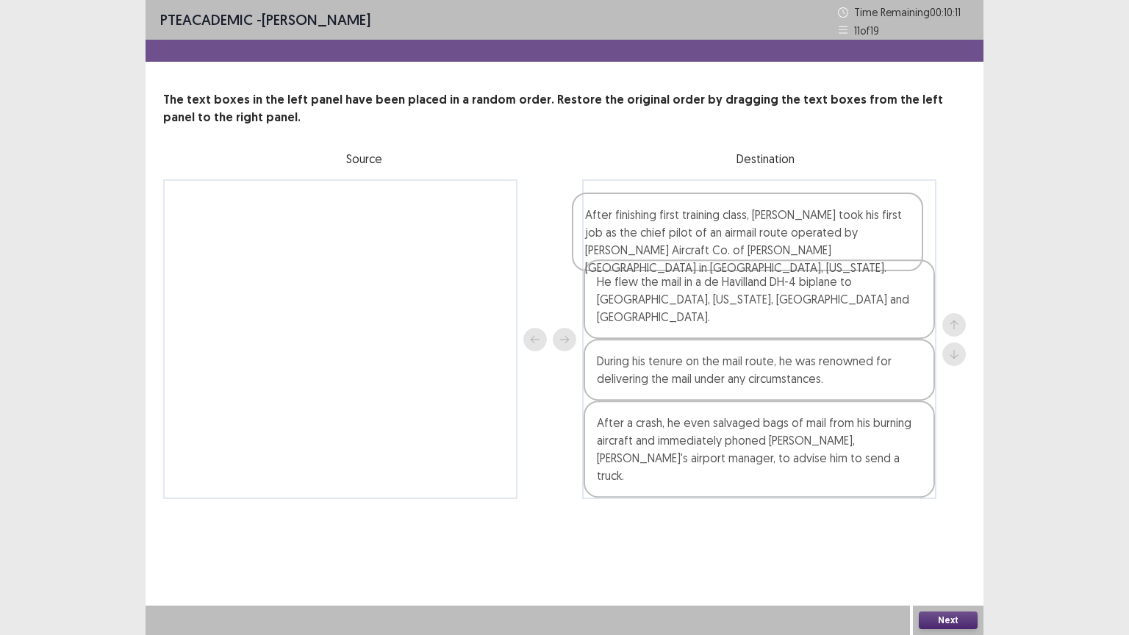
drag, startPoint x: 681, startPoint y: 353, endPoint x: 670, endPoint y: 247, distance: 106.4
click at [670, 241] on div "He flew the mail in a de Havilland DH-4 biplane to Springfield, Illinois, Peori…" at bounding box center [759, 339] width 354 height 320
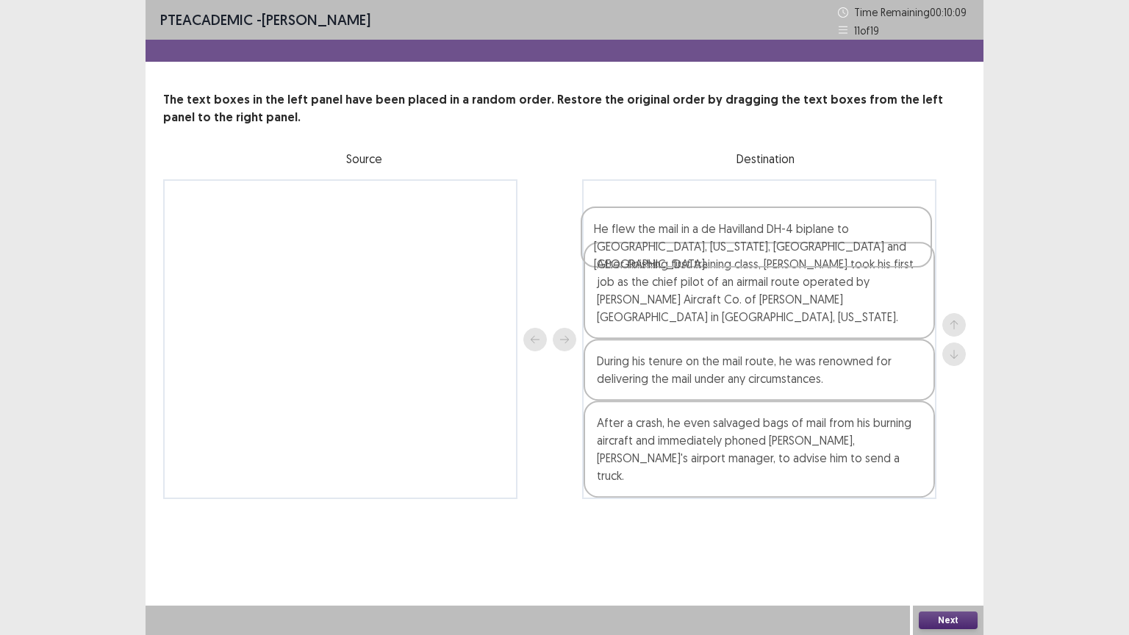
drag, startPoint x: 648, startPoint y: 266, endPoint x: 650, endPoint y: 216, distance: 50.0
click at [650, 216] on div "After finishing first training class, Lindbergh took his first job as the chief…" at bounding box center [759, 339] width 354 height 320
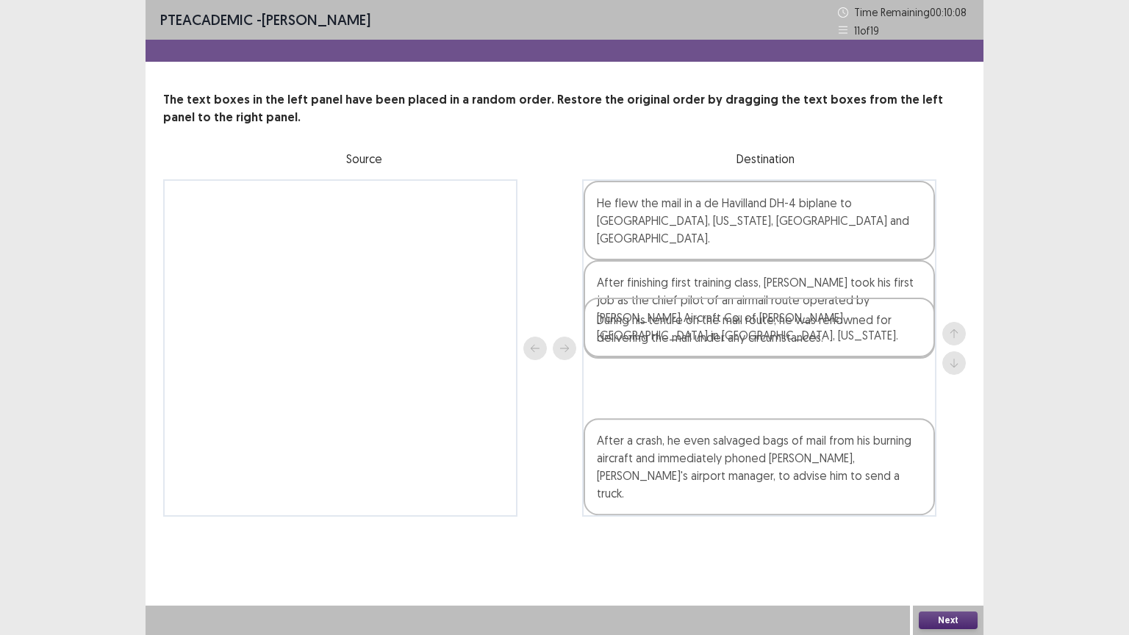
drag, startPoint x: 648, startPoint y: 318, endPoint x: 650, endPoint y: 280, distance: 38.3
click at [650, 279] on div "He flew the mail in a de Havilland DH-4 biplane to Springfield, Illinois, Peori…" at bounding box center [759, 347] width 354 height 337
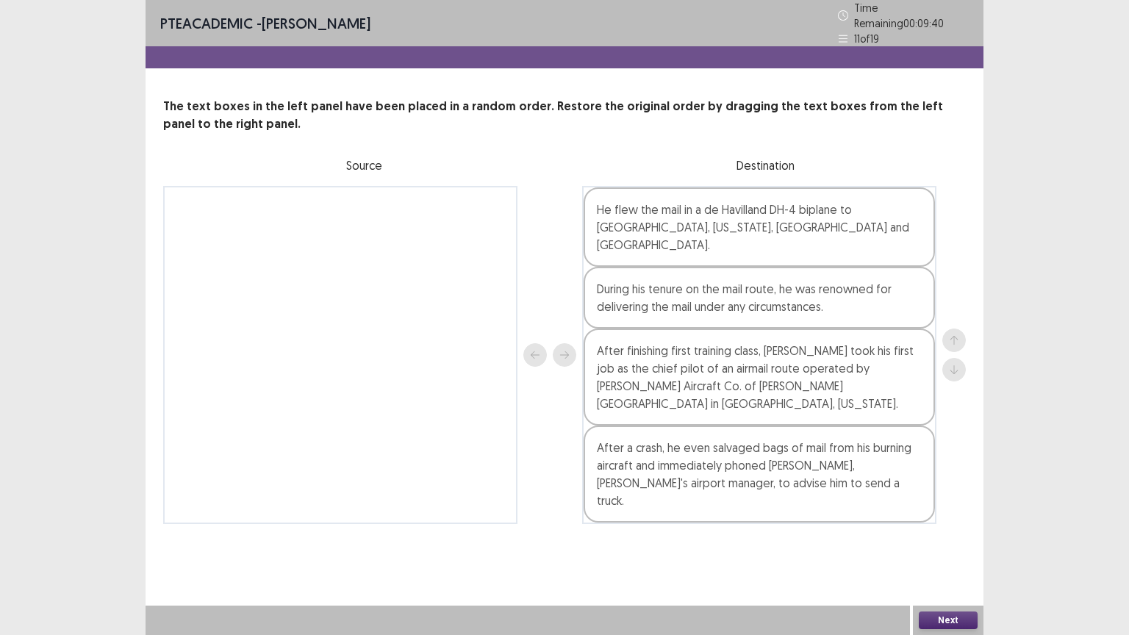
drag, startPoint x: 720, startPoint y: 359, endPoint x: 719, endPoint y: 300, distance: 58.8
click at [719, 300] on div "He flew the mail in a de Havilland DH-4 biplane to Springfield, Illinois, Peori…" at bounding box center [759, 355] width 354 height 338
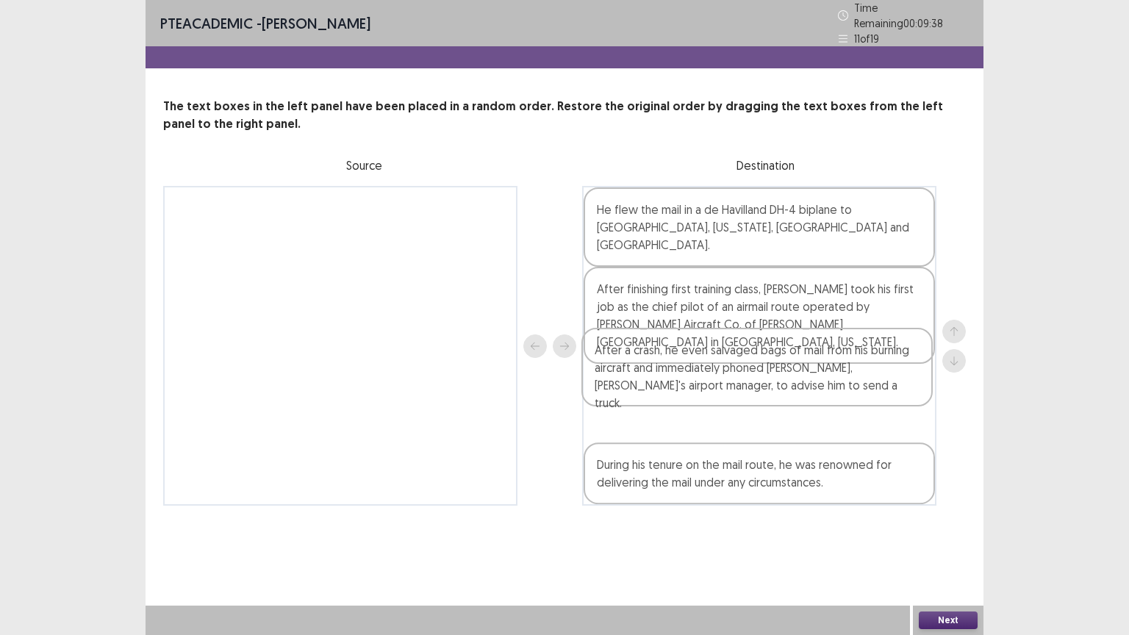
drag, startPoint x: 720, startPoint y: 373, endPoint x: 720, endPoint y: 349, distance: 23.5
click at [720, 349] on div "He flew the mail in a de Havilland DH-4 biplane to Springfield, Illinois, Peori…" at bounding box center [759, 346] width 354 height 320
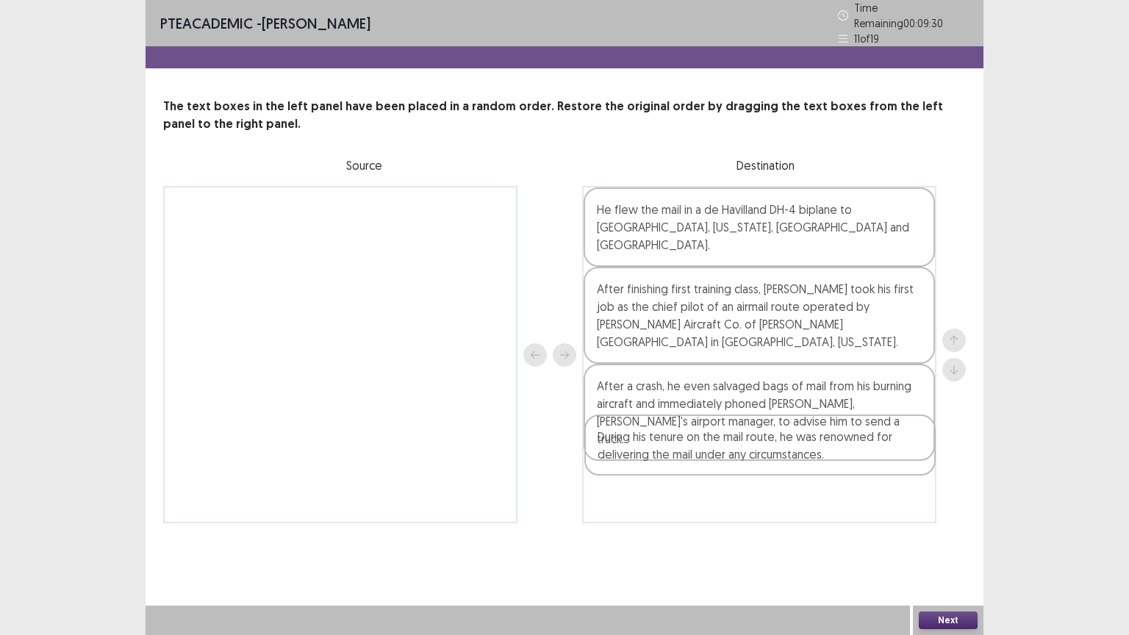
click at [693, 456] on div "He flew the mail in a de Havilland DH-4 biplane to Springfield, Illinois, Peori…" at bounding box center [759, 354] width 354 height 337
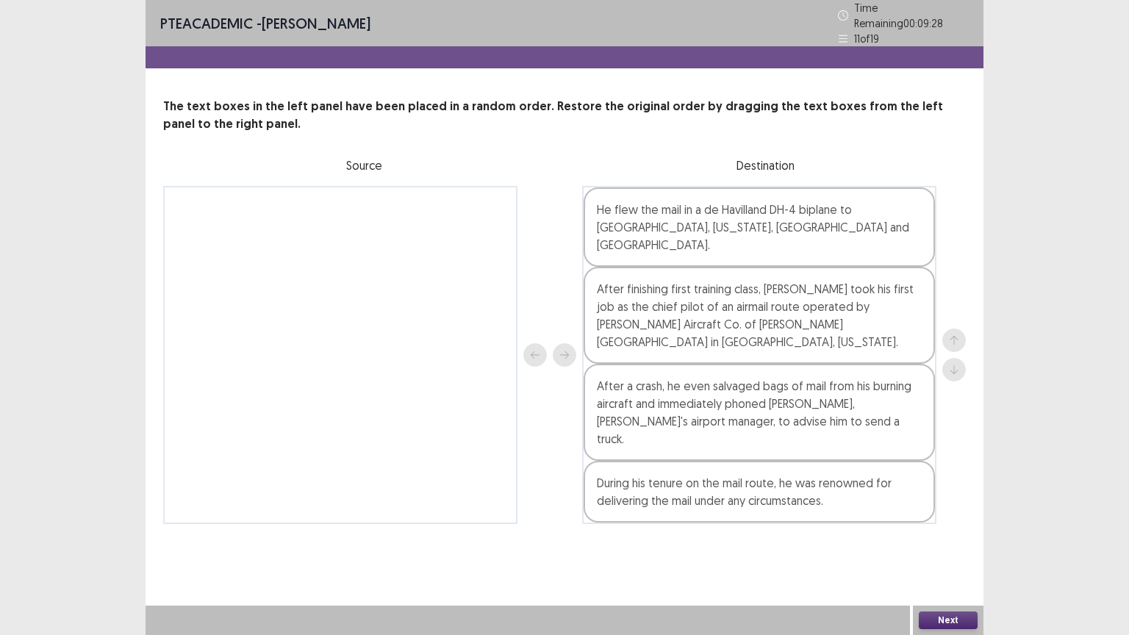
click at [941, 603] on div "PTE academic - Margarita Pina Mayorga Time Remaining 00 : 09 : 28 11 of 19 The …" at bounding box center [565, 317] width 838 height 635
click at [932, 617] on button "Next" at bounding box center [948, 621] width 59 height 18
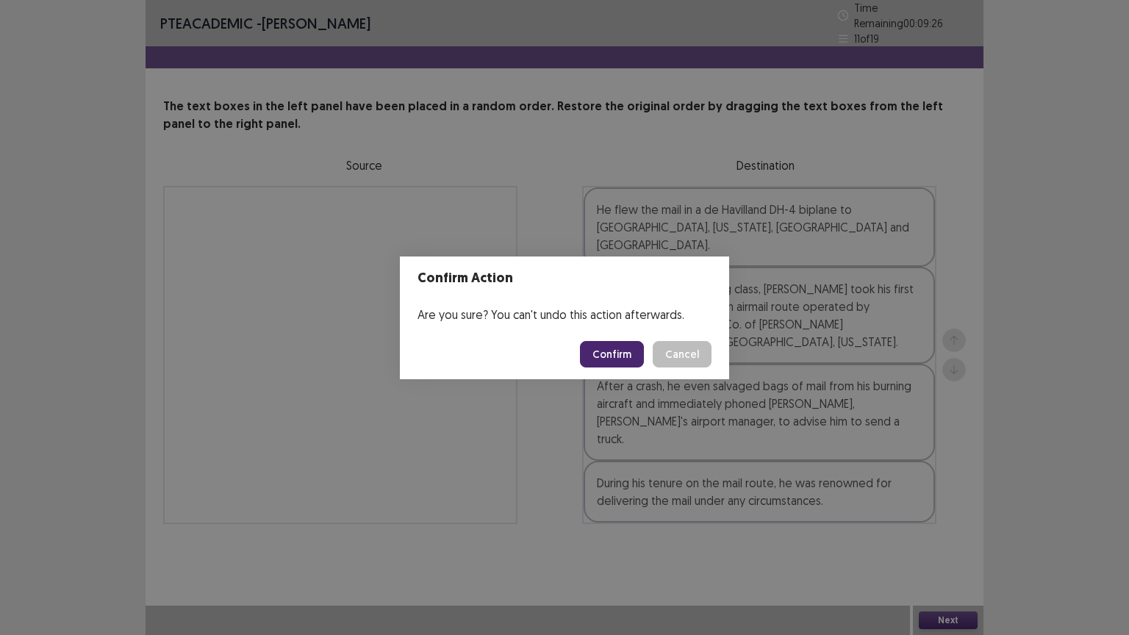
click at [623, 356] on button "Confirm" at bounding box center [612, 354] width 64 height 26
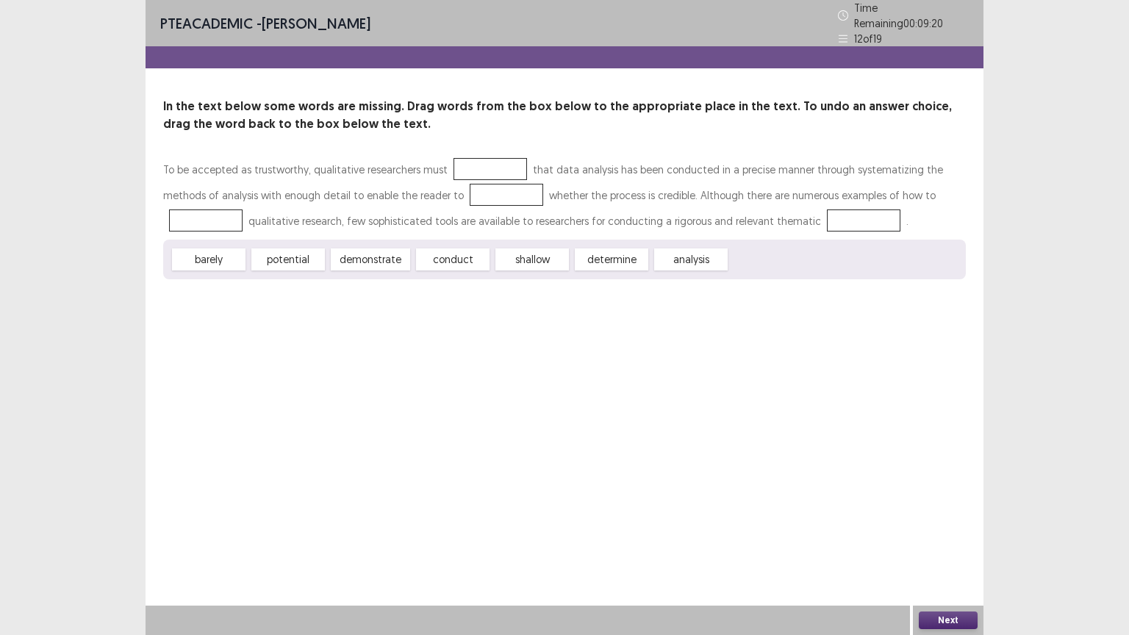
drag, startPoint x: 297, startPoint y: 250, endPoint x: 326, endPoint y: 239, distance: 30.7
click at [459, 192] on div "To be accepted as trustworthy, qualitative researchers must that data analysis …" at bounding box center [564, 218] width 803 height 123
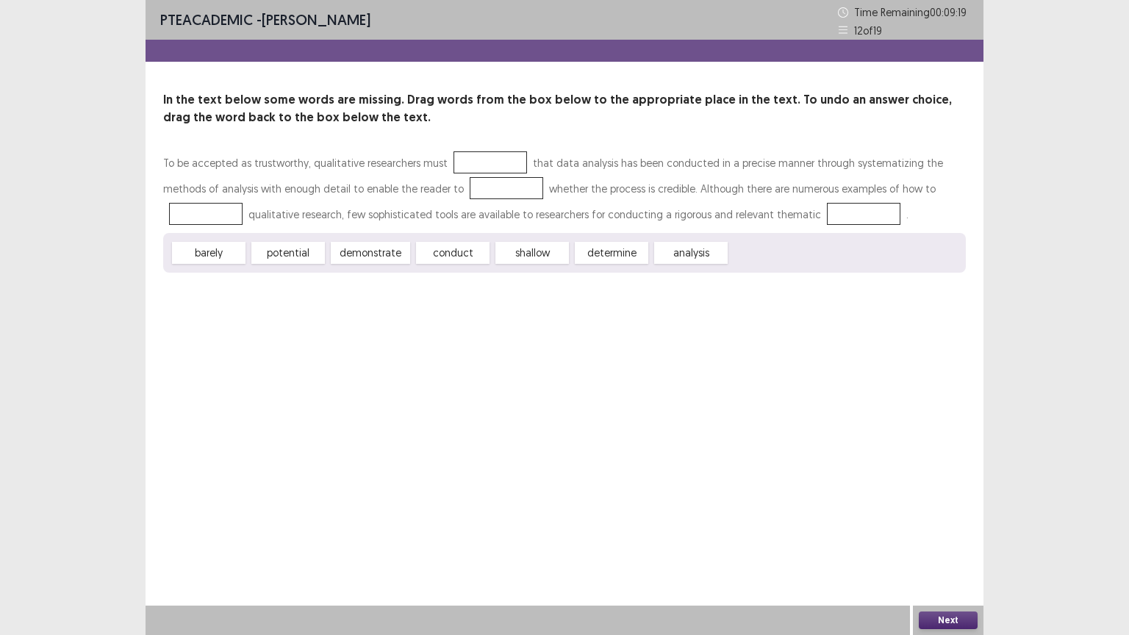
drag, startPoint x: 312, startPoint y: 238, endPoint x: 320, endPoint y: 229, distance: 12.5
click at [320, 229] on div "To be accepted as trustworthy, qualitative researchers must that data analysis …" at bounding box center [564, 211] width 803 height 123
drag, startPoint x: 279, startPoint y: 251, endPoint x: 369, endPoint y: 212, distance: 98.1
click at [369, 212] on div "To be accepted as trustworthy, qualitative researchers must that data analysis …" at bounding box center [564, 211] width 803 height 123
drag, startPoint x: 362, startPoint y: 247, endPoint x: 431, endPoint y: 203, distance: 81.3
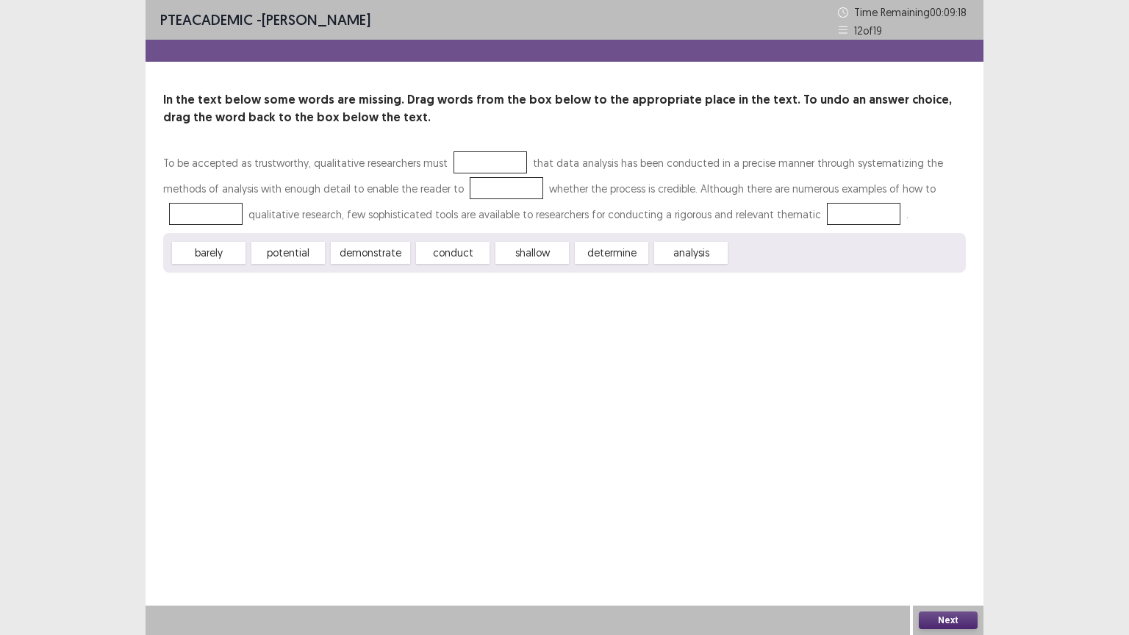
click at [416, 213] on div "To be accepted as trustworthy, qualitative researchers must that data analysis …" at bounding box center [564, 211] width 803 height 123
drag, startPoint x: 381, startPoint y: 253, endPoint x: 493, endPoint y: 146, distance: 155.4
click at [493, 146] on div "In the text below some words are missing. Drag words from the box below to the …" at bounding box center [565, 182] width 838 height 182
click at [484, 165] on div at bounding box center [491, 162] width 74 height 22
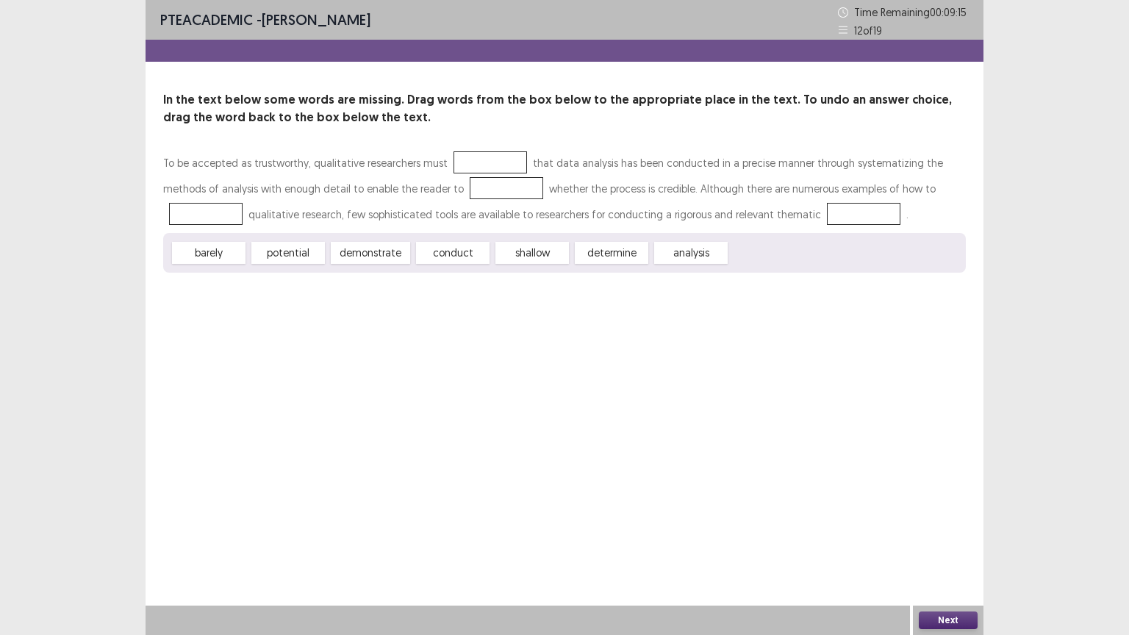
drag, startPoint x: 517, startPoint y: 250, endPoint x: 501, endPoint y: 164, distance: 87.6
click at [501, 164] on div "To be accepted as trustworthy, qualitative researchers must that data analysis …" at bounding box center [564, 211] width 803 height 123
drag, startPoint x: 602, startPoint y: 256, endPoint x: 745, endPoint y: 215, distance: 148.9
click at [745, 215] on div "To be accepted as trustworthy, qualitative researchers must that data analysis …" at bounding box center [564, 211] width 803 height 123
drag, startPoint x: 674, startPoint y: 251, endPoint x: 903, endPoint y: 184, distance: 238.0
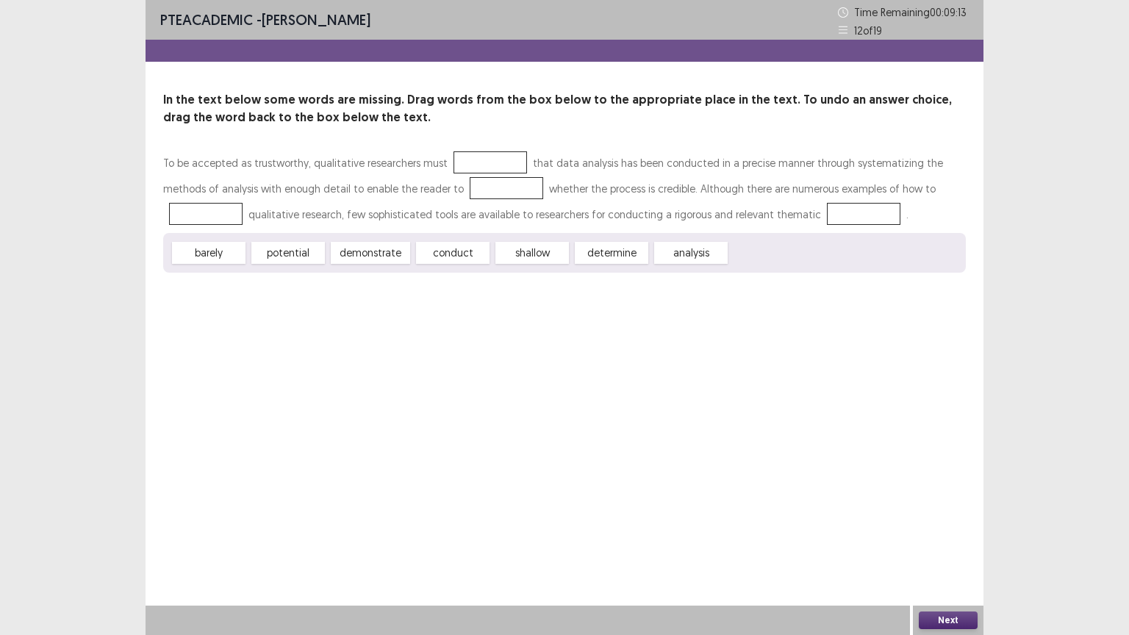
click at [903, 184] on div "To be accepted as trustworthy, qualitative researchers must that data analysis …" at bounding box center [564, 211] width 803 height 123
drag, startPoint x: 517, startPoint y: 241, endPoint x: 497, endPoint y: 165, distance: 79.2
click at [497, 165] on div "To be accepted as trustworthy, qualitative researchers must that data analysis …" at bounding box center [564, 211] width 803 height 123
drag, startPoint x: 366, startPoint y: 257, endPoint x: 492, endPoint y: 141, distance: 170.6
click at [492, 141] on div "In the text below some words are missing. Drag words from the box below to the …" at bounding box center [565, 182] width 838 height 182
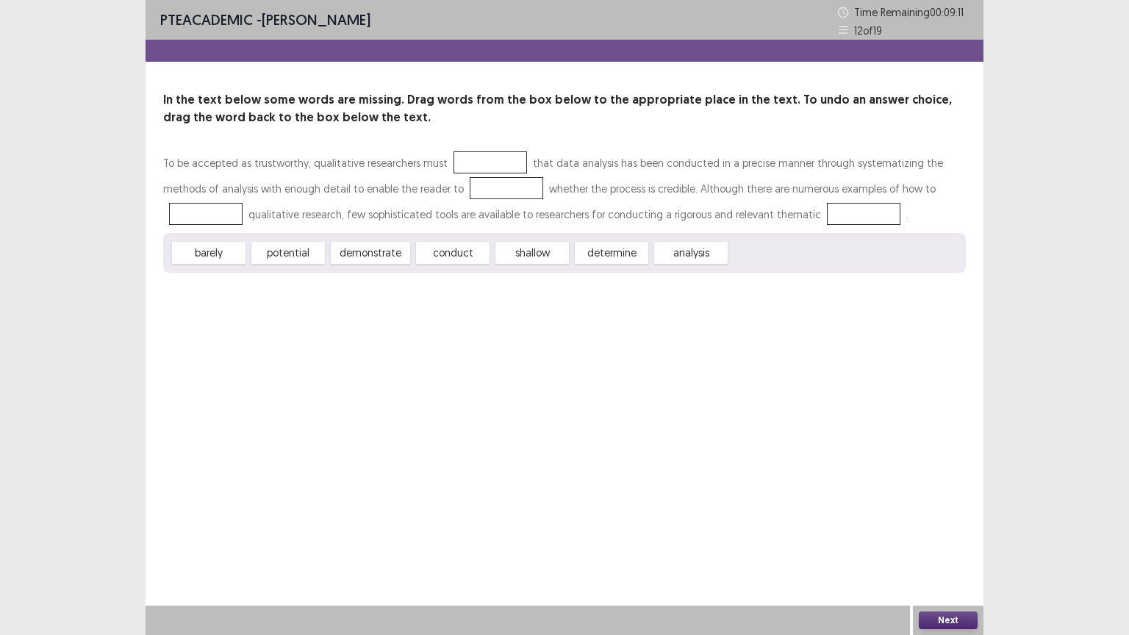
click at [454, 156] on div at bounding box center [491, 162] width 74 height 22
click at [206, 250] on div "barely" at bounding box center [209, 253] width 74 height 22
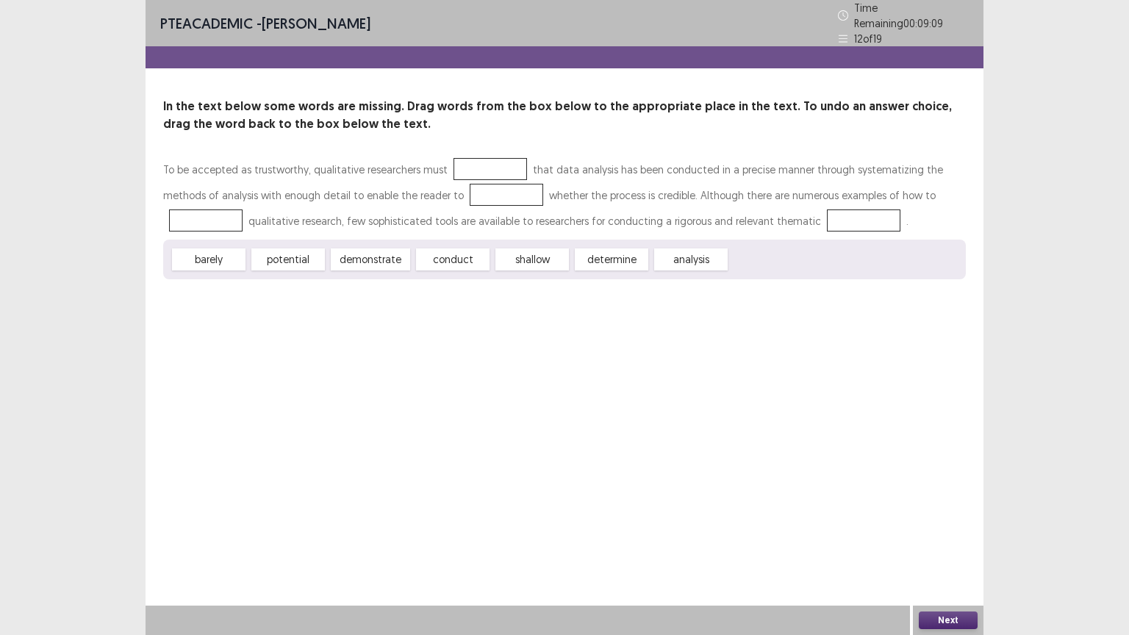
drag, startPoint x: 206, startPoint y: 250, endPoint x: 465, endPoint y: 161, distance: 273.6
click at [465, 161] on div "To be accepted as trustworthy, qualitative researchers must that data analysis …" at bounding box center [564, 218] width 803 height 123
click at [465, 161] on div at bounding box center [491, 169] width 74 height 22
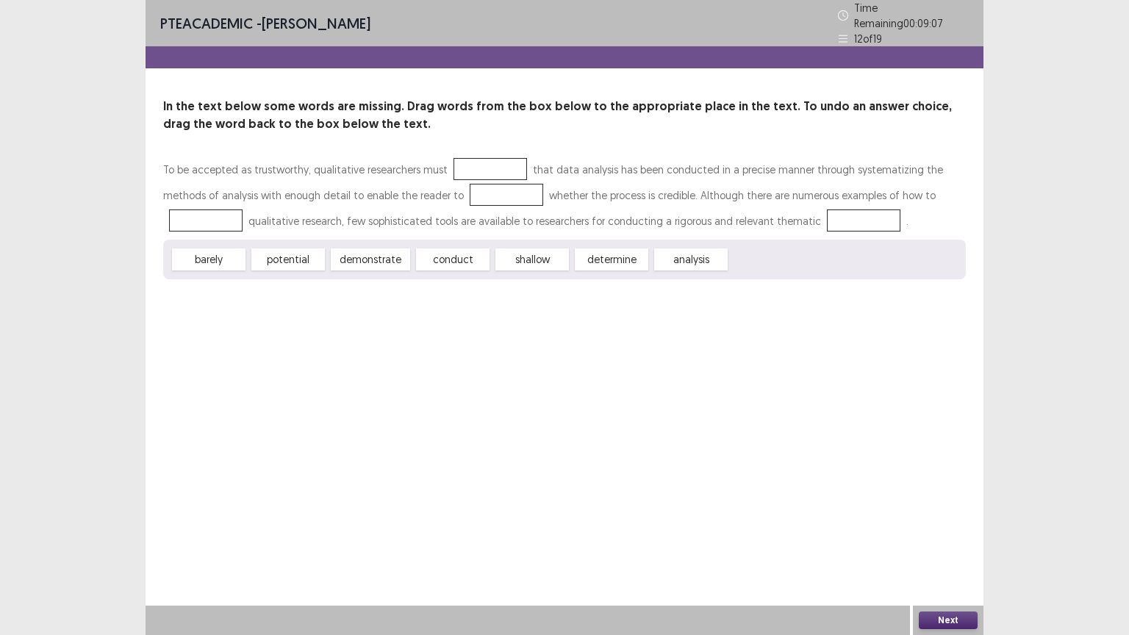
click at [438, 254] on div "conduct" at bounding box center [453, 259] width 74 height 22
click at [438, 248] on div "conduct" at bounding box center [453, 259] width 74 height 22
click at [524, 252] on div "shallow" at bounding box center [532, 259] width 74 height 22
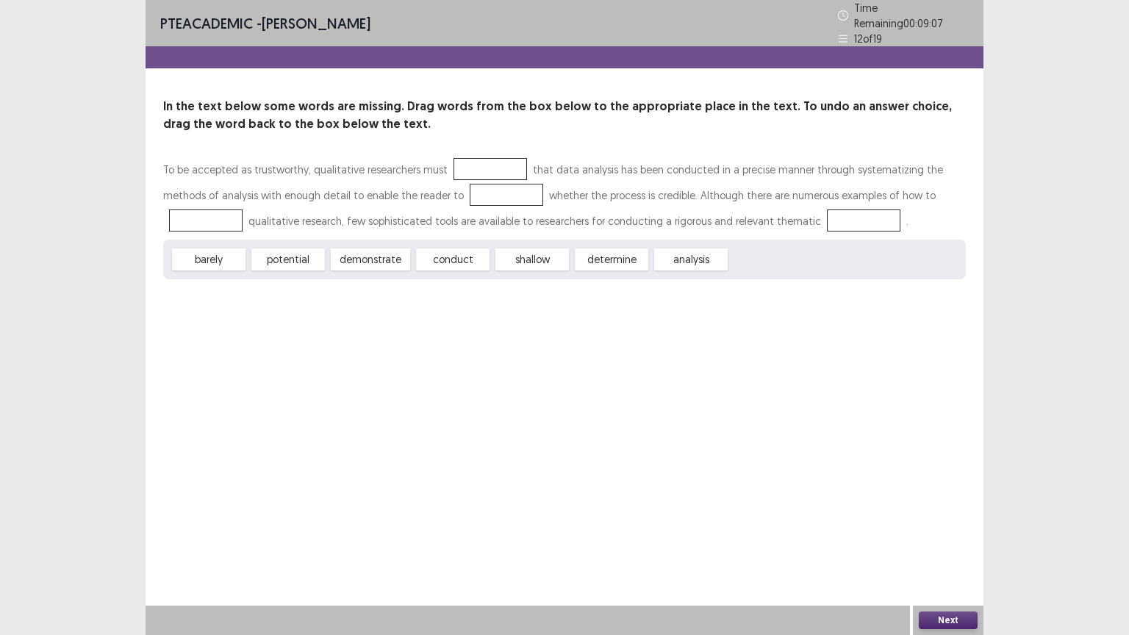
click at [524, 252] on div "shallow" at bounding box center [532, 259] width 74 height 22
click at [495, 165] on div at bounding box center [491, 169] width 74 height 22
click at [470, 189] on div at bounding box center [507, 195] width 74 height 22
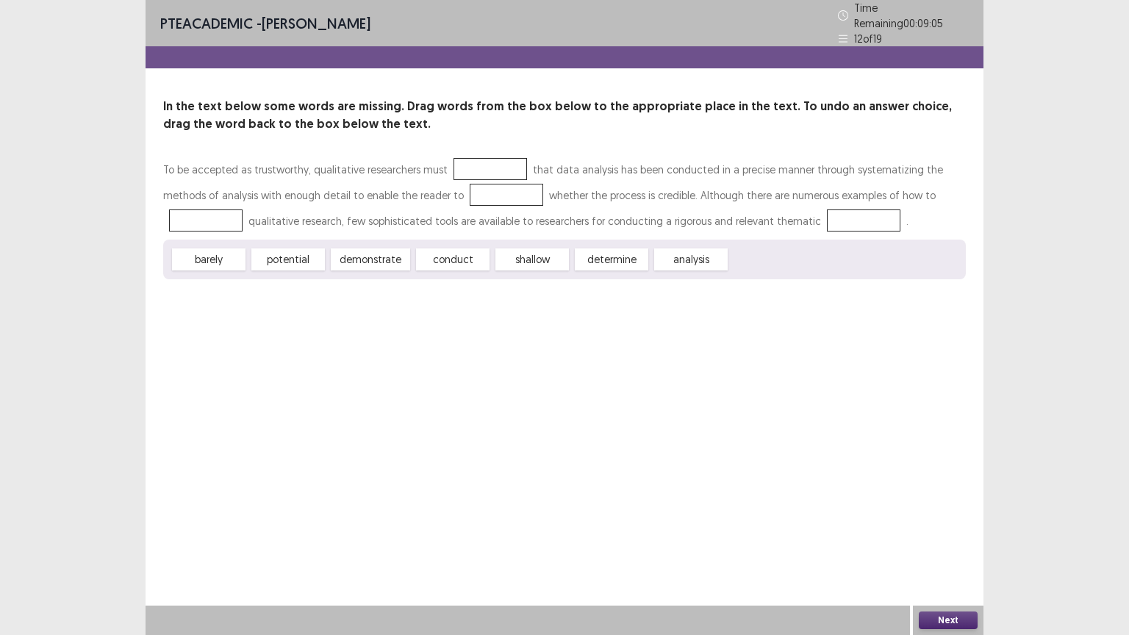
click at [470, 189] on div at bounding box center [507, 195] width 74 height 22
click at [436, 249] on div "conduct" at bounding box center [453, 259] width 74 height 22
click at [470, 188] on div at bounding box center [507, 195] width 74 height 22
click at [470, 190] on div at bounding box center [507, 195] width 74 height 22
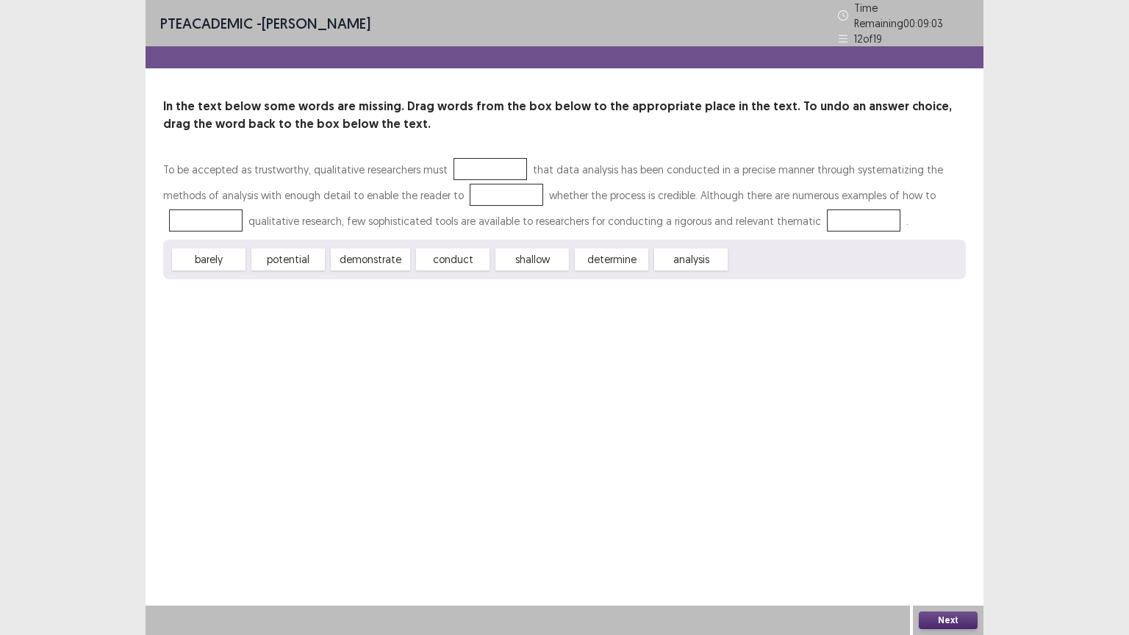
drag, startPoint x: 362, startPoint y: 253, endPoint x: 415, endPoint y: 181, distance: 89.4
click at [415, 181] on div "To be accepted as trustworthy, qualitative researchers must that data analysis …" at bounding box center [564, 218] width 803 height 123
click at [925, 614] on button "Next" at bounding box center [948, 621] width 59 height 18
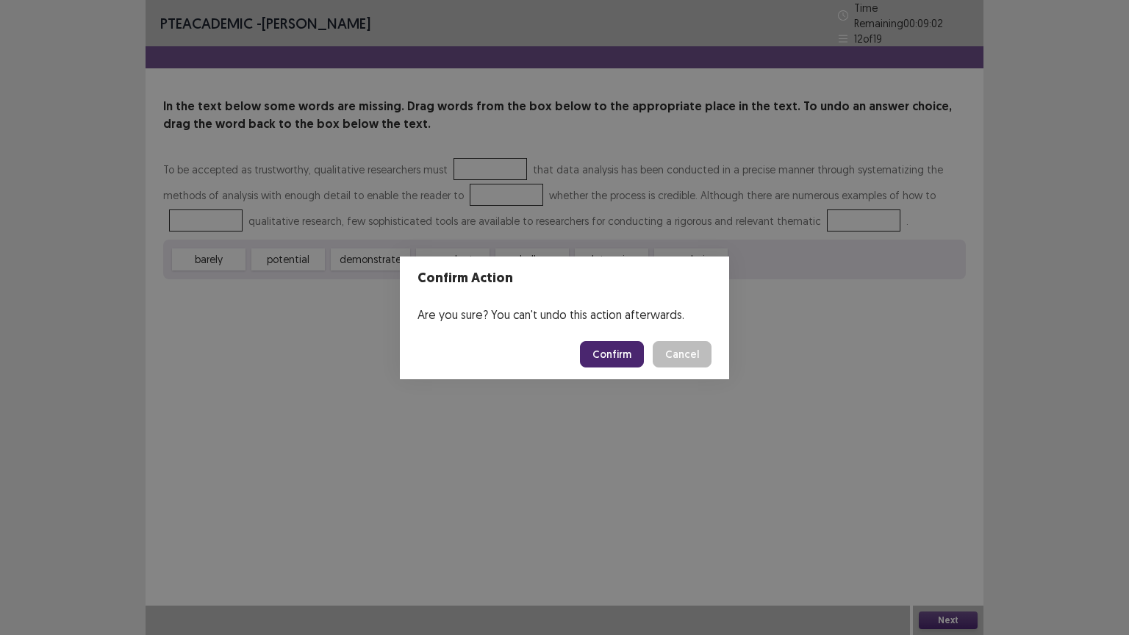
click at [623, 348] on button "Confirm" at bounding box center [612, 354] width 64 height 26
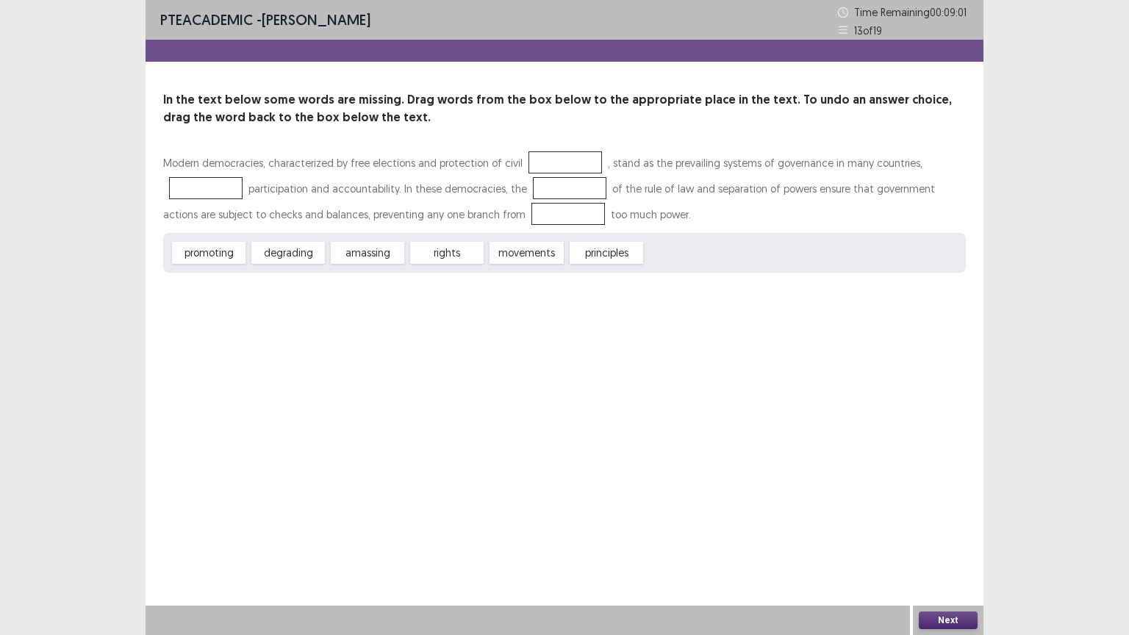
drag, startPoint x: 448, startPoint y: 254, endPoint x: 521, endPoint y: 209, distance: 85.5
click at [521, 209] on div "Modern democracies, characterized by free elections and protection of civil , s…" at bounding box center [564, 211] width 803 height 123
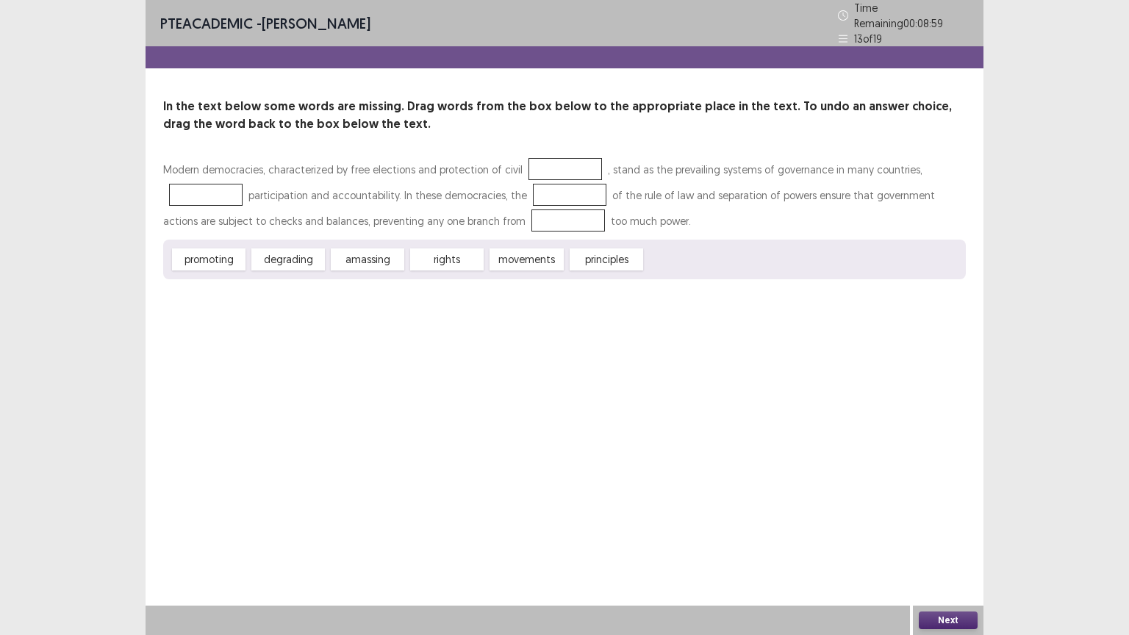
drag, startPoint x: 546, startPoint y: 253, endPoint x: 554, endPoint y: 186, distance: 67.4
click at [554, 186] on div "Modern democracies, characterized by free elections and protection of civil , s…" at bounding box center [564, 218] width 803 height 123
drag, startPoint x: 592, startPoint y: 250, endPoint x: 531, endPoint y: 155, distance: 112.7
click at [551, 157] on div "Modern democracies, characterized by free elections and protection of civil , s…" at bounding box center [564, 218] width 803 height 123
drag, startPoint x: 365, startPoint y: 256, endPoint x: 501, endPoint y: 213, distance: 143.2
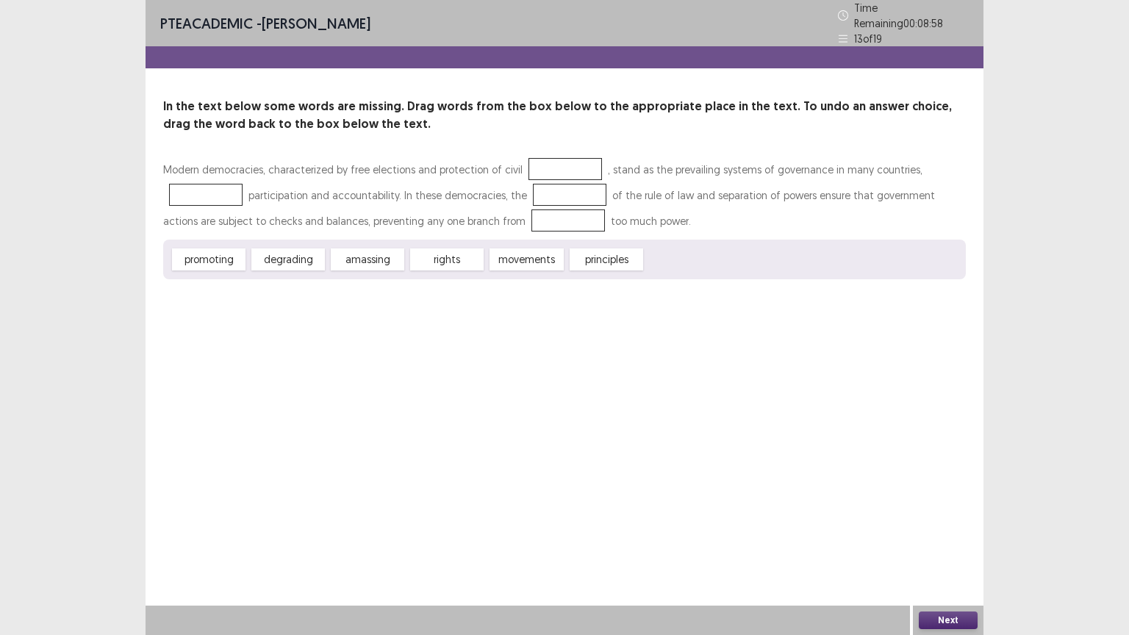
click at [502, 213] on div "Modern democracies, characterized by free elections and protection of civil , s…" at bounding box center [564, 218] width 803 height 123
drag, startPoint x: 291, startPoint y: 250, endPoint x: 271, endPoint y: 194, distance: 59.3
click at [316, 203] on div "Modern democracies, characterized by free elections and protection of civil , s…" at bounding box center [564, 218] width 803 height 123
drag, startPoint x: 209, startPoint y: 250, endPoint x: 569, endPoint y: 498, distance: 436.5
click at [237, 196] on div "Modern democracies, characterized by free elections and protection of civil , s…" at bounding box center [564, 218] width 803 height 123
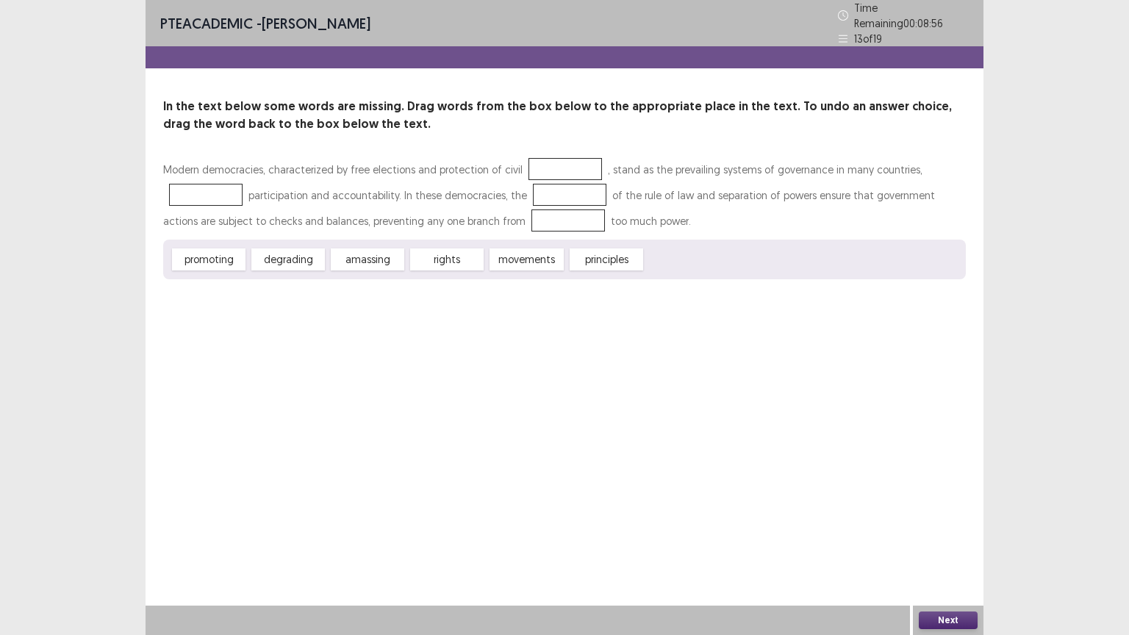
click at [932, 616] on button "Next" at bounding box center [948, 621] width 59 height 18
drag, startPoint x: 205, startPoint y: 253, endPoint x: 212, endPoint y: 190, distance: 63.6
click at [212, 190] on div "Modern democracies, characterized by free elections and protection of civil , s…" at bounding box center [564, 218] width 803 height 123
drag, startPoint x: 291, startPoint y: 254, endPoint x: 491, endPoint y: 215, distance: 203.7
click at [491, 215] on div "Modern democracies, characterized by free elections and protection of civil , s…" at bounding box center [564, 218] width 803 height 123
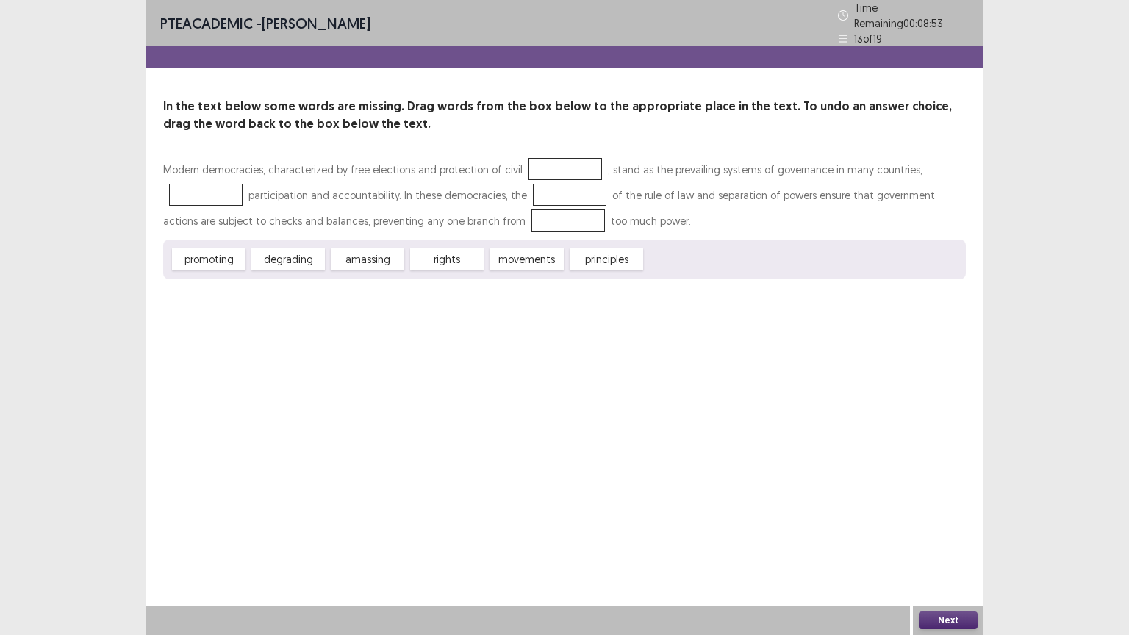
drag, startPoint x: 513, startPoint y: 259, endPoint x: 554, endPoint y: 185, distance: 84.2
click at [556, 177] on div "Modern democracies, characterized by free elections and protection of civil , s…" at bounding box center [564, 218] width 803 height 123
click at [601, 265] on div "promoting degrading amassing rights movements principles" at bounding box center [564, 260] width 803 height 40
click at [953, 614] on button "Next" at bounding box center [948, 621] width 59 height 18
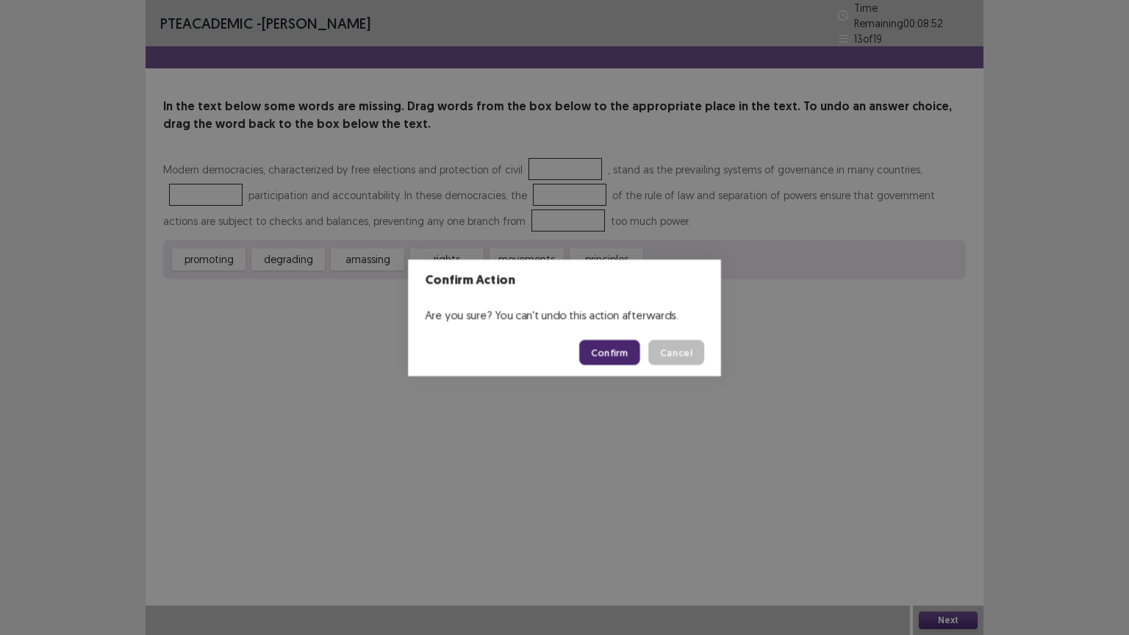
click at [953, 614] on div "Confirm Action Are you sure? You can't undo this action afterwards. Confirm Can…" at bounding box center [564, 317] width 1129 height 635
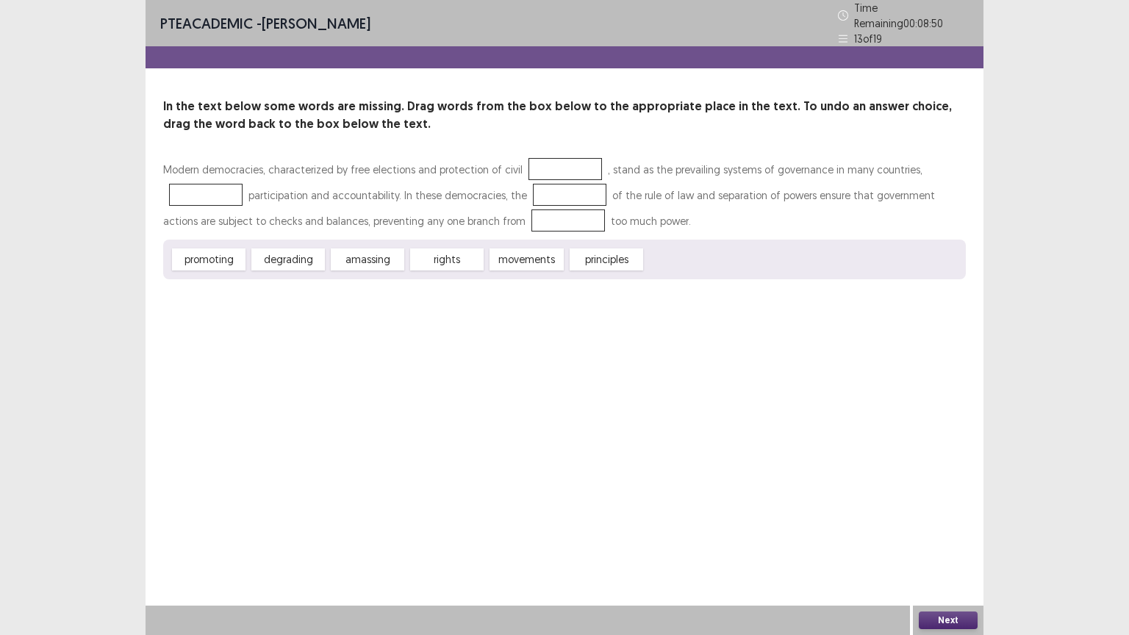
click at [202, 253] on div "promoting" at bounding box center [209, 259] width 74 height 22
drag, startPoint x: 211, startPoint y: 242, endPoint x: 298, endPoint y: 301, distance: 105.4
click at [221, 190] on div "Modern democracies, characterized by free elections and protection of civil , s…" at bounding box center [564, 218] width 803 height 123
click at [947, 617] on button "Next" at bounding box center [948, 621] width 59 height 18
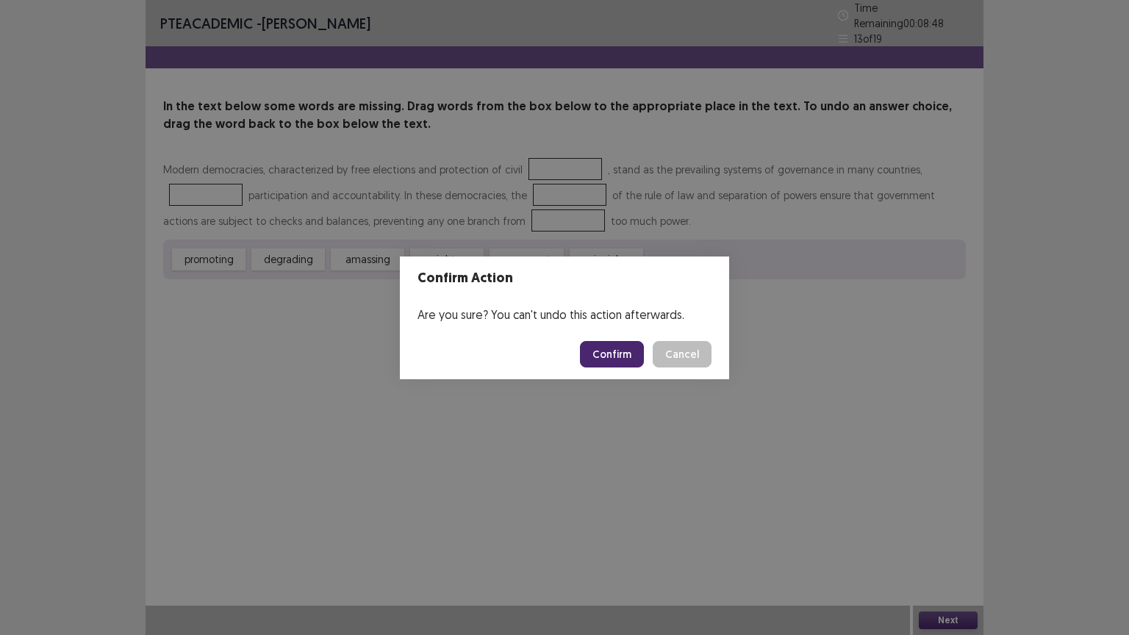
click at [617, 354] on button "Confirm" at bounding box center [612, 354] width 64 height 26
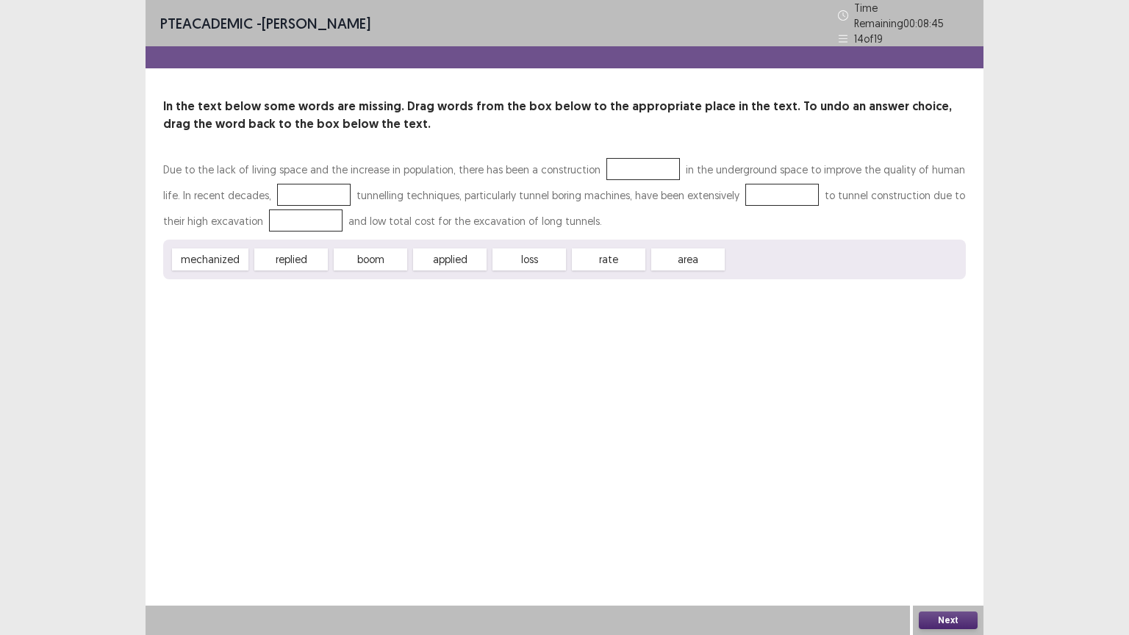
drag, startPoint x: 686, startPoint y: 245, endPoint x: 728, endPoint y: 184, distance: 74.0
click at [728, 184] on div "Due to the lack of living space and the increase in population, there has been …" at bounding box center [564, 218] width 803 height 123
drag, startPoint x: 607, startPoint y: 251, endPoint x: 631, endPoint y: 163, distance: 91.3
click at [631, 163] on div "Due to the lack of living space and the increase in population, there has been …" at bounding box center [564, 218] width 803 height 123
click at [946, 620] on button "Next" at bounding box center [948, 621] width 59 height 18
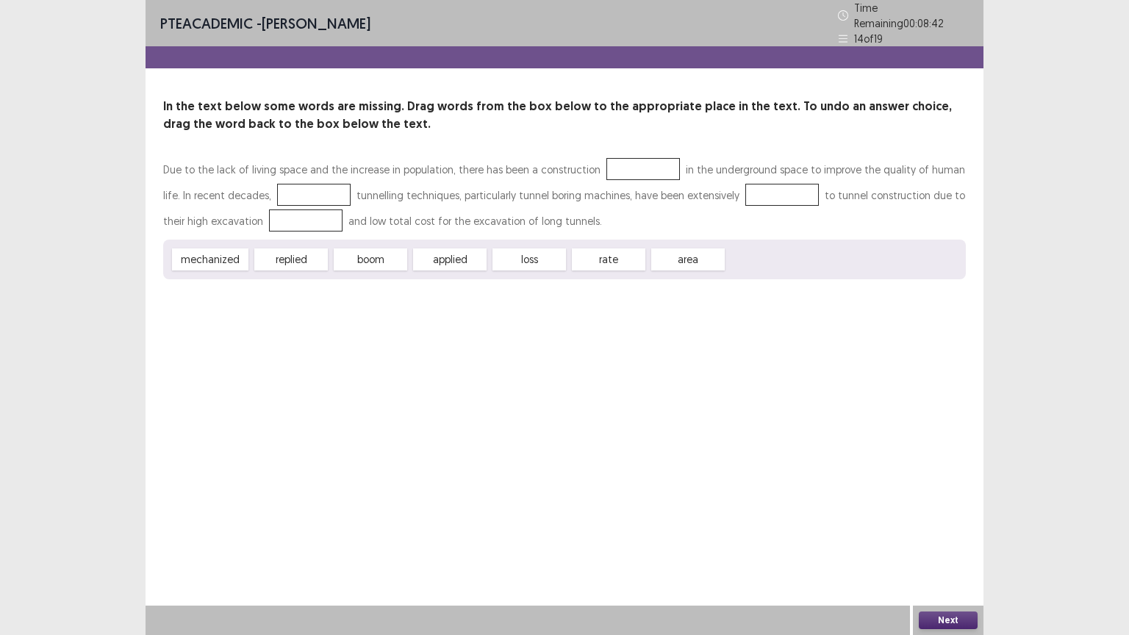
click at [946, 619] on button "Next" at bounding box center [948, 621] width 59 height 18
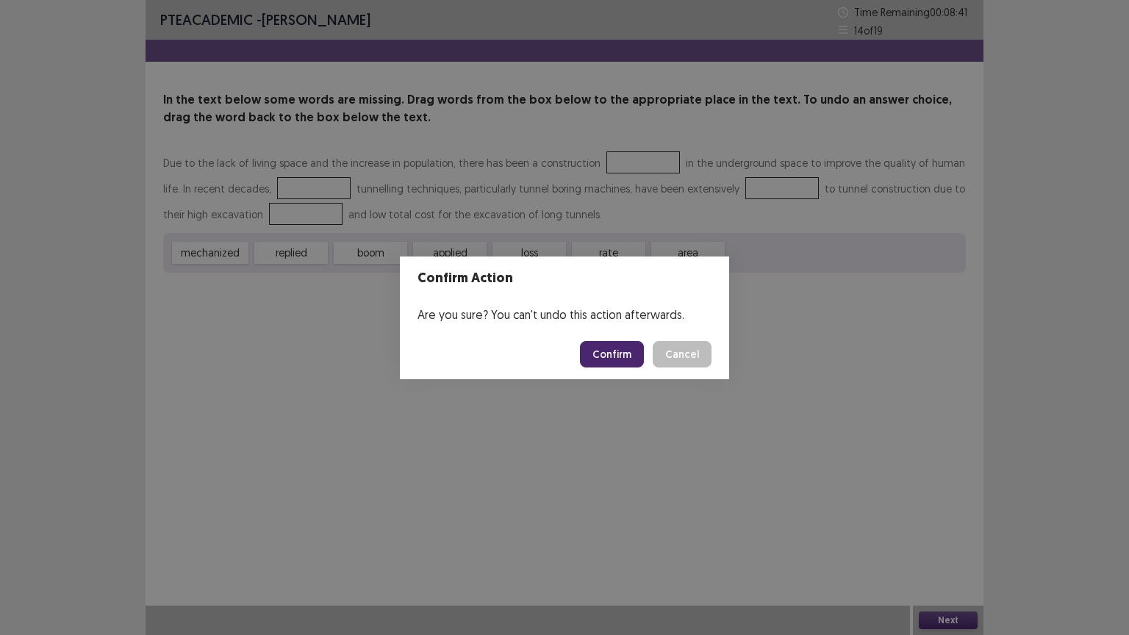
click at [627, 347] on button "Confirm" at bounding box center [612, 354] width 64 height 26
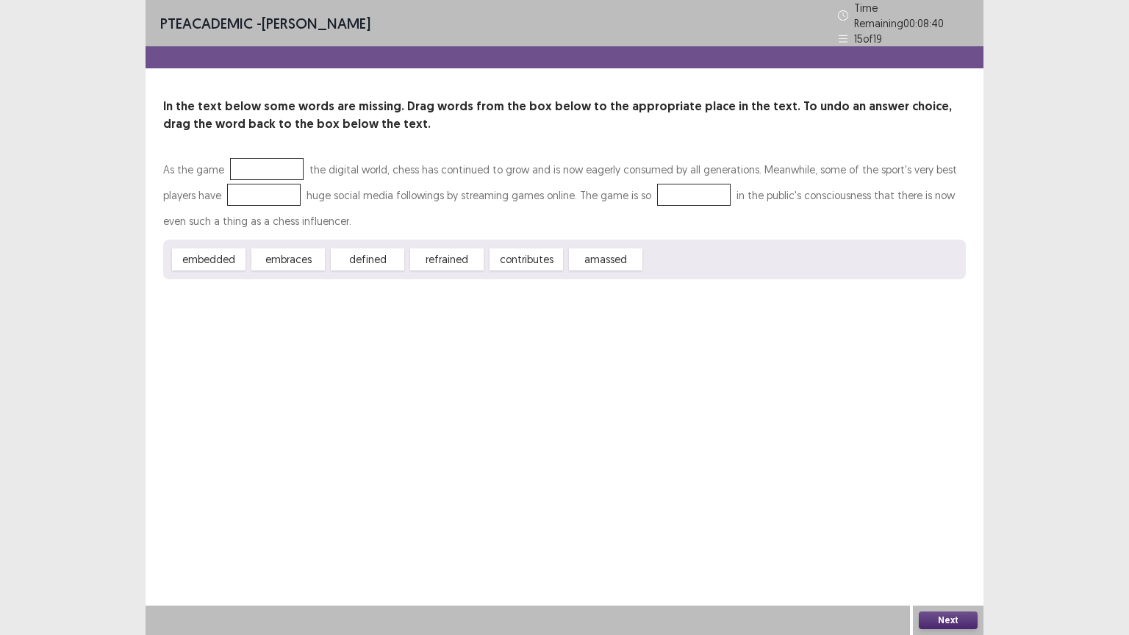
drag, startPoint x: 302, startPoint y: 253, endPoint x: 268, endPoint y: 209, distance: 55.6
click at [286, 143] on div "In the text below some words are missing. Drag words from the box below to the …" at bounding box center [565, 189] width 838 height 182
drag, startPoint x: 215, startPoint y: 255, endPoint x: 265, endPoint y: 148, distance: 117.4
click at [265, 148] on div "In the text below some words are missing. Drag words from the box below to the …" at bounding box center [565, 189] width 838 height 182
drag, startPoint x: 461, startPoint y: 250, endPoint x: 642, endPoint y: 196, distance: 188.6
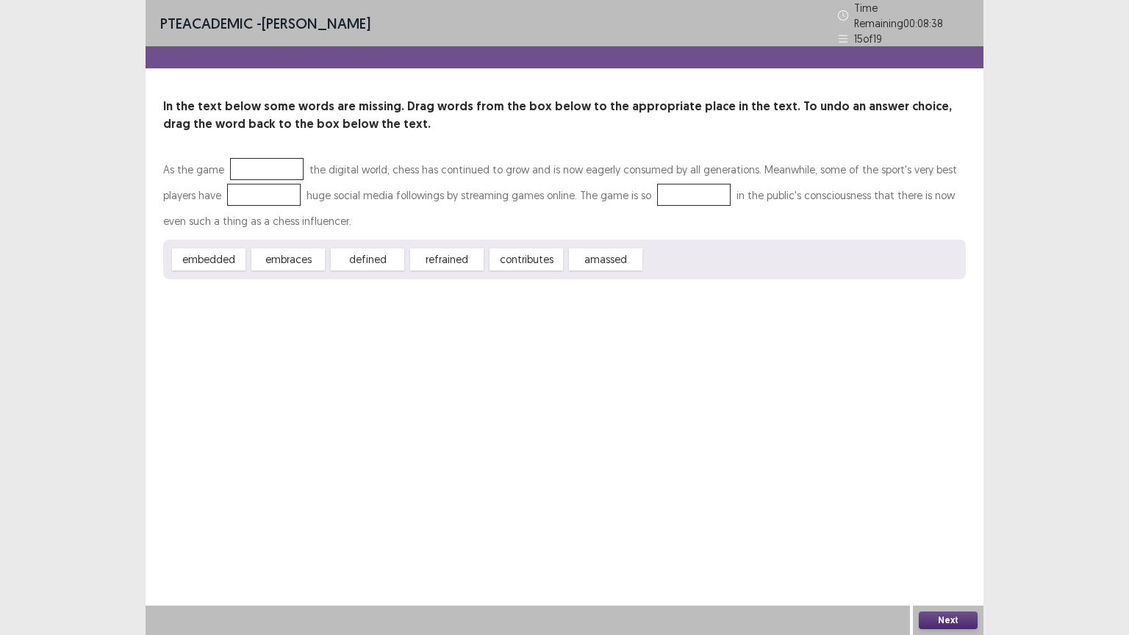
click at [645, 186] on div "As the game the digital world, chess has continued to grow and is now eagerly c…" at bounding box center [564, 218] width 803 height 123
drag, startPoint x: 620, startPoint y: 247, endPoint x: 644, endPoint y: 188, distance: 63.6
click at [644, 188] on div "As the game the digital world, chess has continued to grow and is now eagerly c…" at bounding box center [564, 218] width 803 height 123
click at [950, 620] on button "Next" at bounding box center [948, 621] width 59 height 18
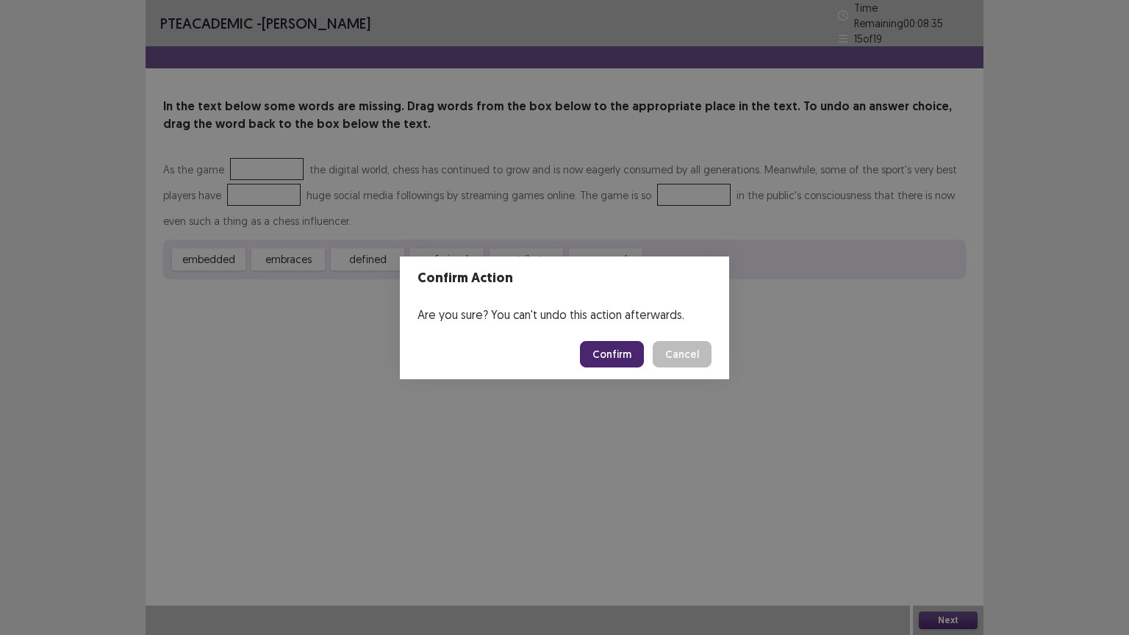
click at [612, 353] on button "Confirm" at bounding box center [612, 354] width 64 height 26
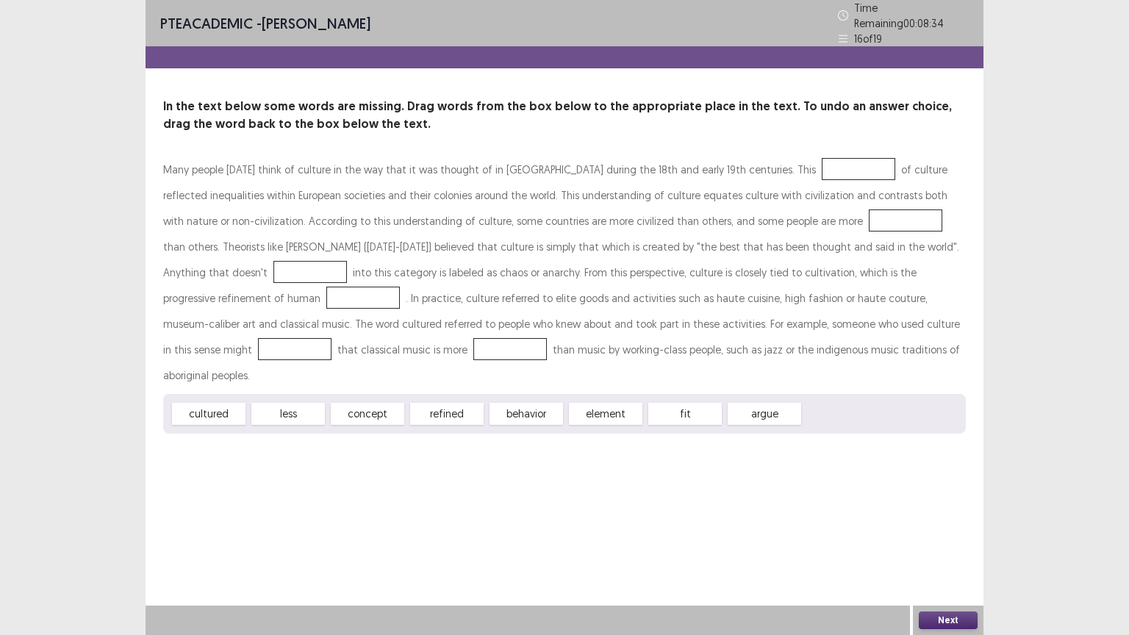
drag, startPoint x: 596, startPoint y: 379, endPoint x: 695, endPoint y: 313, distance: 119.3
click at [695, 313] on div "Many people today think of culture in the way that it was thought of in Europe …" at bounding box center [564, 295] width 803 height 277
drag, startPoint x: 685, startPoint y: 383, endPoint x: 717, endPoint y: 211, distance: 175.0
click at [717, 211] on div "Many people today think of culture in the way that it was thought of in Europe …" at bounding box center [564, 295] width 803 height 277
drag, startPoint x: 767, startPoint y: 370, endPoint x: 826, endPoint y: 223, distance: 158.3
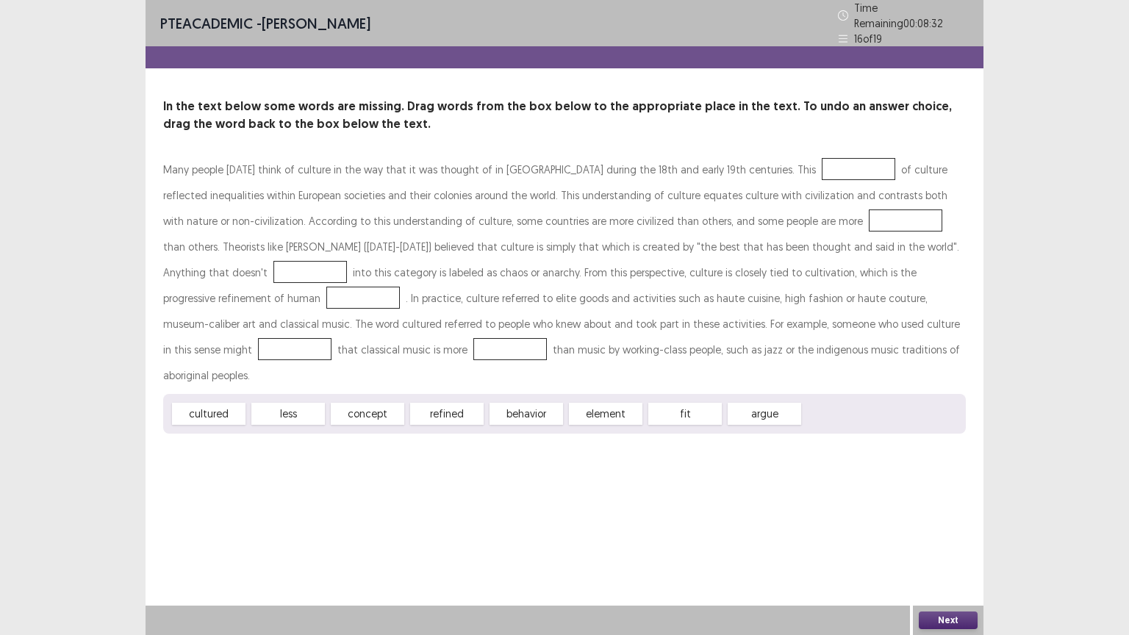
click at [826, 223] on div "Many people today think of culture in the way that it was thought of in Europe …" at bounding box center [564, 295] width 803 height 277
click at [943, 614] on button "Next" at bounding box center [948, 621] width 59 height 18
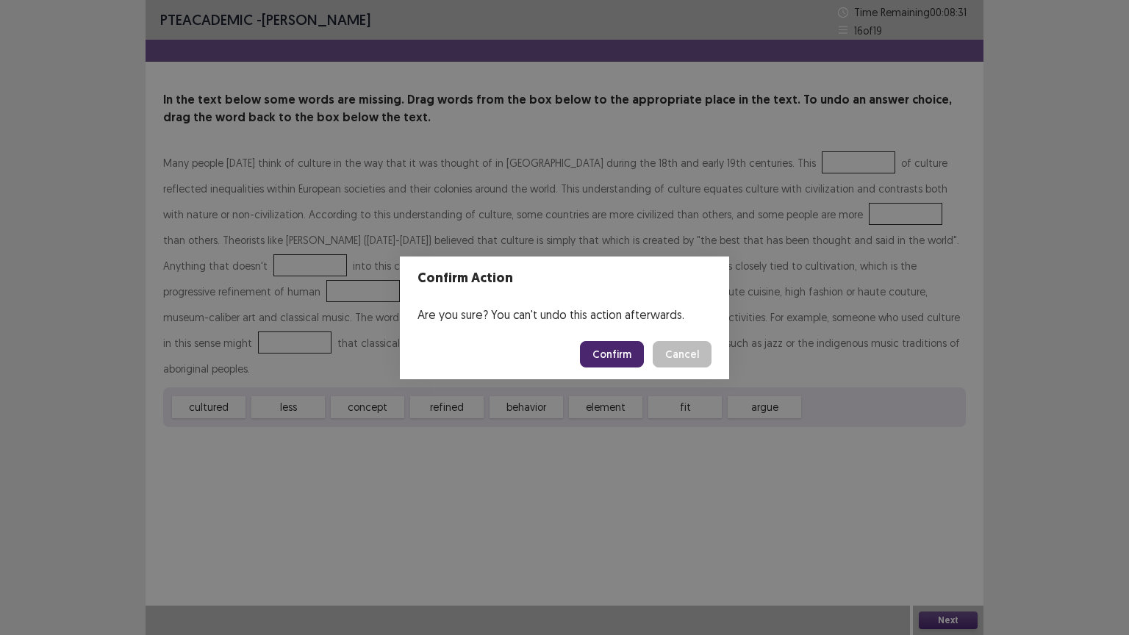
click at [628, 352] on button "Confirm" at bounding box center [612, 354] width 64 height 26
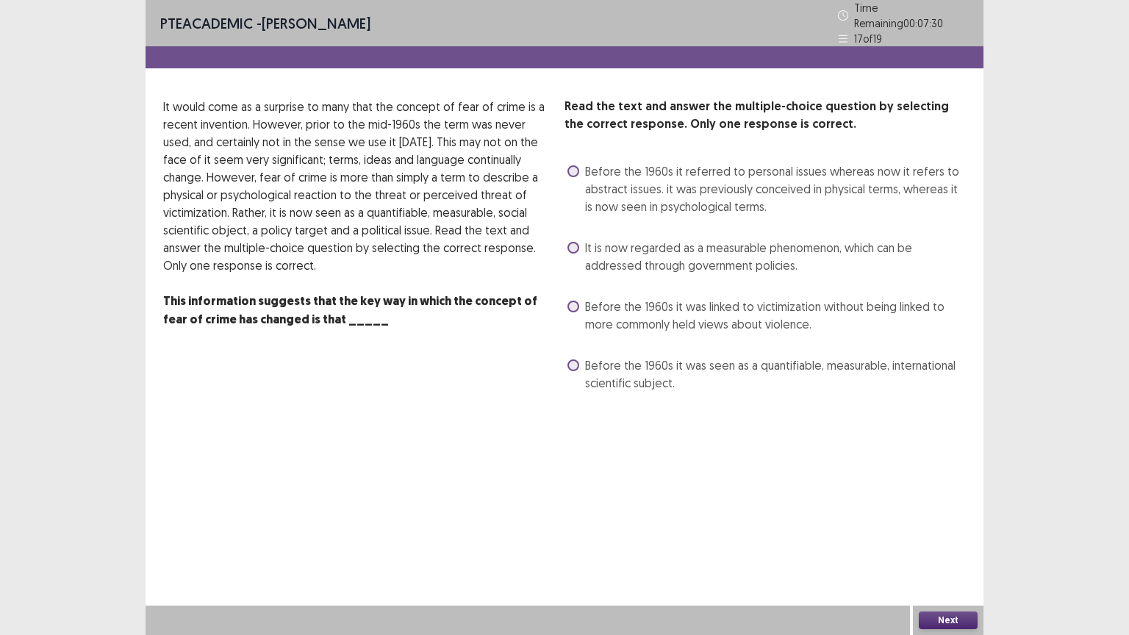
click at [572, 165] on span at bounding box center [573, 171] width 12 height 12
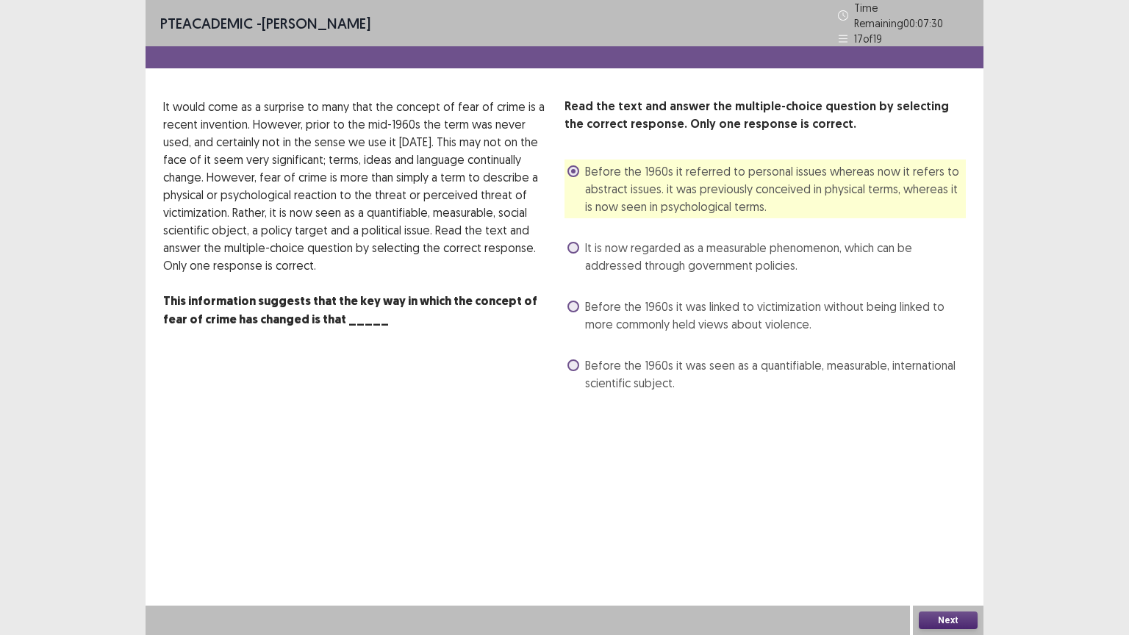
click at [947, 622] on button "Next" at bounding box center [948, 621] width 59 height 18
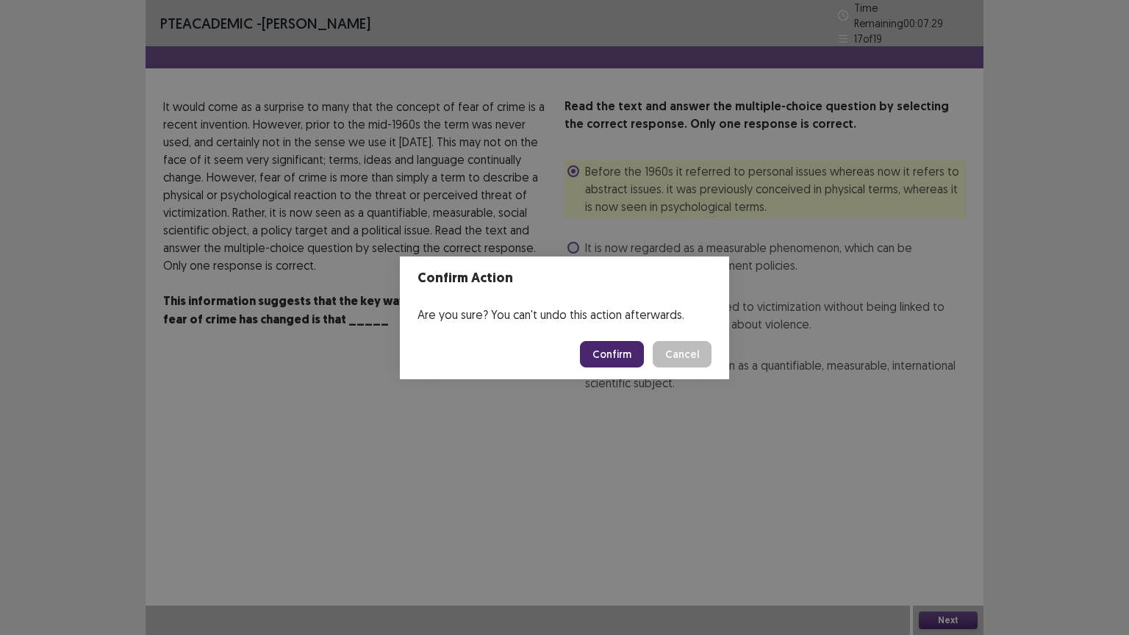
click at [635, 357] on button "Confirm" at bounding box center [612, 354] width 64 height 26
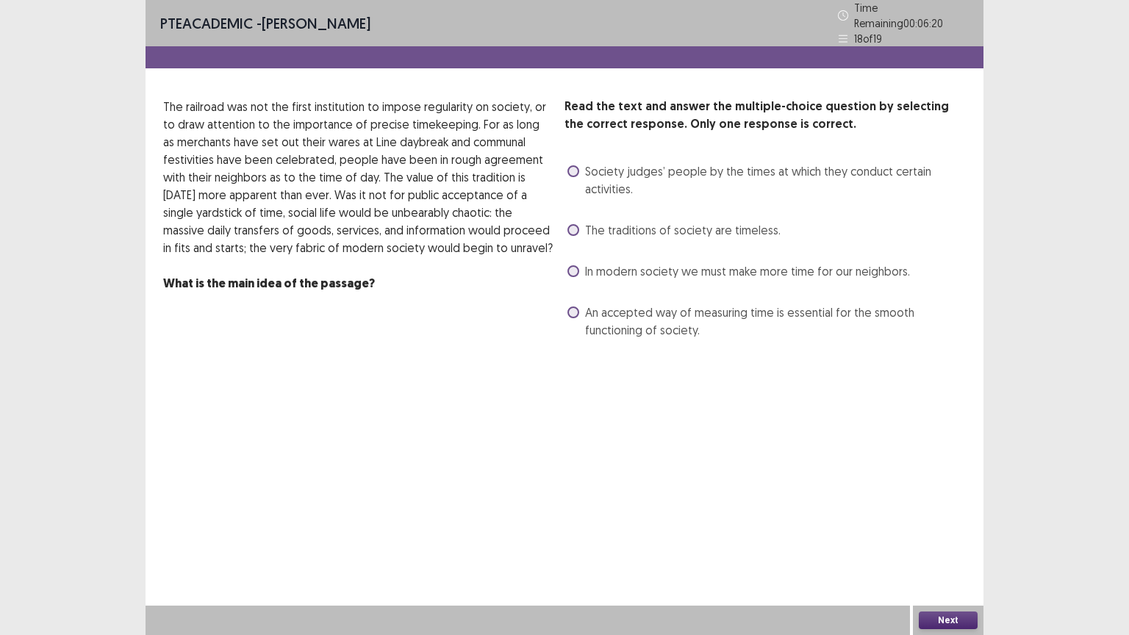
click at [570, 166] on span at bounding box center [573, 171] width 12 height 12
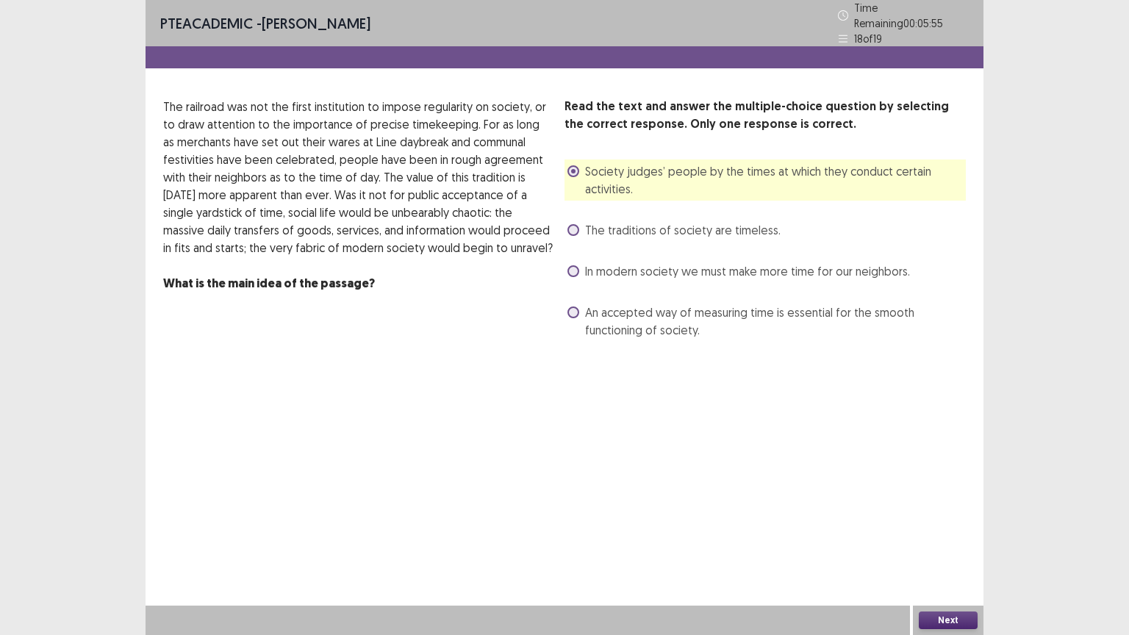
click at [576, 165] on span at bounding box center [573, 171] width 12 height 12
click at [573, 165] on span at bounding box center [573, 171] width 12 height 12
click at [573, 265] on span at bounding box center [573, 271] width 12 height 12
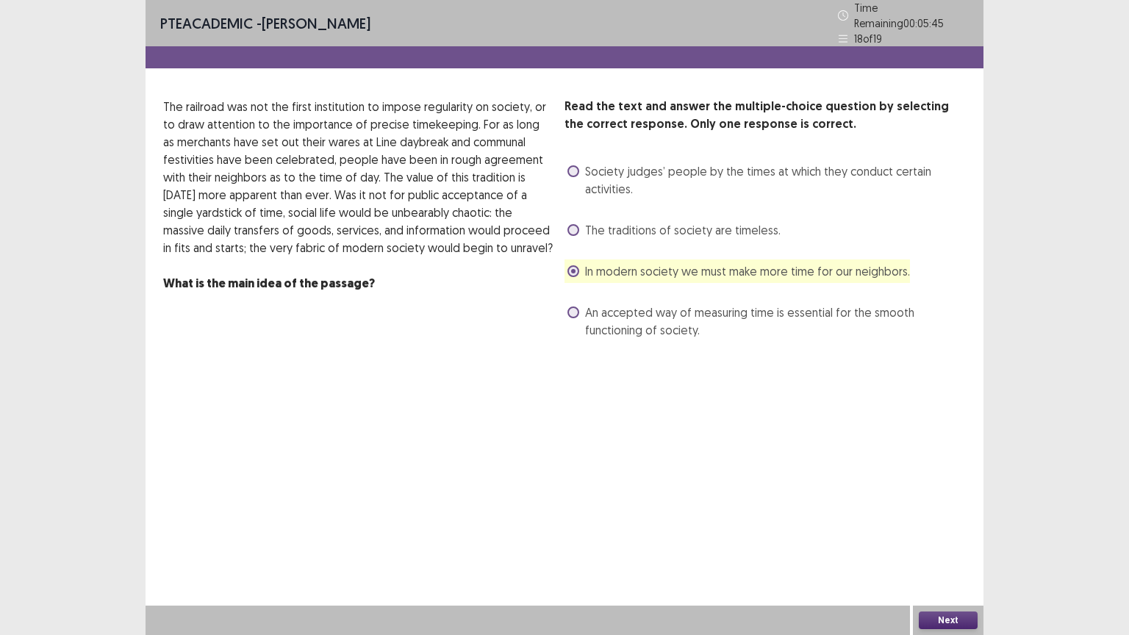
click at [944, 614] on button "Next" at bounding box center [948, 621] width 59 height 18
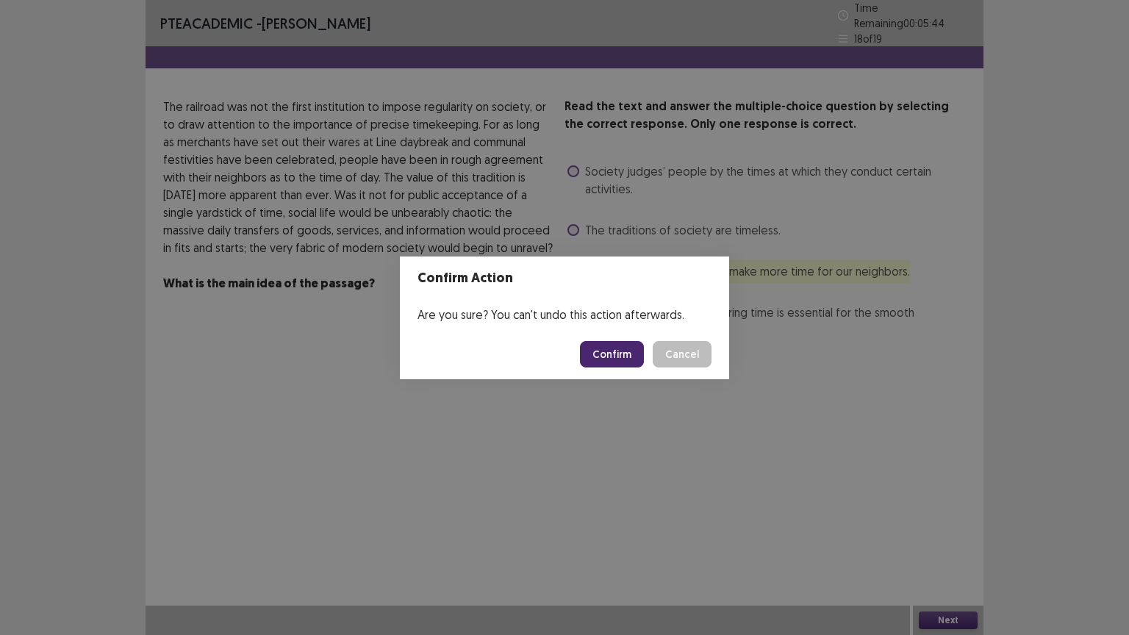
click at [599, 431] on div "Confirm Action Are you sure? You can't undo this action afterwards. Confirm Can…" at bounding box center [564, 317] width 1129 height 635
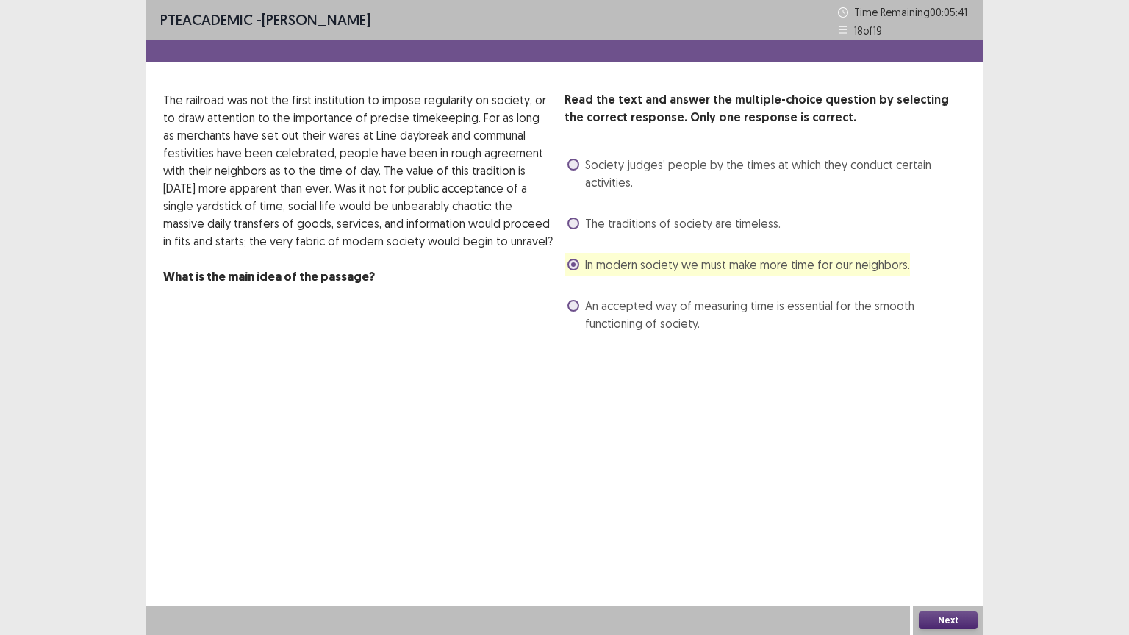
click at [572, 162] on span at bounding box center [573, 165] width 12 height 12
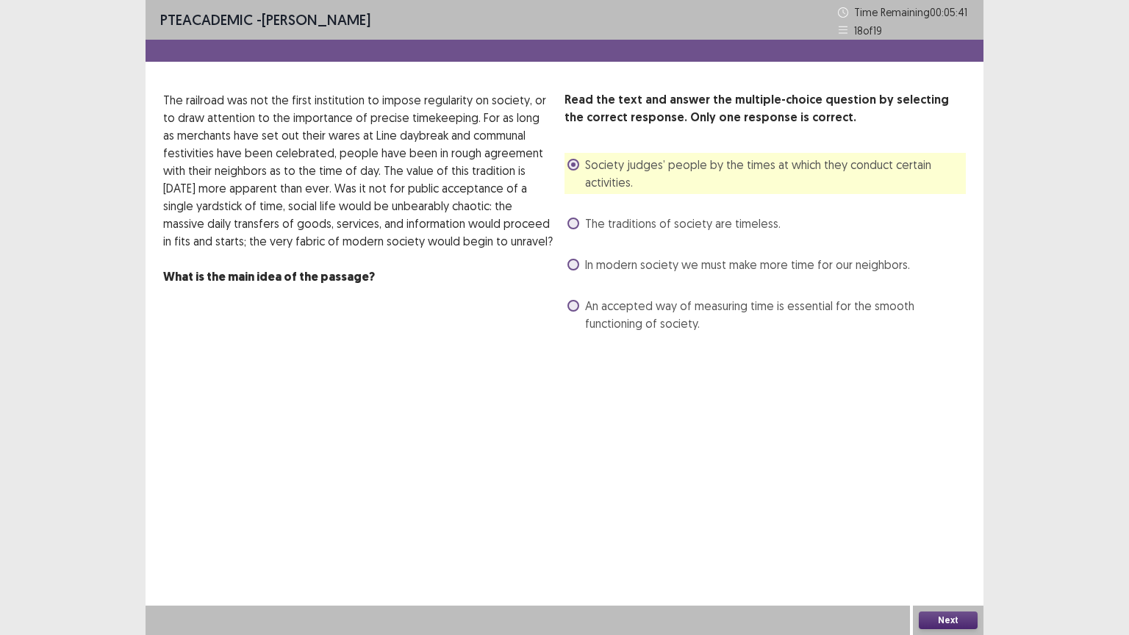
click at [943, 620] on button "Next" at bounding box center [948, 621] width 59 height 18
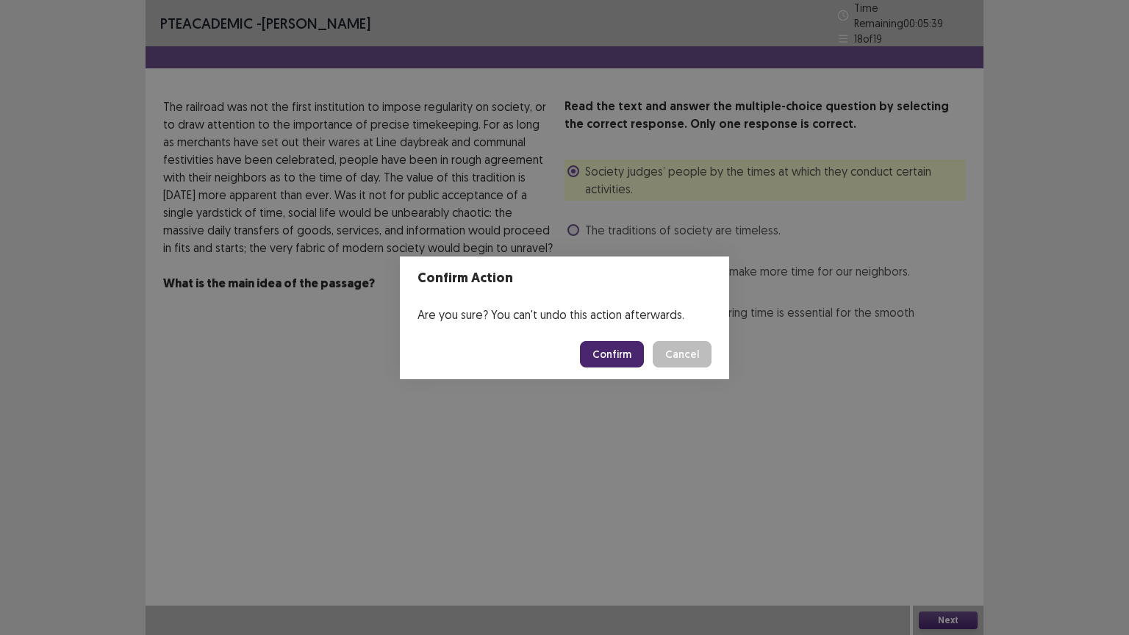
click at [612, 354] on button "Confirm" at bounding box center [612, 354] width 64 height 26
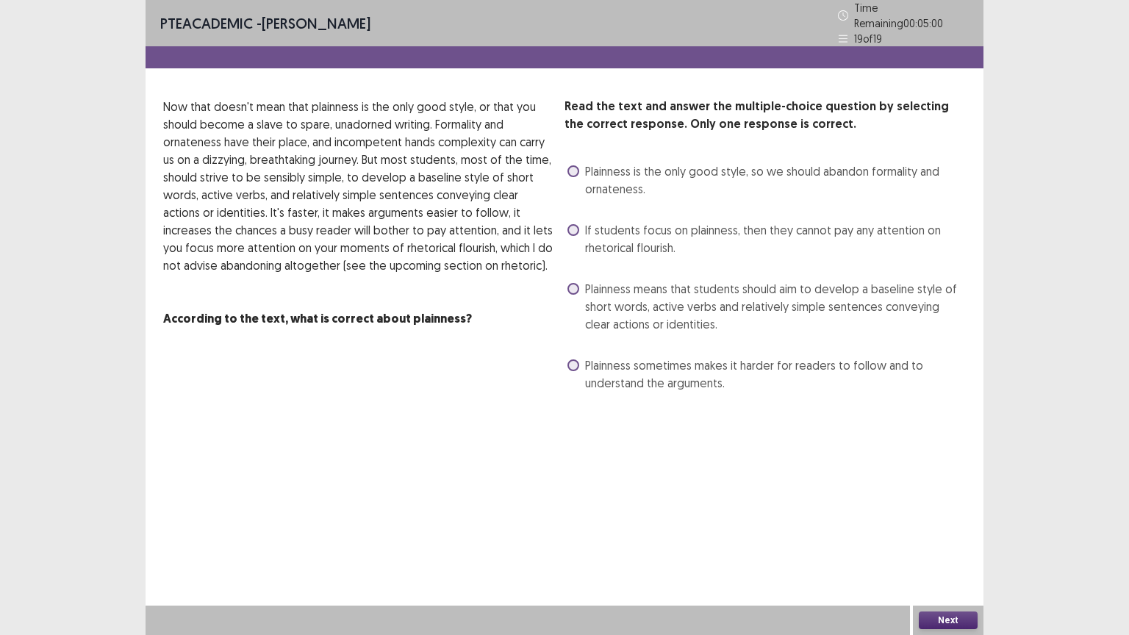
click at [585, 281] on span "Plainness means that students should aim to develop a baseline style of short w…" at bounding box center [775, 306] width 381 height 53
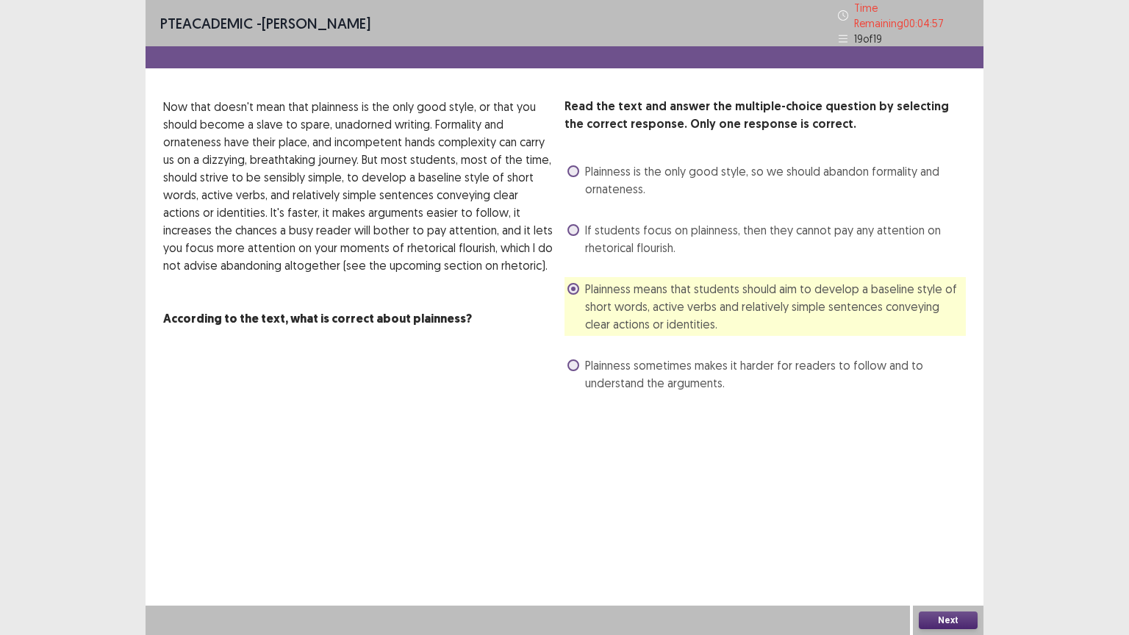
click at [938, 621] on button "Next" at bounding box center [948, 621] width 59 height 18
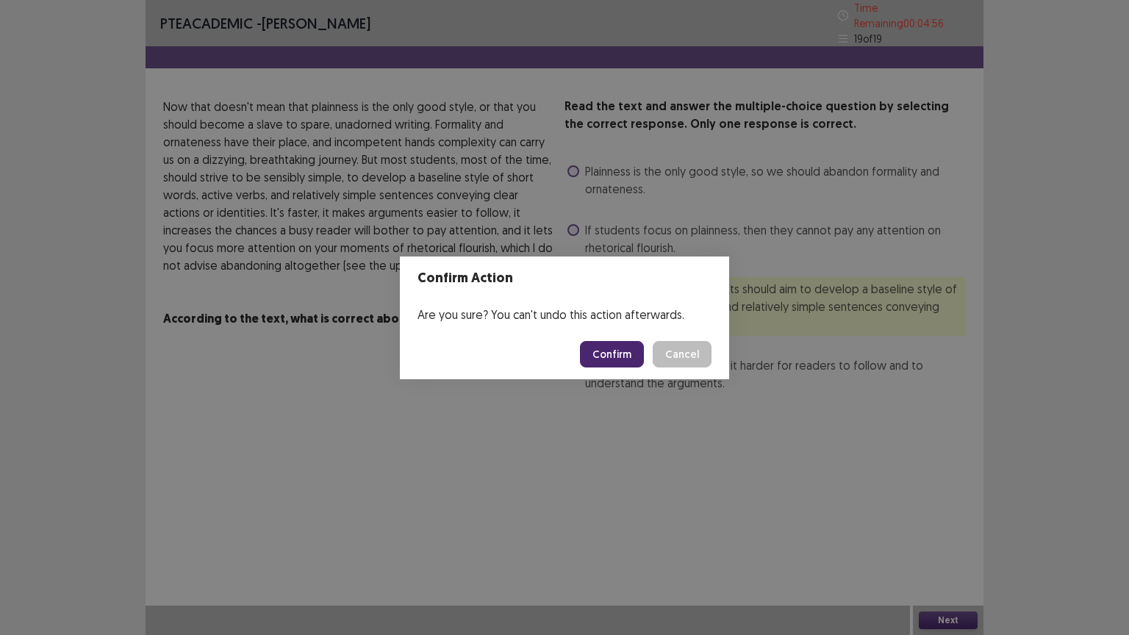
click at [604, 351] on button "Confirm" at bounding box center [612, 354] width 64 height 26
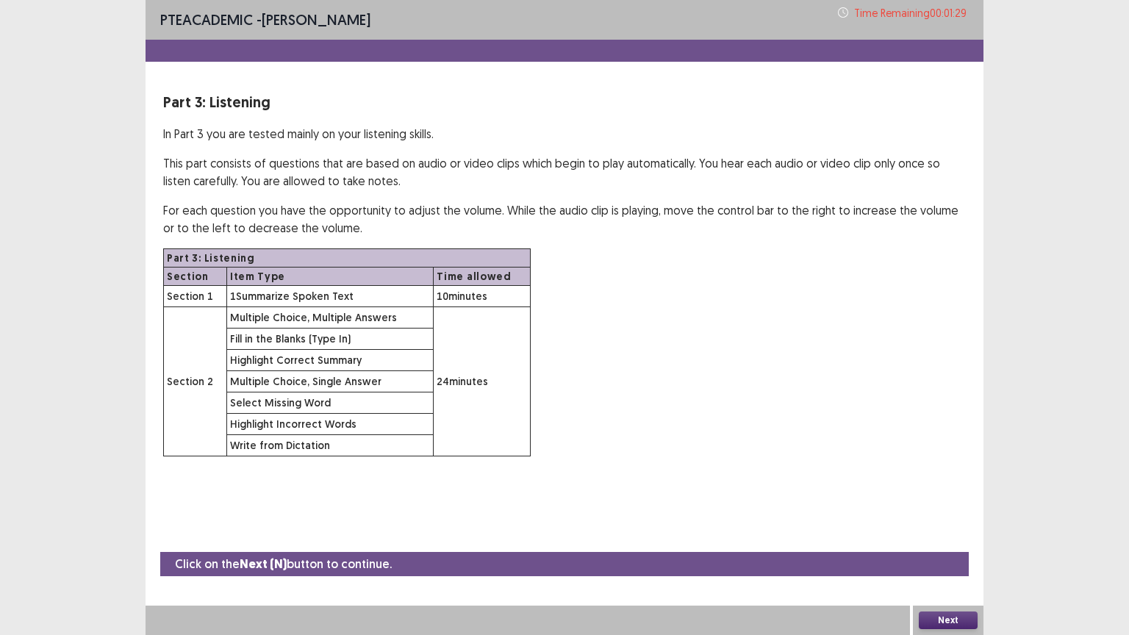
click at [950, 621] on button "Next" at bounding box center [948, 621] width 59 height 18
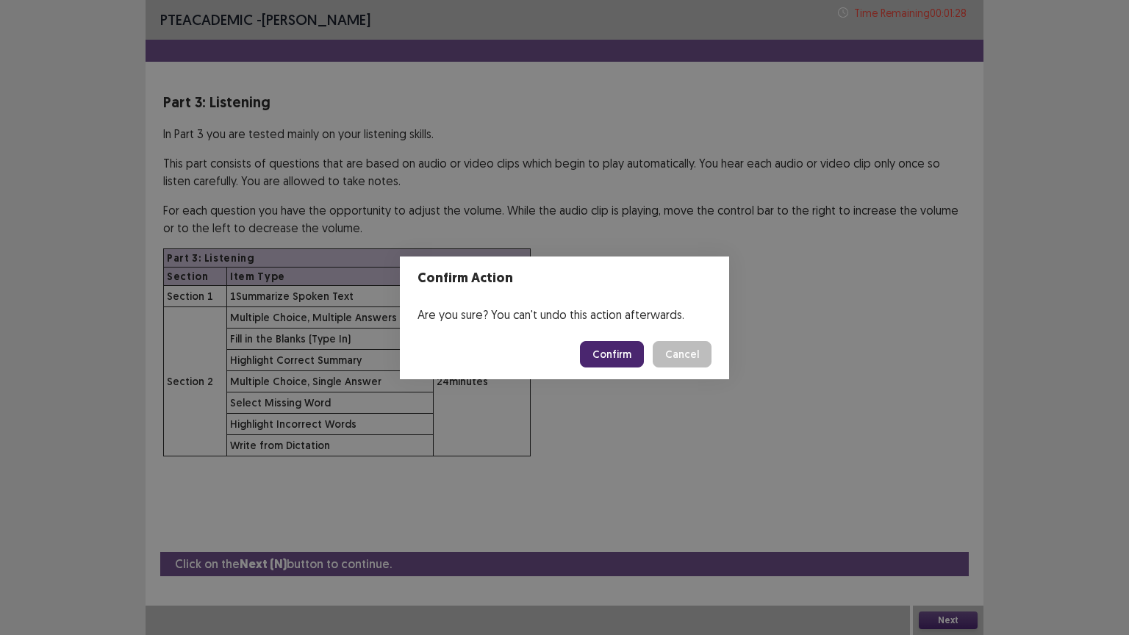
click at [600, 355] on button "Confirm" at bounding box center [612, 354] width 64 height 26
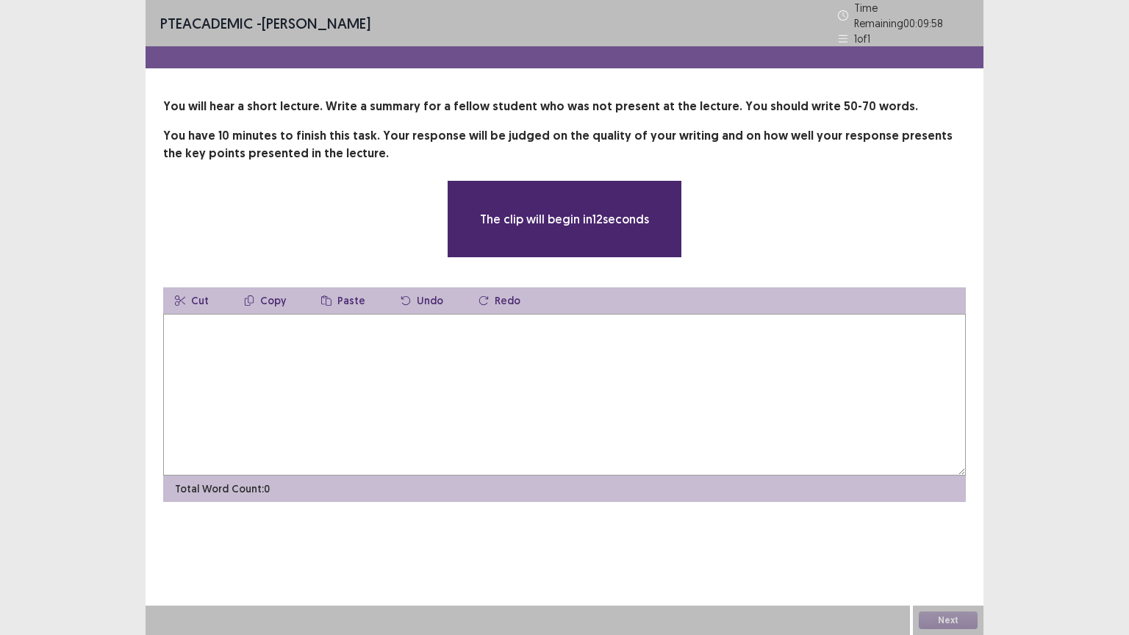
click at [479, 348] on textarea at bounding box center [564, 395] width 803 height 162
click at [197, 318] on textarea at bounding box center [564, 395] width 803 height 162
click at [182, 323] on textarea at bounding box center [564, 395] width 803 height 162
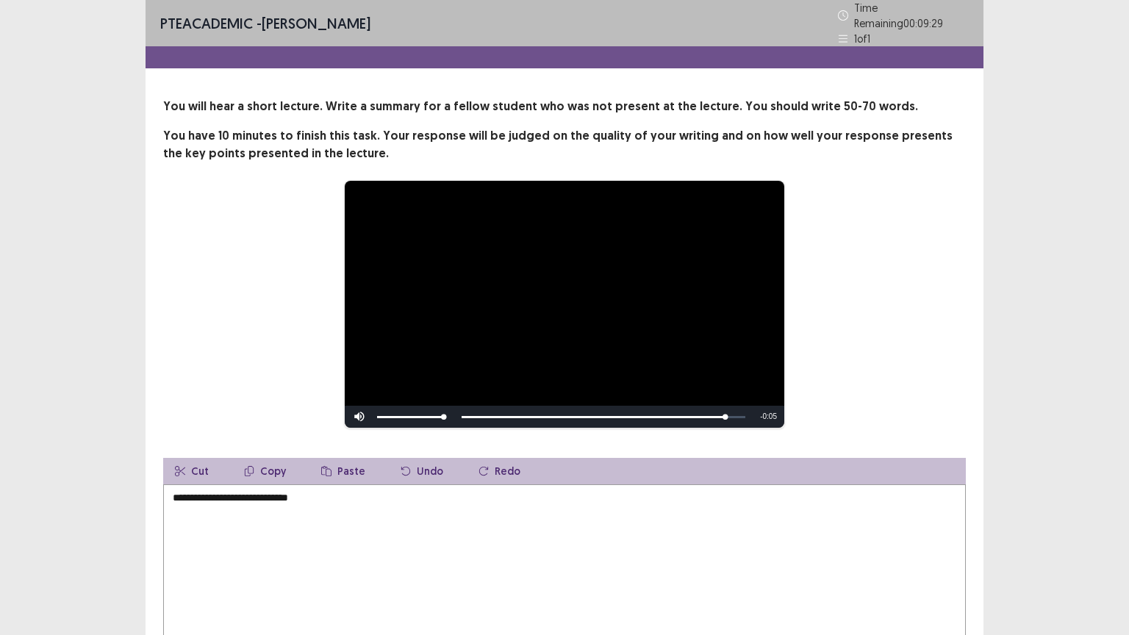
click at [251, 497] on textarea "**********" at bounding box center [564, 565] width 803 height 162
click at [223, 494] on textarea "**********" at bounding box center [564, 565] width 803 height 162
click at [177, 491] on textarea "**********" at bounding box center [564, 565] width 803 height 162
click at [315, 492] on textarea "**********" at bounding box center [564, 565] width 803 height 162
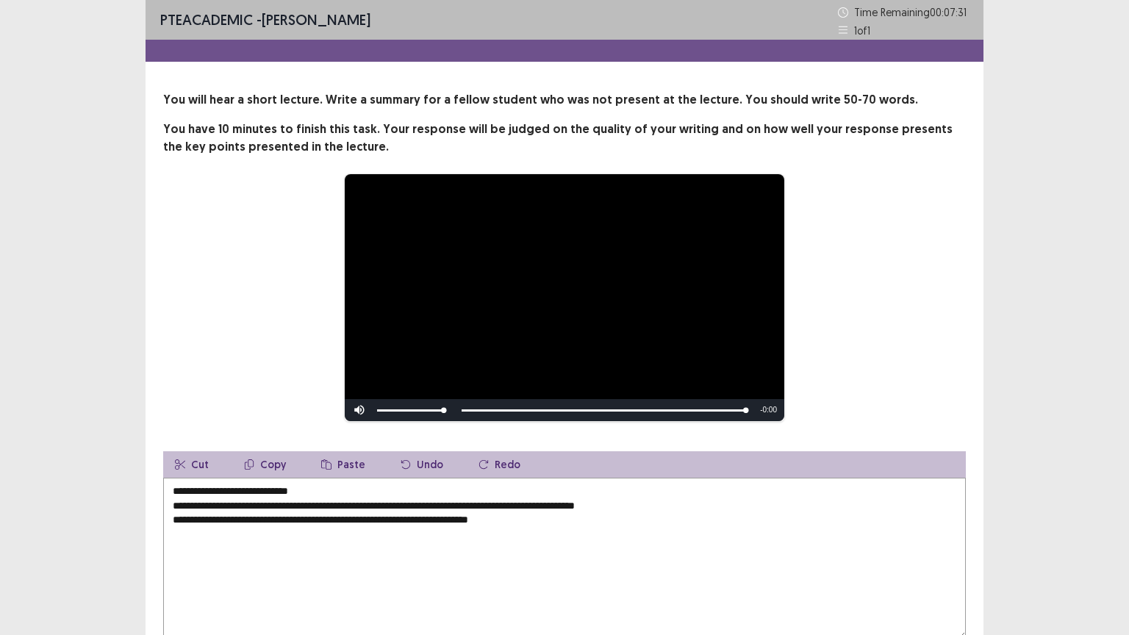
scroll to position [37, 0]
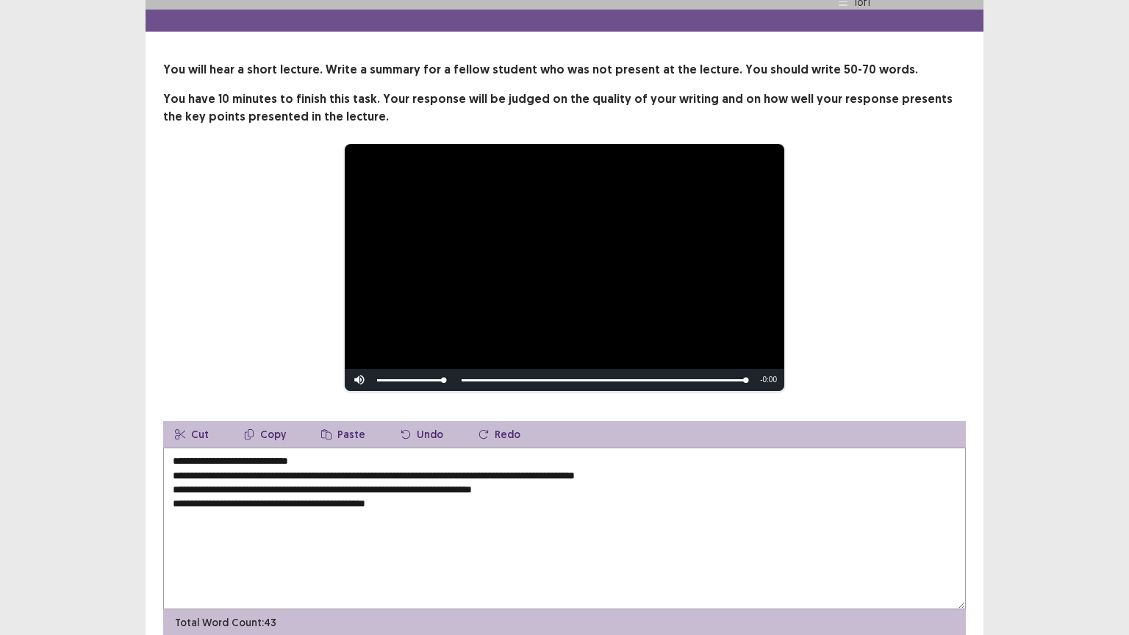
click at [359, 498] on textarea "**********" at bounding box center [564, 529] width 803 height 162
click at [407, 503] on textarea "**********" at bounding box center [564, 529] width 803 height 162
type textarea "**********"
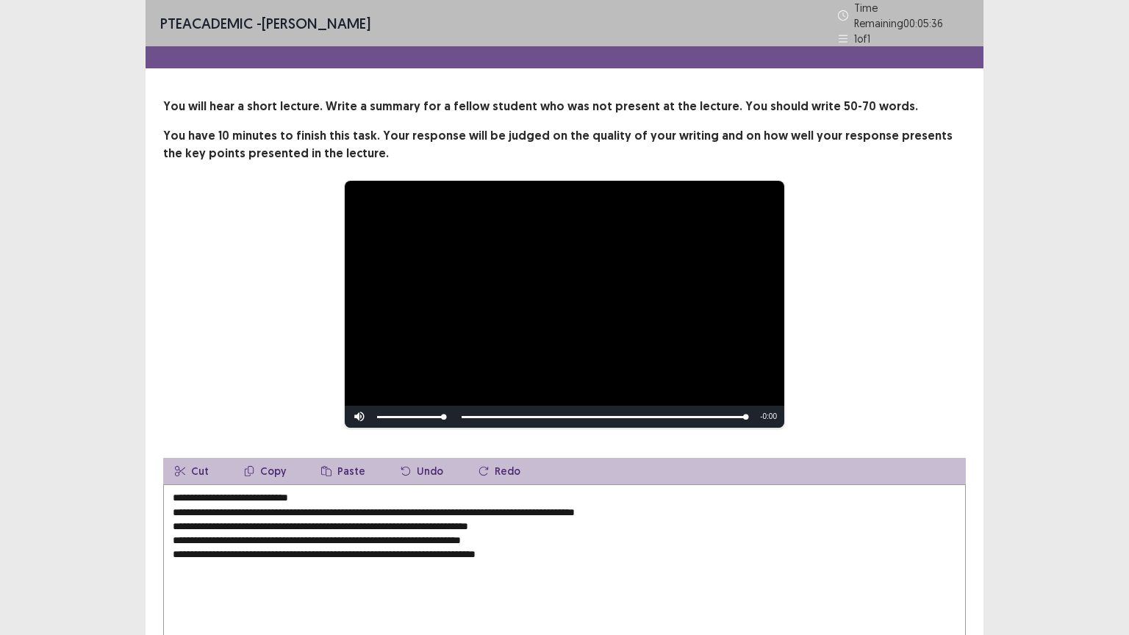
scroll to position [96, 0]
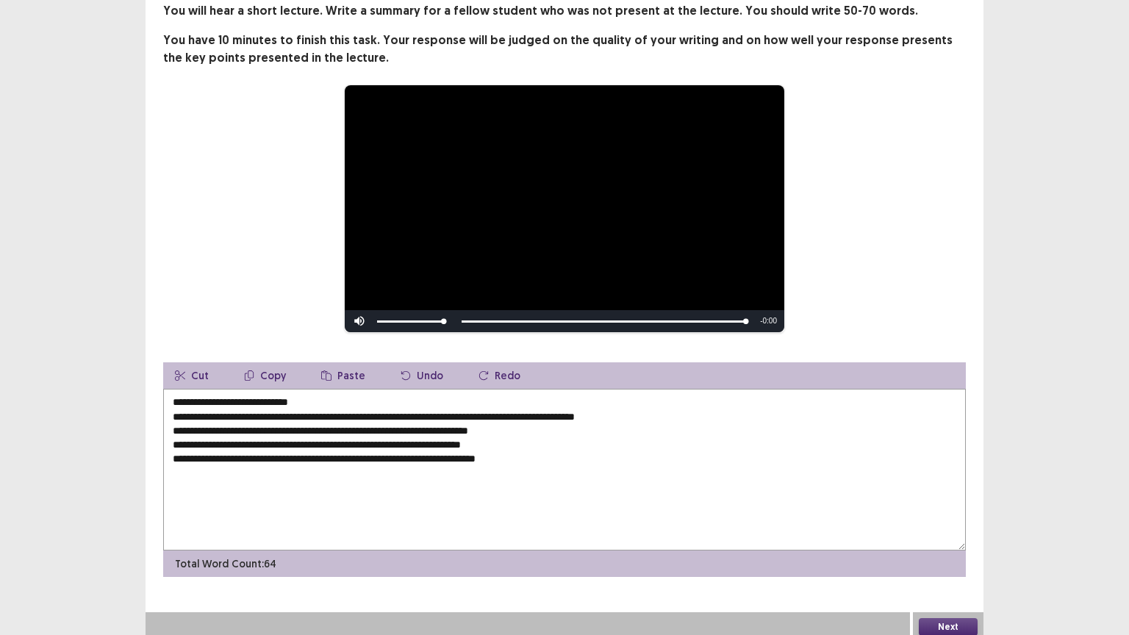
click at [542, 449] on textarea "**********" at bounding box center [564, 470] width 803 height 162
type textarea "**********"
click at [955, 618] on button "Next" at bounding box center [948, 627] width 59 height 18
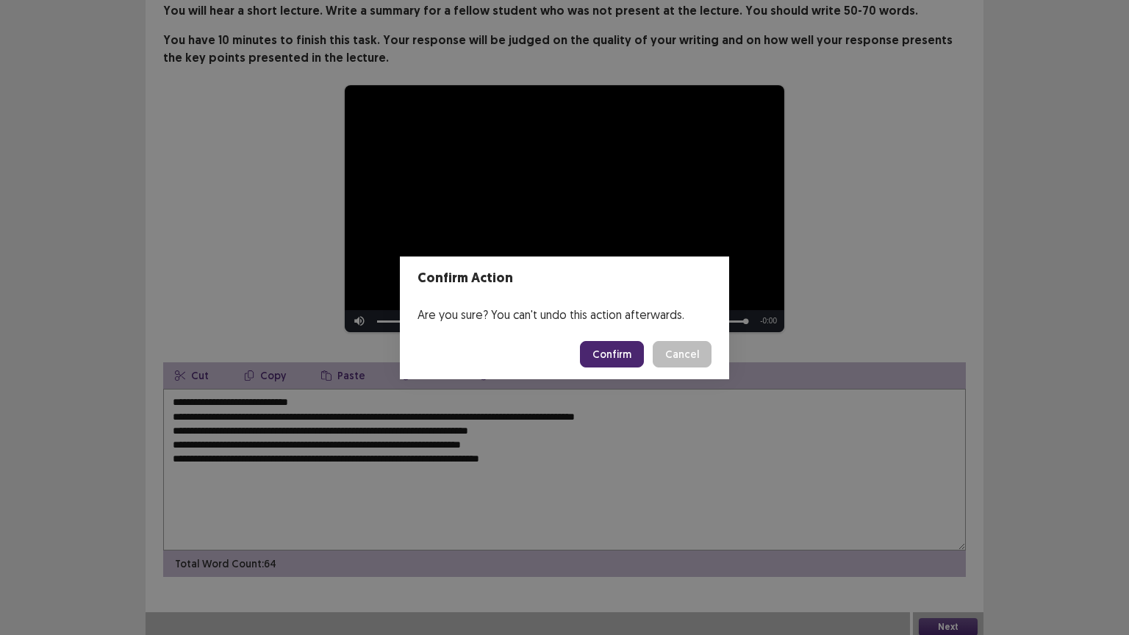
click at [619, 351] on button "Confirm" at bounding box center [612, 354] width 64 height 26
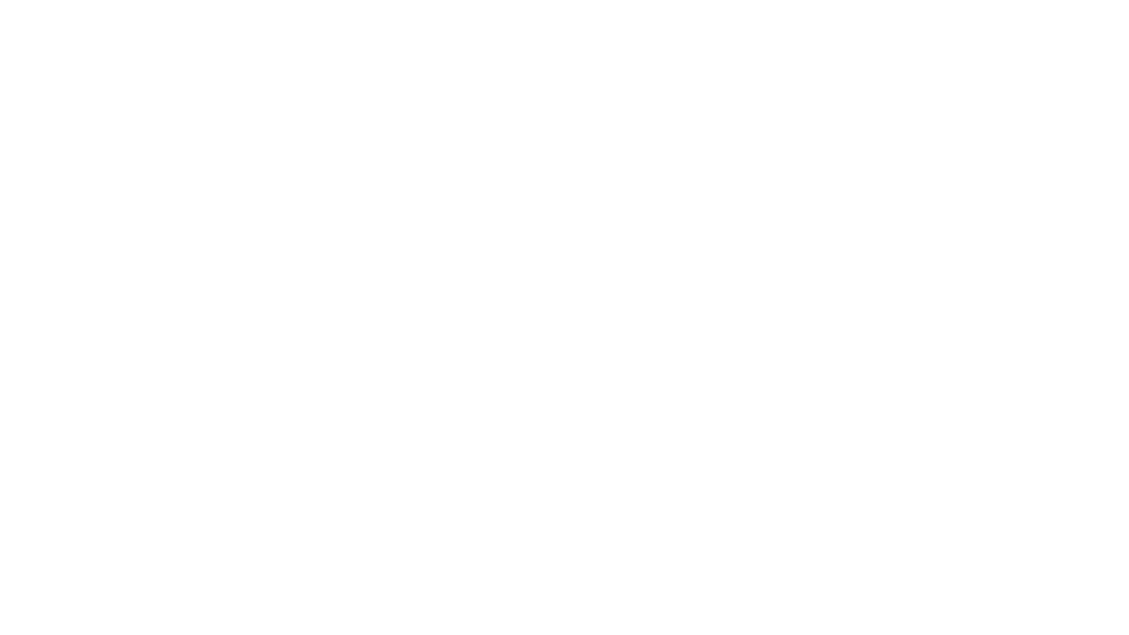
scroll to position [0, 0]
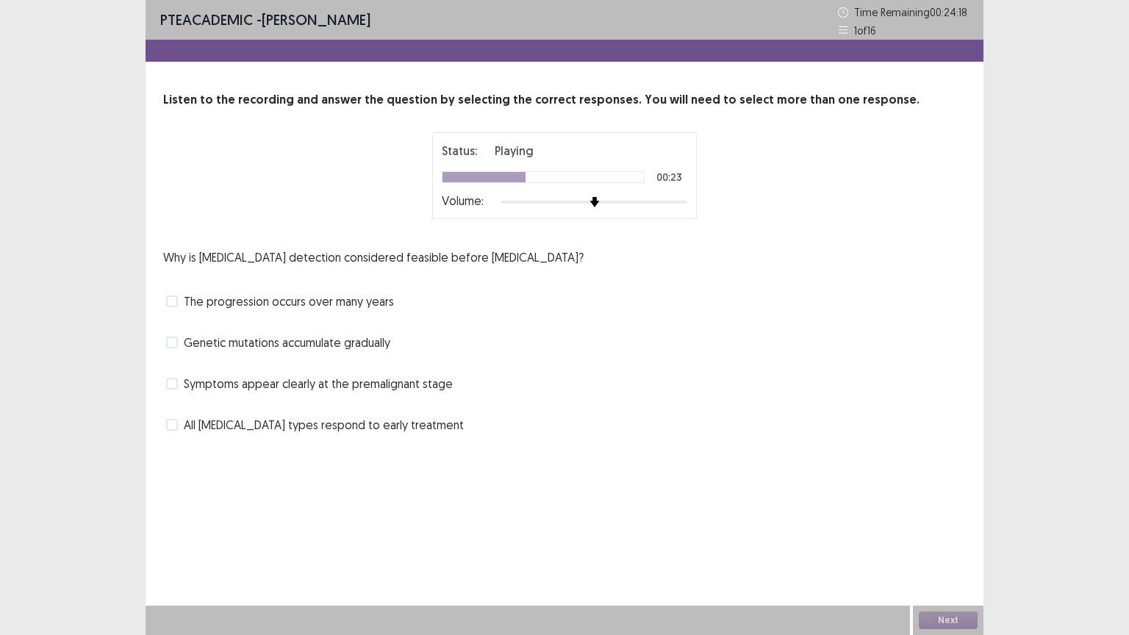
click at [176, 384] on span at bounding box center [172, 384] width 12 height 12
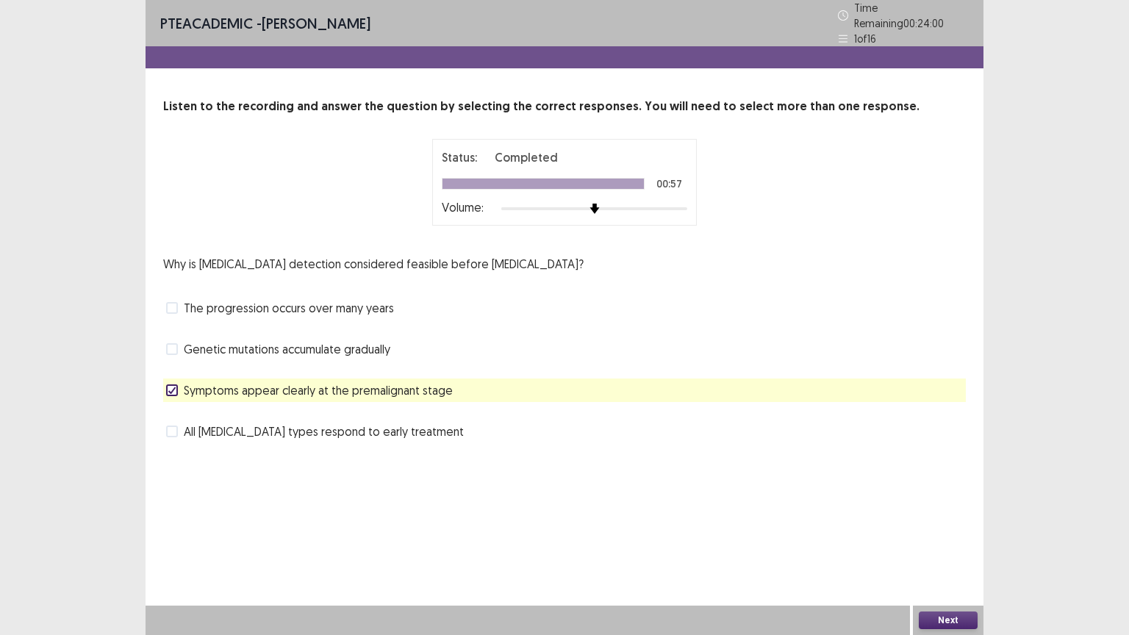
click at [176, 302] on span at bounding box center [172, 308] width 12 height 12
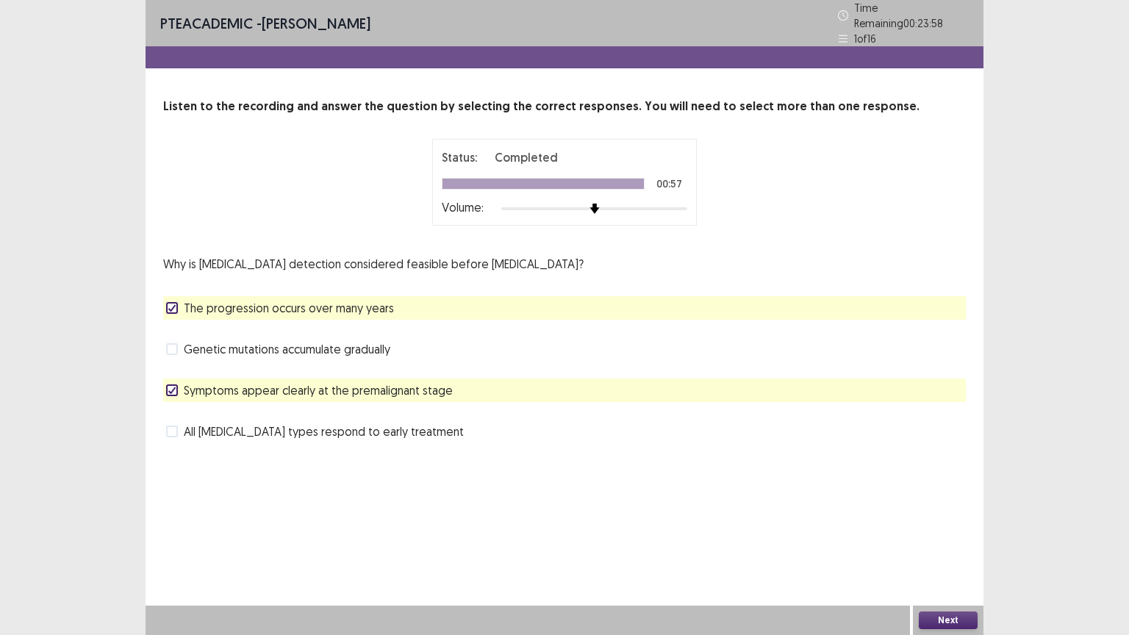
click at [179, 340] on label "Genetic mutations accumulate gradually" at bounding box center [278, 349] width 224 height 18
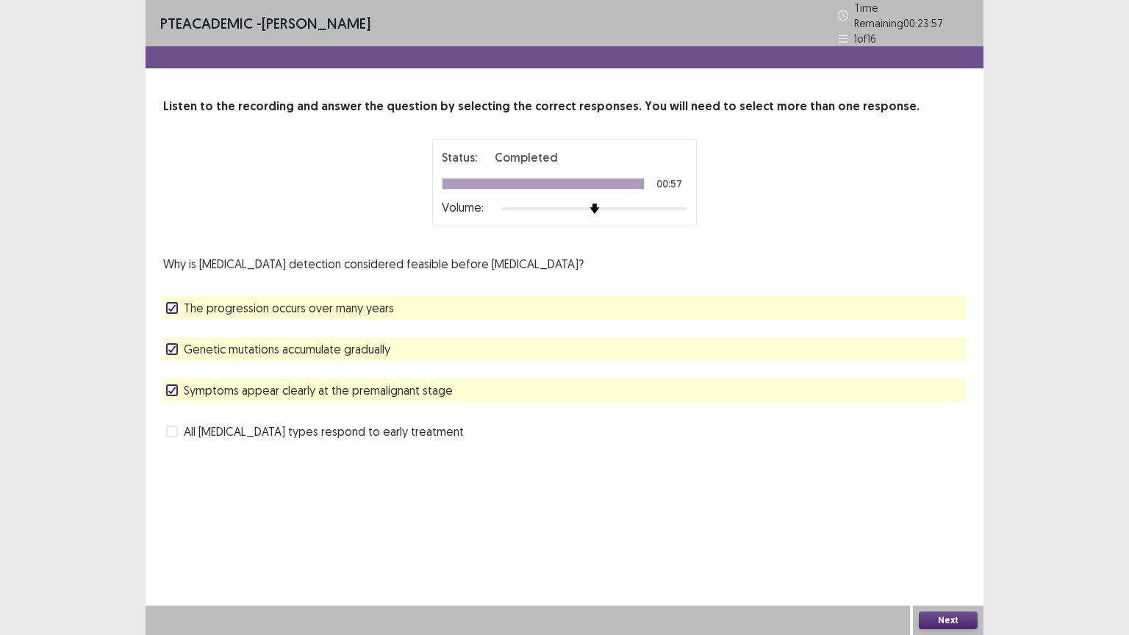
click at [176, 426] on span at bounding box center [172, 432] width 12 height 12
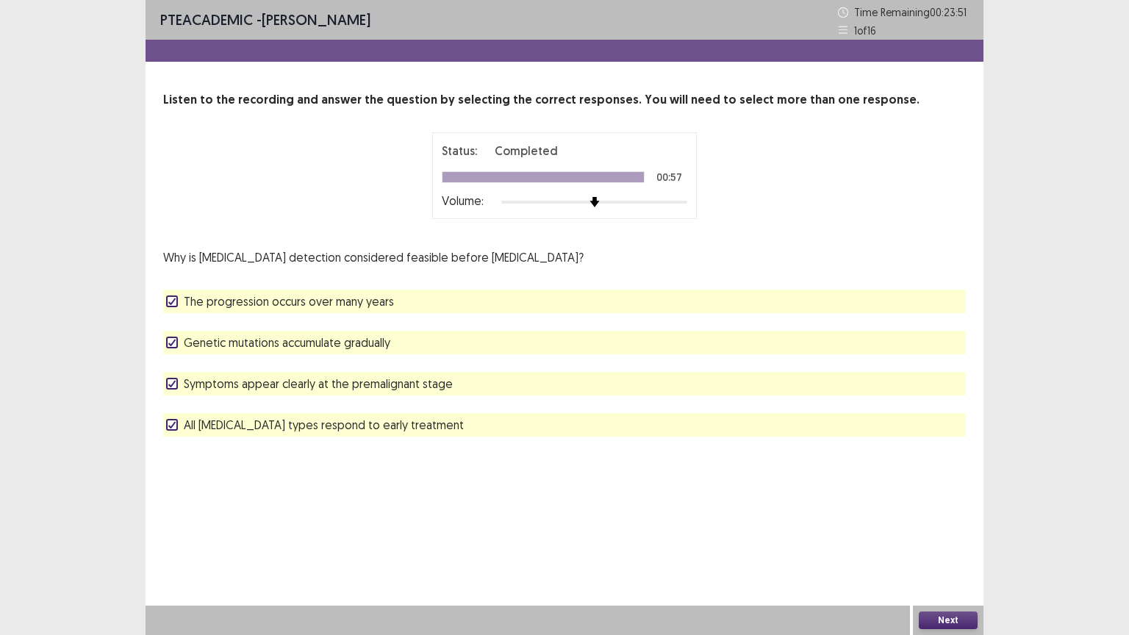
click at [173, 380] on icon at bounding box center [172, 383] width 9 height 7
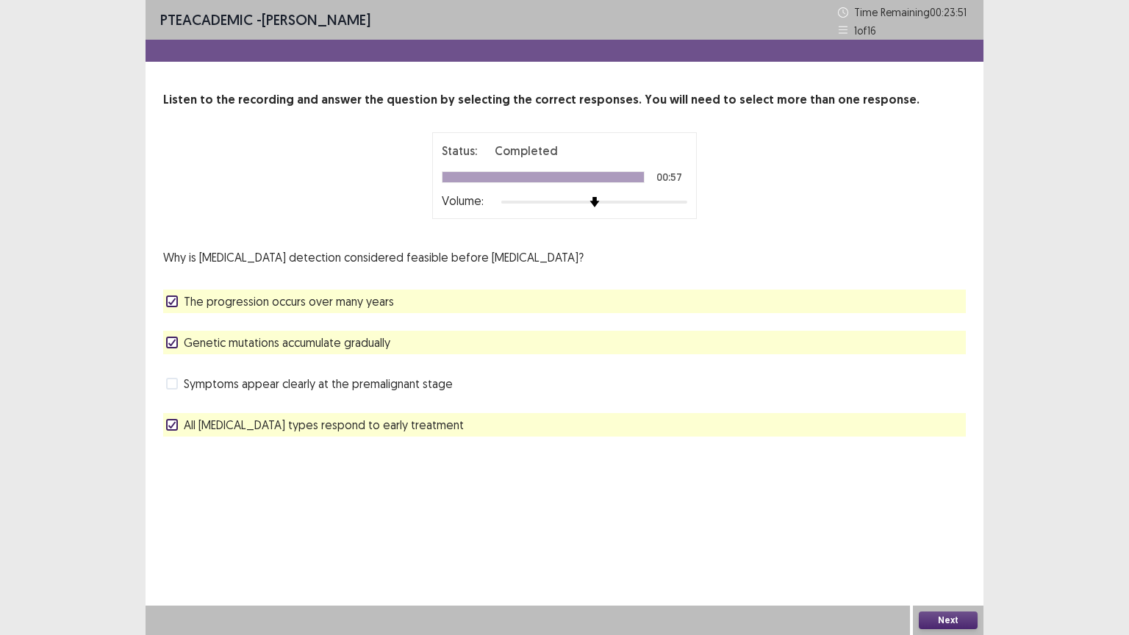
click at [178, 341] on label "Genetic mutations accumulate gradually" at bounding box center [278, 343] width 224 height 18
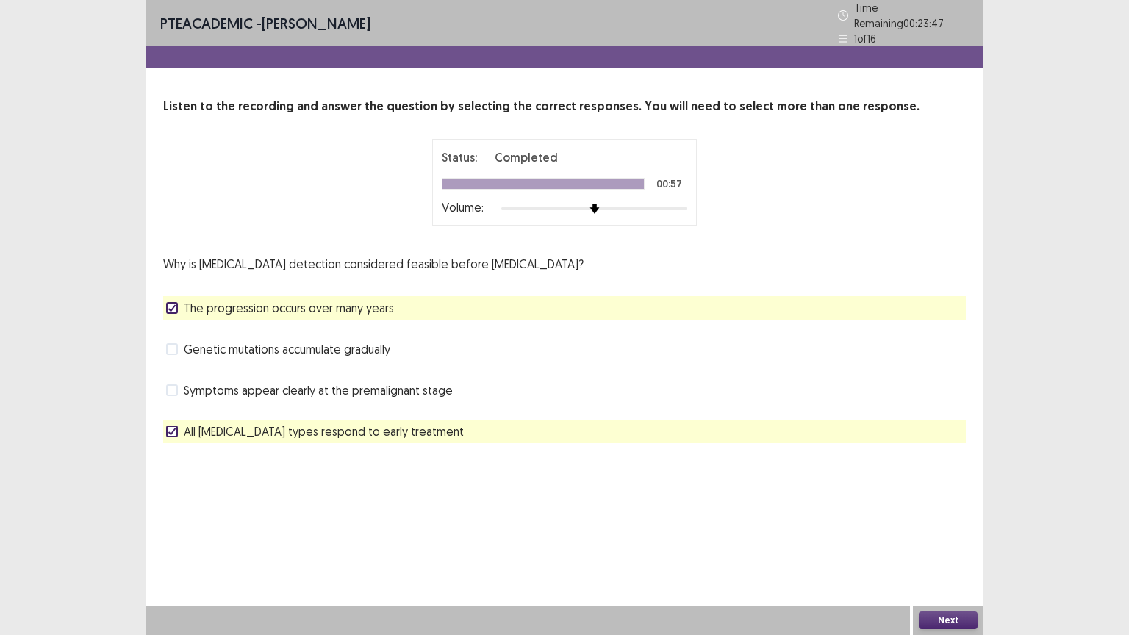
click at [942, 617] on button "Next" at bounding box center [948, 621] width 59 height 18
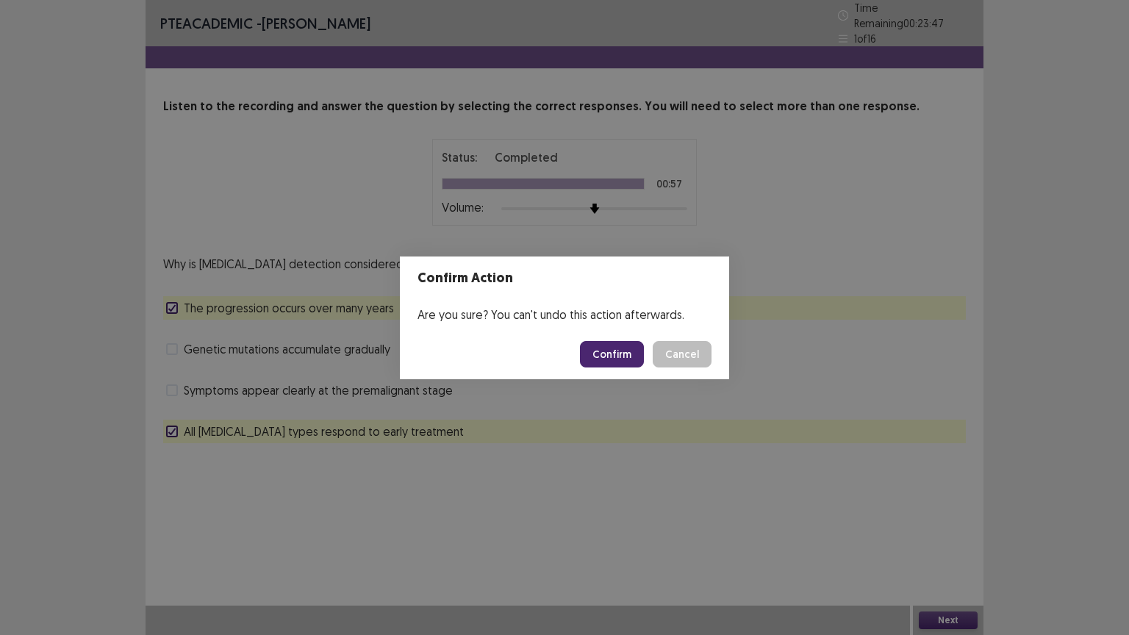
click at [619, 359] on button "Confirm" at bounding box center [612, 354] width 64 height 26
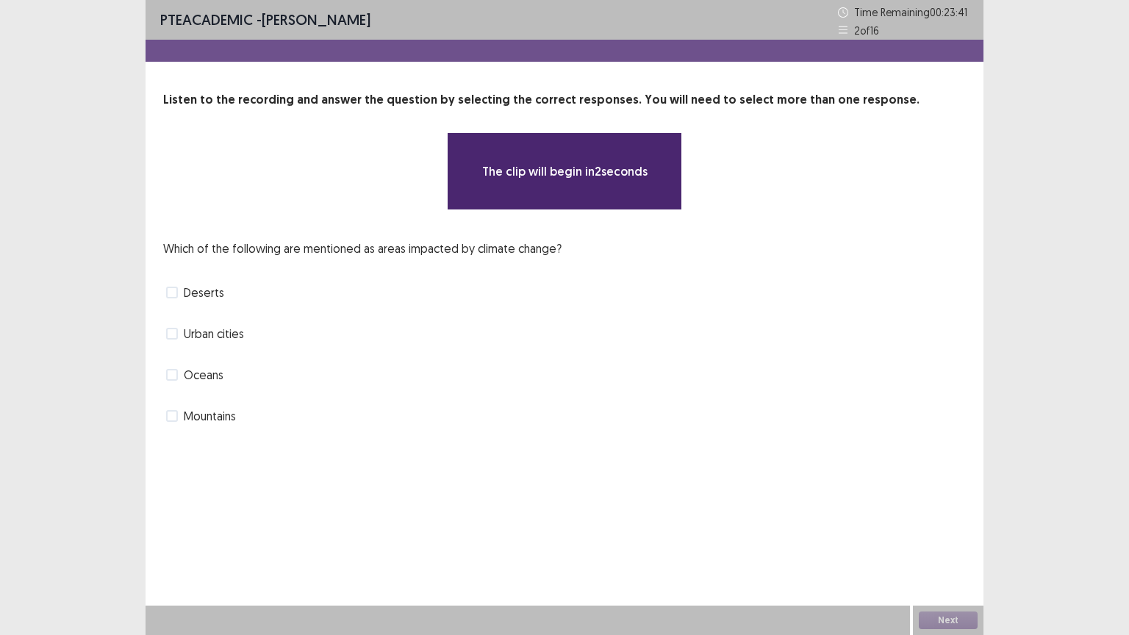
click at [175, 294] on span at bounding box center [172, 293] width 12 height 12
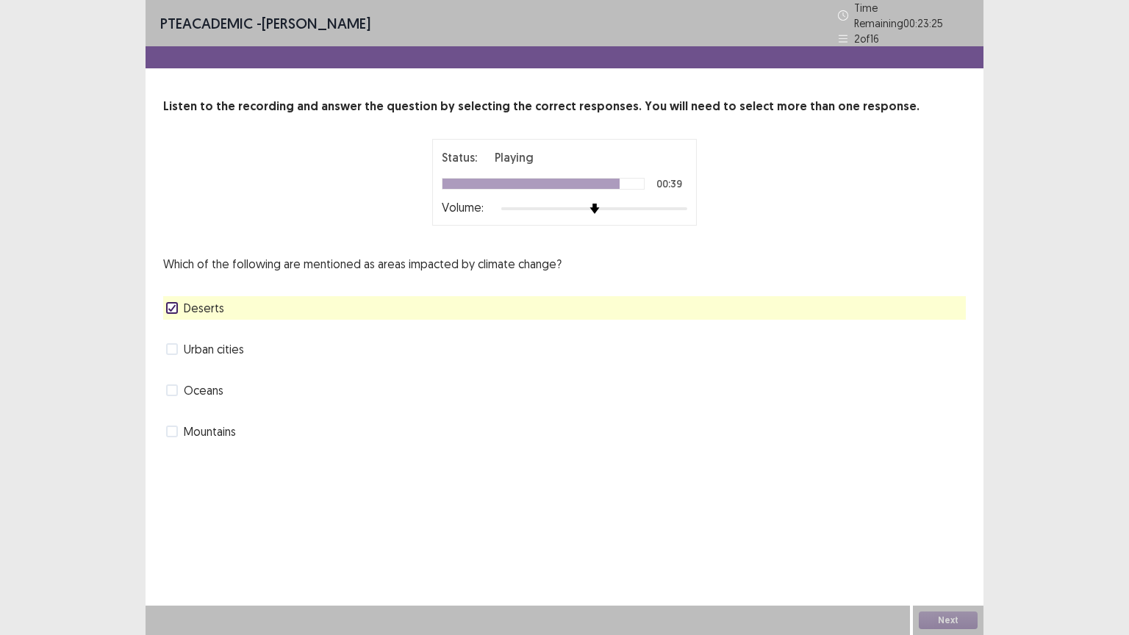
click at [176, 384] on span at bounding box center [172, 390] width 12 height 12
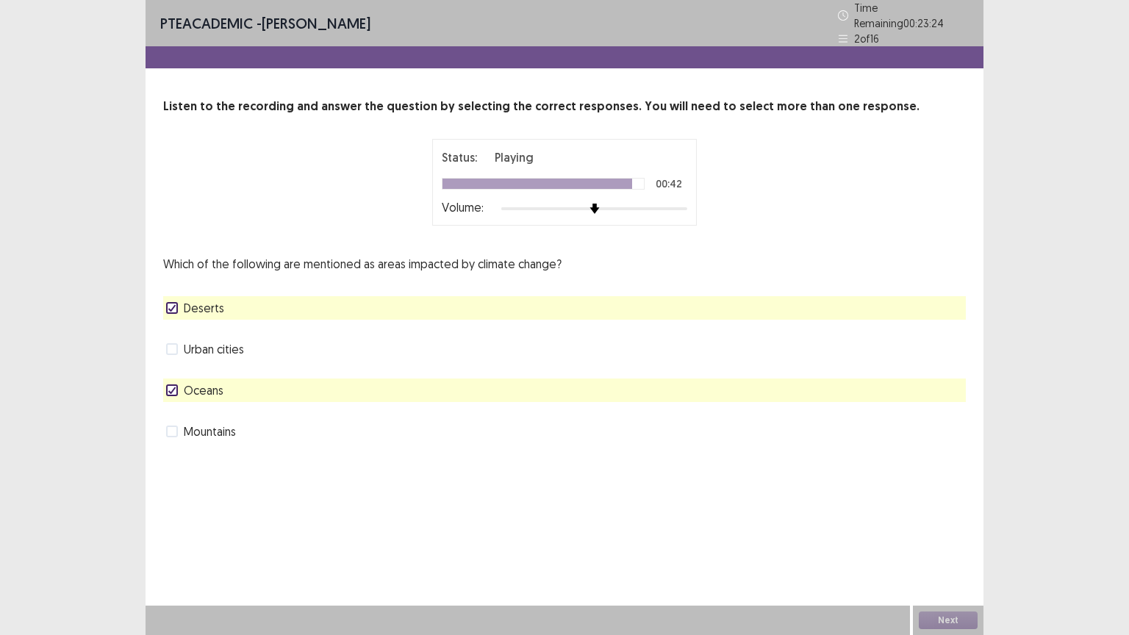
click at [171, 426] on span at bounding box center [172, 432] width 12 height 12
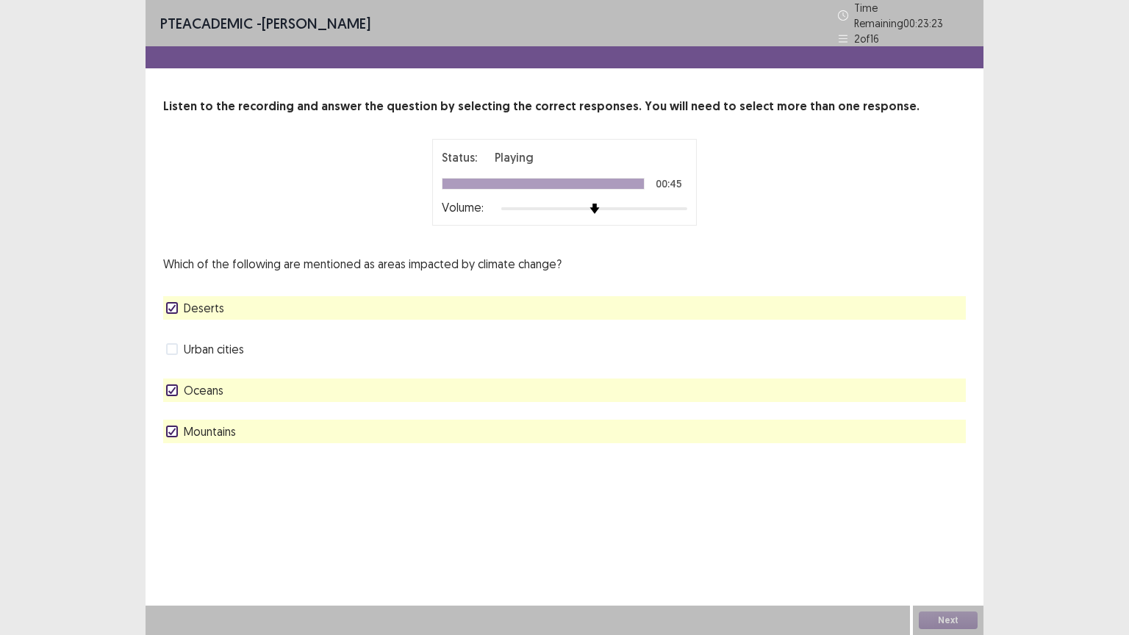
click at [173, 305] on polyline at bounding box center [172, 308] width 7 height 6
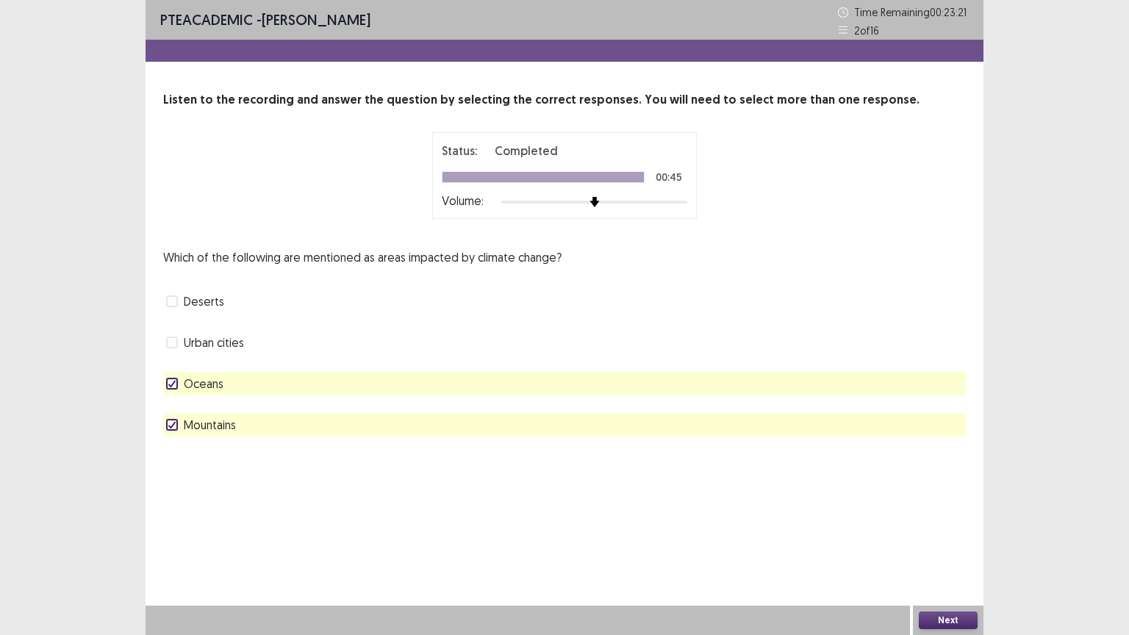
click at [953, 619] on button "Next" at bounding box center [948, 621] width 59 height 18
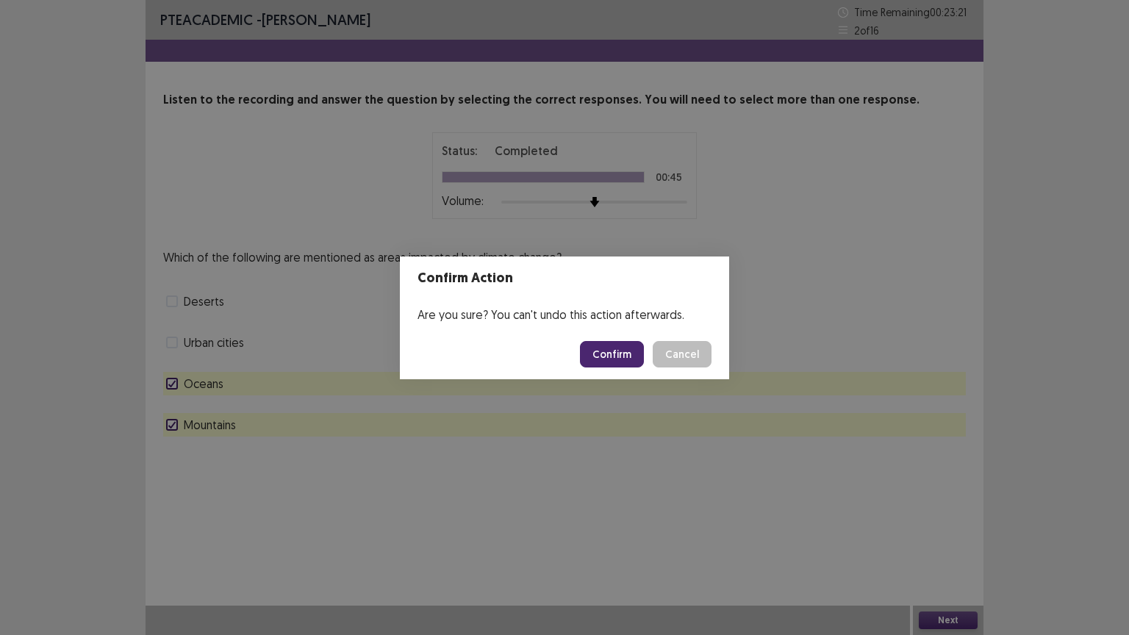
click at [620, 353] on button "Confirm" at bounding box center [612, 354] width 64 height 26
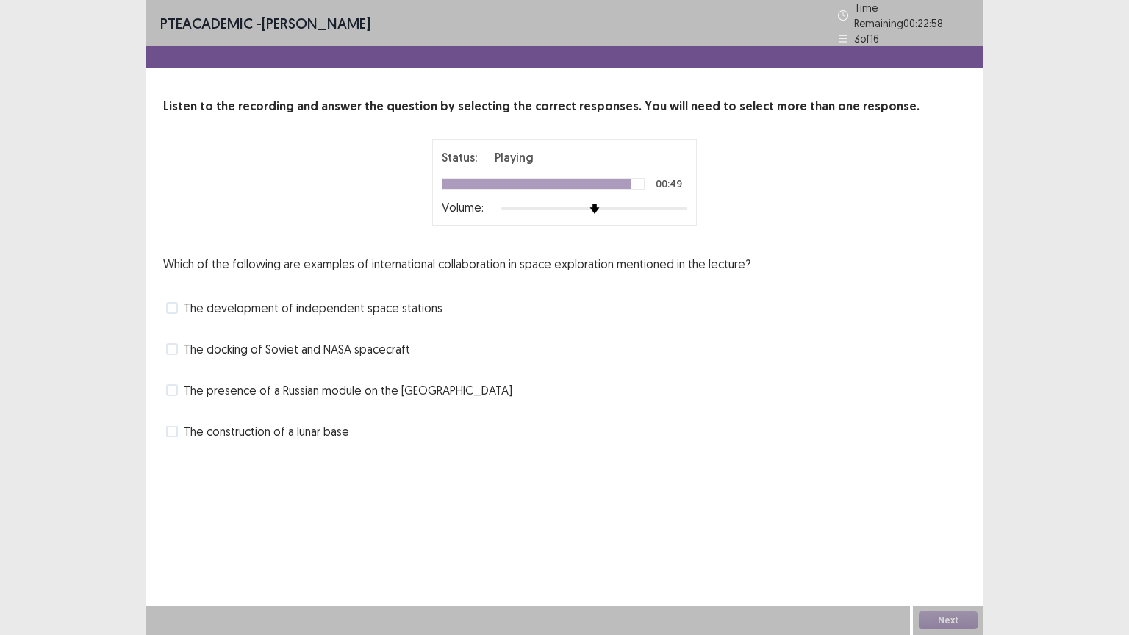
click at [173, 384] on span at bounding box center [172, 390] width 12 height 12
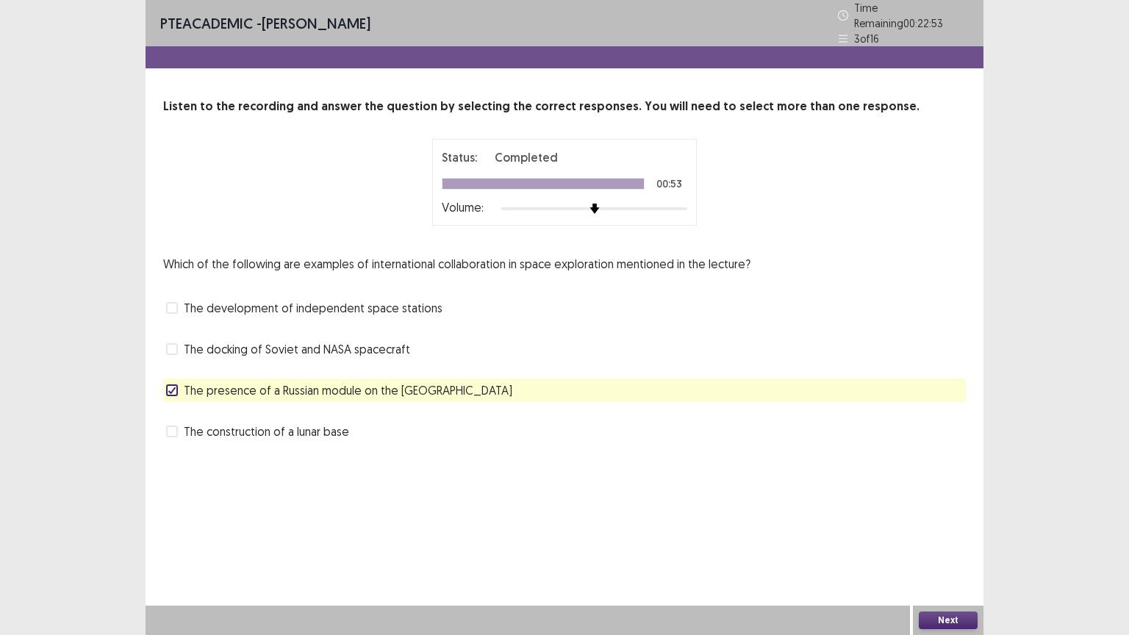
click at [179, 341] on label "The docking of Soviet and NASA spacecraft" at bounding box center [288, 349] width 244 height 18
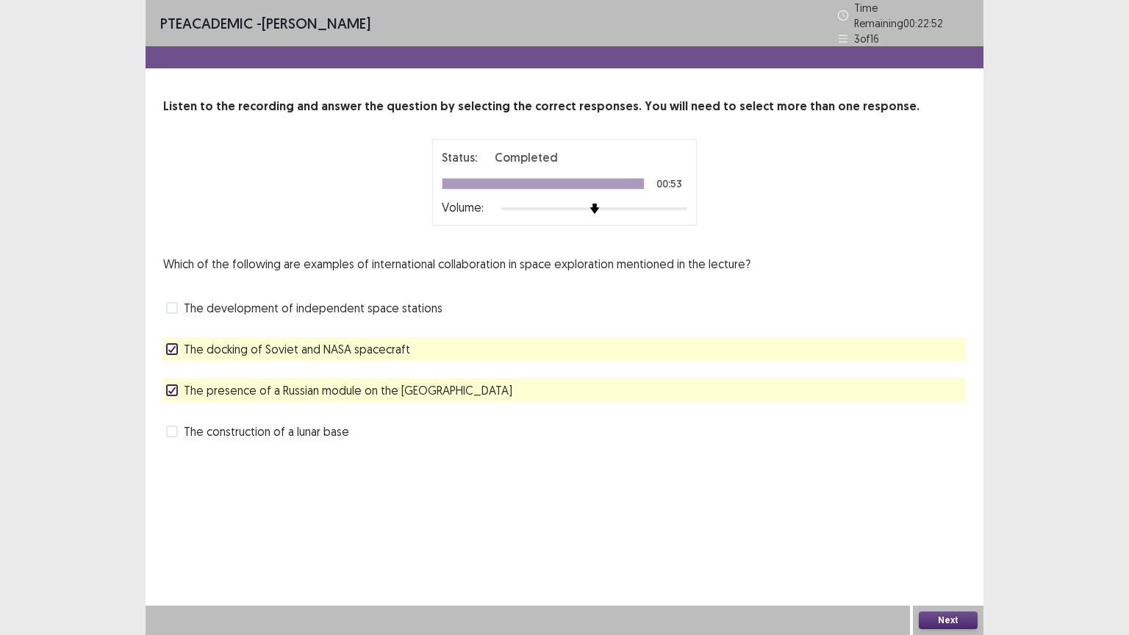
click at [179, 341] on label "The docking of Soviet and NASA spacecraft" at bounding box center [288, 349] width 244 height 18
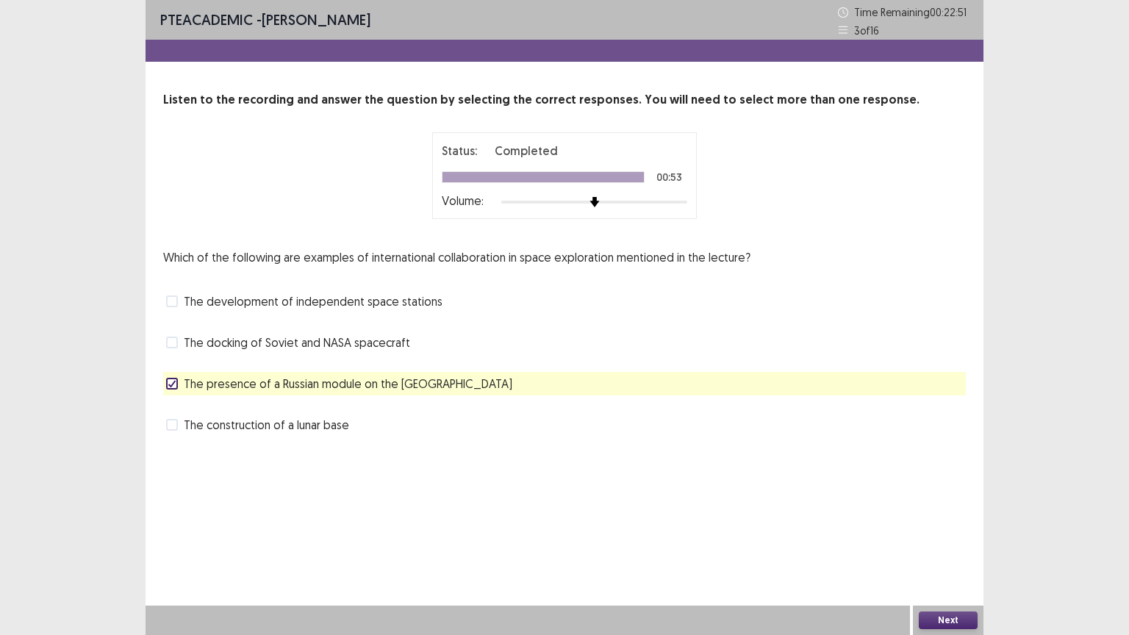
click at [179, 303] on label "The development of independent space stations" at bounding box center [304, 302] width 276 height 18
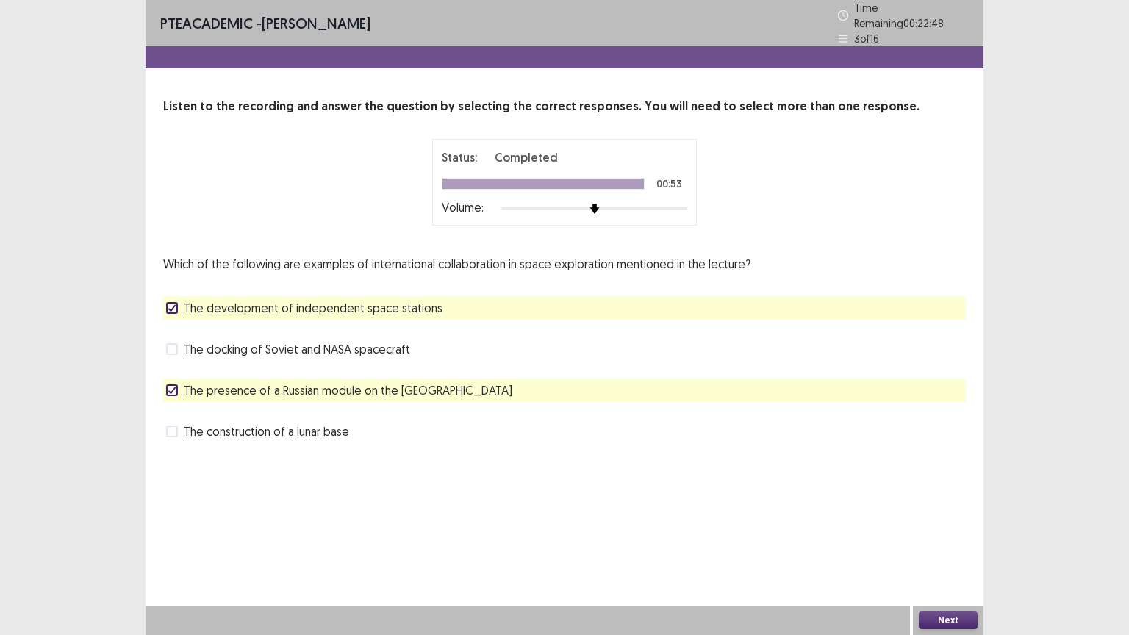
click at [965, 620] on button "Next" at bounding box center [948, 621] width 59 height 18
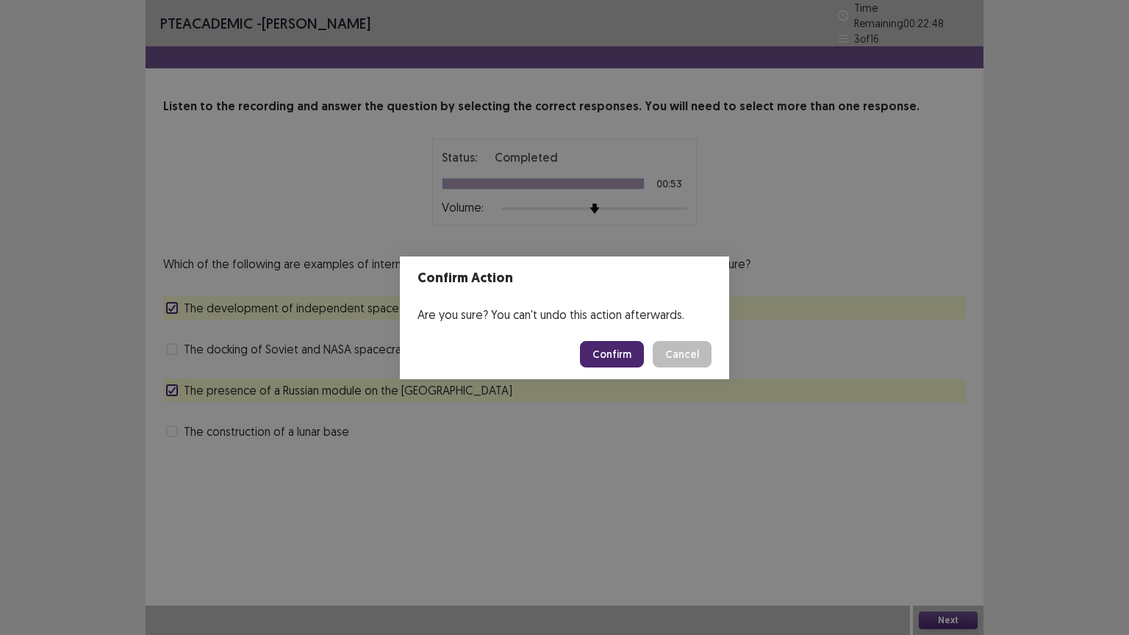
click at [612, 355] on button "Confirm" at bounding box center [612, 354] width 64 height 26
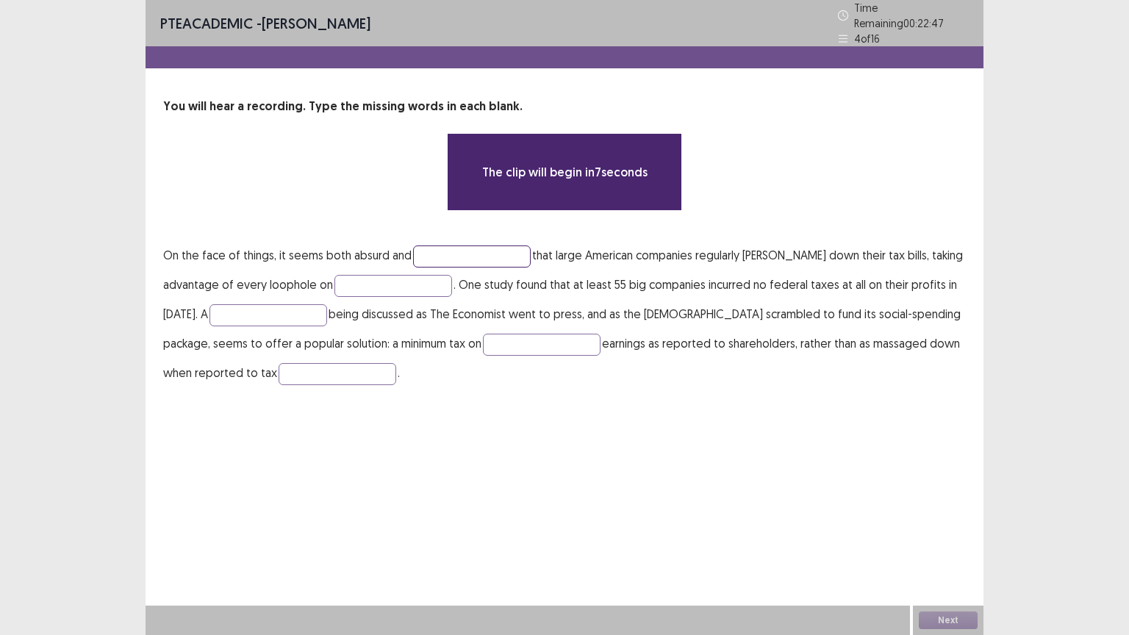
drag, startPoint x: 441, startPoint y: 241, endPoint x: 431, endPoint y: 257, distance: 18.2
click at [441, 245] on input "text" at bounding box center [472, 256] width 118 height 22
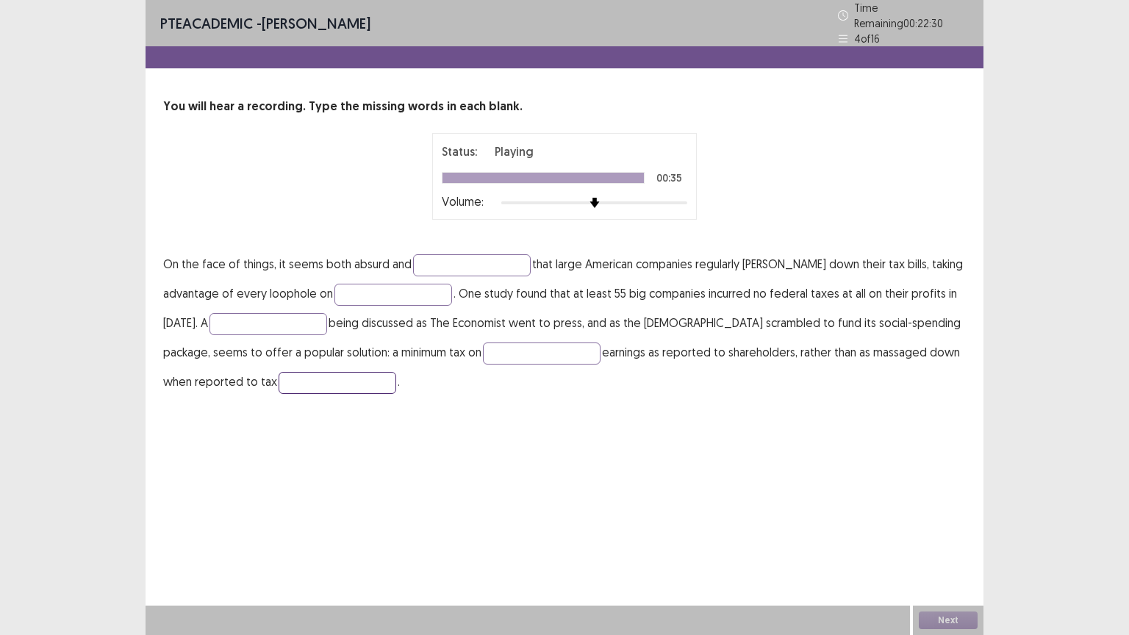
click at [329, 376] on input "text" at bounding box center [338, 383] width 118 height 22
type input "********"
click at [552, 353] on input "text" at bounding box center [542, 354] width 118 height 22
type input "*****"
click at [212, 315] on input "text" at bounding box center [268, 324] width 118 height 22
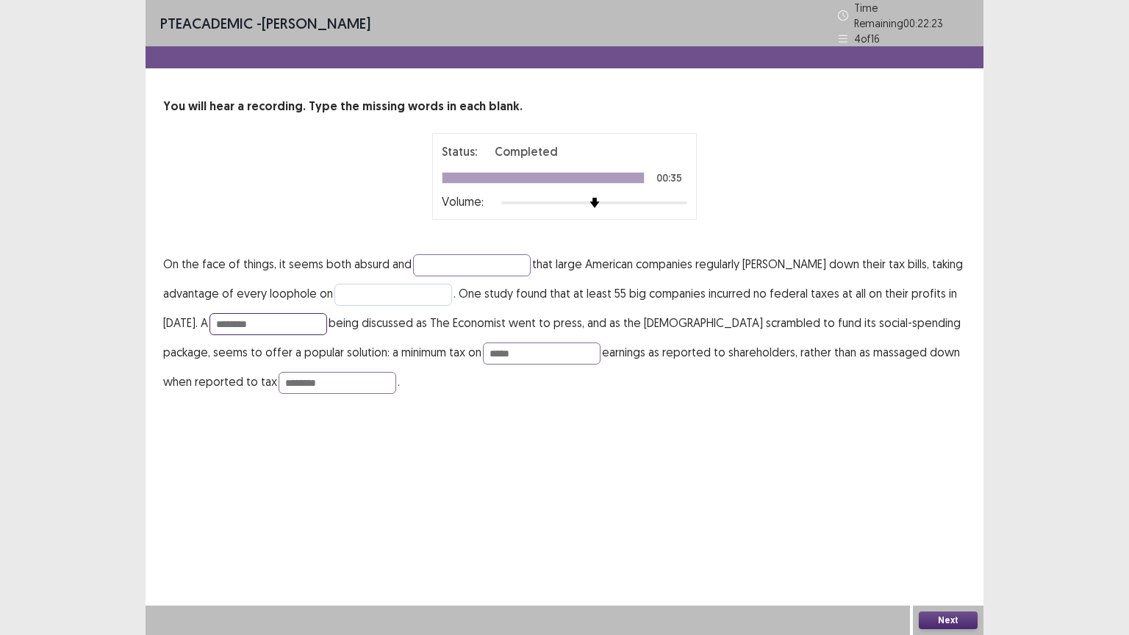
type input "********"
click at [370, 286] on input "text" at bounding box center [393, 295] width 118 height 22
type input "*****"
click at [426, 257] on input "text" at bounding box center [472, 265] width 118 height 22
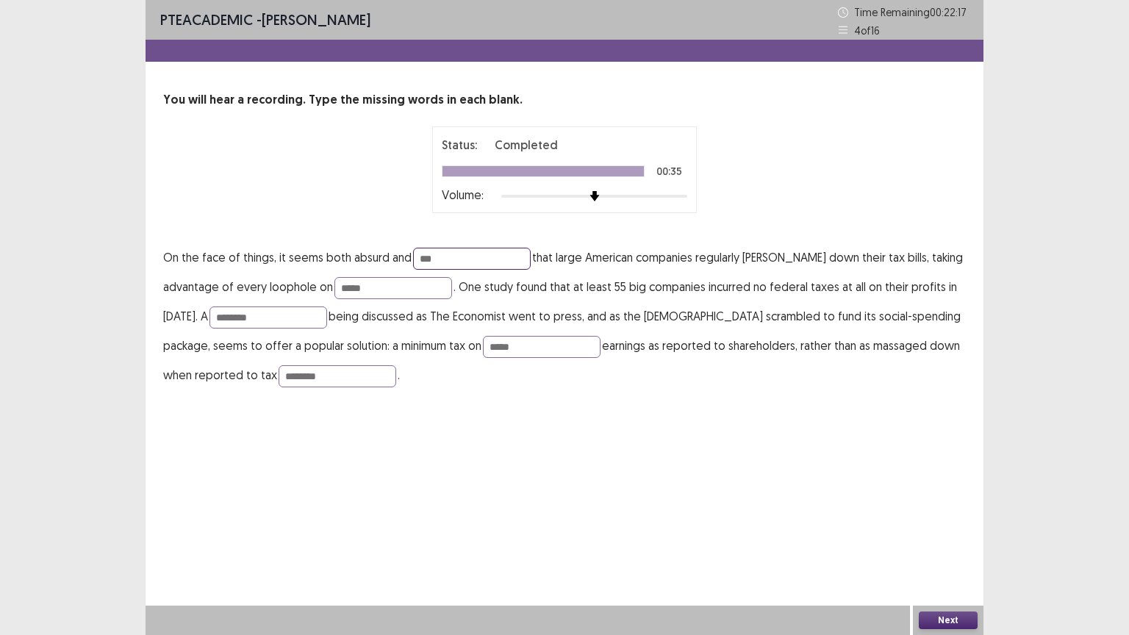
type input "***"
click at [937, 612] on button "Next" at bounding box center [948, 621] width 59 height 18
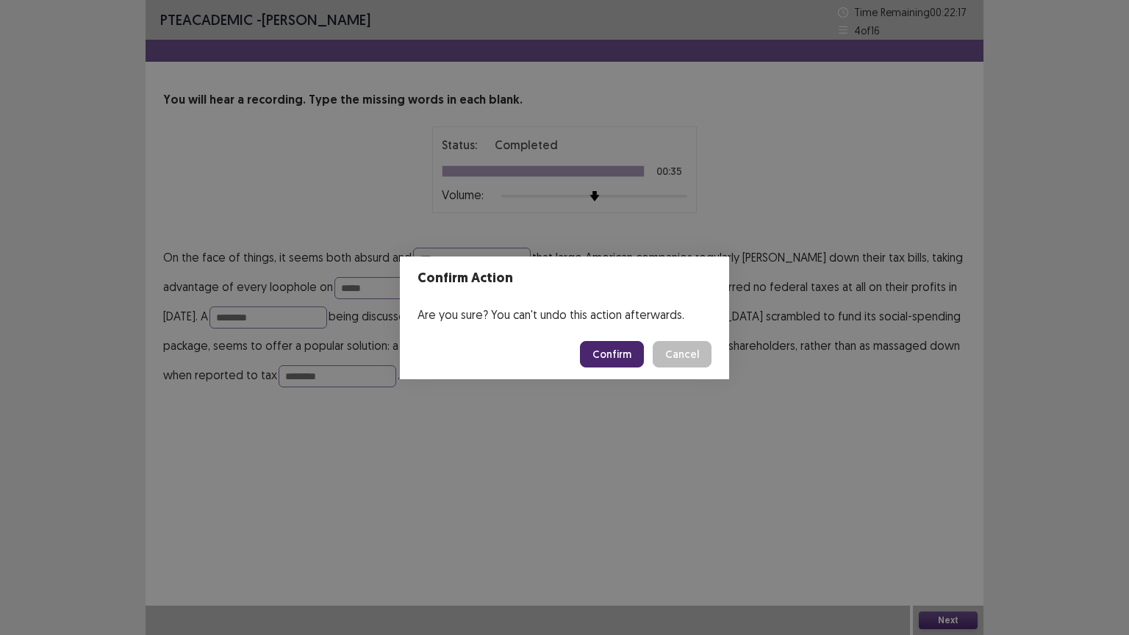
click at [621, 349] on button "Confirm" at bounding box center [612, 354] width 64 height 26
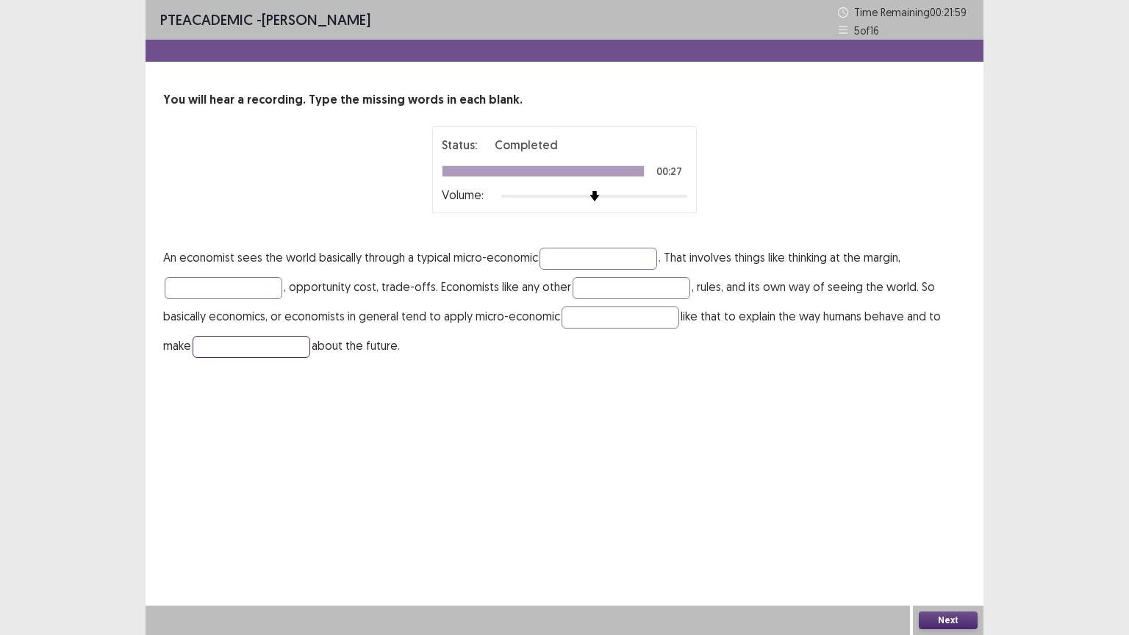
click at [259, 340] on input "text" at bounding box center [252, 347] width 118 height 22
type input "*******"
click at [575, 315] on input "text" at bounding box center [621, 318] width 118 height 22
type input "******"
click at [261, 283] on input "text" at bounding box center [224, 288] width 118 height 22
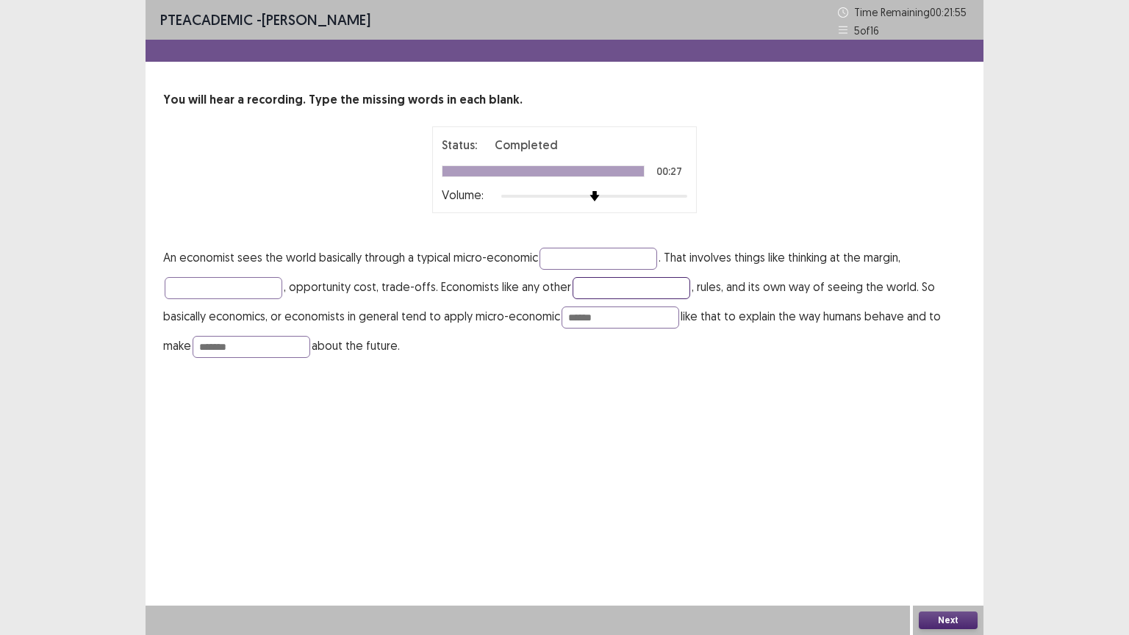
click at [626, 290] on input "text" at bounding box center [632, 288] width 118 height 22
type input "*********"
click at [266, 291] on input "text" at bounding box center [224, 288] width 118 height 22
type input "********"
click at [554, 255] on input "text" at bounding box center [599, 259] width 118 height 22
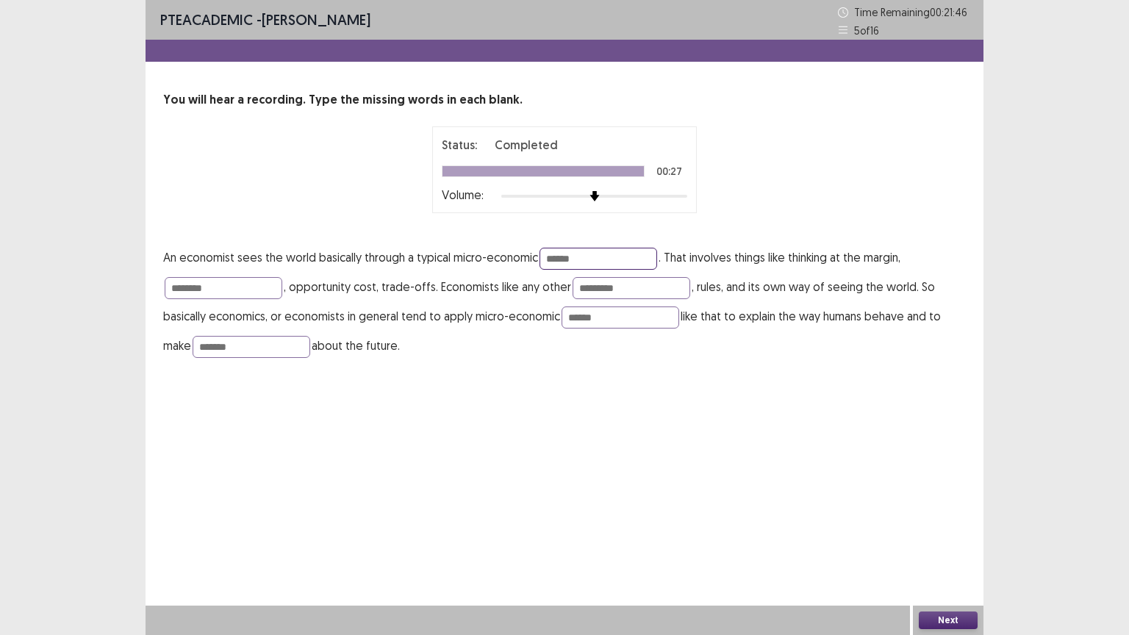
type input "******"
click at [953, 614] on button "Next" at bounding box center [948, 621] width 59 height 18
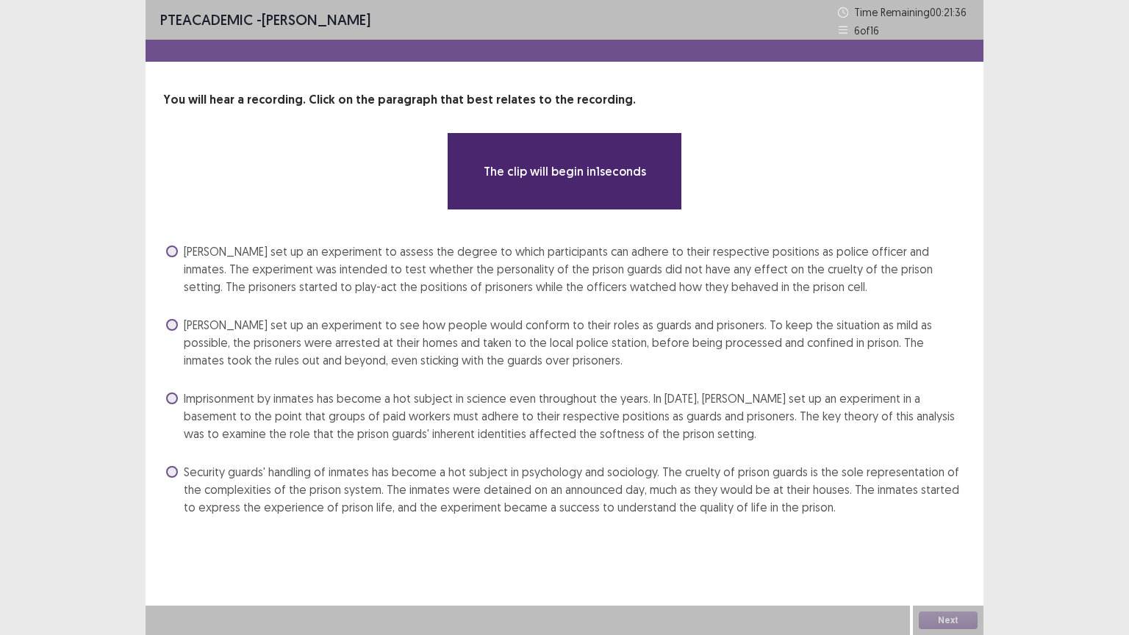
click at [175, 467] on span at bounding box center [172, 472] width 12 height 12
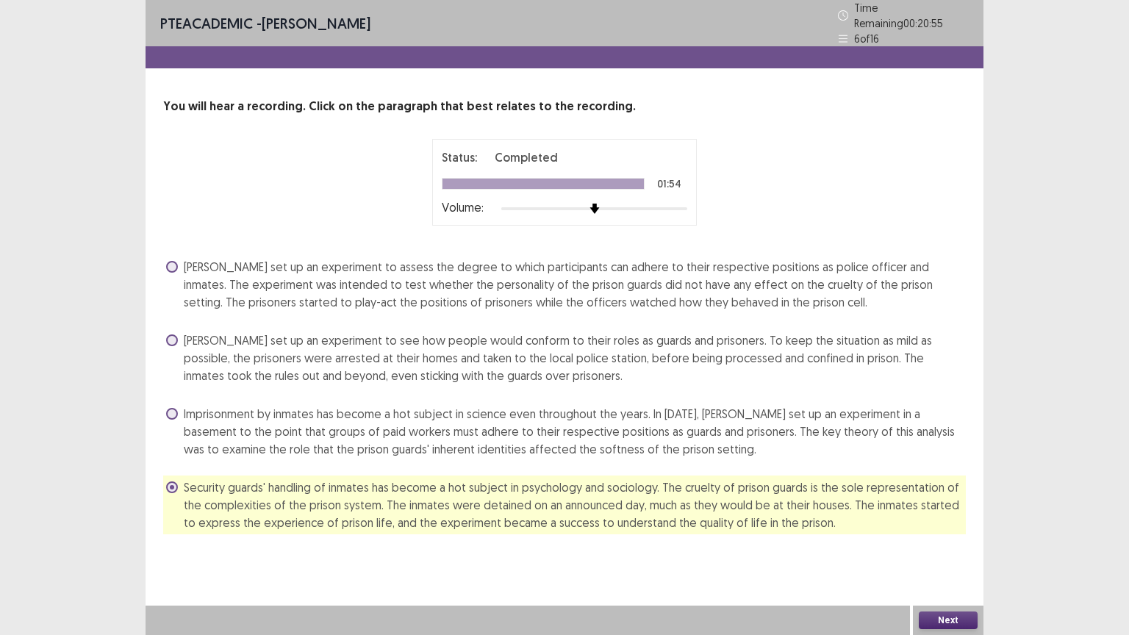
click at [943, 617] on button "Next" at bounding box center [948, 621] width 59 height 18
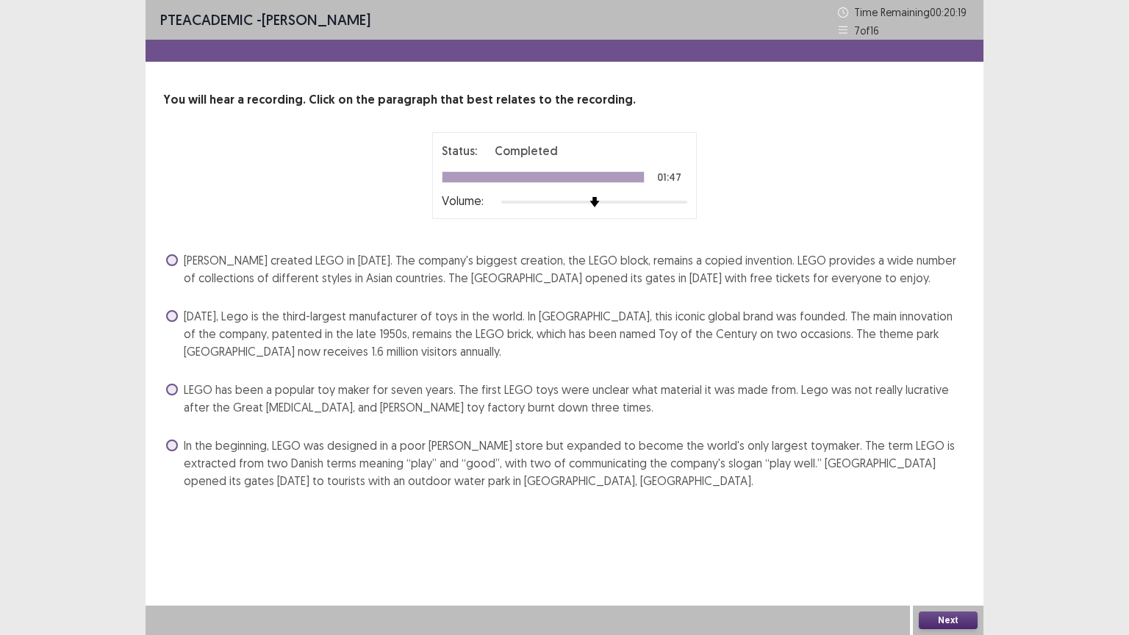
click at [169, 312] on span at bounding box center [172, 316] width 12 height 12
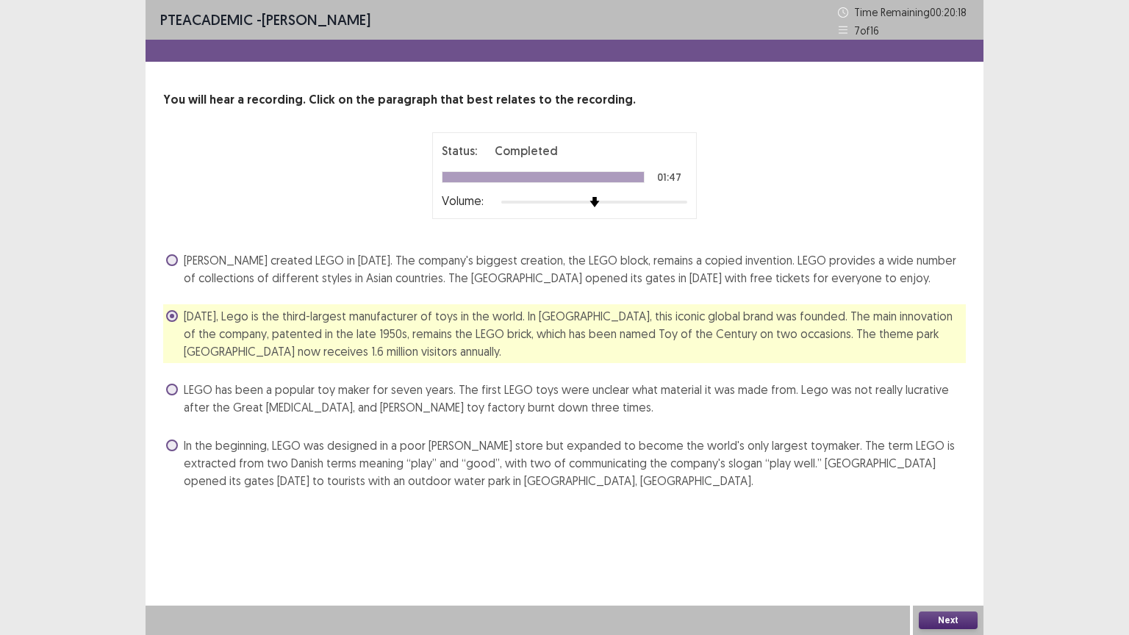
click at [947, 613] on button "Next" at bounding box center [948, 621] width 59 height 18
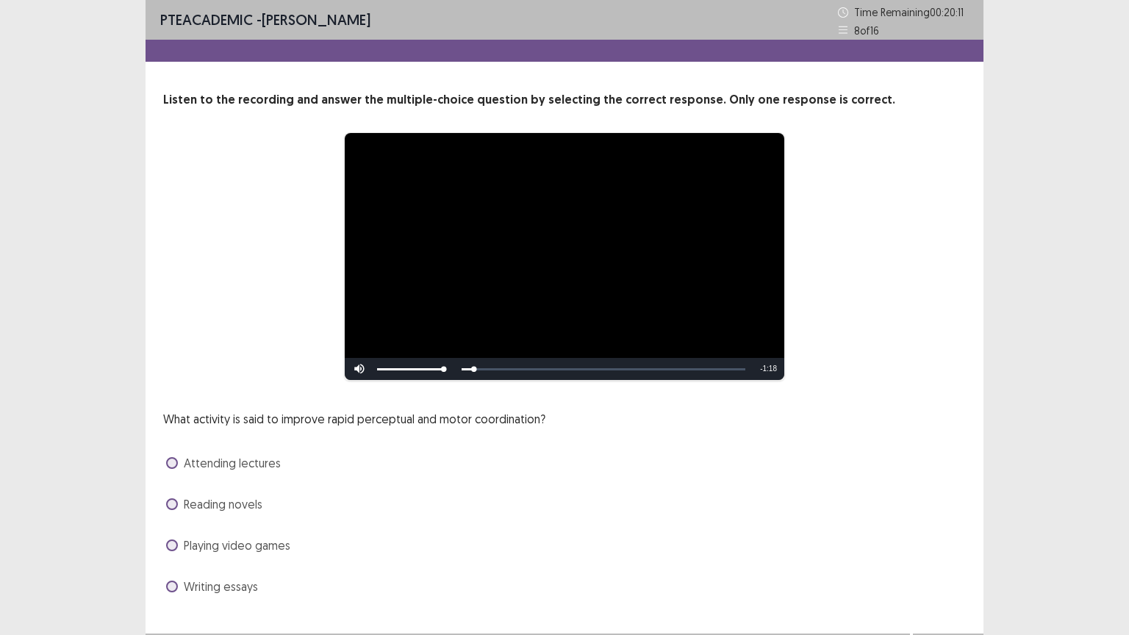
click at [168, 544] on span at bounding box center [172, 546] width 12 height 12
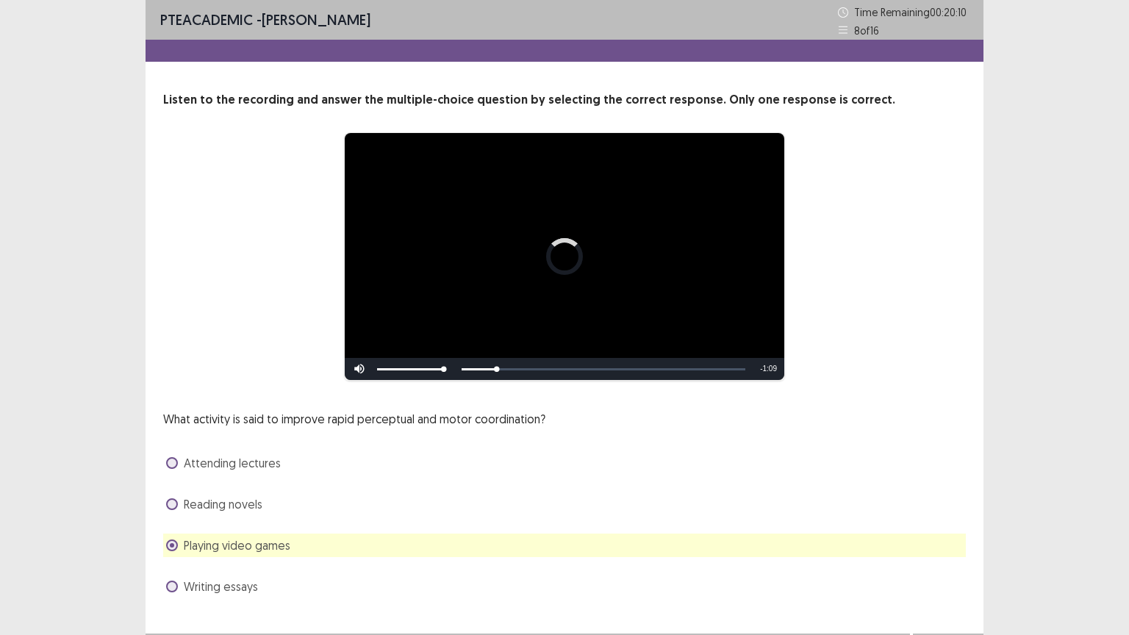
scroll to position [28, 0]
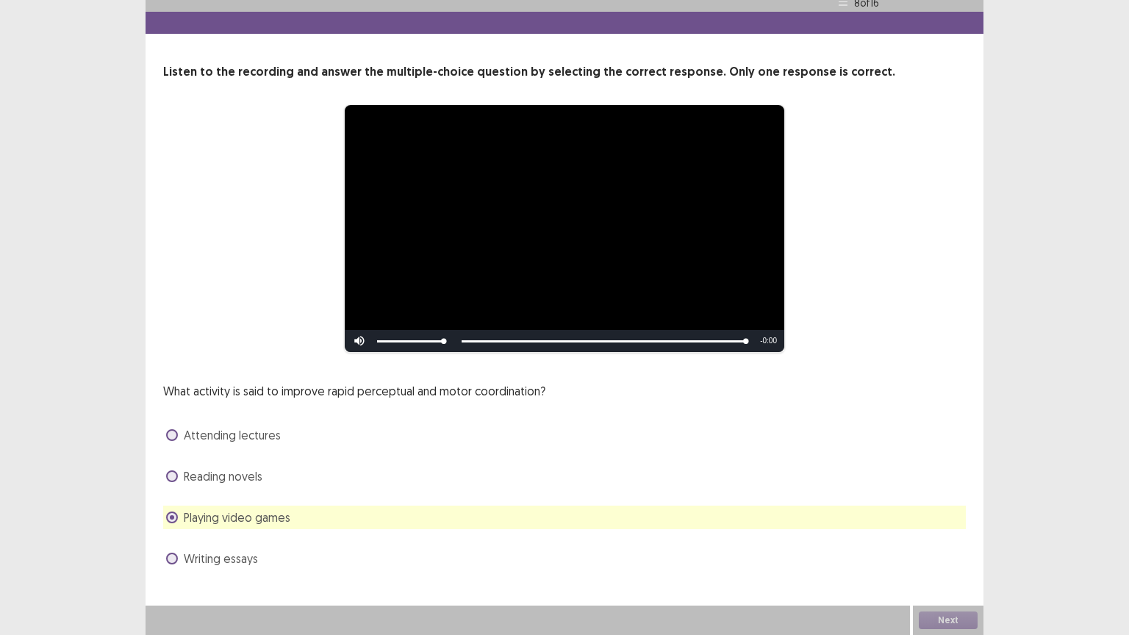
click at [857, 594] on div "**********" at bounding box center [565, 286] width 838 height 628
click at [168, 473] on span at bounding box center [172, 476] width 12 height 12
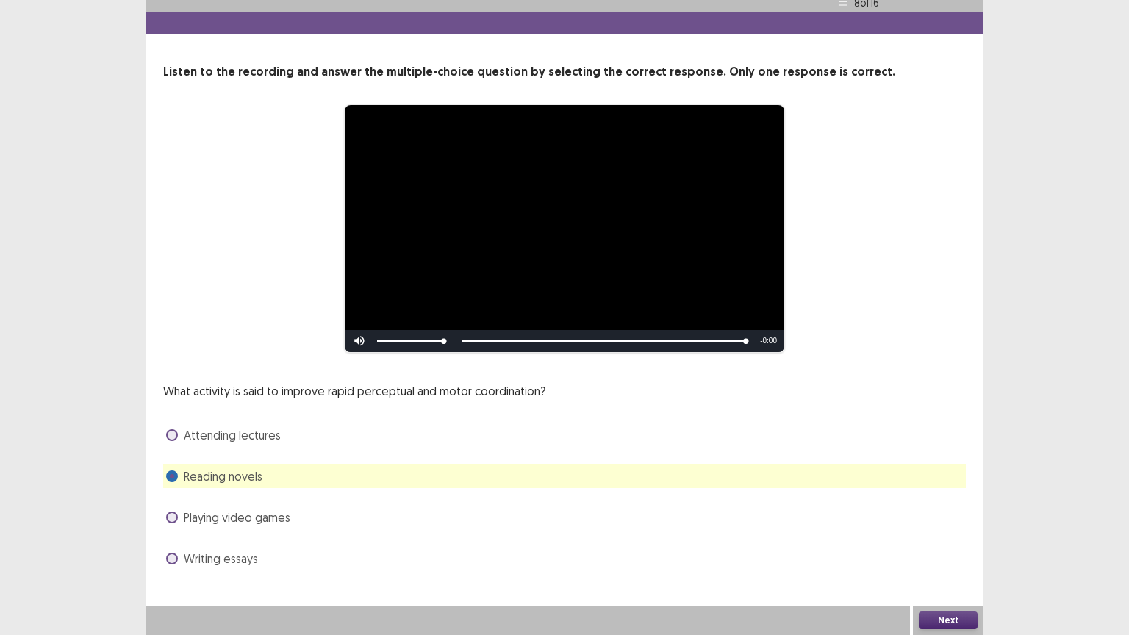
click at [173, 517] on span at bounding box center [172, 518] width 12 height 12
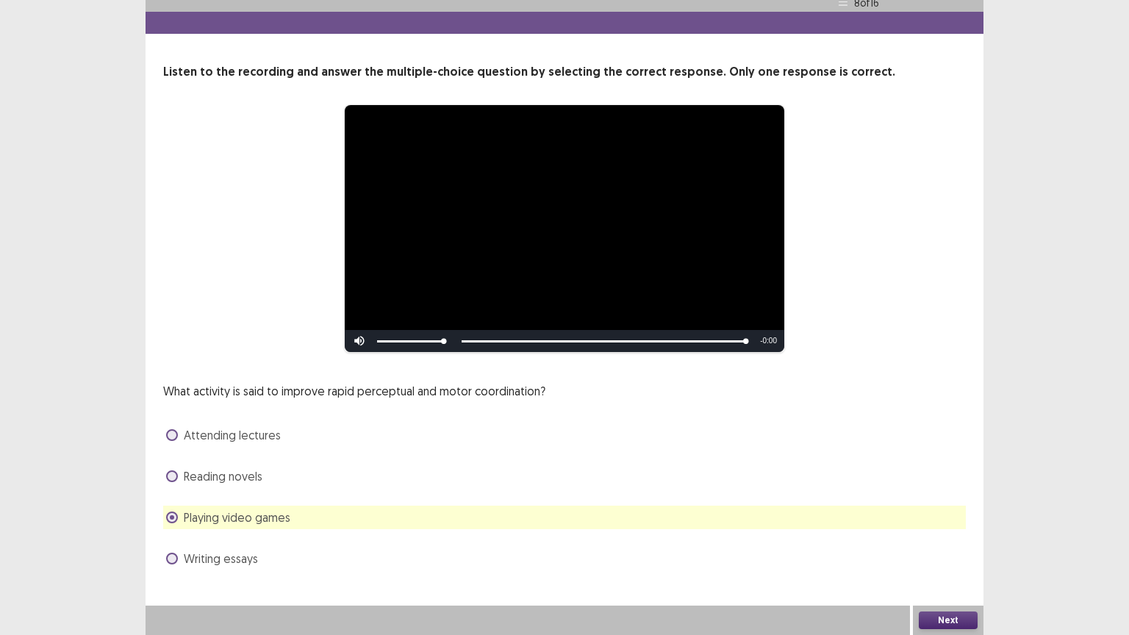
click at [951, 619] on button "Next" at bounding box center [948, 621] width 59 height 18
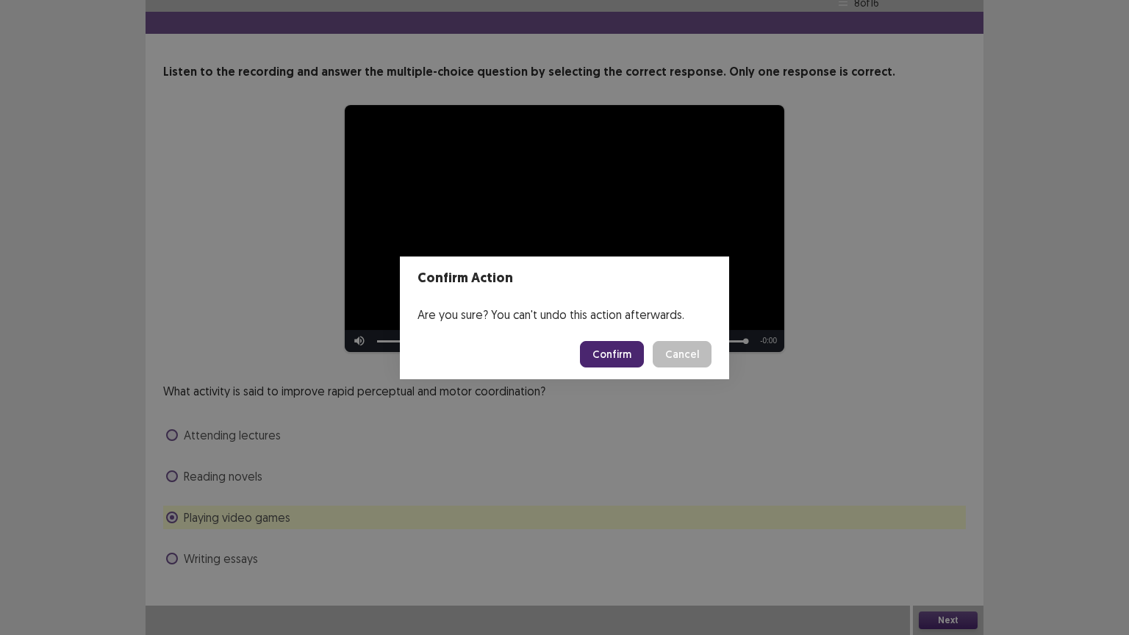
click at [610, 354] on button "Confirm" at bounding box center [612, 354] width 64 height 26
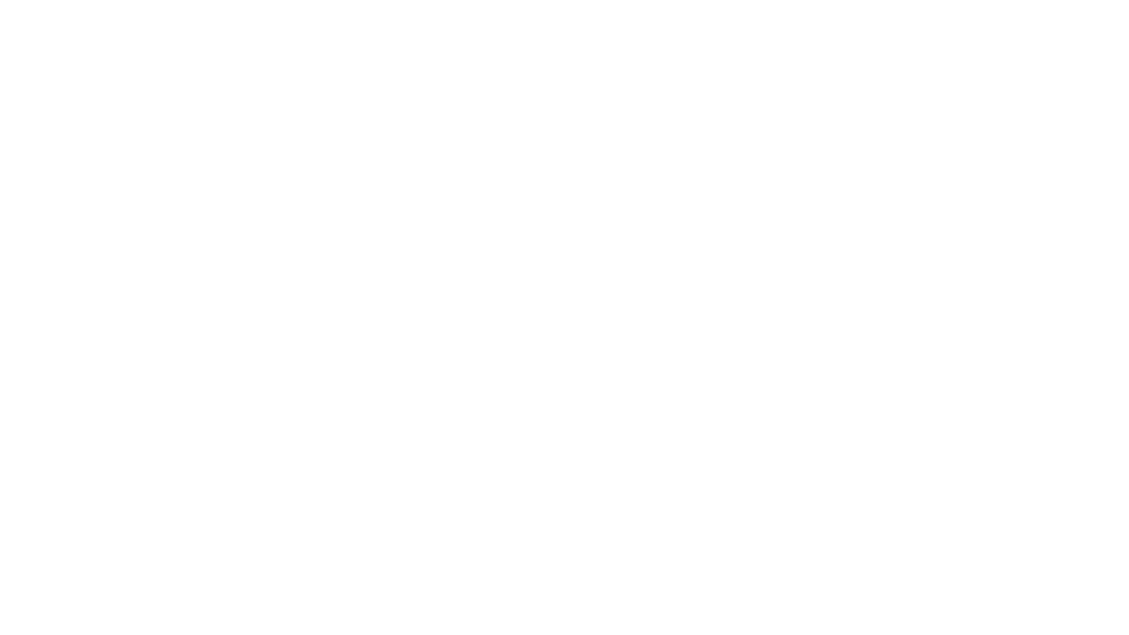
scroll to position [0, 0]
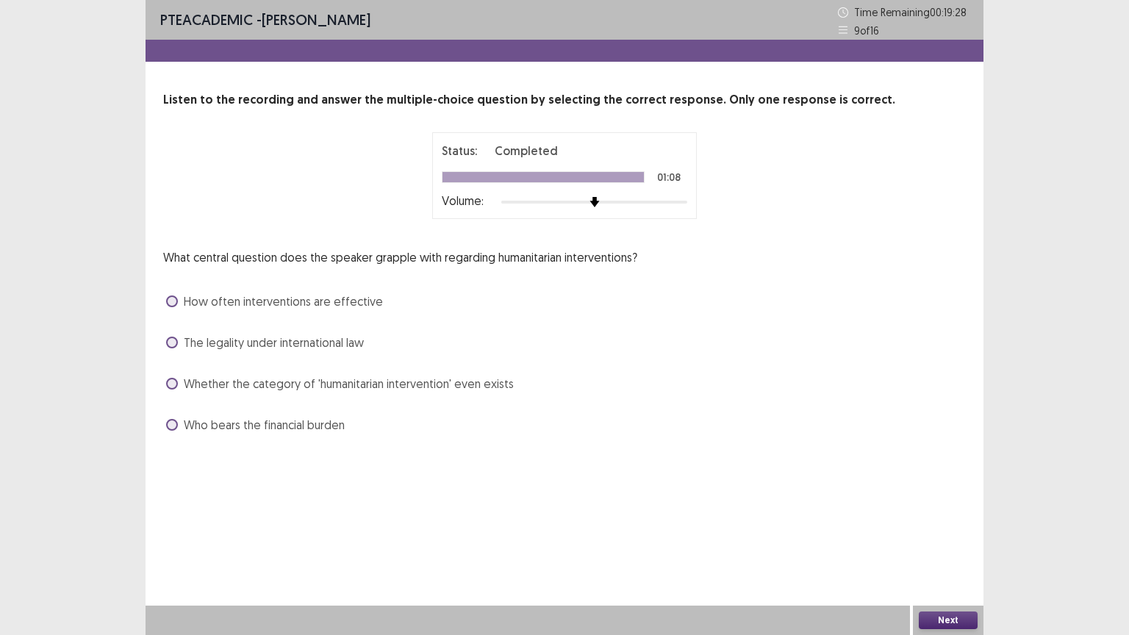
click at [173, 384] on span at bounding box center [172, 384] width 12 height 12
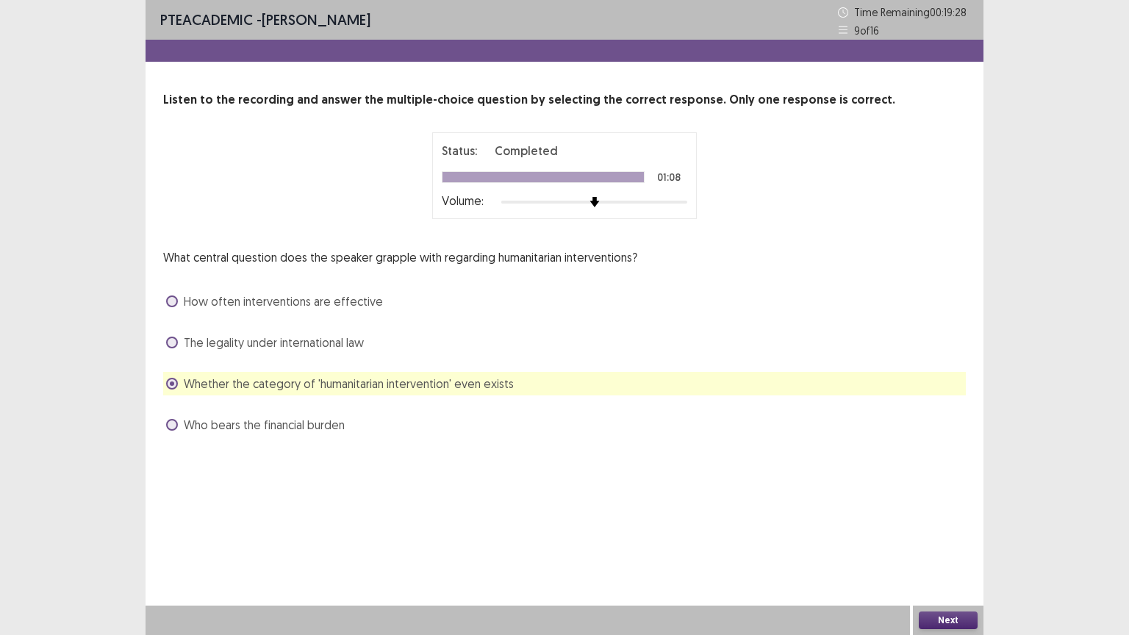
click at [947, 618] on button "Next" at bounding box center [948, 621] width 59 height 18
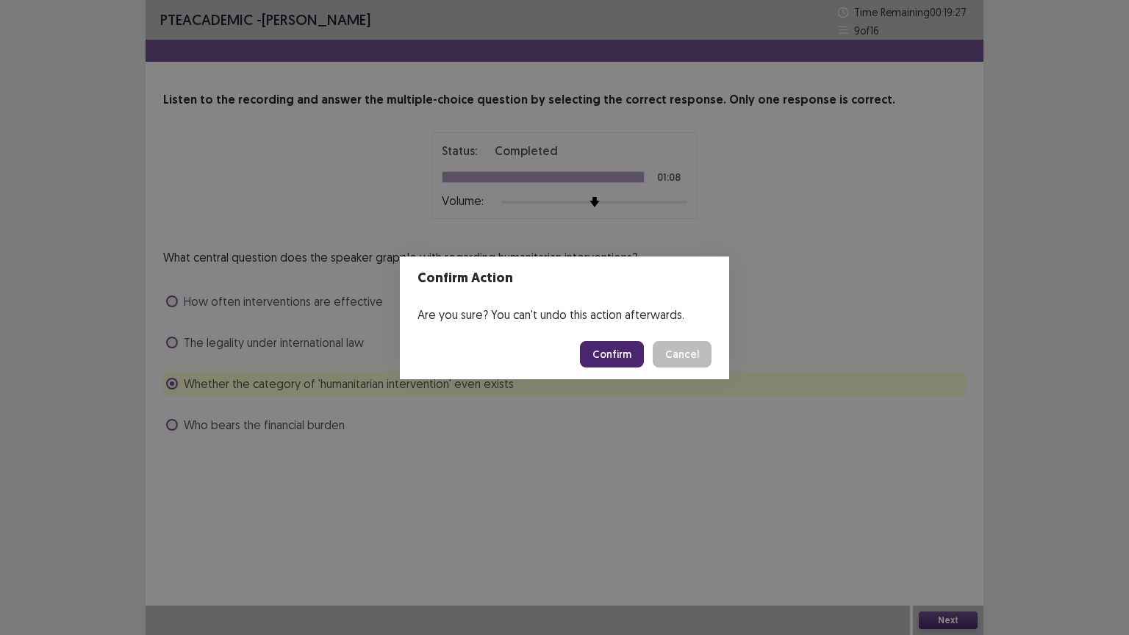
click at [609, 353] on button "Confirm" at bounding box center [612, 354] width 64 height 26
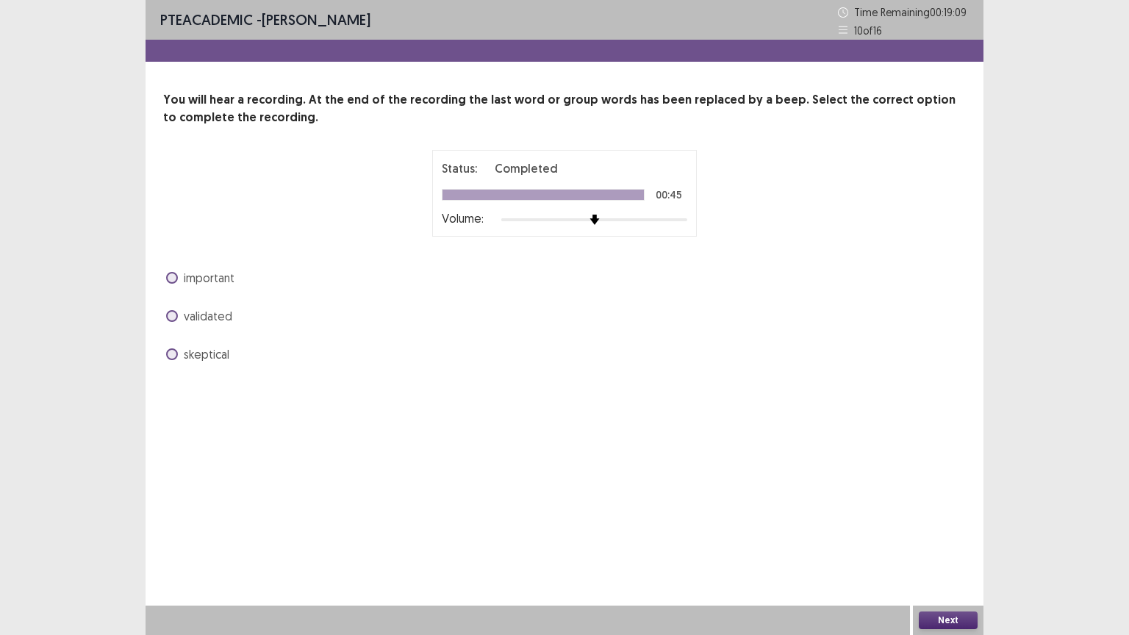
click at [172, 352] on span at bounding box center [172, 354] width 12 height 12
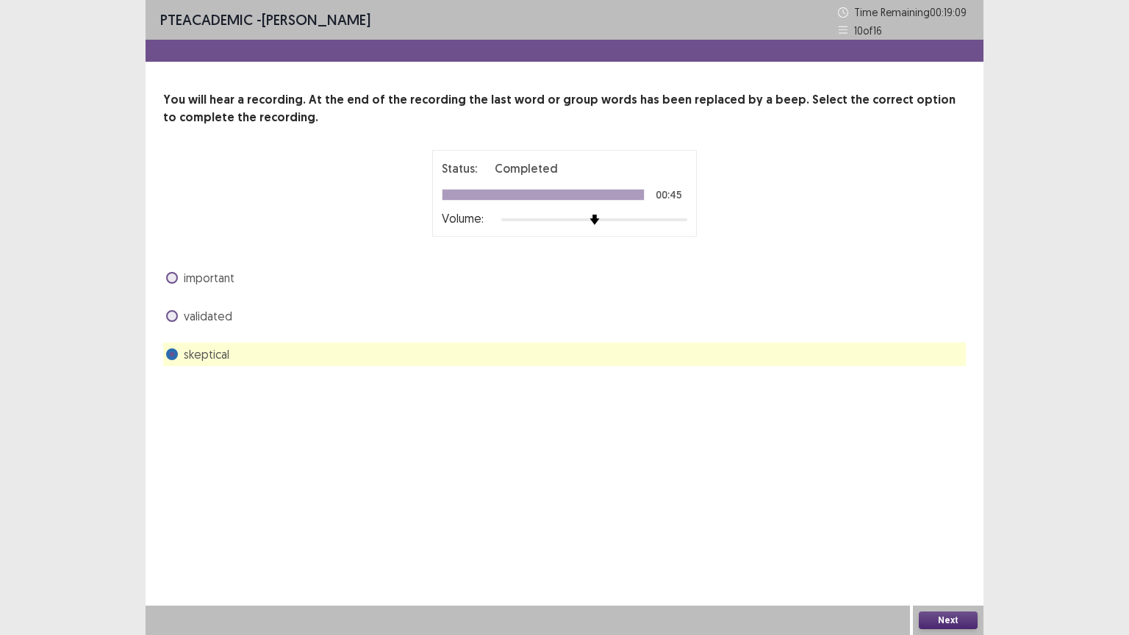
click at [929, 620] on button "Next" at bounding box center [948, 621] width 59 height 18
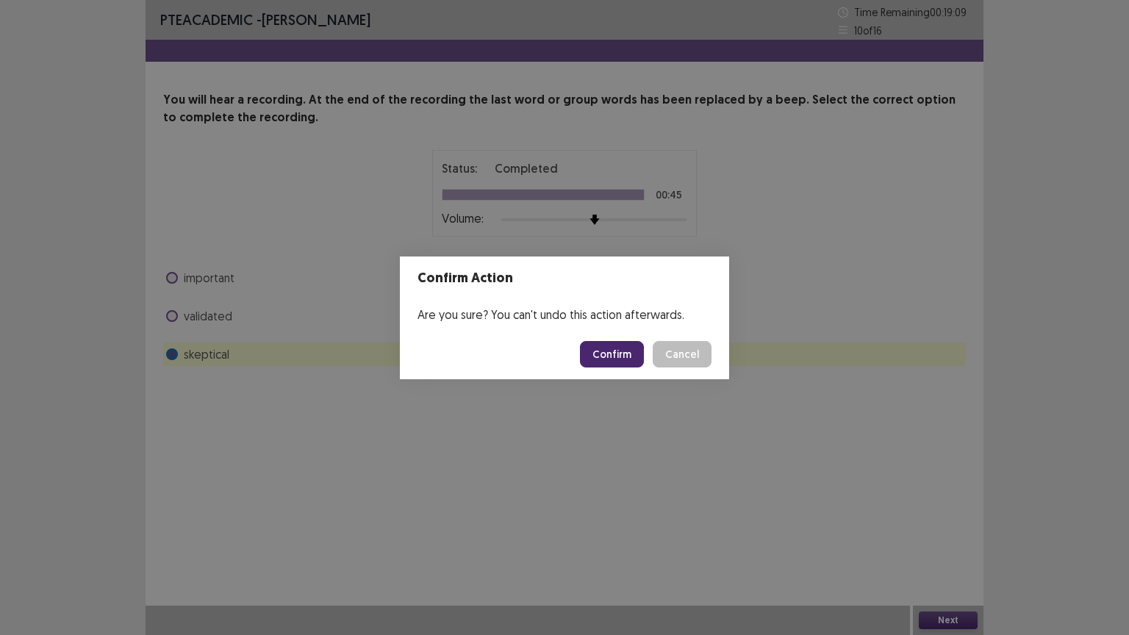
click at [623, 349] on button "Confirm" at bounding box center [612, 354] width 64 height 26
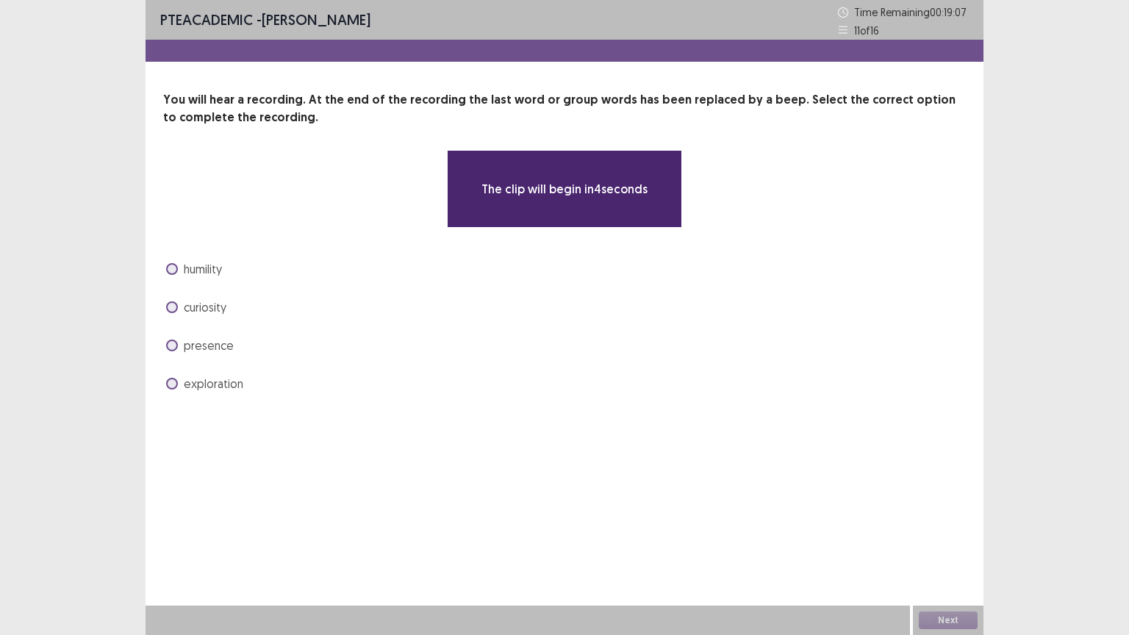
click at [169, 305] on span at bounding box center [172, 307] width 12 height 12
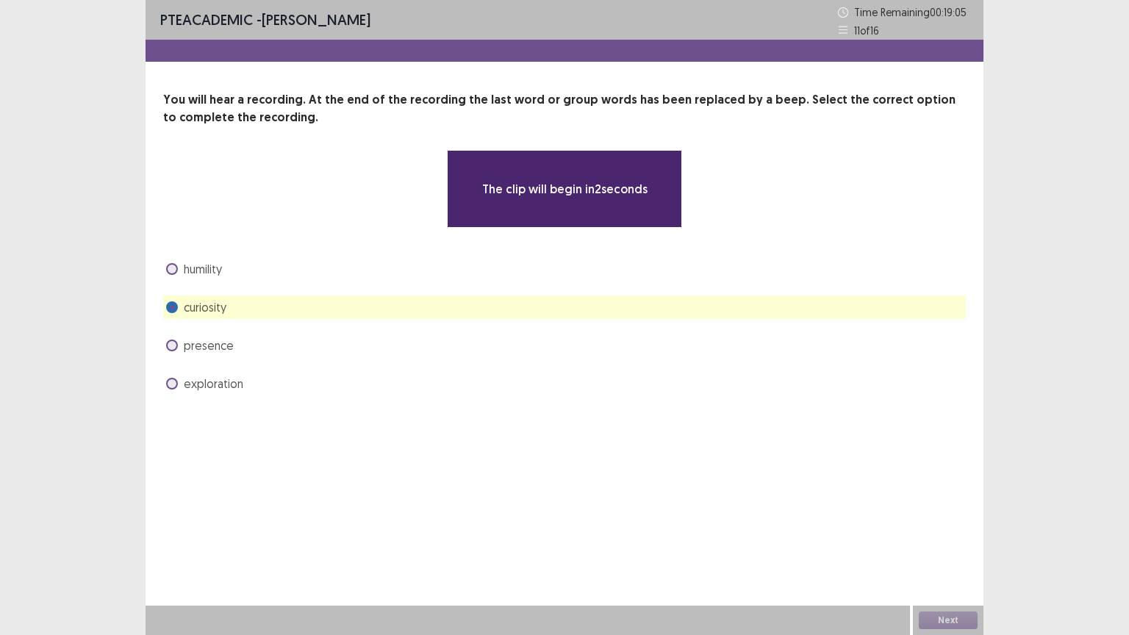
click at [173, 268] on span at bounding box center [172, 269] width 12 height 12
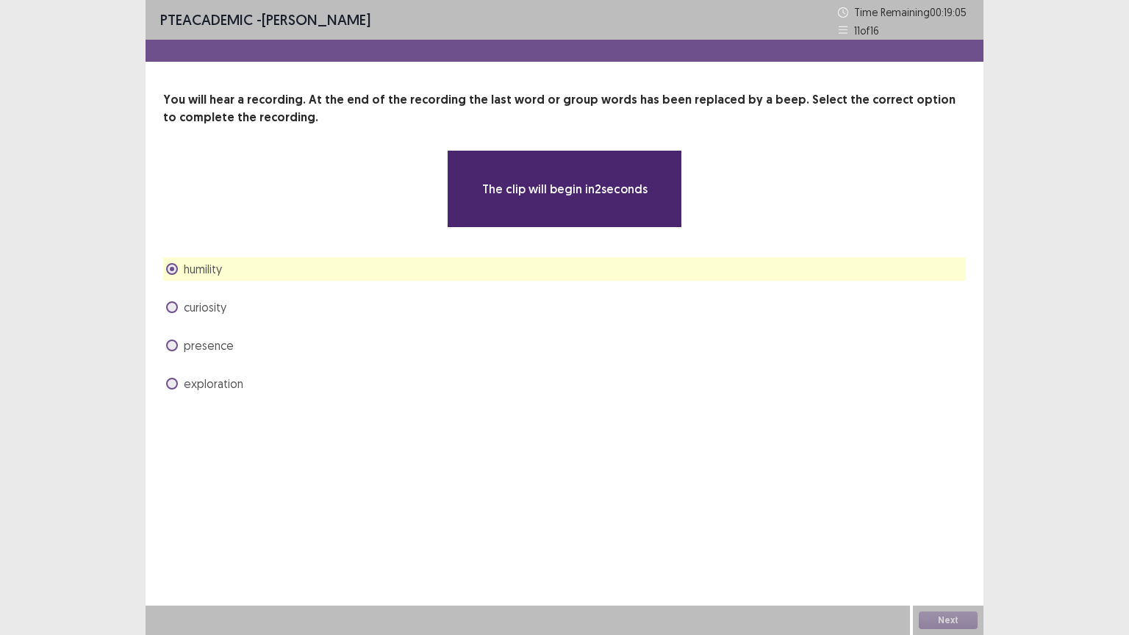
click at [170, 343] on span at bounding box center [172, 346] width 12 height 12
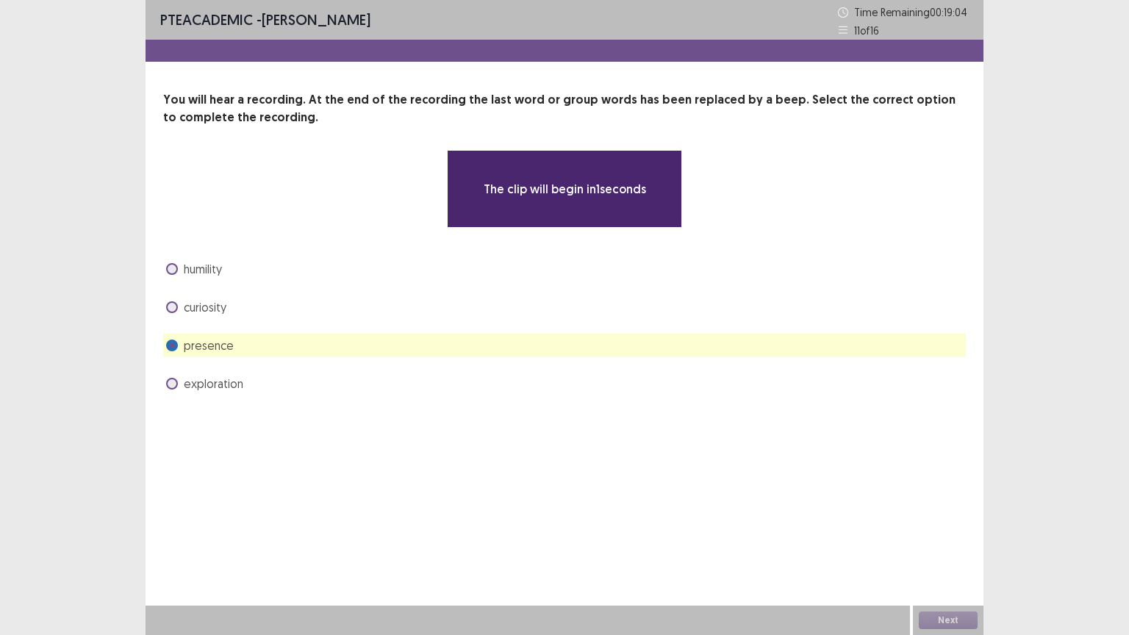
click at [173, 382] on span at bounding box center [172, 384] width 12 height 12
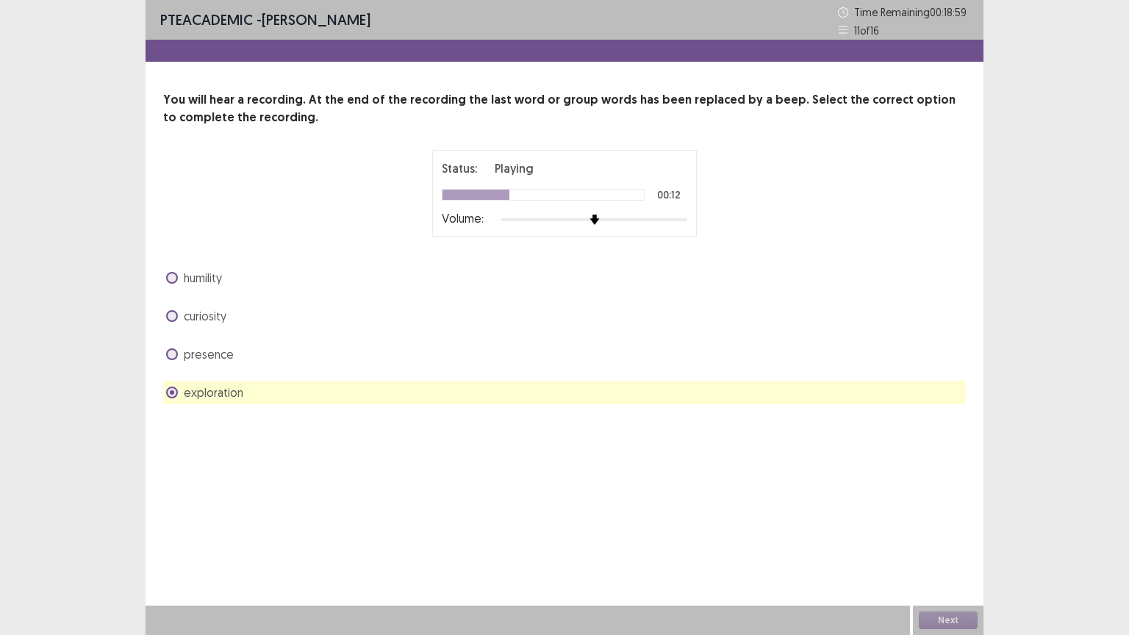
click at [175, 315] on span at bounding box center [172, 316] width 12 height 12
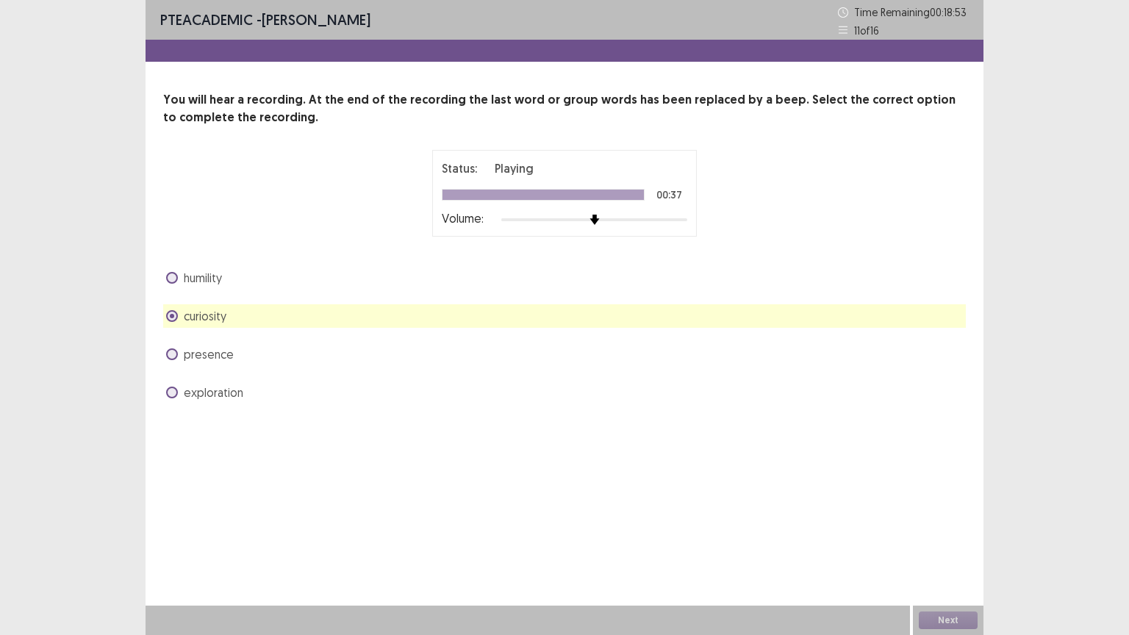
click at [694, 473] on div "PTE academic - [PERSON_NAME] Time Remaining 00 : 18 : 53 11 of 16 You will hear…" at bounding box center [565, 317] width 838 height 635
click at [174, 356] on span at bounding box center [172, 354] width 12 height 12
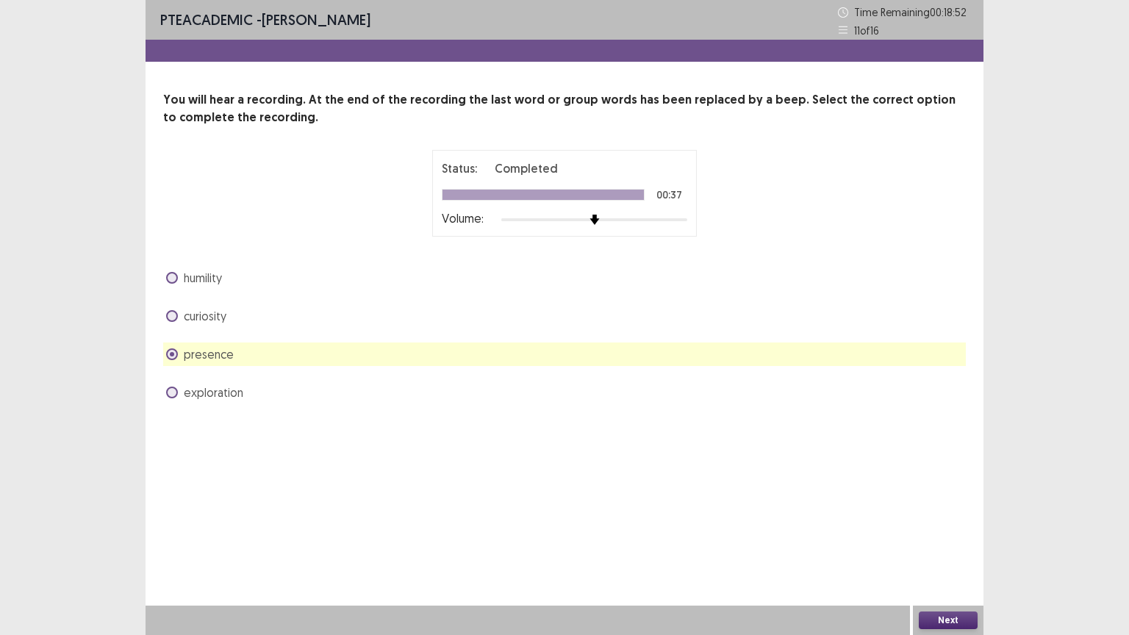
drag, startPoint x: 171, startPoint y: 318, endPoint x: 182, endPoint y: 329, distance: 16.6
click at [171, 318] on span at bounding box center [172, 316] width 12 height 12
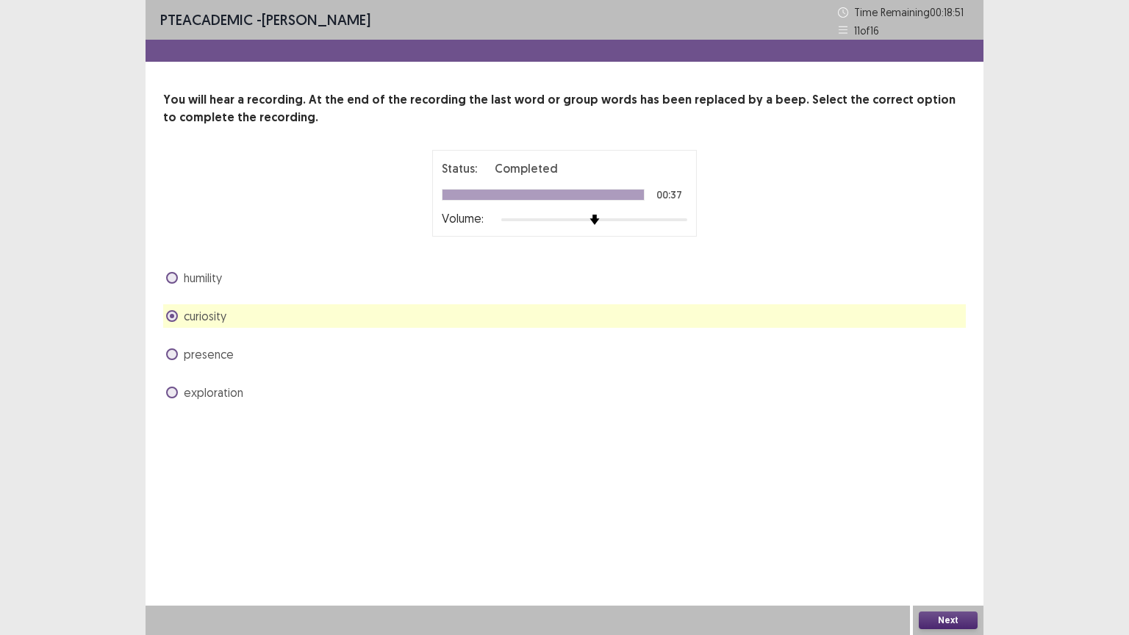
click at [956, 617] on button "Next" at bounding box center [948, 621] width 59 height 18
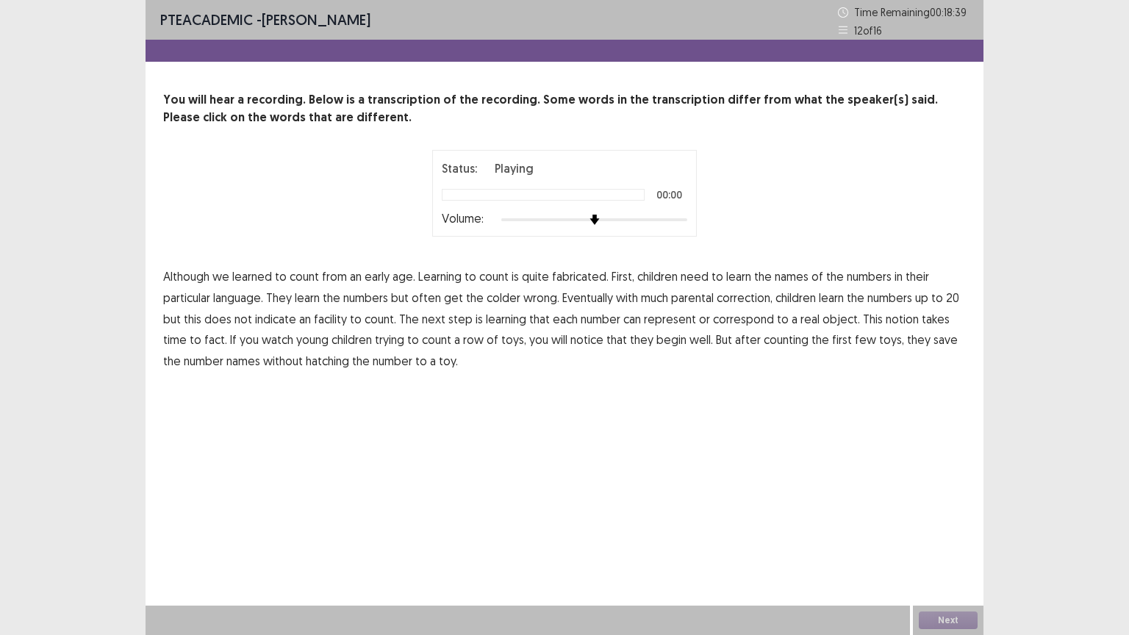
click at [571, 275] on span "fabricated." at bounding box center [580, 277] width 57 height 18
click at [501, 298] on span "colder" at bounding box center [504, 298] width 34 height 18
click at [333, 318] on span "facility" at bounding box center [330, 319] width 33 height 18
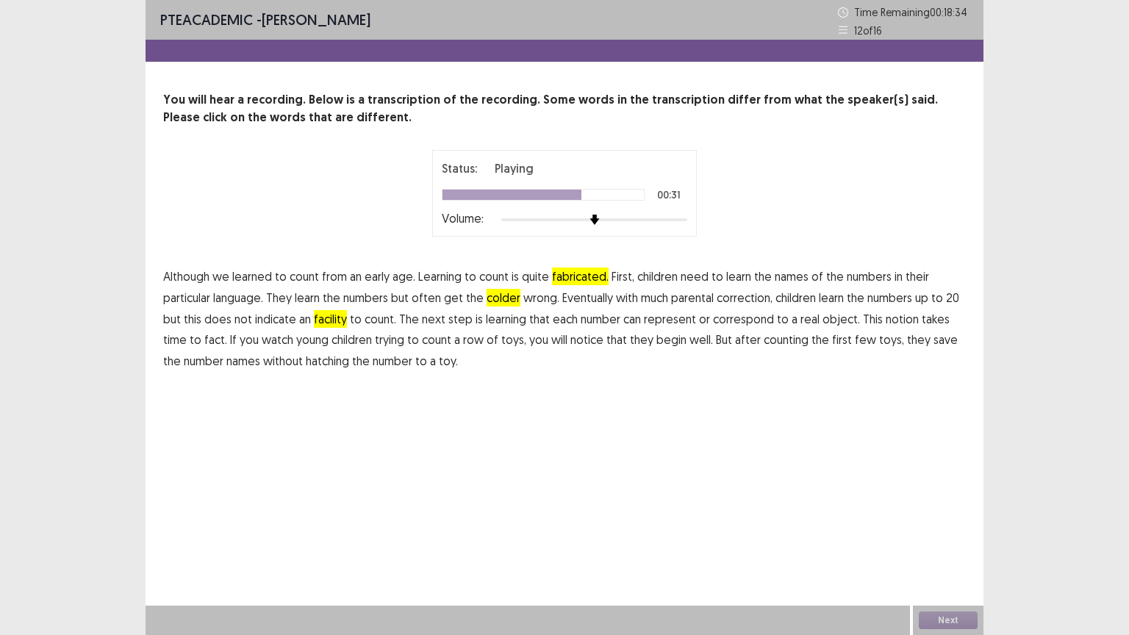
click at [204, 338] on span "fact." at bounding box center [215, 340] width 23 height 18
click at [308, 362] on span "hatching" at bounding box center [327, 361] width 43 height 18
click at [714, 499] on div "PTE academic - [PERSON_NAME] Time Remaining 00 : 18 : 32 12 of 16 You will hear…" at bounding box center [565, 317] width 838 height 635
click at [287, 451] on div "PTE academic - [PERSON_NAME] Time Remaining 00 : 18 : 31 12 of 16 You will hear…" at bounding box center [565, 317] width 838 height 635
click at [950, 622] on button "Next" at bounding box center [948, 621] width 59 height 18
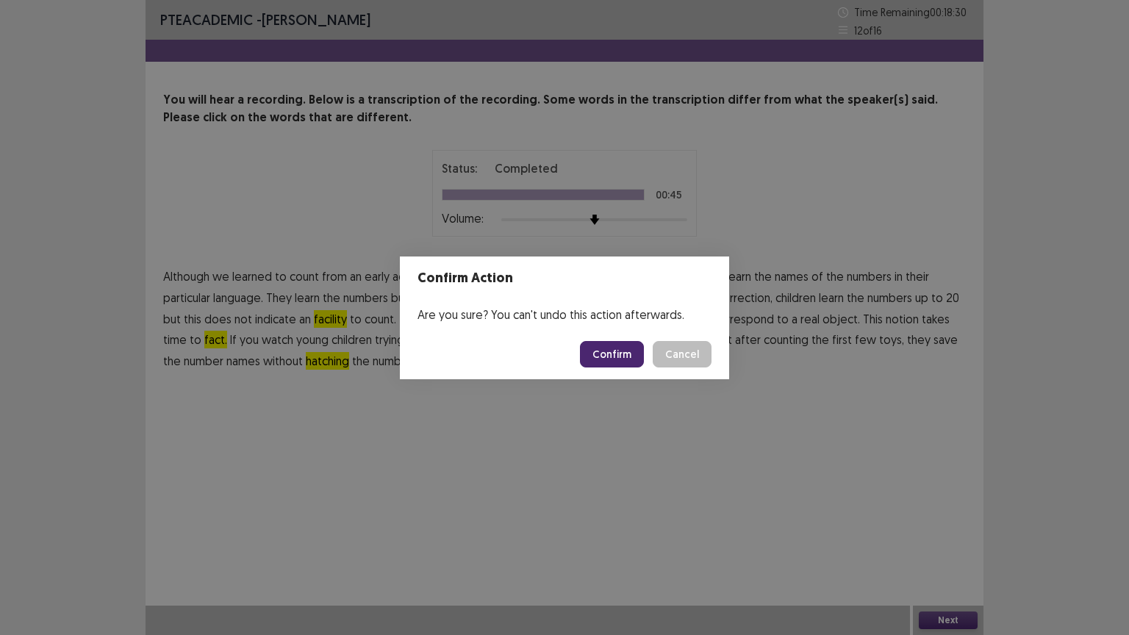
click at [617, 351] on button "Confirm" at bounding box center [612, 354] width 64 height 26
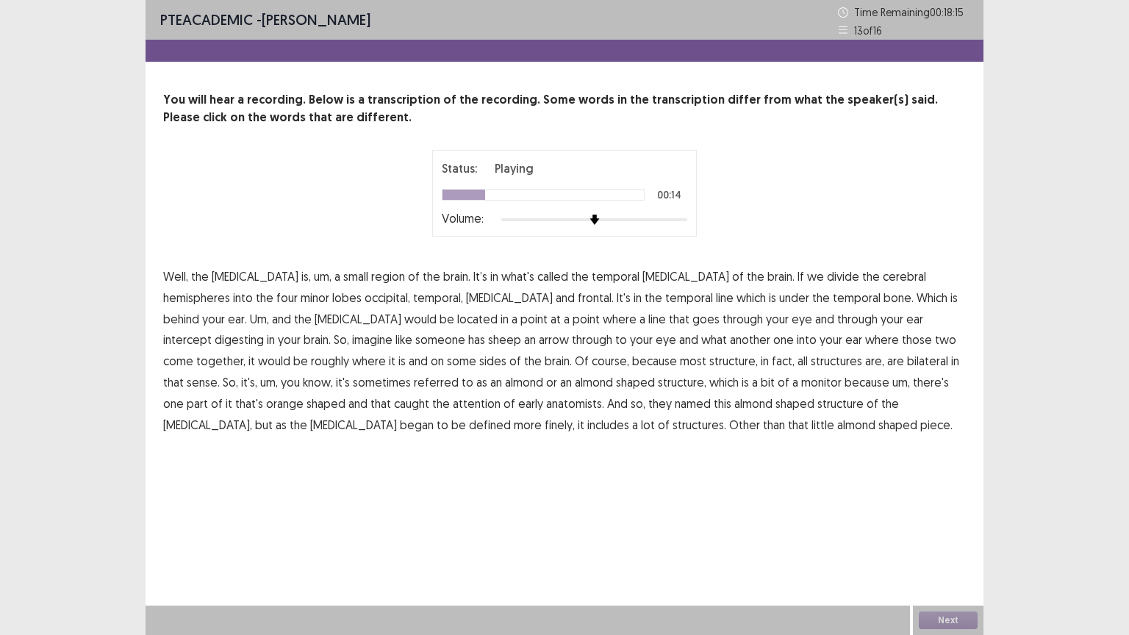
click at [315, 322] on span "[MEDICAL_DATA]" at bounding box center [358, 319] width 87 height 18
click at [878, 423] on span "shaped" at bounding box center [897, 425] width 39 height 18
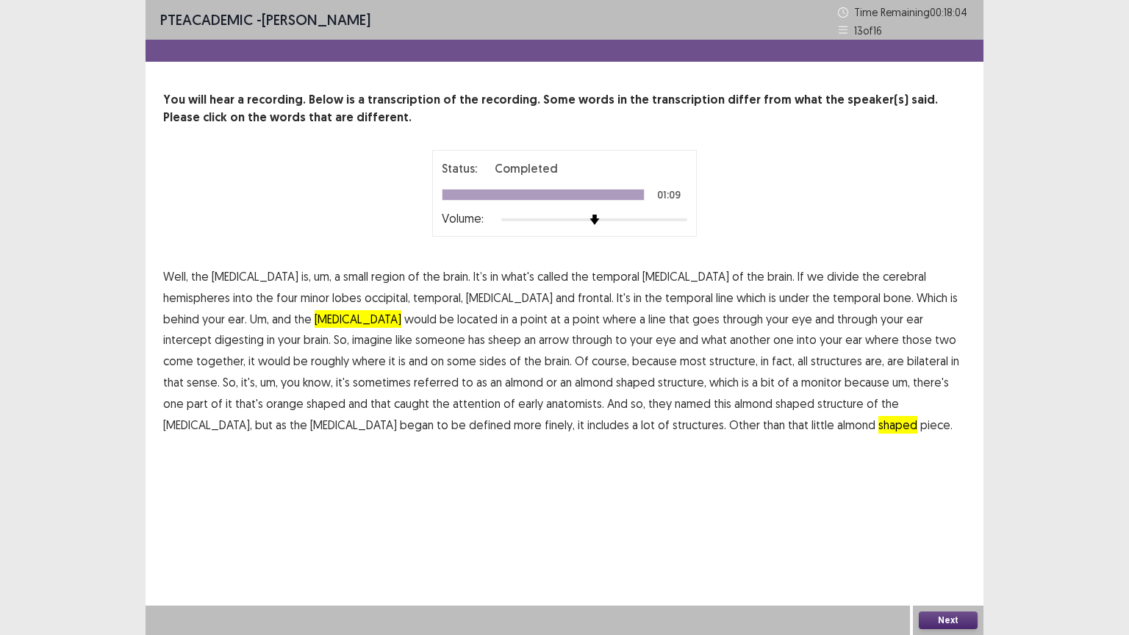
click at [453, 400] on span "attention" at bounding box center [477, 404] width 48 height 18
click at [642, 273] on span "[MEDICAL_DATA]" at bounding box center [685, 277] width 87 height 18
click at [936, 623] on button "Next" at bounding box center [948, 621] width 59 height 18
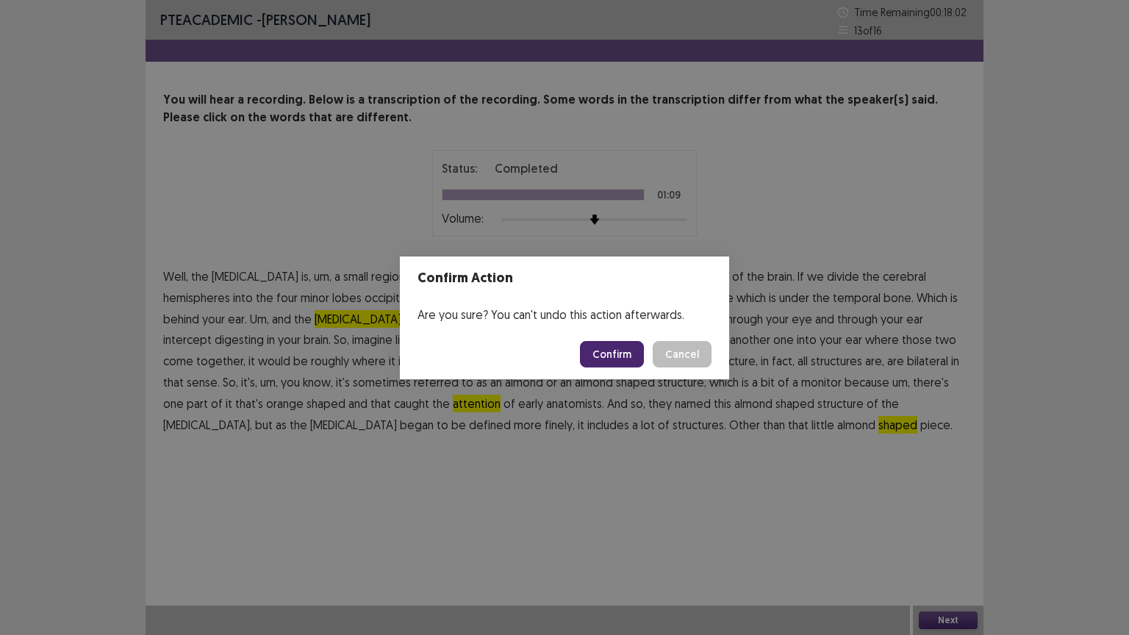
click at [626, 352] on button "Confirm" at bounding box center [612, 354] width 64 height 26
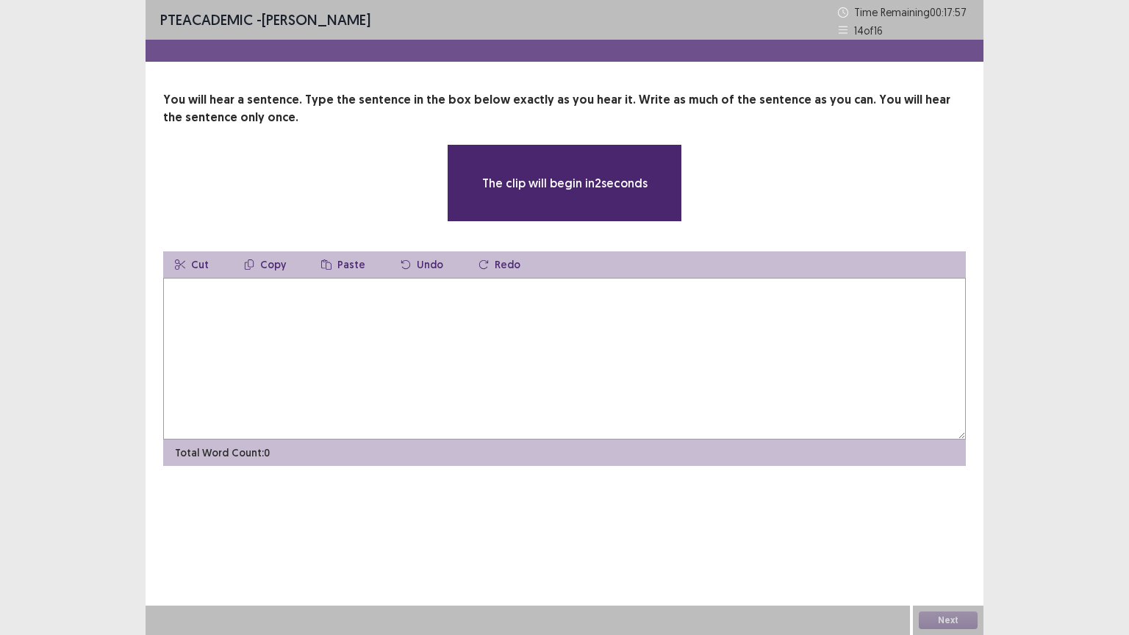
click at [259, 299] on textarea at bounding box center [564, 359] width 803 height 162
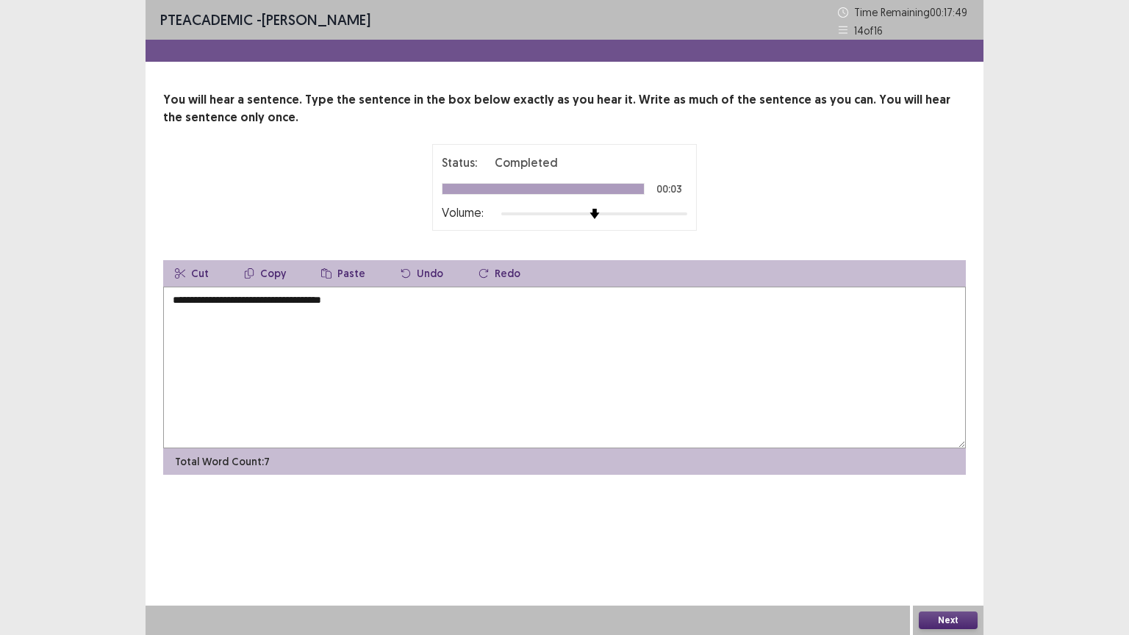
type textarea "**********"
click at [950, 625] on button "Next" at bounding box center [948, 621] width 59 height 18
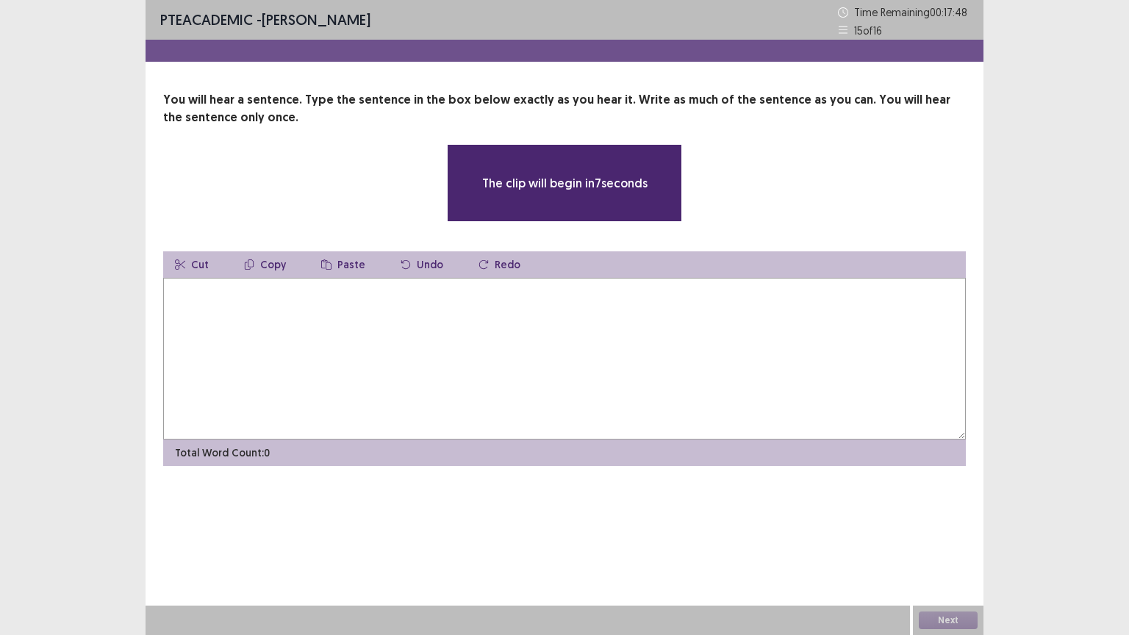
click at [192, 293] on textarea at bounding box center [564, 359] width 803 height 162
click at [192, 290] on textarea at bounding box center [564, 359] width 803 height 162
click at [179, 315] on textarea at bounding box center [564, 359] width 803 height 162
click at [305, 332] on textarea at bounding box center [564, 359] width 803 height 162
click at [444, 364] on textarea at bounding box center [564, 359] width 803 height 162
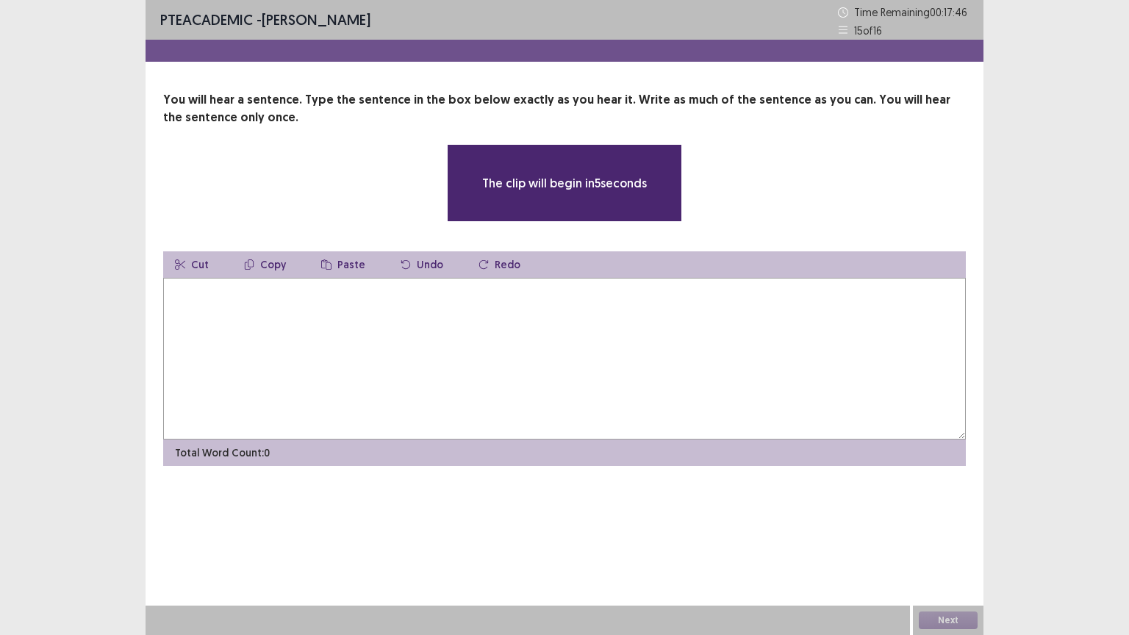
click at [551, 393] on textarea at bounding box center [564, 359] width 803 height 162
click at [590, 396] on textarea at bounding box center [564, 359] width 803 height 162
click at [598, 396] on textarea at bounding box center [564, 359] width 803 height 162
click at [599, 396] on textarea at bounding box center [564, 359] width 803 height 162
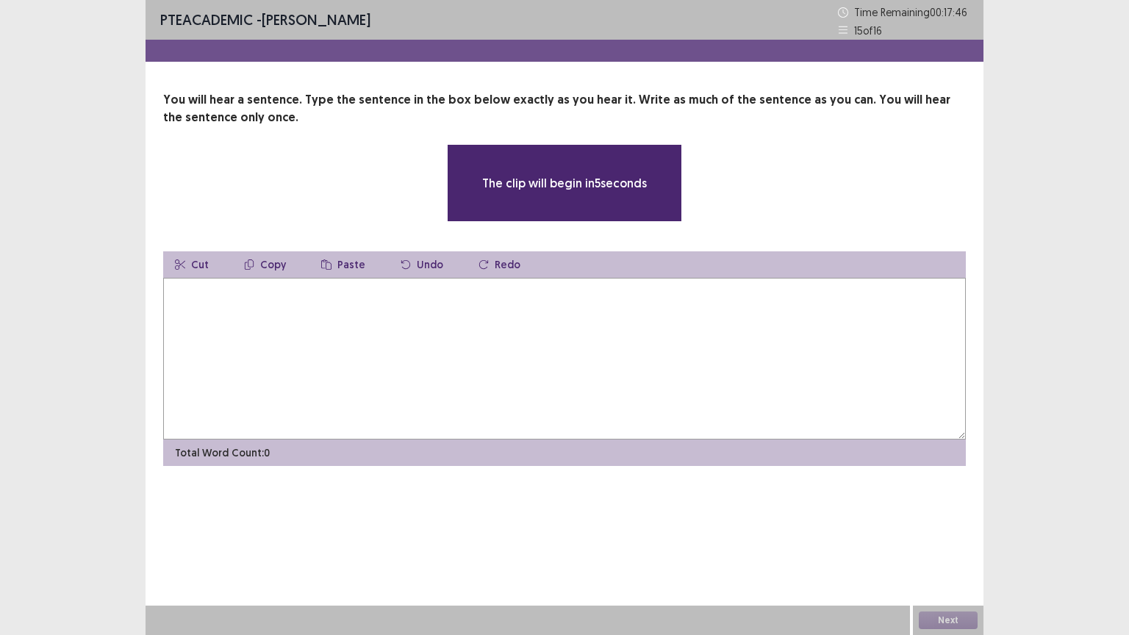
click at [599, 396] on textarea at bounding box center [564, 359] width 803 height 162
click at [598, 396] on textarea at bounding box center [564, 359] width 803 height 162
click at [531, 368] on textarea at bounding box center [564, 359] width 803 height 162
click at [460, 354] on textarea at bounding box center [564, 359] width 803 height 162
click at [413, 349] on textarea at bounding box center [564, 359] width 803 height 162
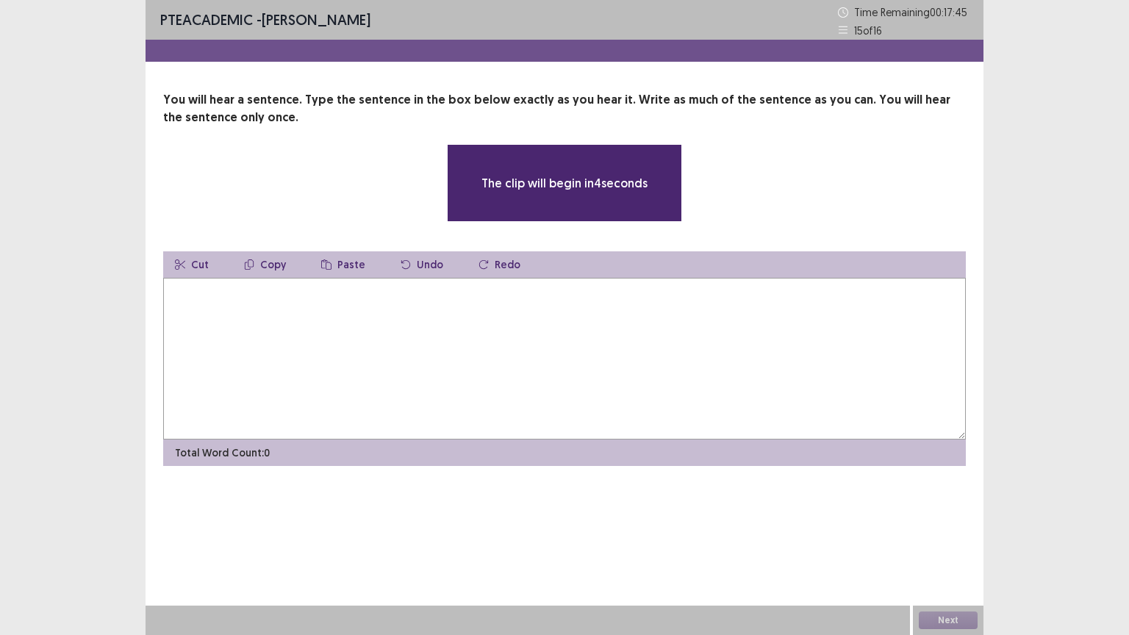
click at [371, 348] on textarea at bounding box center [564, 359] width 803 height 162
click at [300, 368] on textarea at bounding box center [564, 359] width 803 height 162
click at [273, 312] on textarea "*******" at bounding box center [564, 359] width 803 height 162
click at [279, 207] on div "The clip will begin in 1 seconds" at bounding box center [564, 183] width 803 height 78
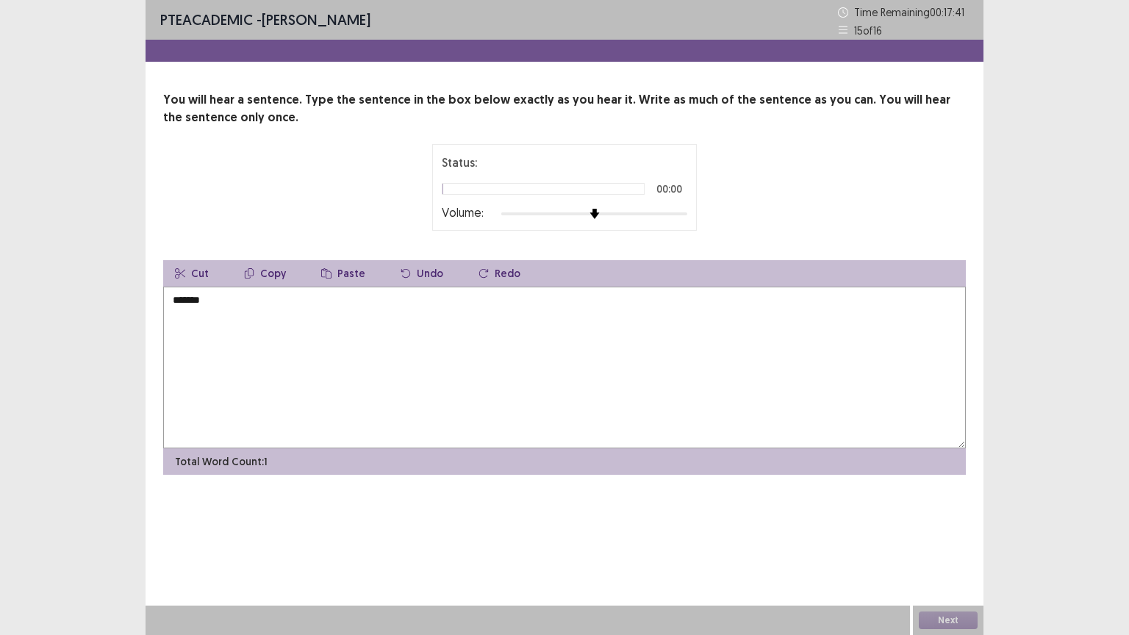
click at [297, 341] on textarea "*******" at bounding box center [564, 368] width 803 height 162
type textarea "*"
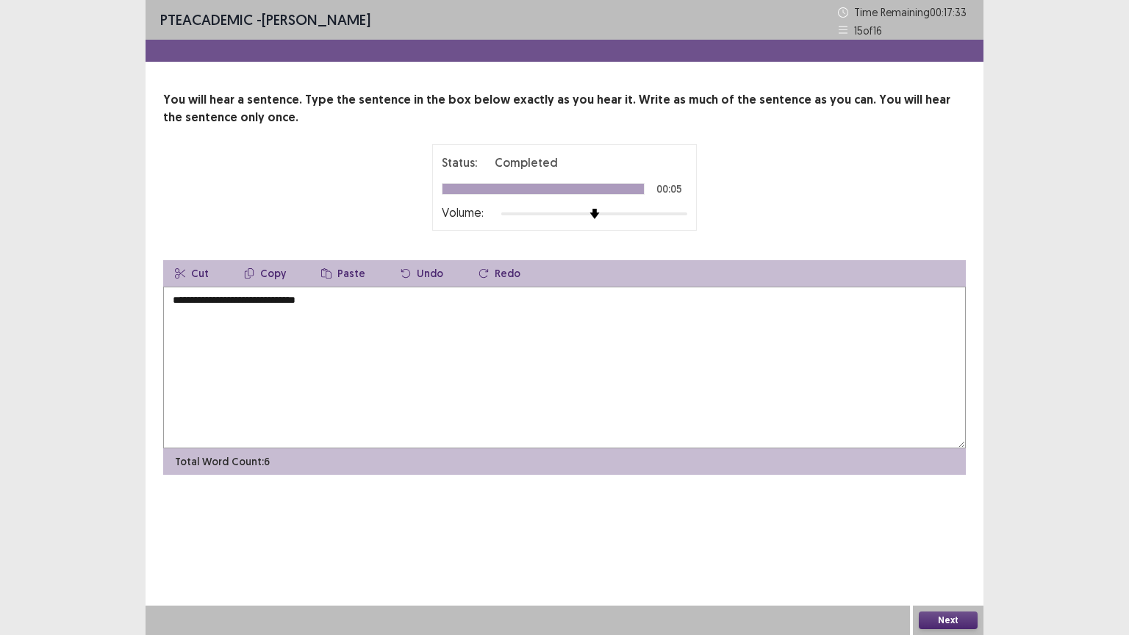
type textarea "**********"
click at [953, 619] on button "Next" at bounding box center [948, 621] width 59 height 18
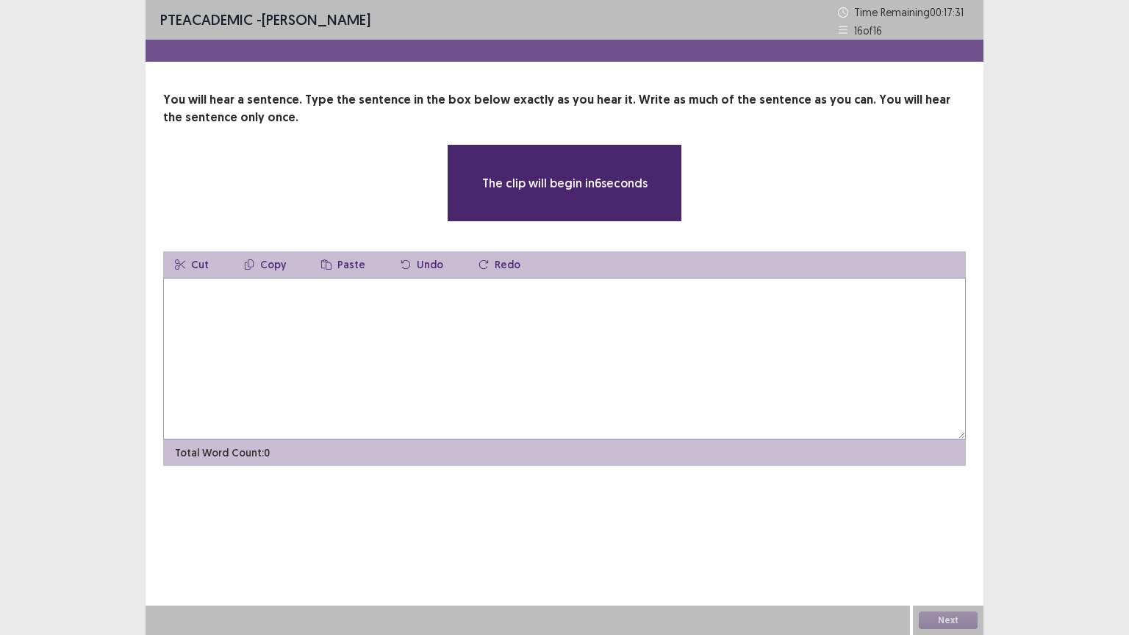
click at [297, 329] on textarea at bounding box center [564, 359] width 803 height 162
click at [237, 302] on textarea at bounding box center [564, 359] width 803 height 162
click at [207, 299] on textarea at bounding box center [564, 359] width 803 height 162
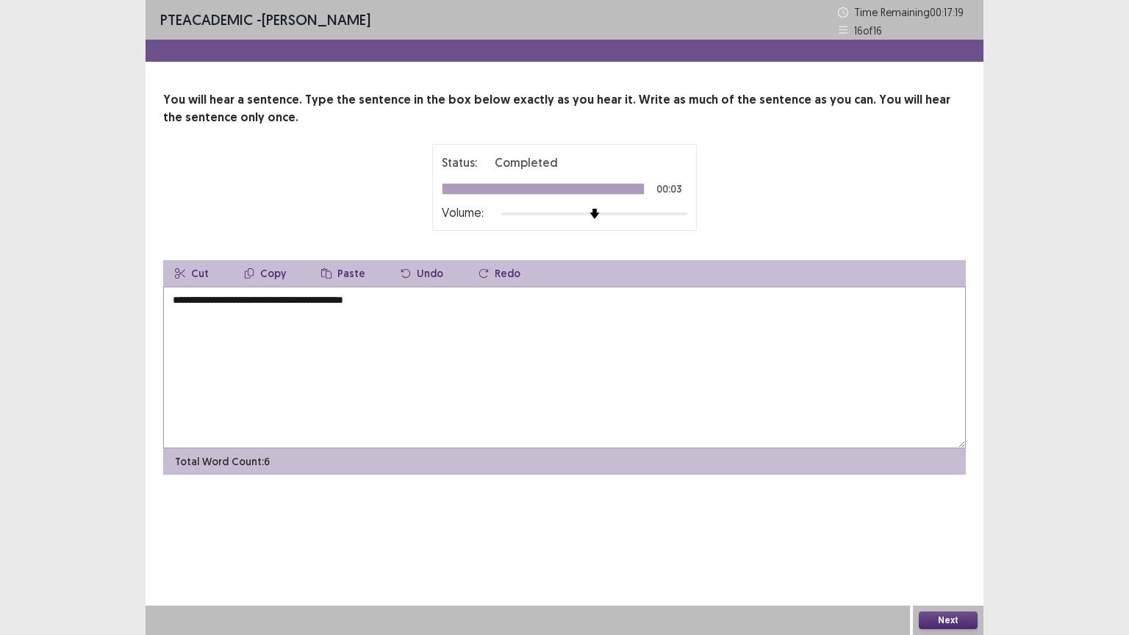
type textarea "**********"
click at [943, 620] on button "Next" at bounding box center [948, 621] width 59 height 18
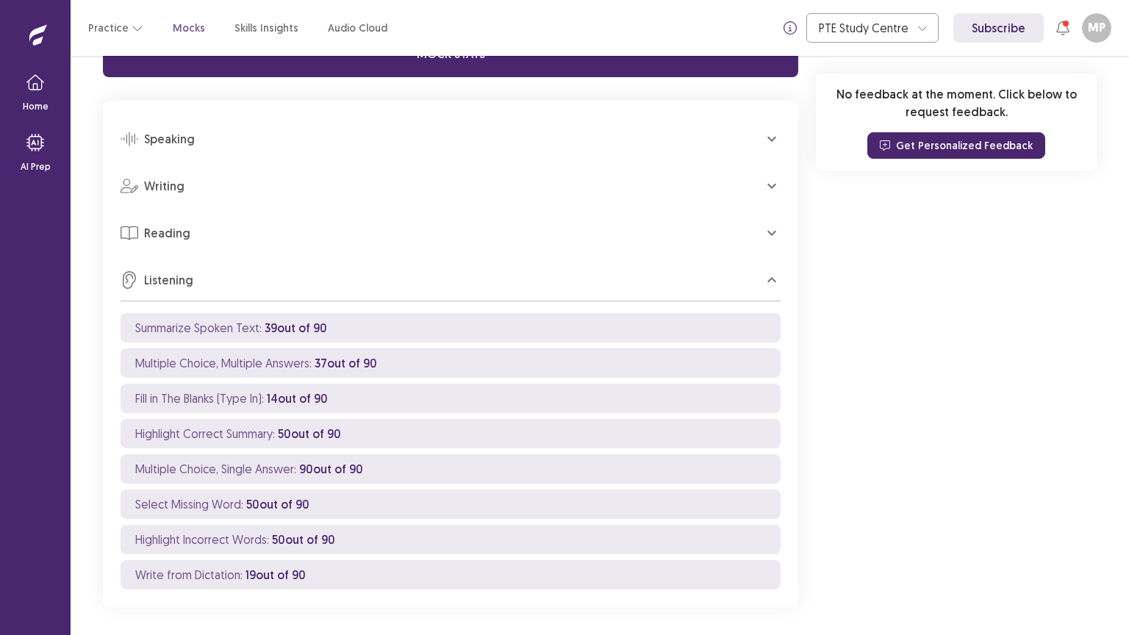
scroll to position [777, 0]
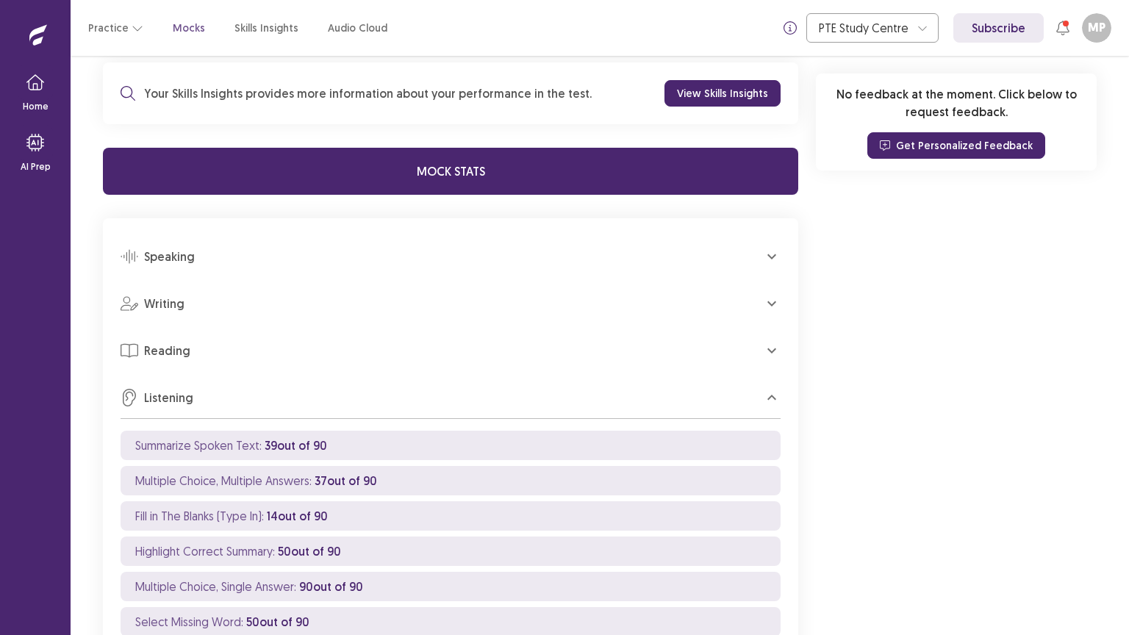
click at [765, 300] on icon "button" at bounding box center [772, 304] width 18 height 18
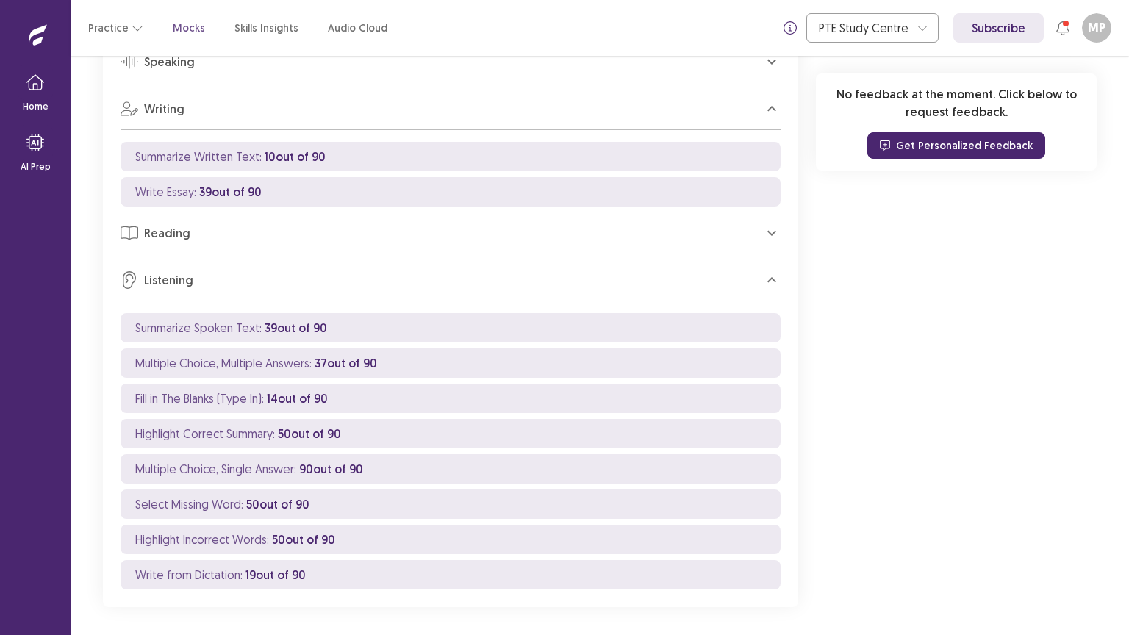
scroll to position [619, 0]
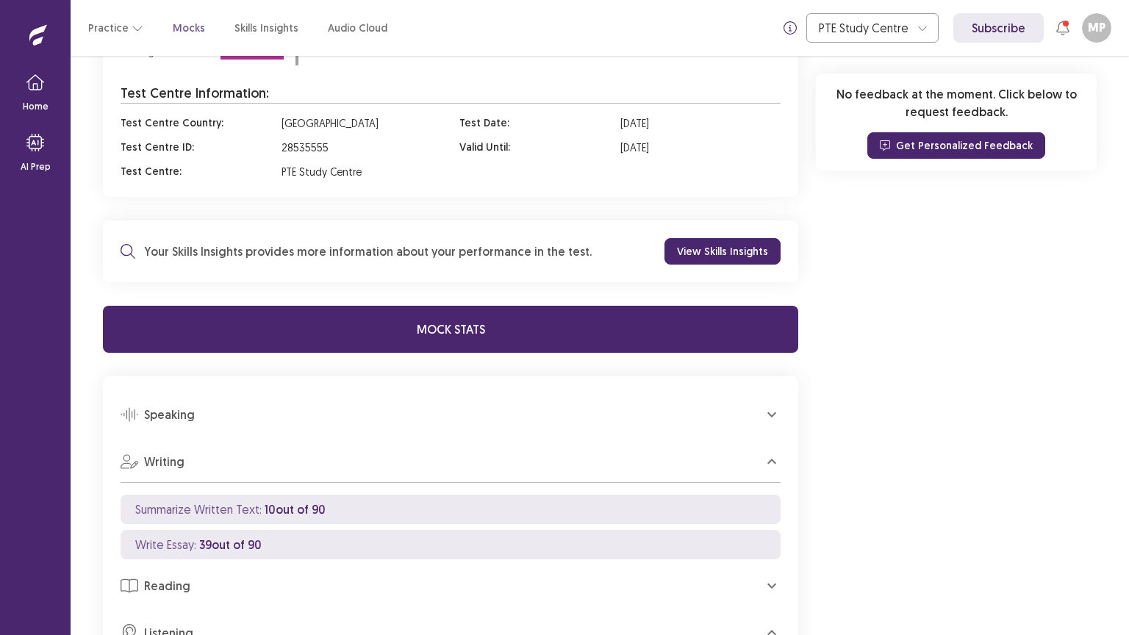
click at [770, 415] on icon "button" at bounding box center [771, 414] width 9 height 5
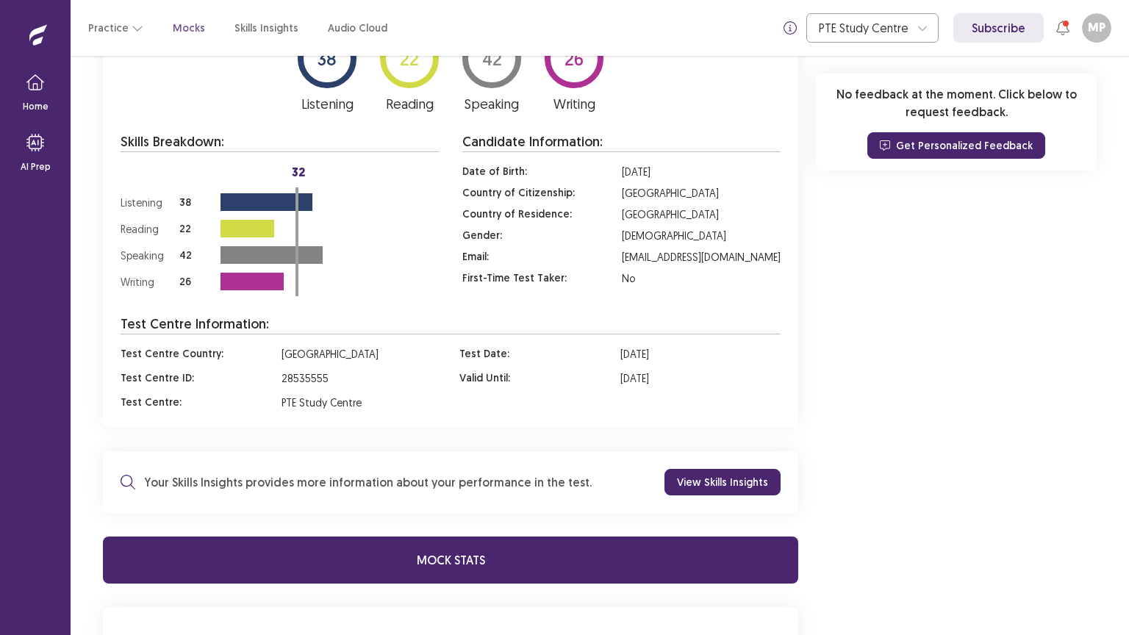
scroll to position [835, 0]
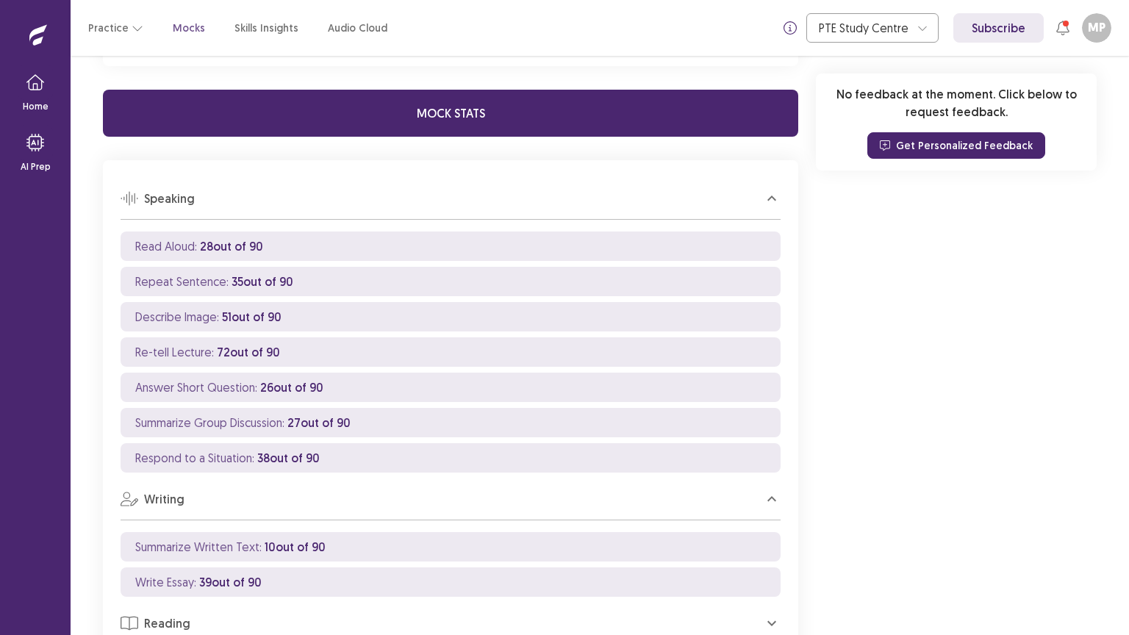
click at [773, 614] on icon "button" at bounding box center [772, 623] width 18 height 18
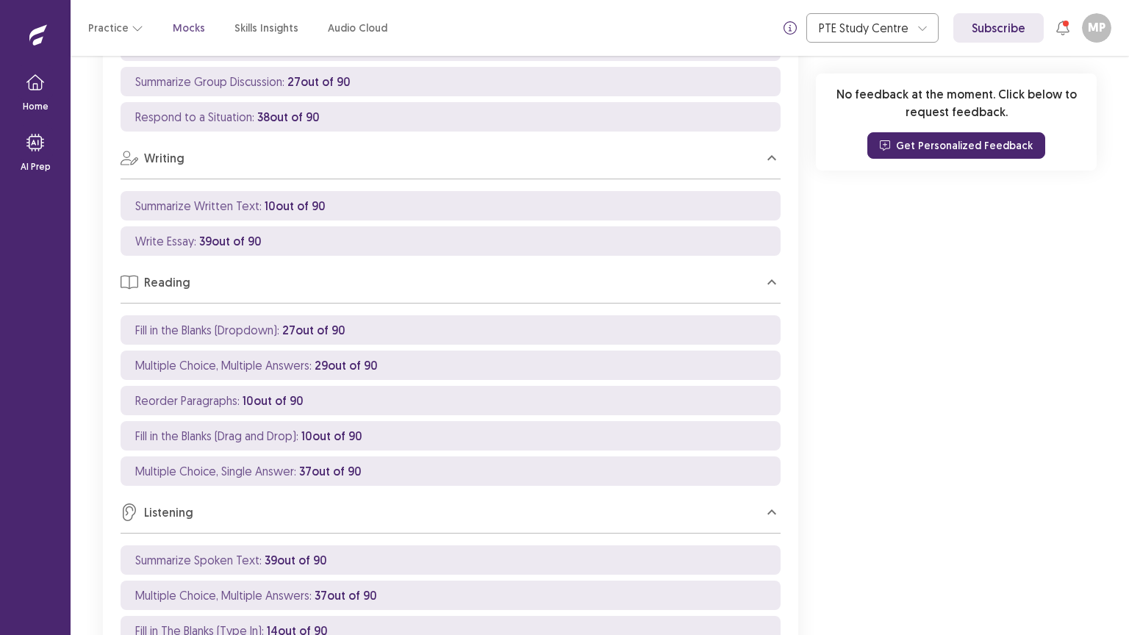
scroll to position [235, 0]
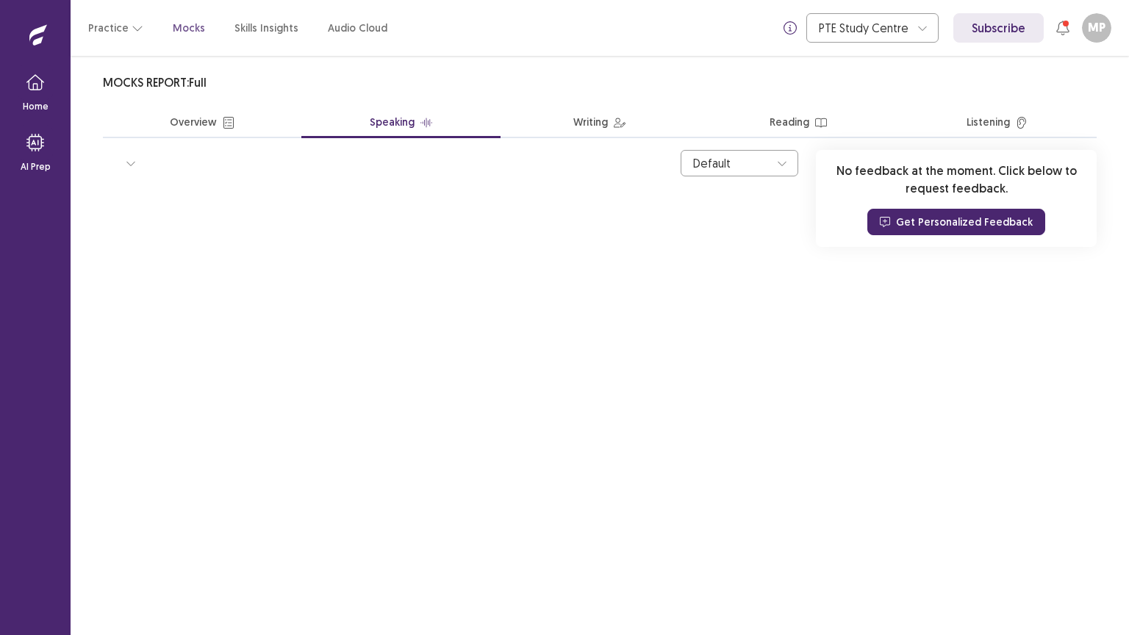
click at [590, 118] on button "Writing" at bounding box center [600, 123] width 198 height 29
click at [781, 121] on button "Reading" at bounding box center [798, 123] width 198 height 29
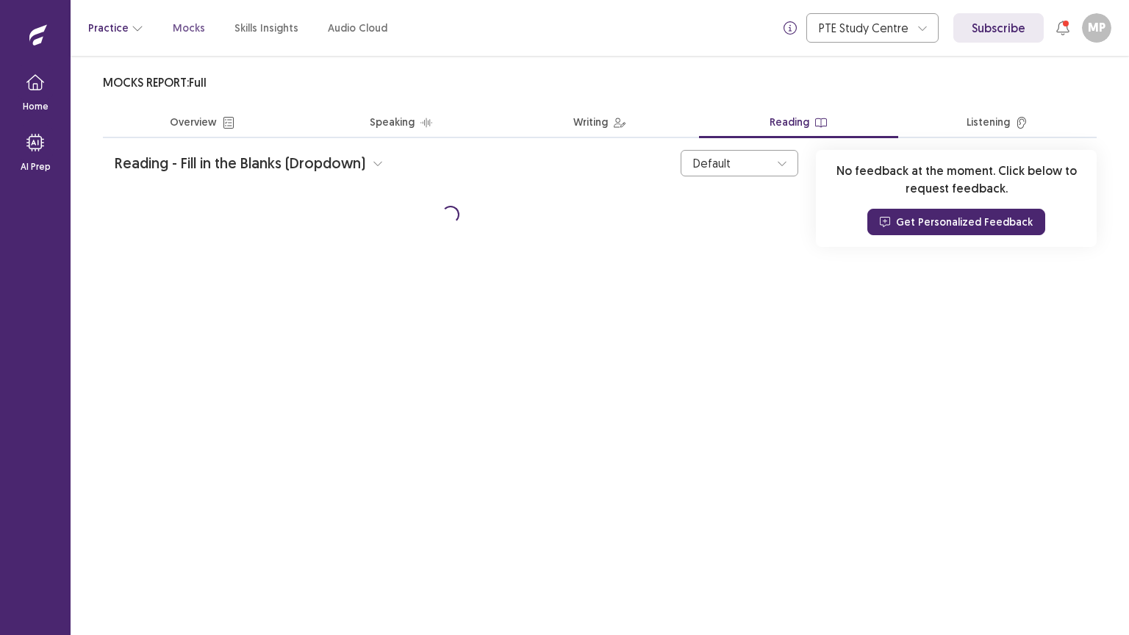
drag, startPoint x: 185, startPoint y: 24, endPoint x: 138, endPoint y: 24, distance: 47.0
click at [185, 24] on p "Mocks" at bounding box center [189, 28] width 32 height 15
click at [113, 24] on button "Practice" at bounding box center [115, 28] width 55 height 26
click at [173, 26] on p "Mocks" at bounding box center [189, 28] width 32 height 15
click at [122, 31] on button "Practice" at bounding box center [115, 28] width 55 height 26
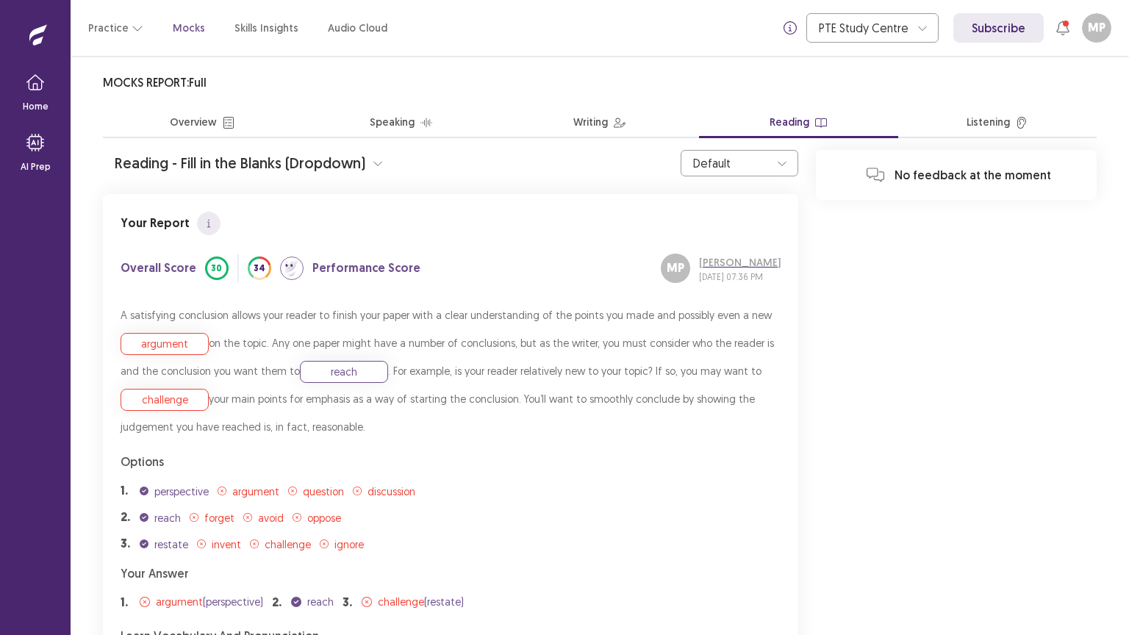
click at [180, 24] on p "Mocks" at bounding box center [189, 28] width 32 height 15
click at [180, 26] on p "Mocks" at bounding box center [189, 28] width 32 height 15
click at [237, 26] on p "Skills Insights" at bounding box center [266, 28] width 64 height 15
click at [121, 27] on button "Practice" at bounding box center [115, 28] width 55 height 26
click at [185, 24] on p "Mocks" at bounding box center [189, 28] width 32 height 15
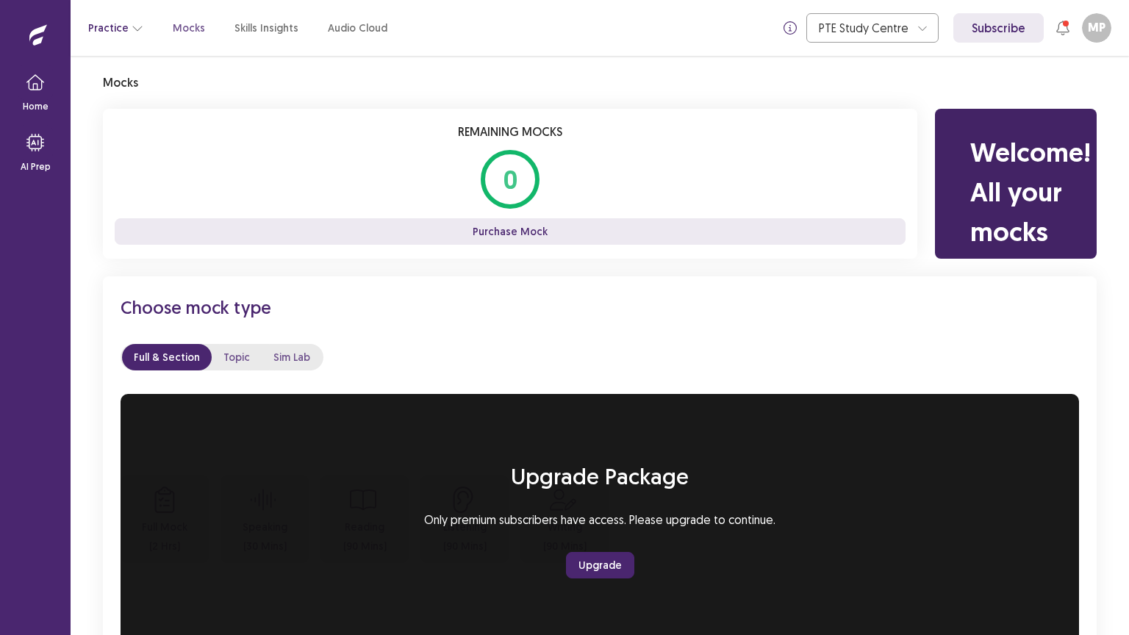
click at [109, 24] on button "Practice" at bounding box center [115, 28] width 55 height 26
